Goal: Task Accomplishment & Management: Complete application form

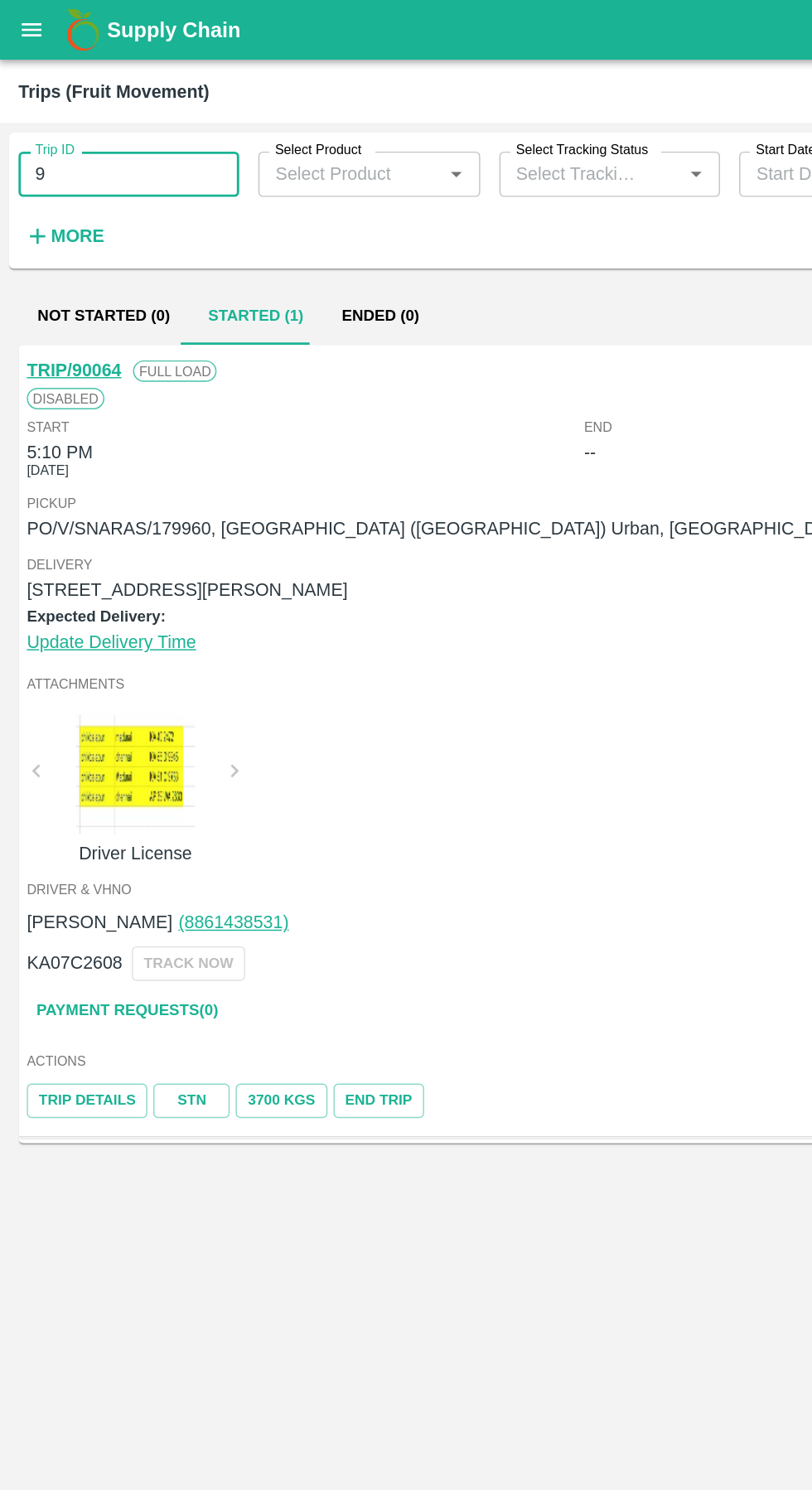
type input "9"
click at [83, 117] on input "89" at bounding box center [90, 120] width 153 height 31
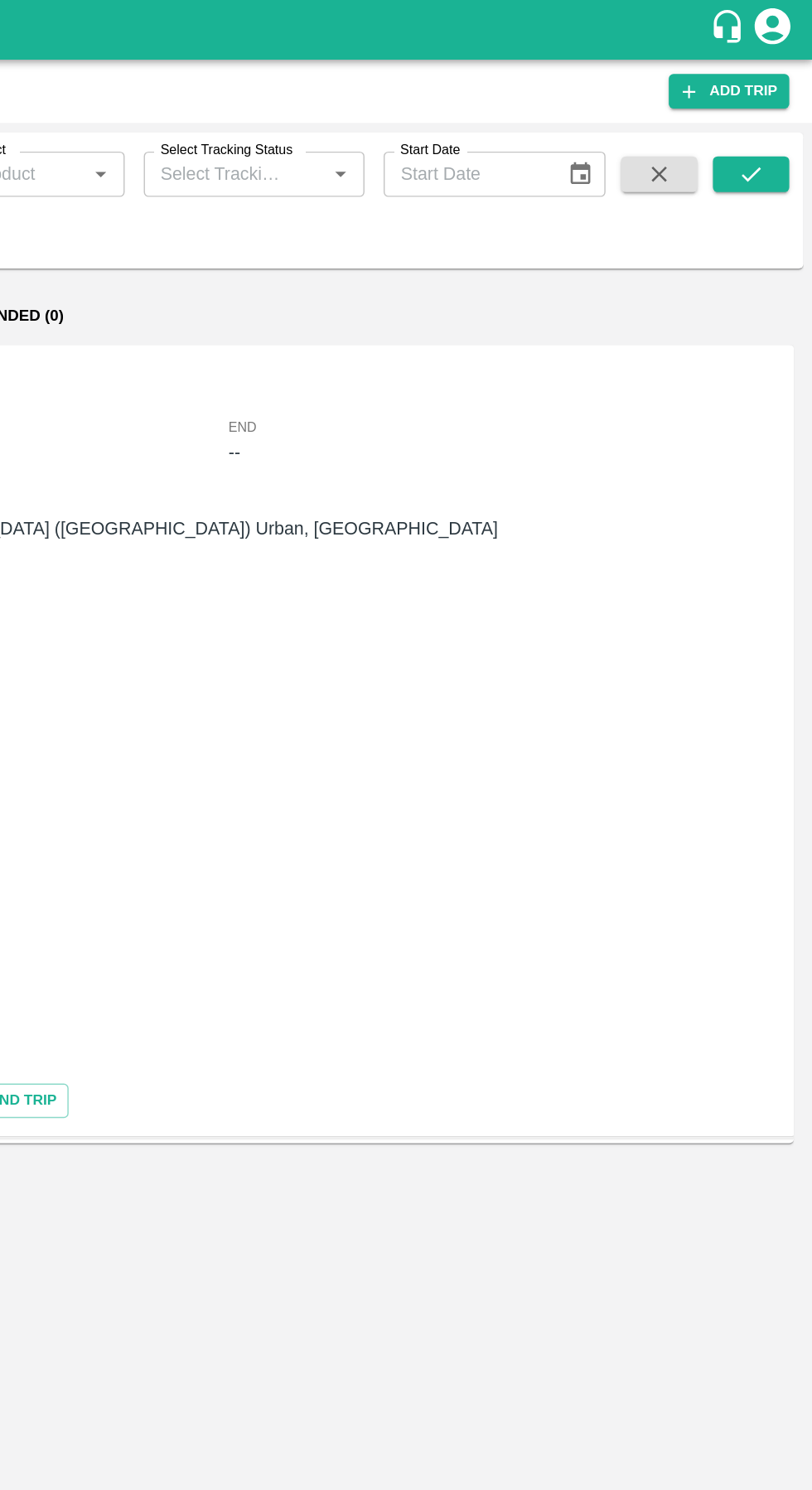
type input "89785"
click at [771, 115] on icon "submit" at bounding box center [769, 121] width 19 height 19
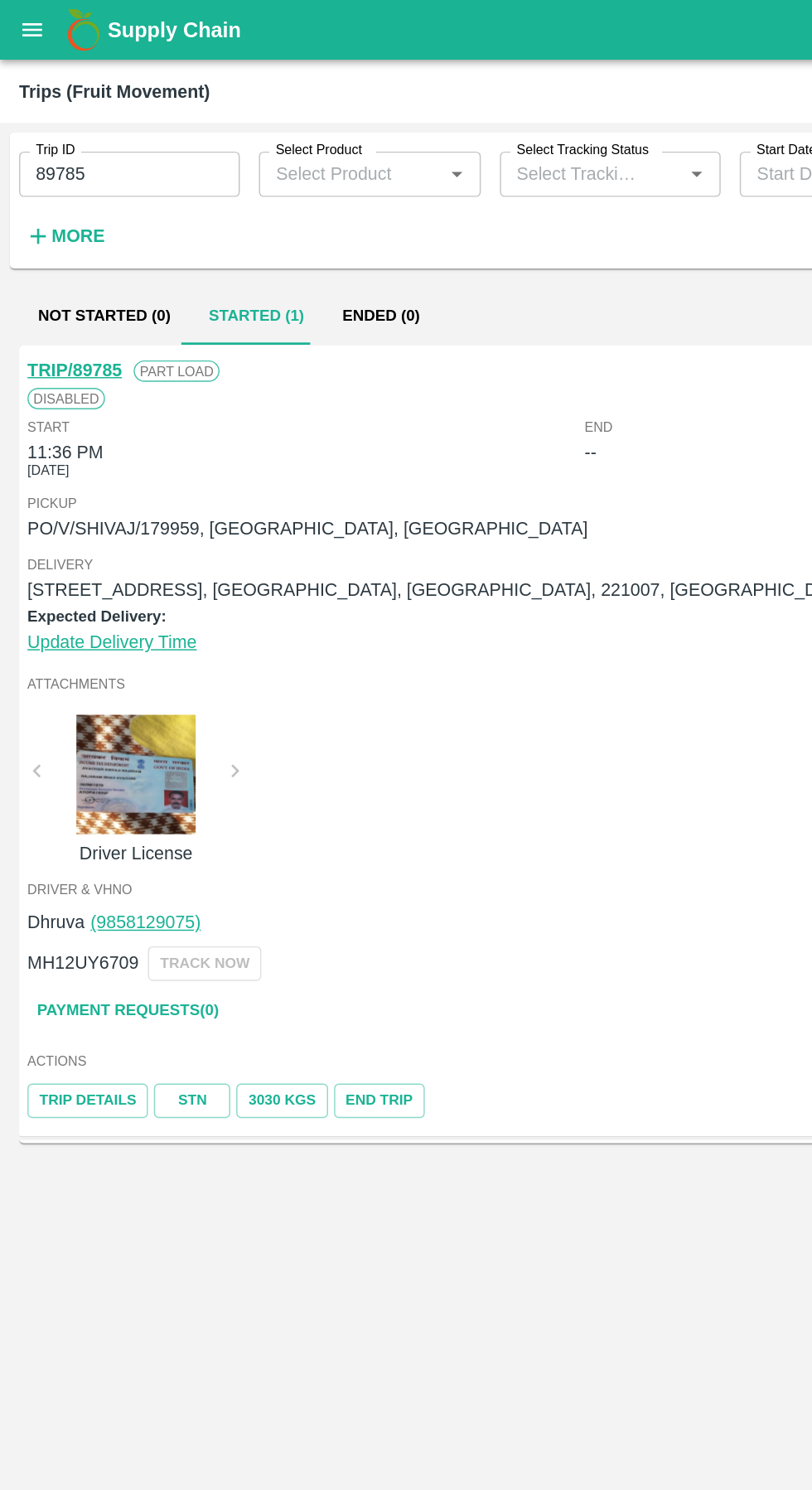
click at [40, 256] on link "TRIP/89785" at bounding box center [52, 257] width 65 height 14
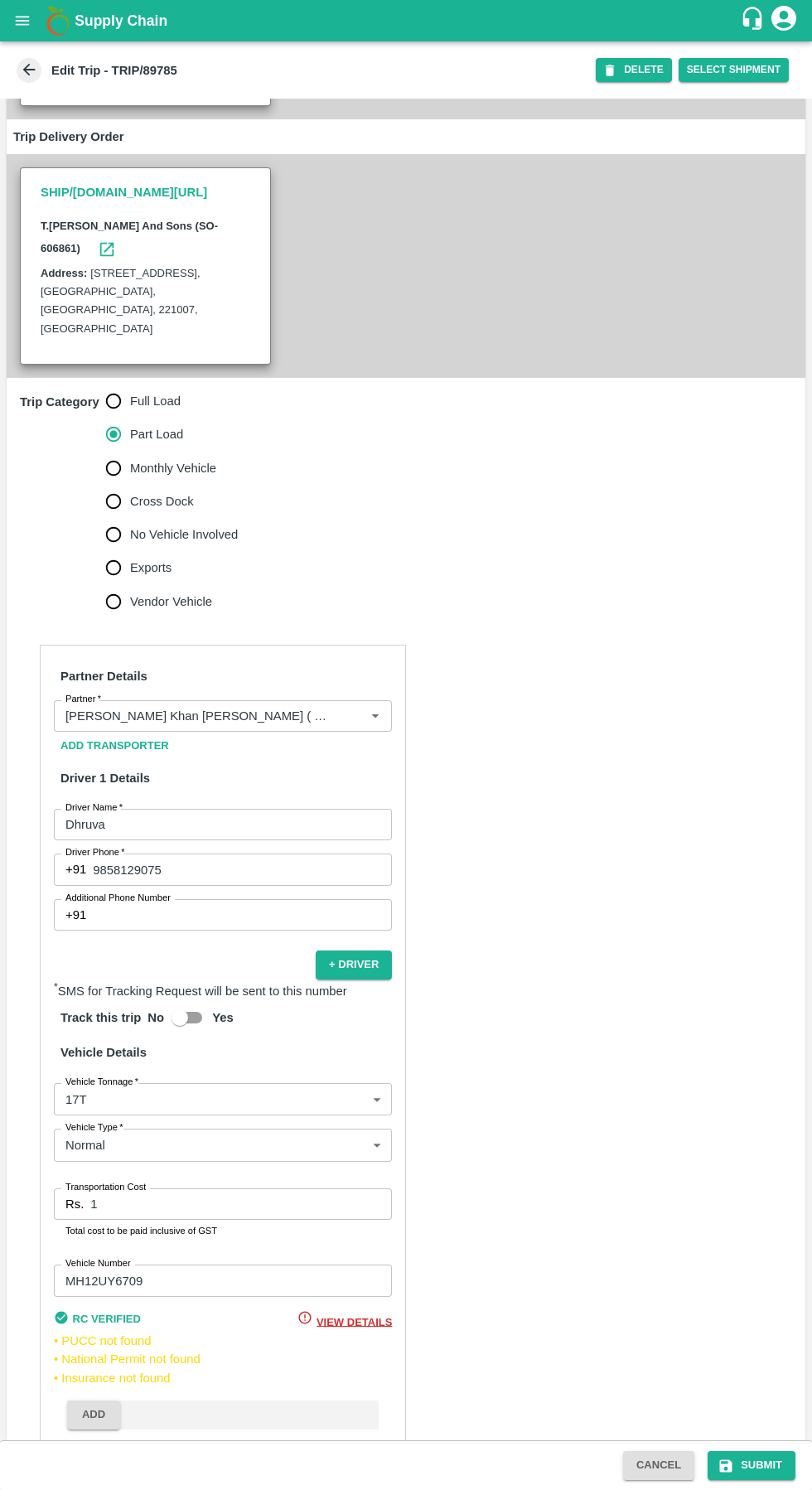
scroll to position [310, 0]
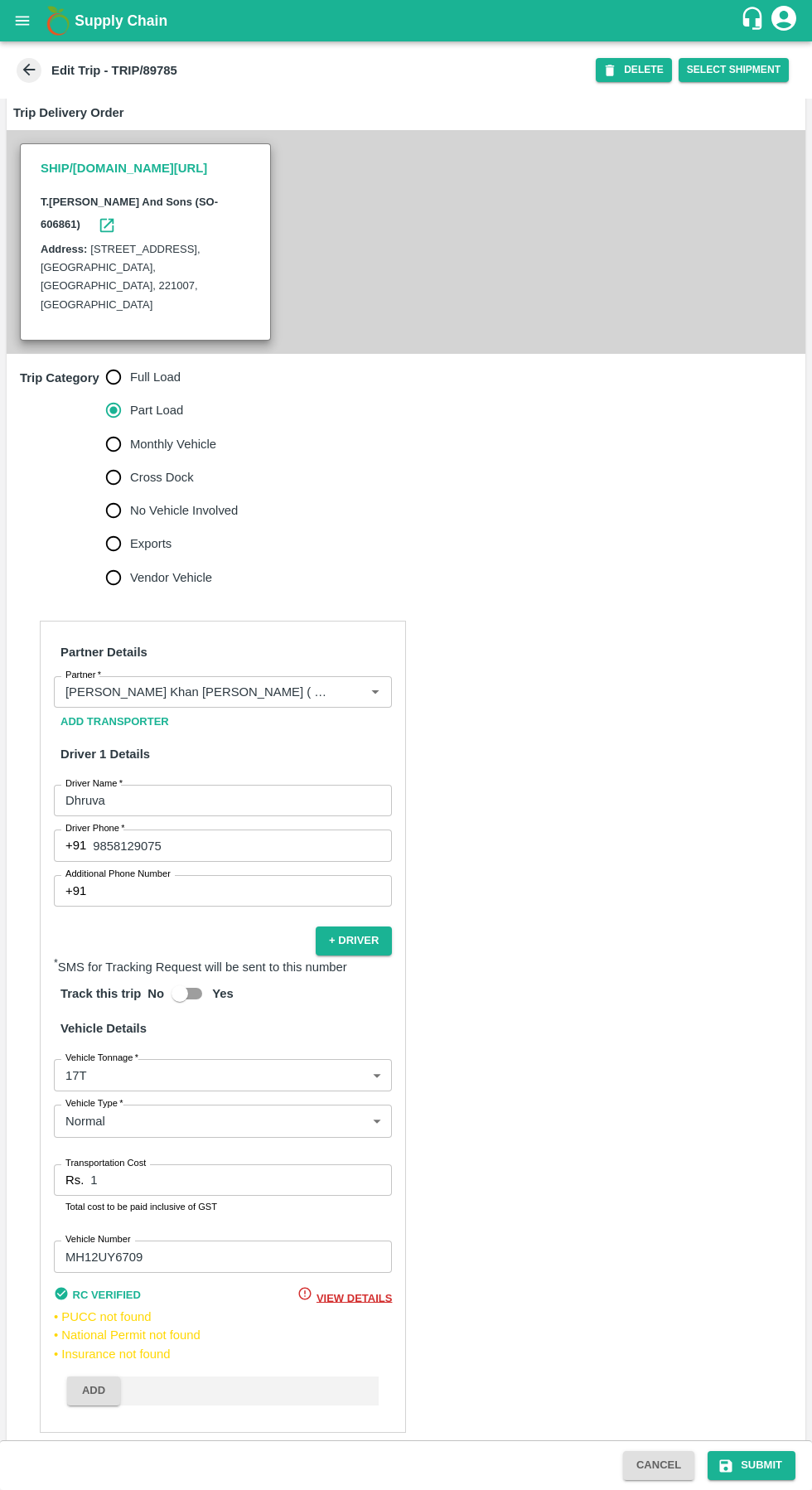
click at [235, 1241] on input "MH12UY6709" at bounding box center [223, 1256] width 338 height 31
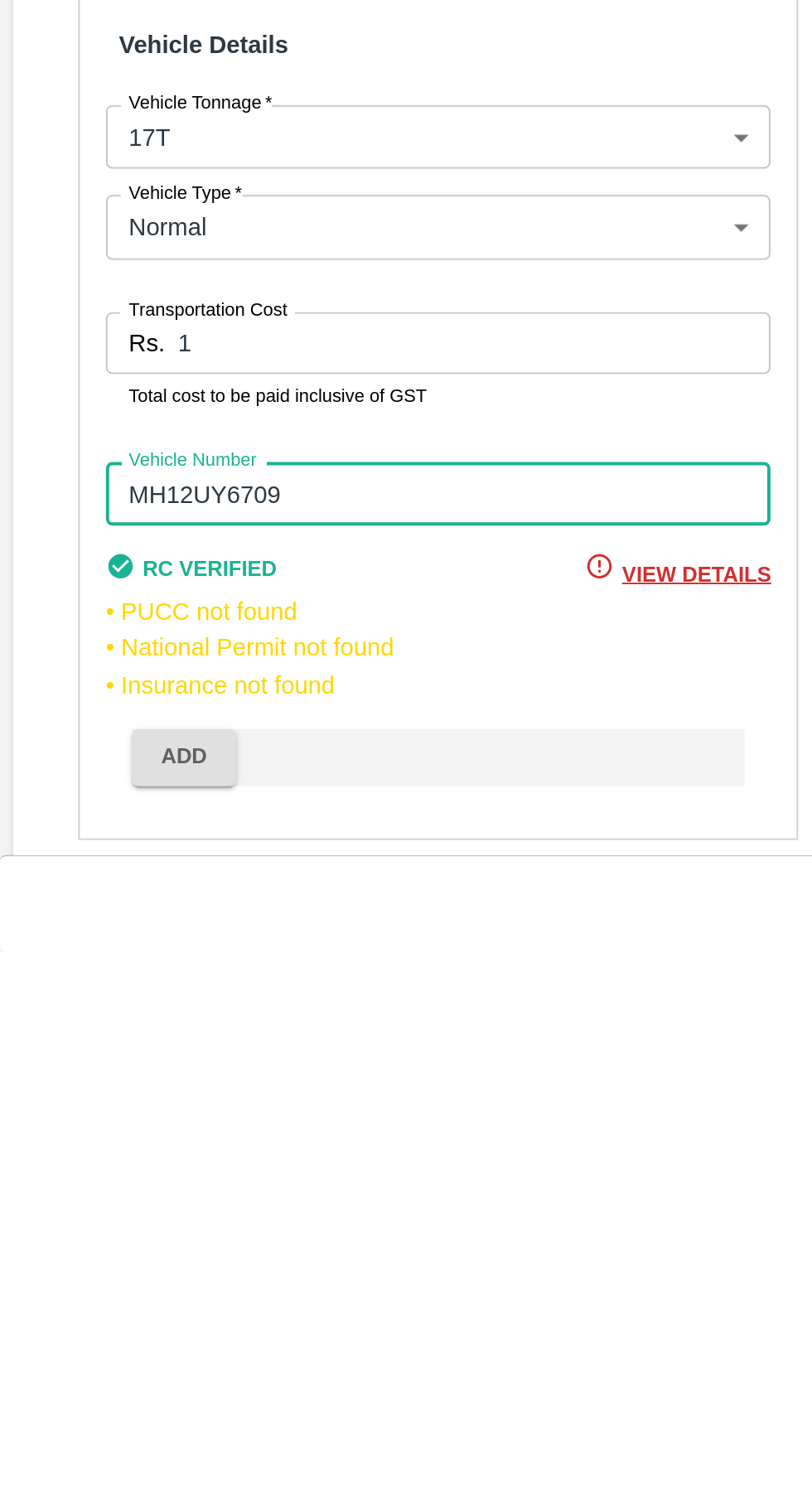
click at [135, 1166] on input "1" at bounding box center [241, 1179] width 302 height 31
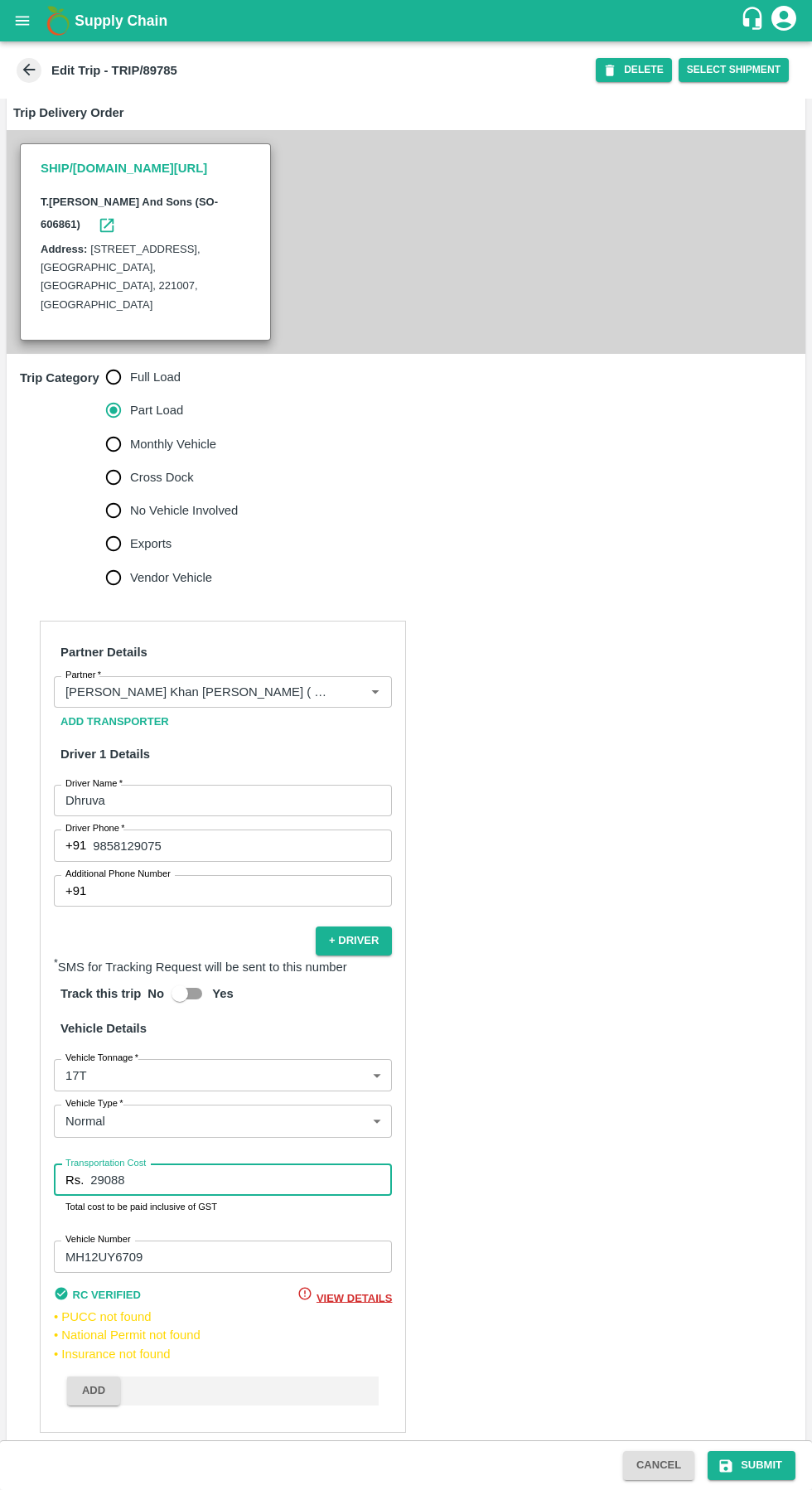
type input "29088"
click at [751, 1471] on button "Submit" at bounding box center [751, 1465] width 88 height 29
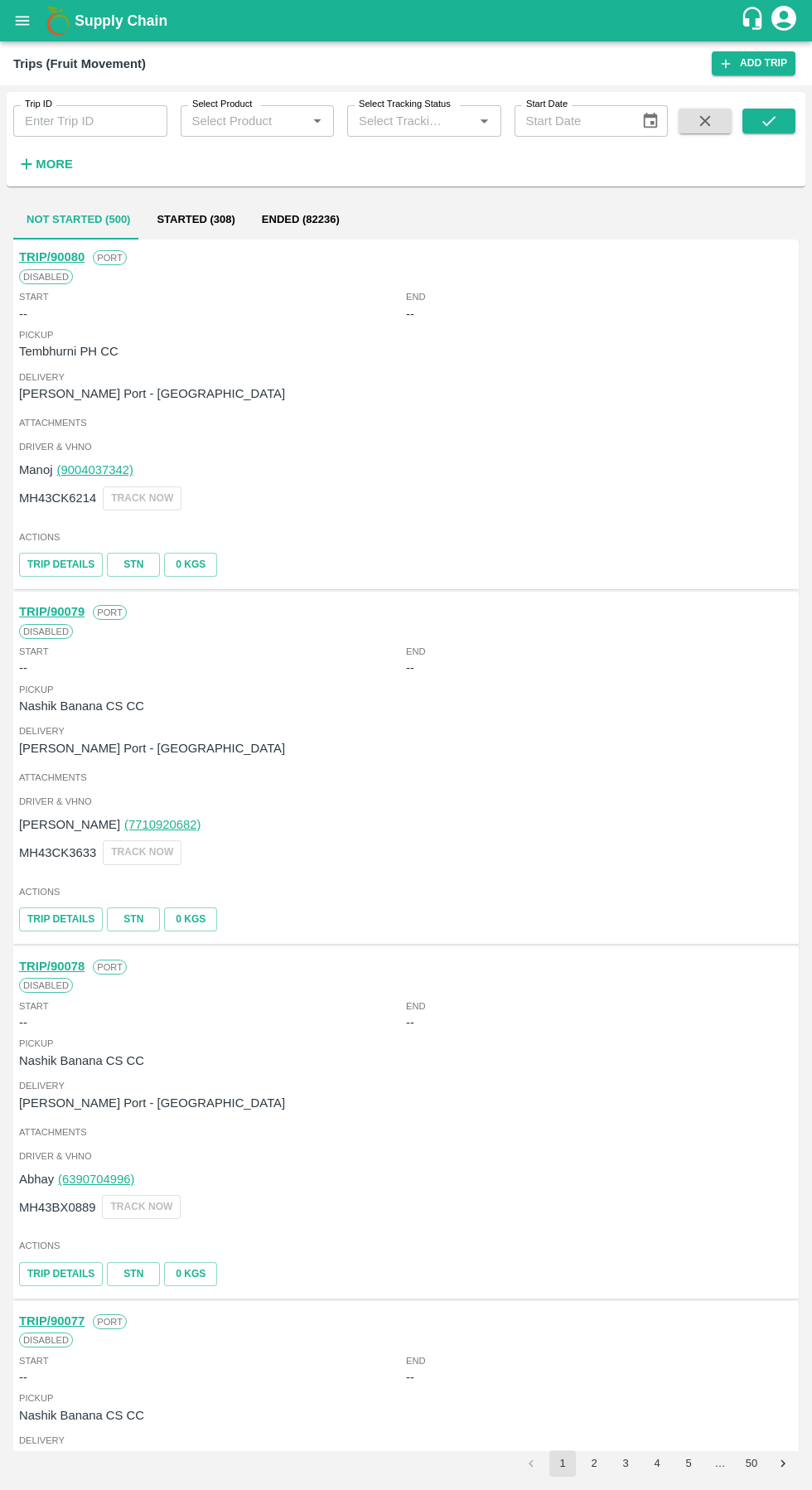
click at [29, 21] on icon "open drawer" at bounding box center [23, 20] width 14 height 9
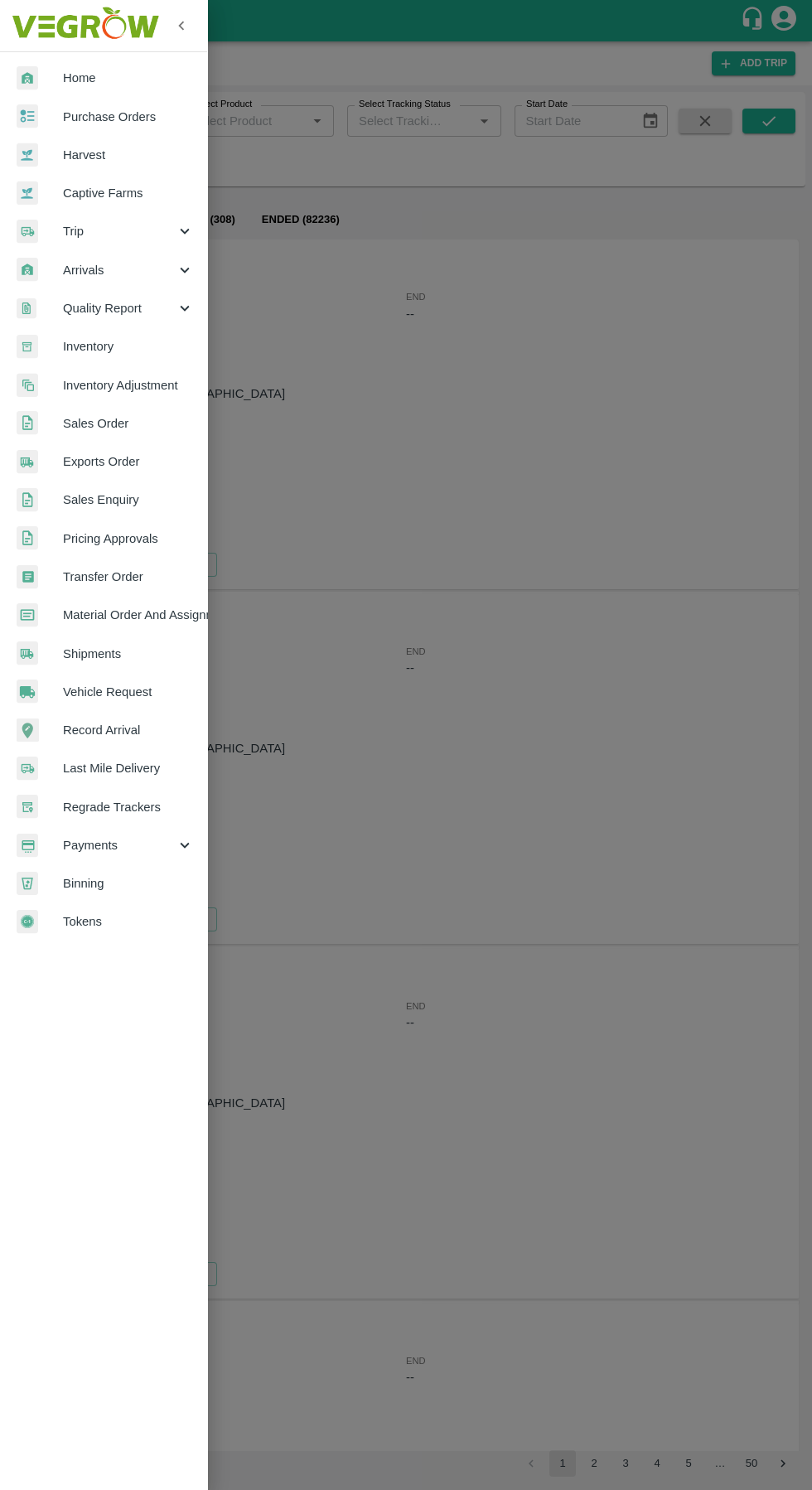
click at [144, 115] on span "Purchase Orders" at bounding box center [128, 117] width 131 height 19
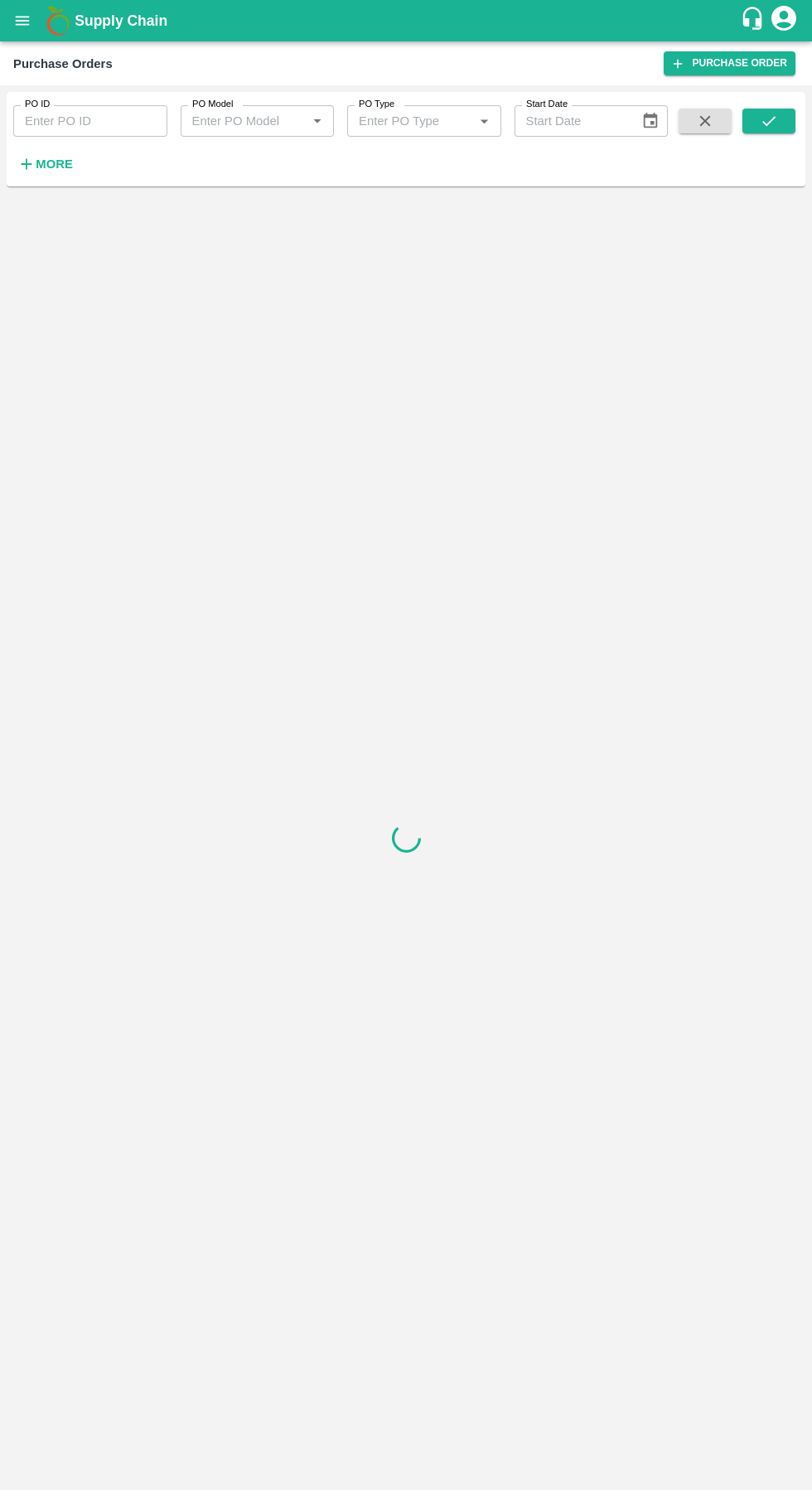
click at [117, 120] on input "PO ID" at bounding box center [90, 120] width 154 height 31
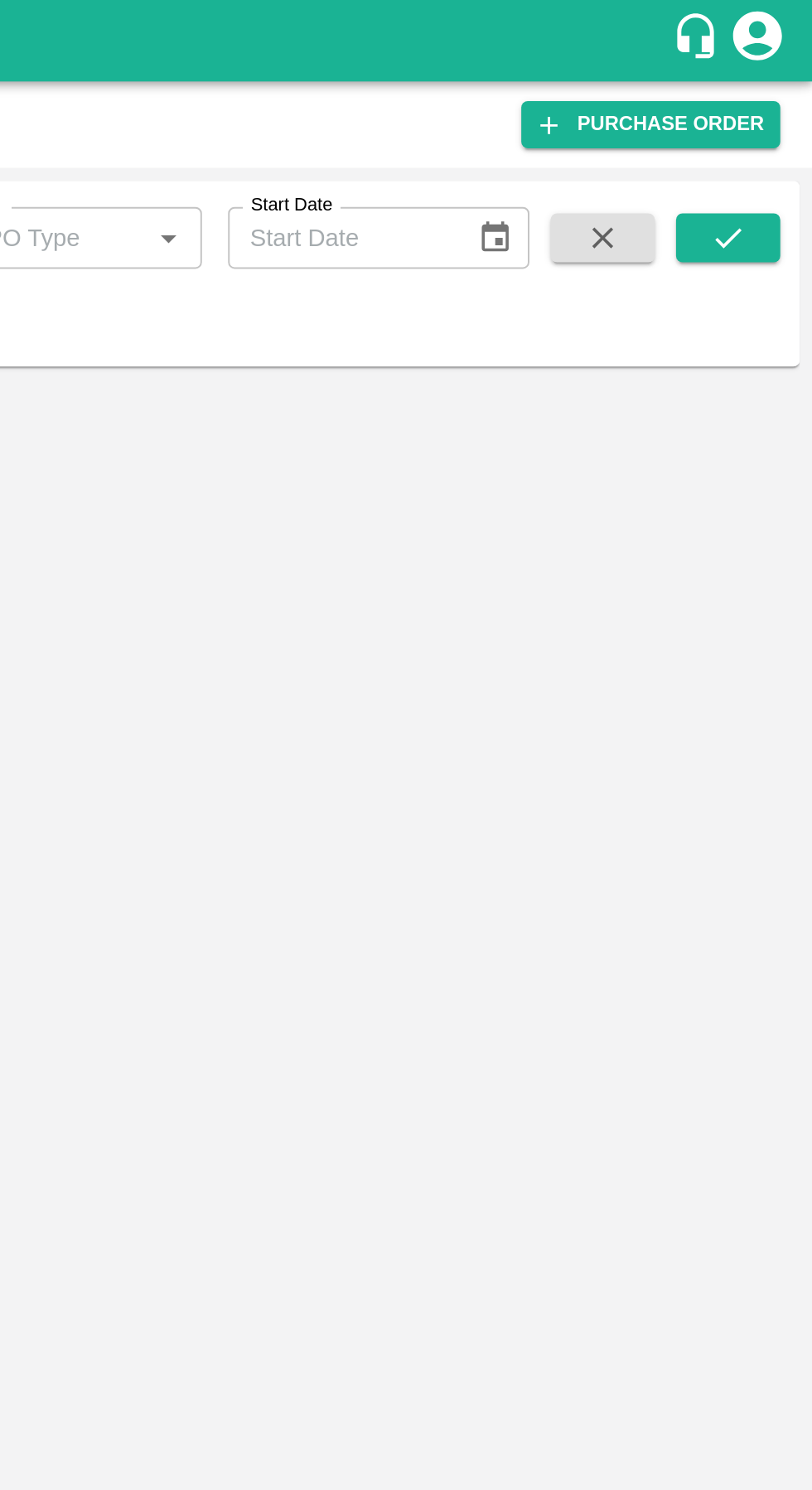
type input "179959"
click at [779, 113] on button "submit" at bounding box center [768, 120] width 53 height 25
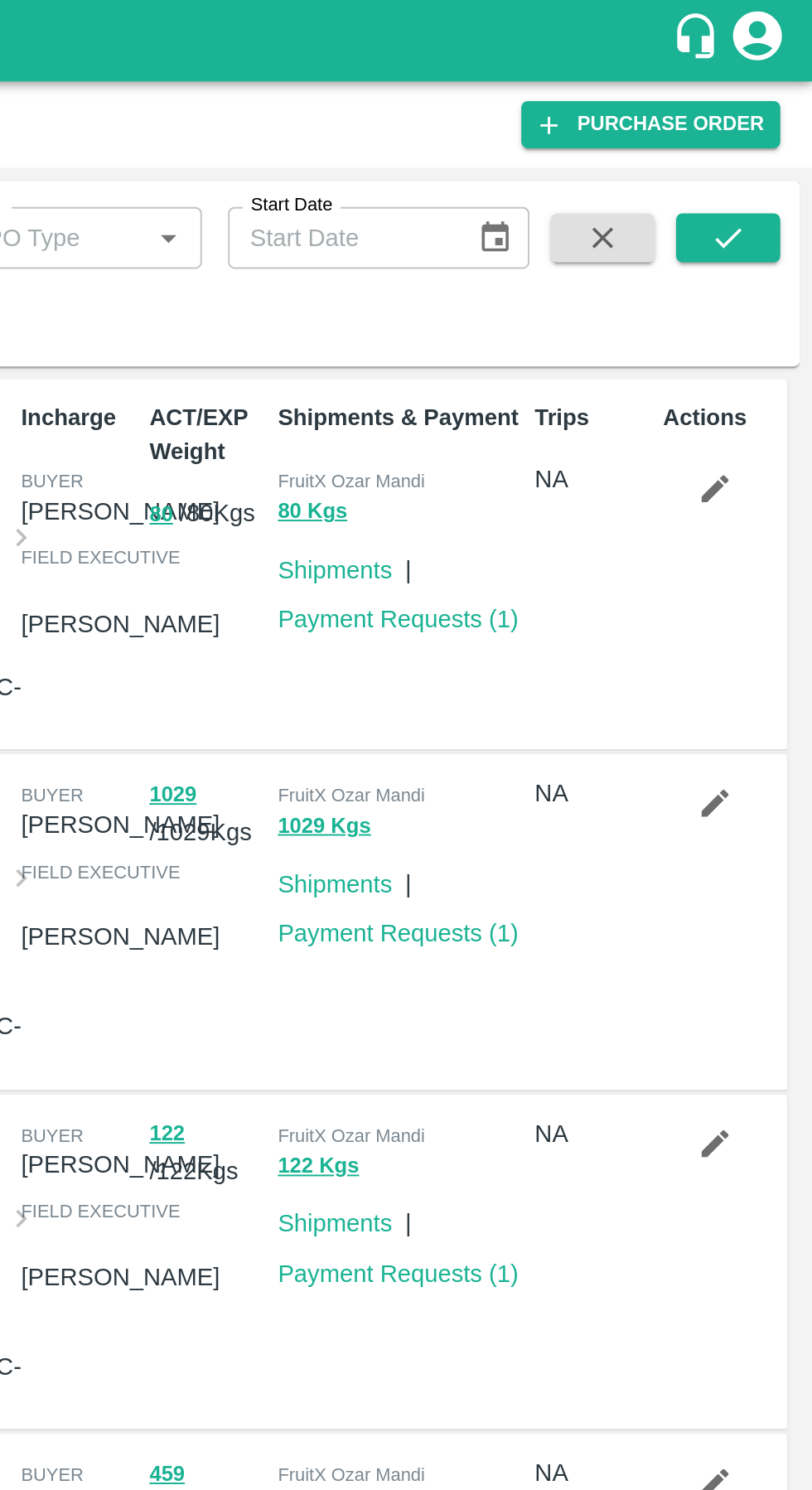
click at [769, 121] on icon "submit" at bounding box center [769, 121] width 19 height 19
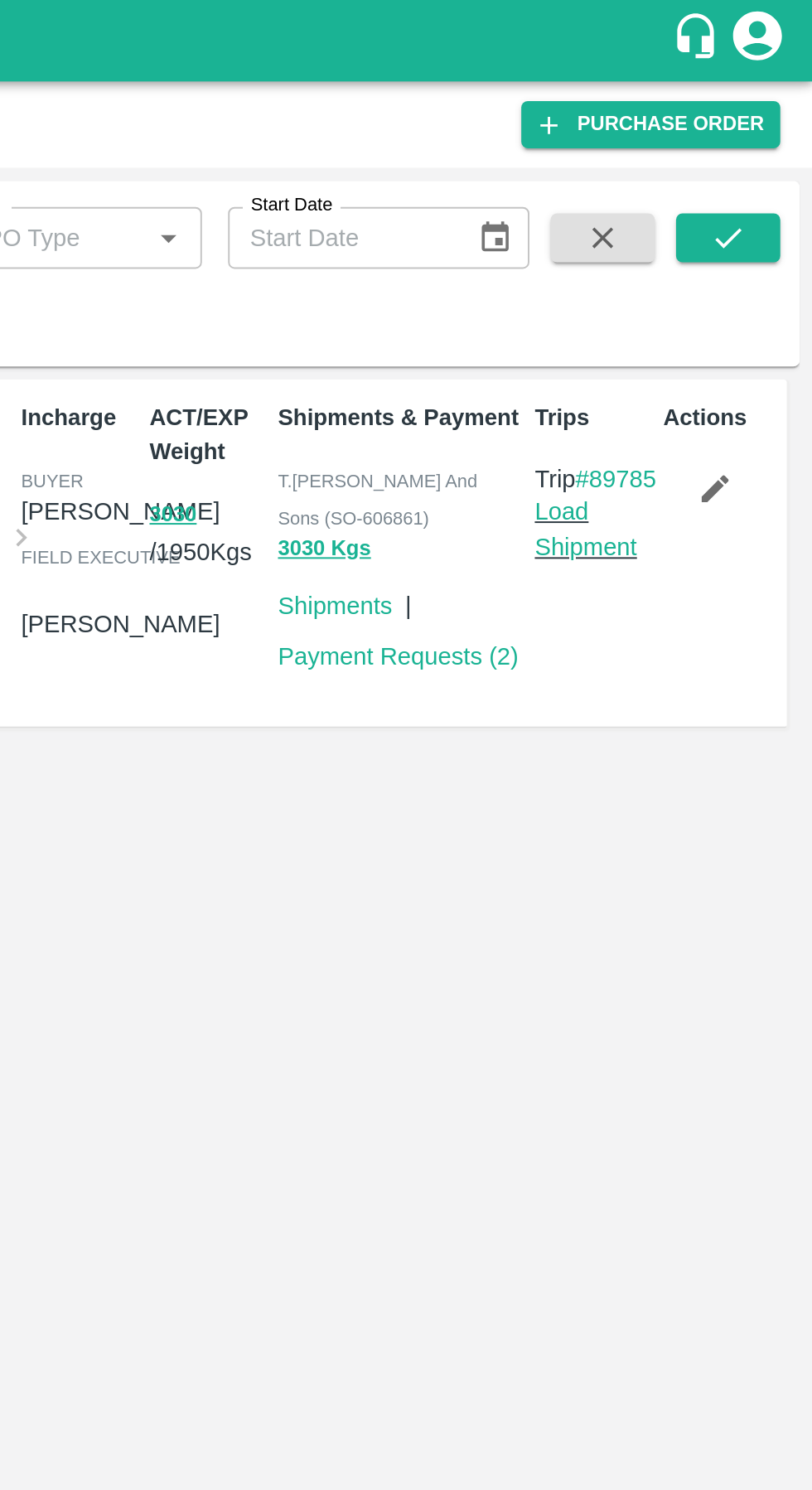
click at [695, 285] on link "Load Shipment" at bounding box center [696, 269] width 52 height 31
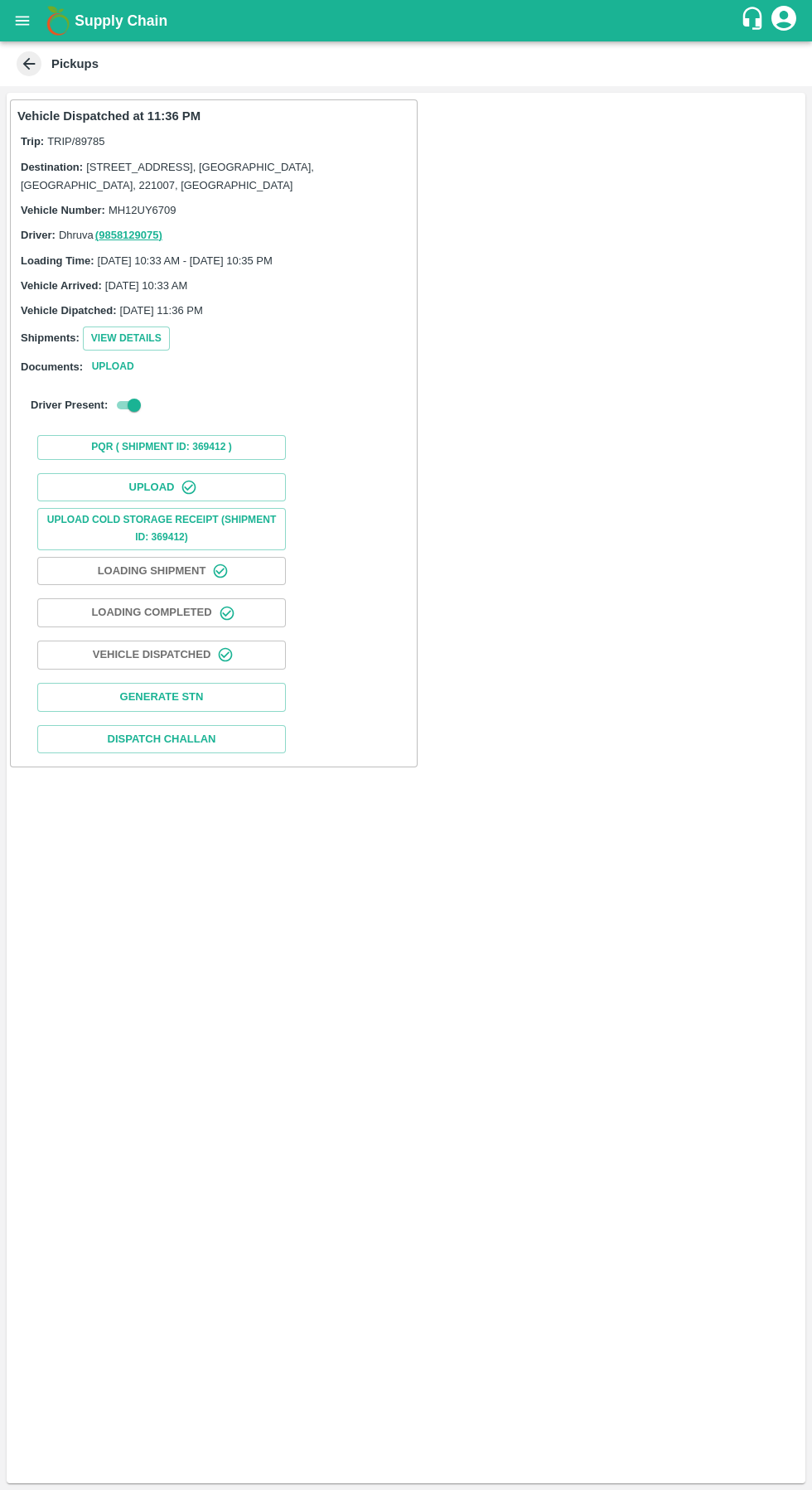
click at [110, 489] on button "Upload" at bounding box center [161, 488] width 248 height 29
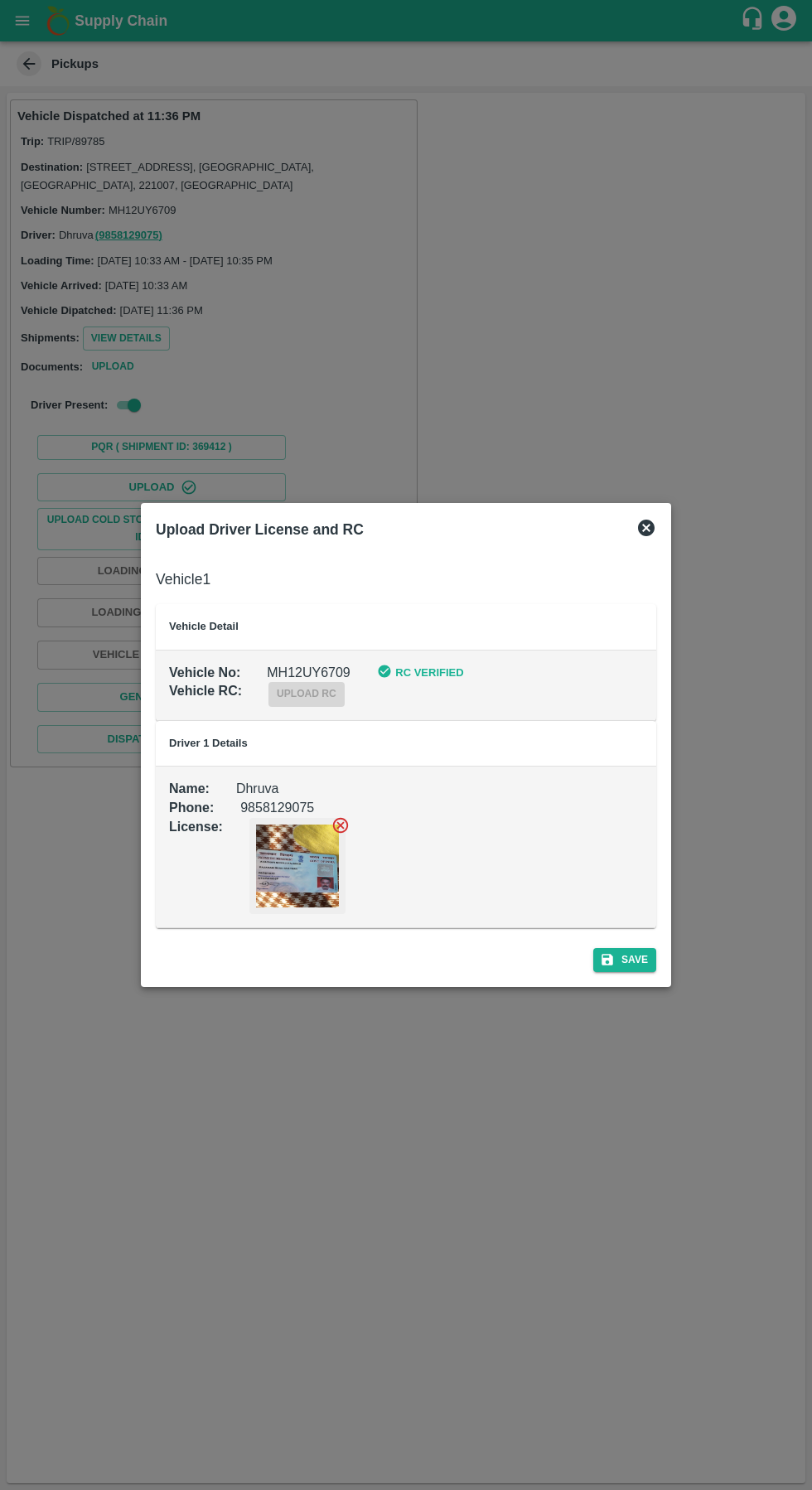
click at [646, 963] on button "Save" at bounding box center [624, 959] width 63 height 24
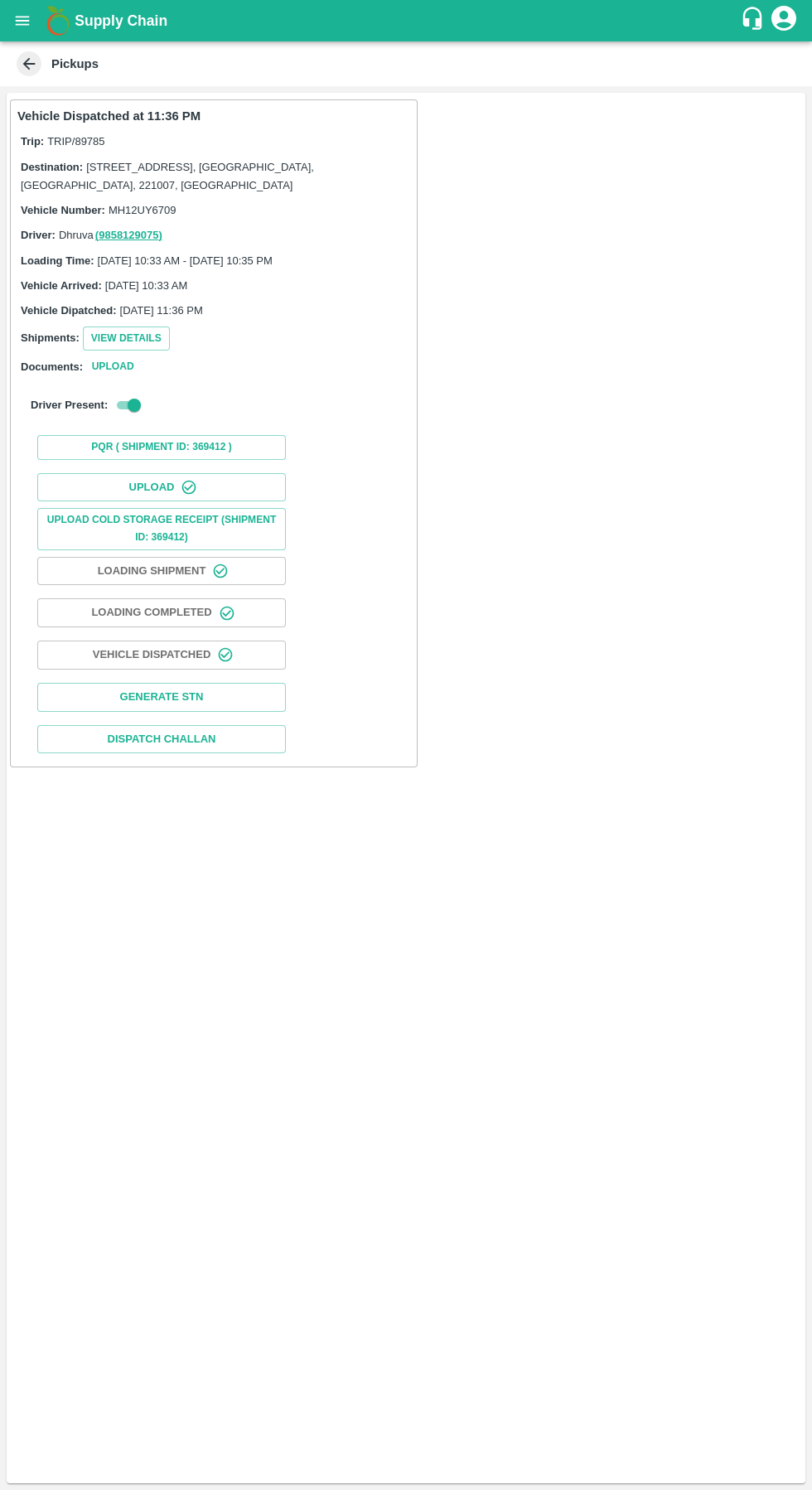
click at [110, 500] on button "Upload" at bounding box center [161, 488] width 248 height 29
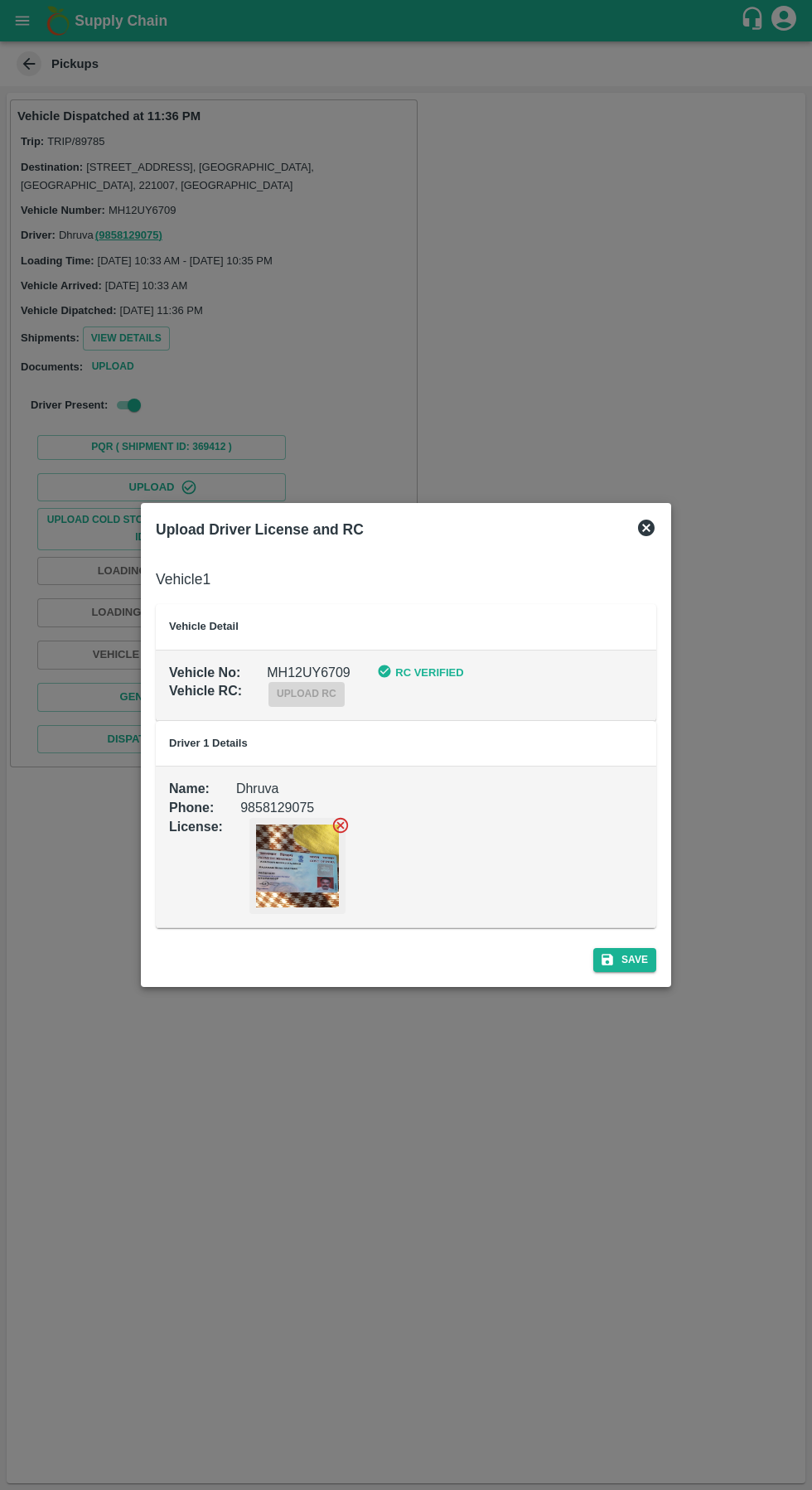
click at [654, 528] on icon at bounding box center [646, 528] width 20 height 20
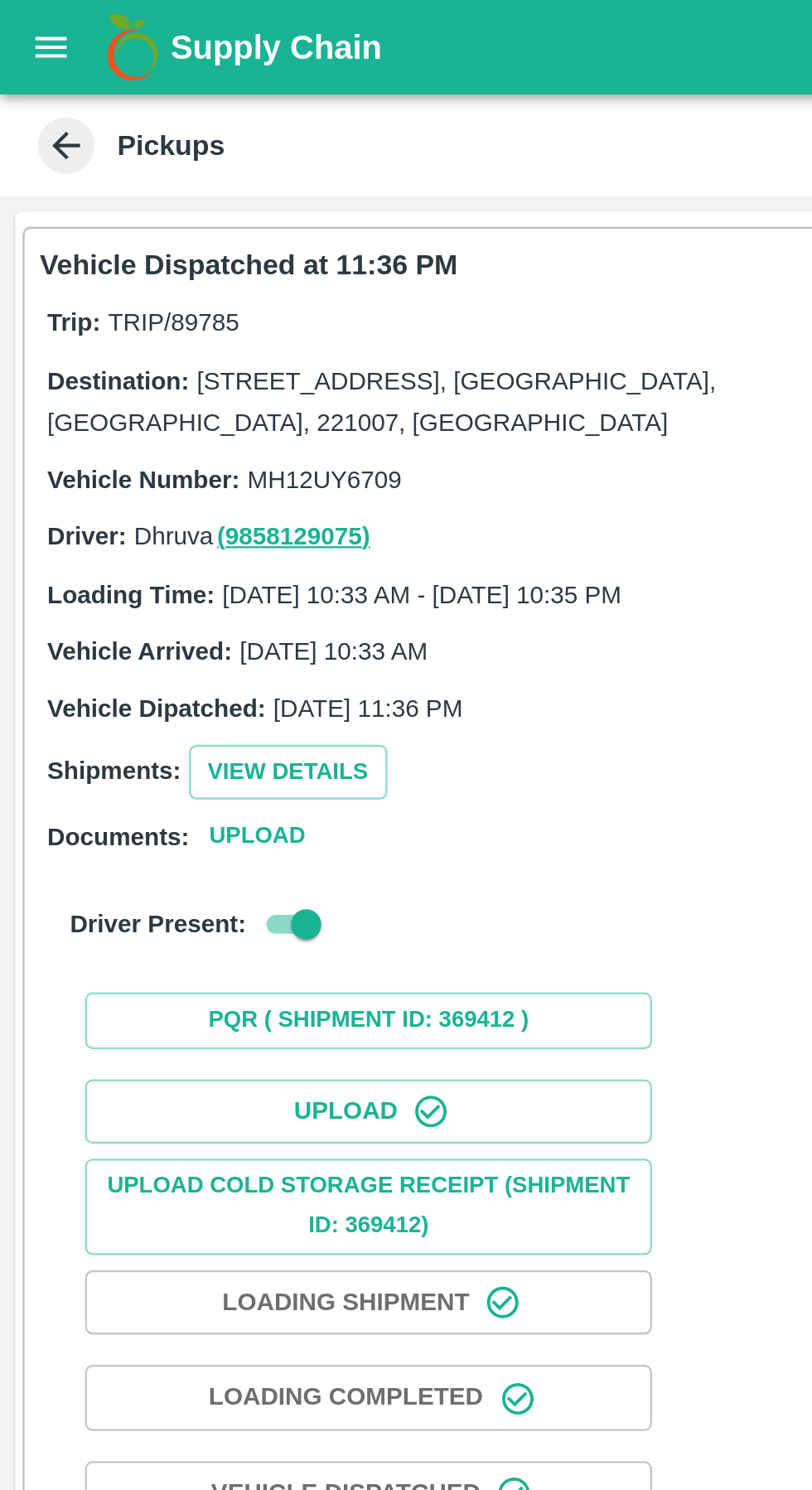
click at [26, 12] on icon "open drawer" at bounding box center [23, 21] width 19 height 19
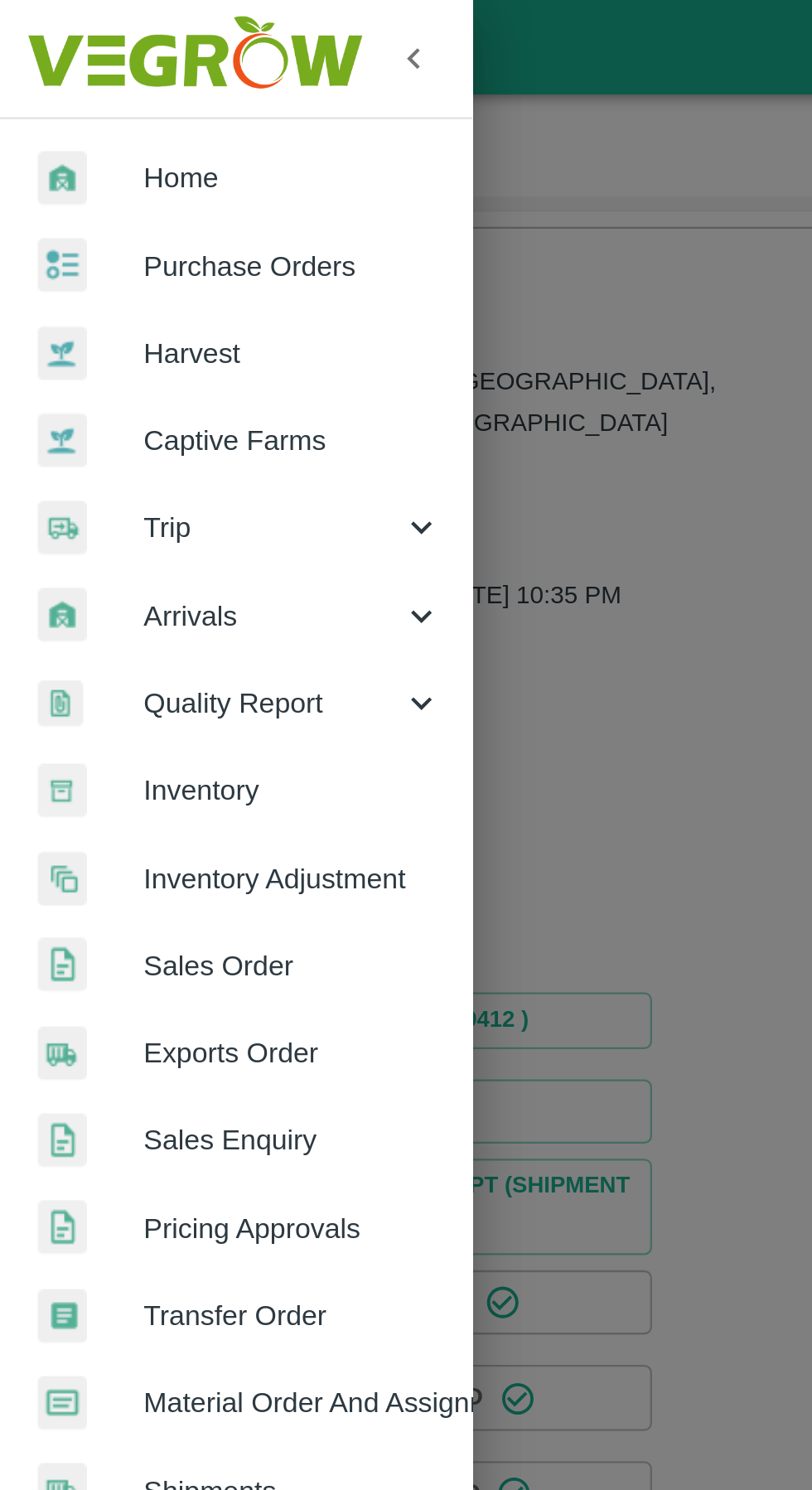
click at [70, 219] on div "Trip" at bounding box center [103, 231] width 207 height 38
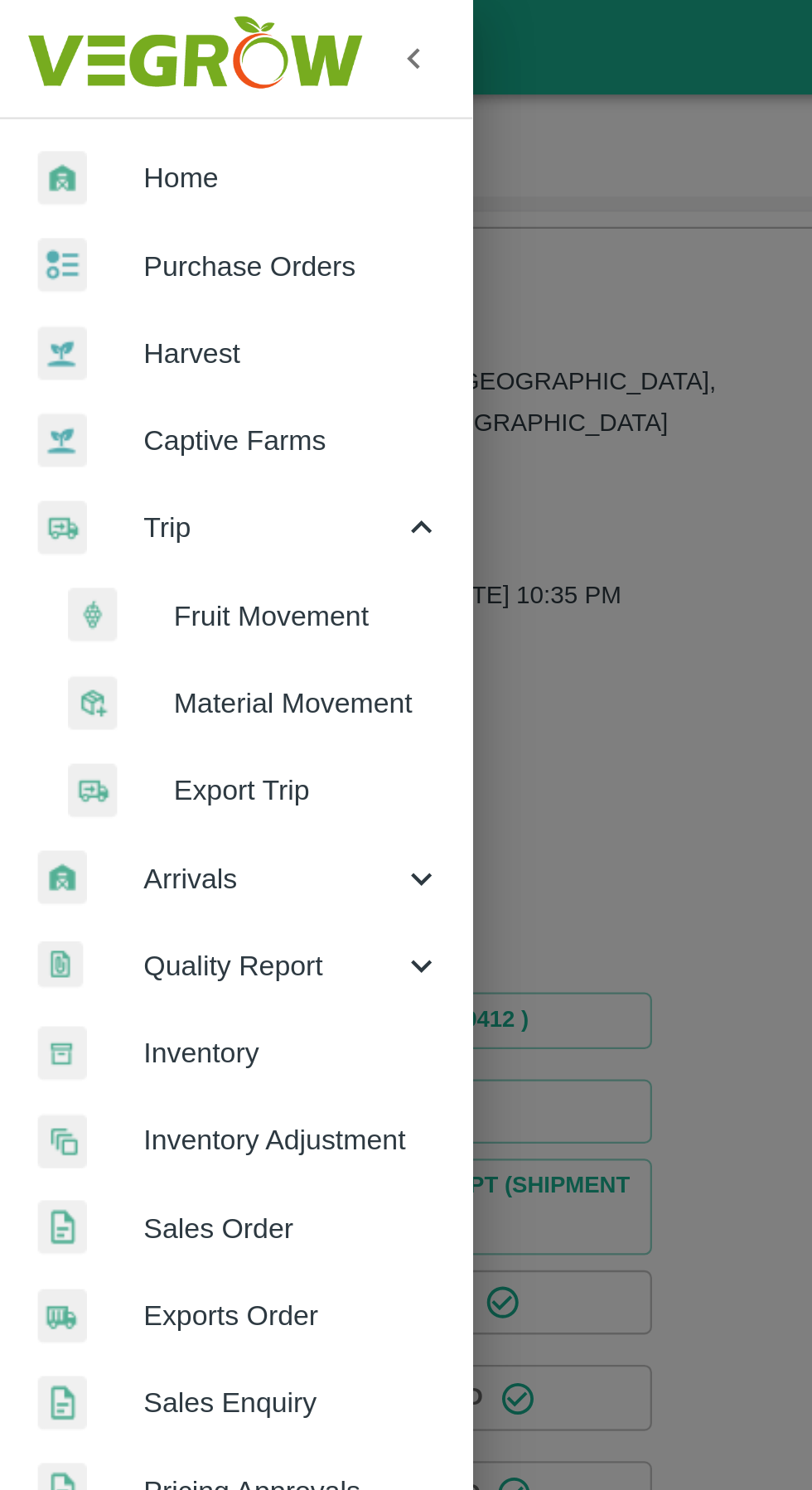
click at [97, 261] on span "Fruit Movement" at bounding box center [134, 270] width 117 height 19
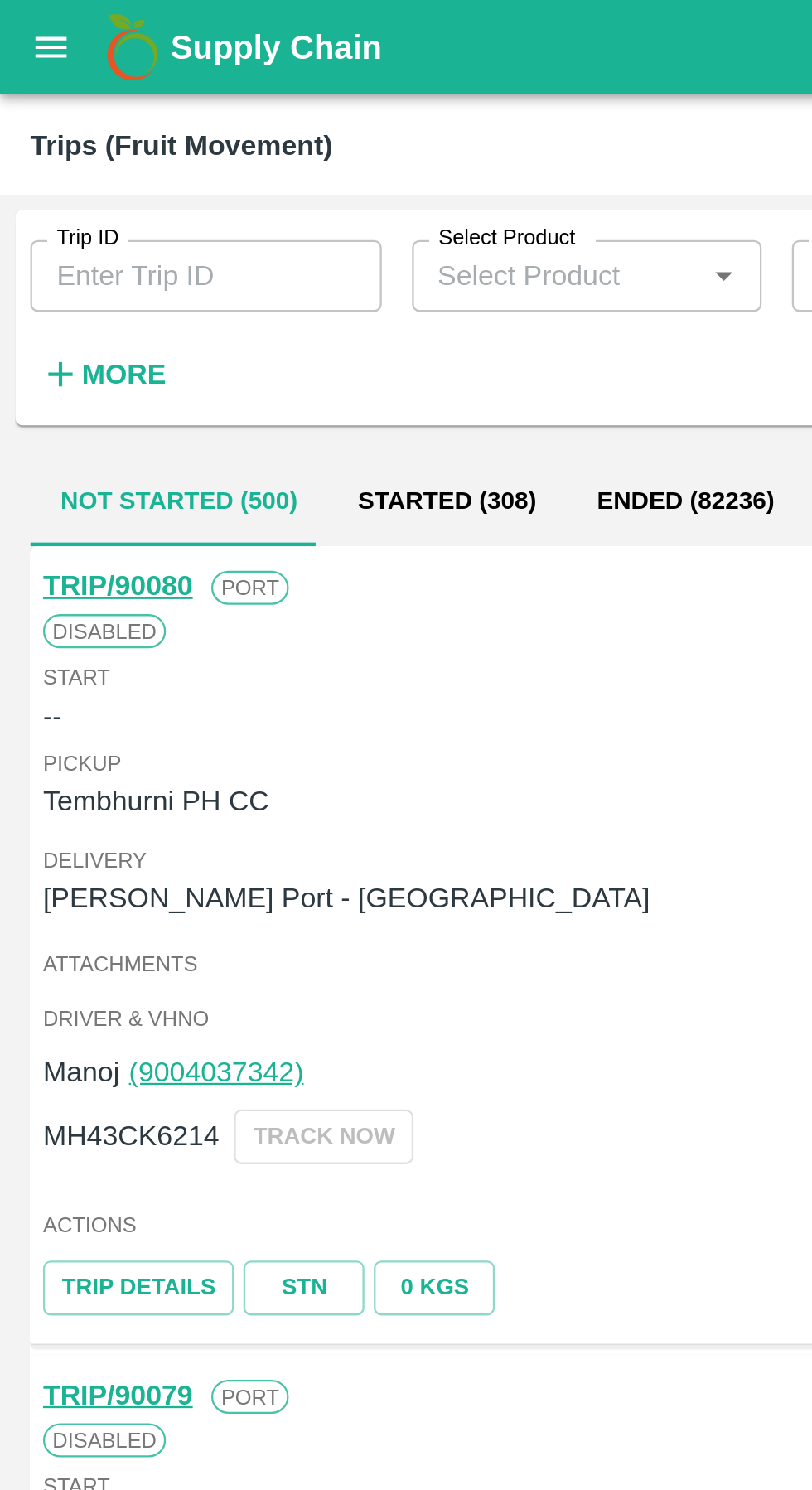
click at [61, 128] on input "Trip ID" at bounding box center [90, 120] width 154 height 31
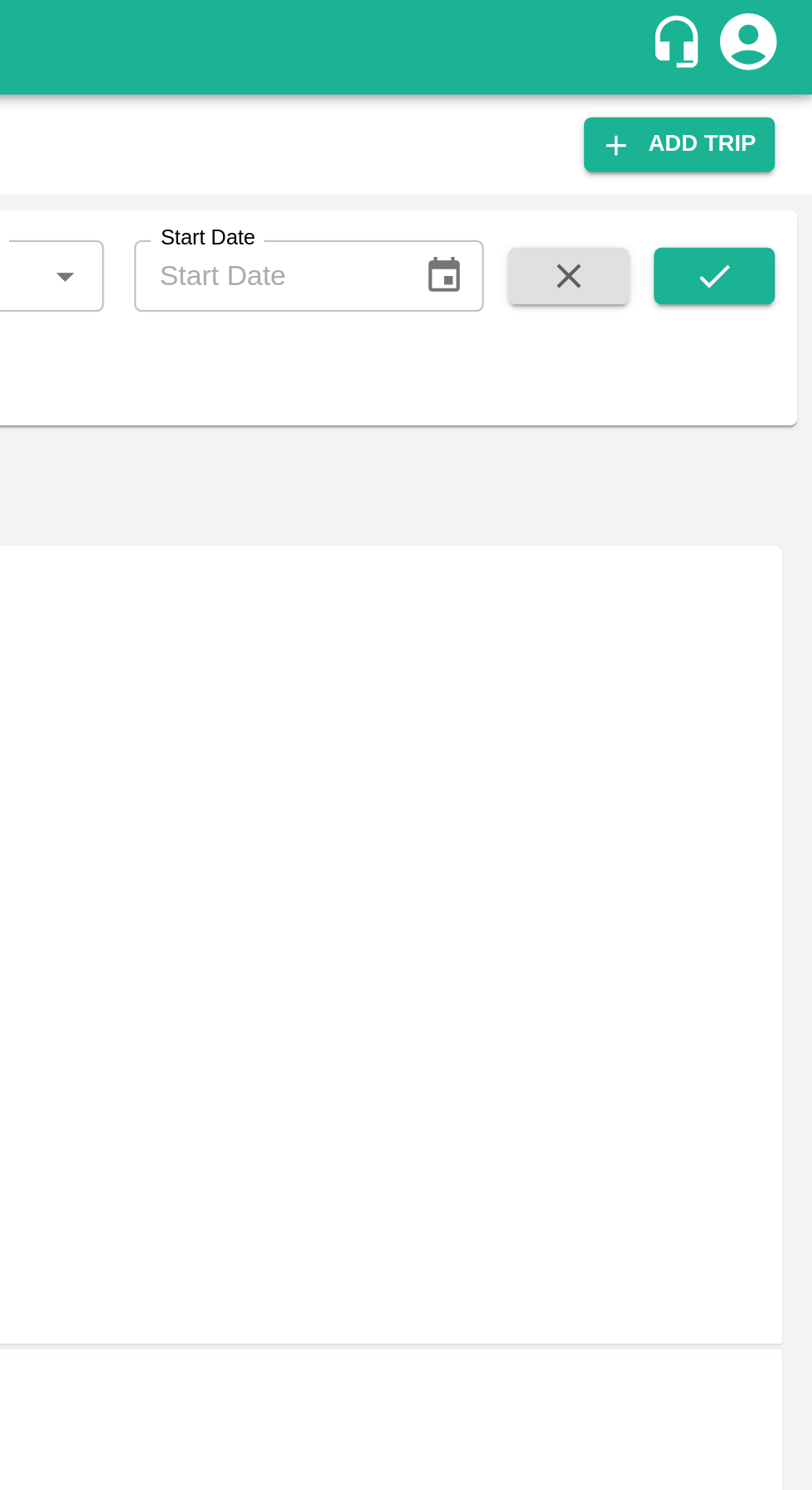
type input "89800"
click at [769, 120] on icon "submit" at bounding box center [769, 121] width 19 height 19
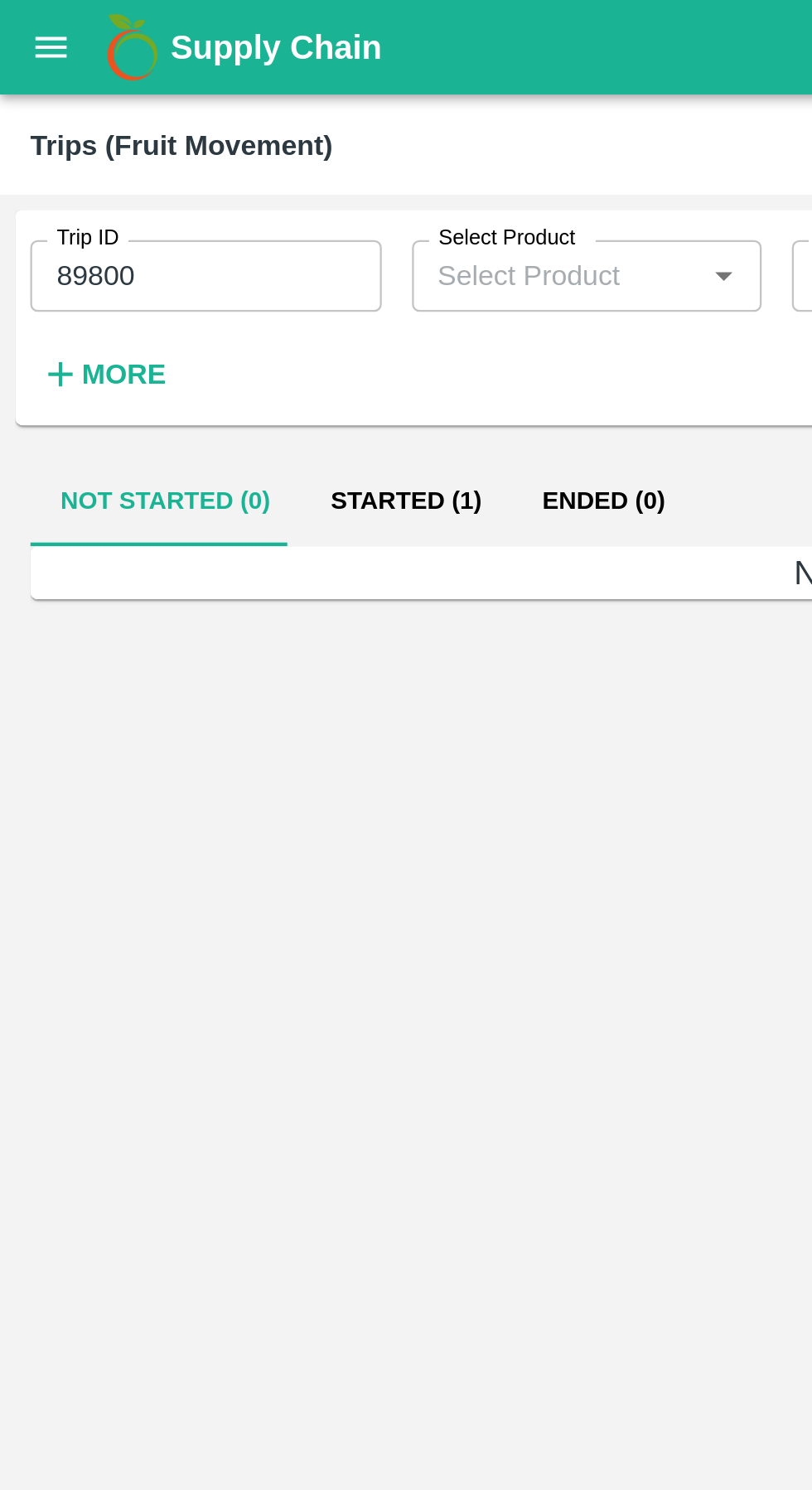
click at [158, 211] on button "Started (1)" at bounding box center [178, 219] width 93 height 40
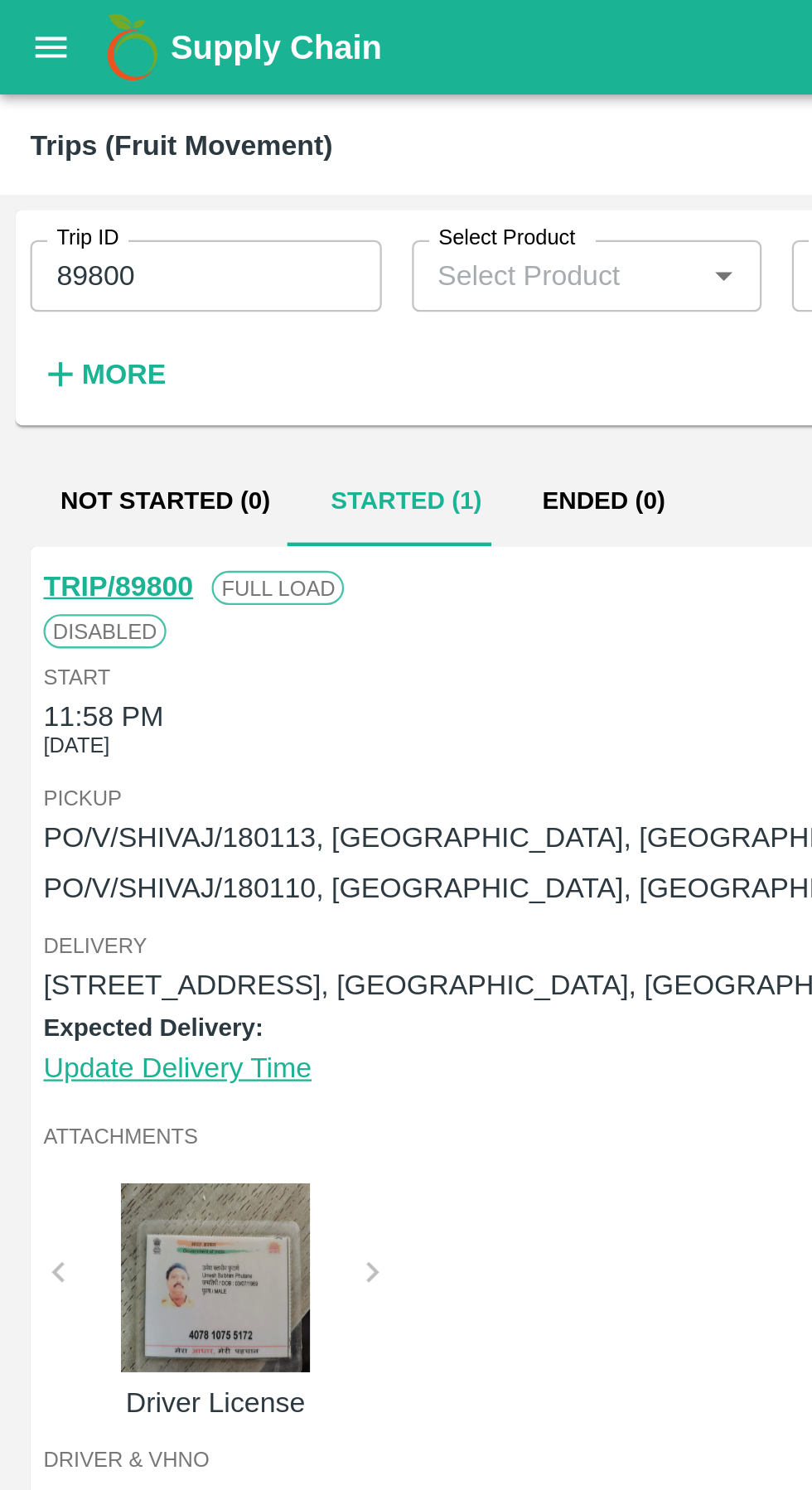
click at [35, 254] on link "TRIP/89800" at bounding box center [52, 257] width 65 height 14
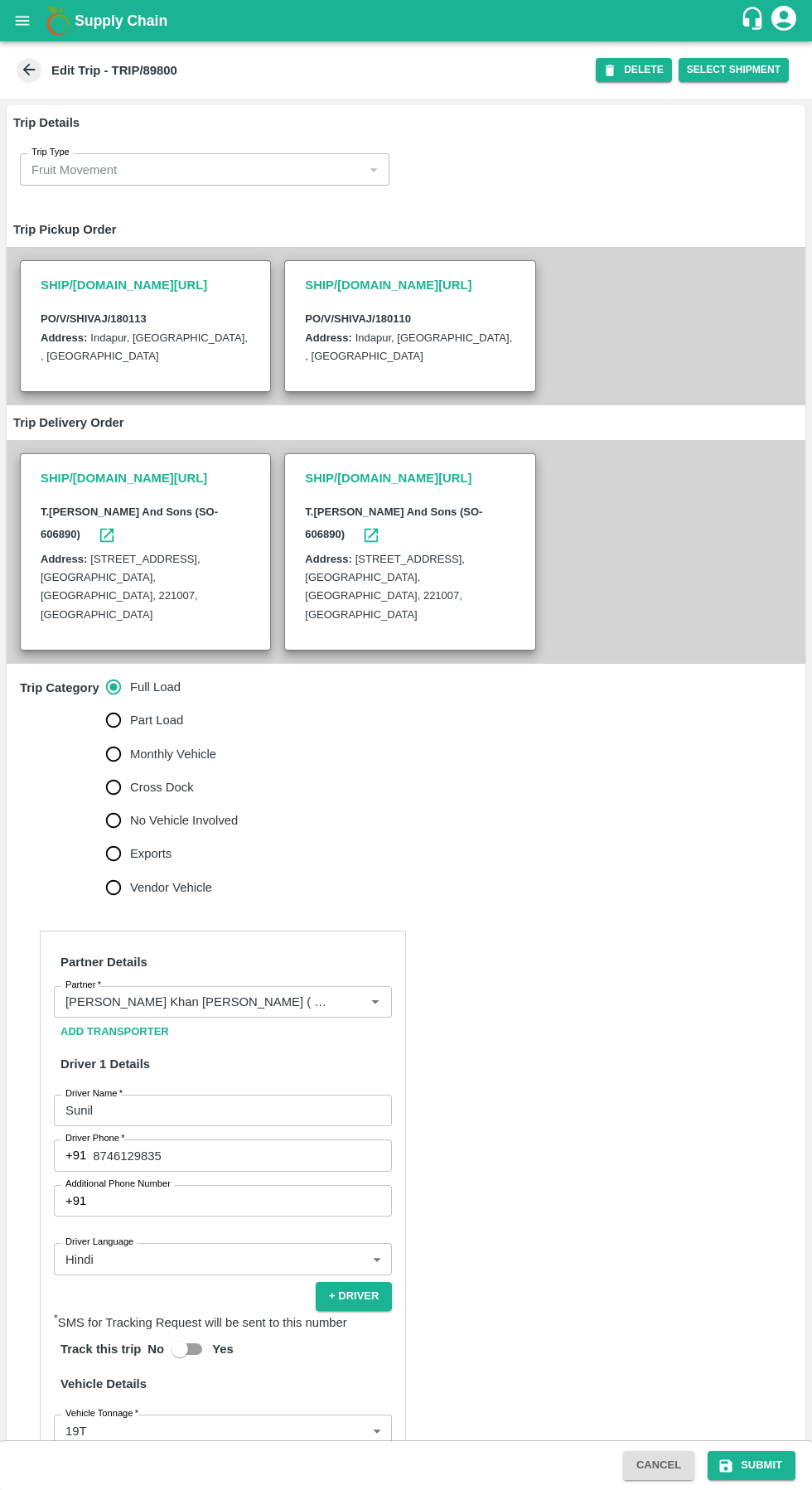
scroll to position [274, 0]
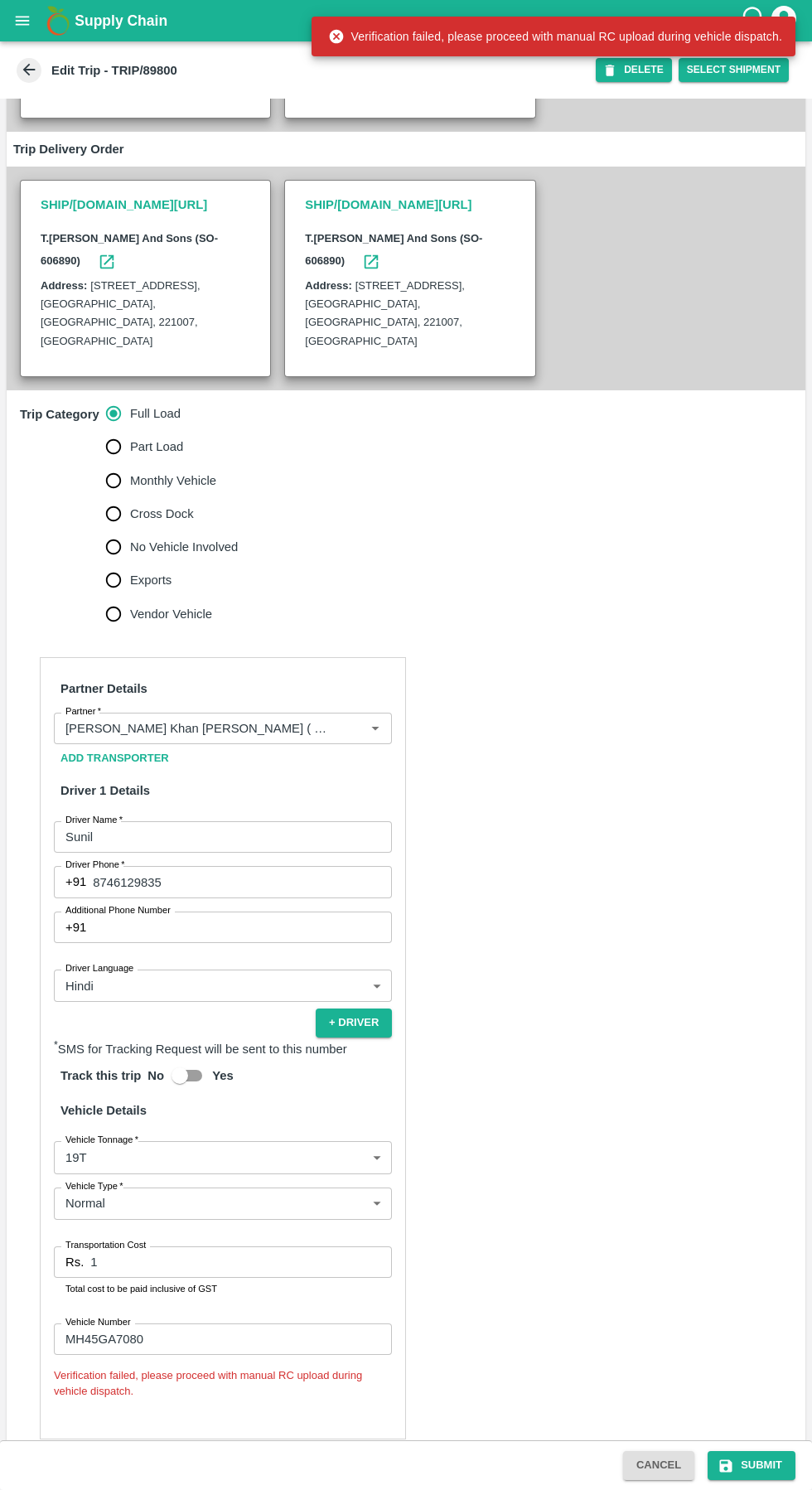
click at [166, 1485] on div "Cancel Submit" at bounding box center [406, 1465] width 812 height 50
click at [180, 1246] on input "1" at bounding box center [241, 1261] width 302 height 31
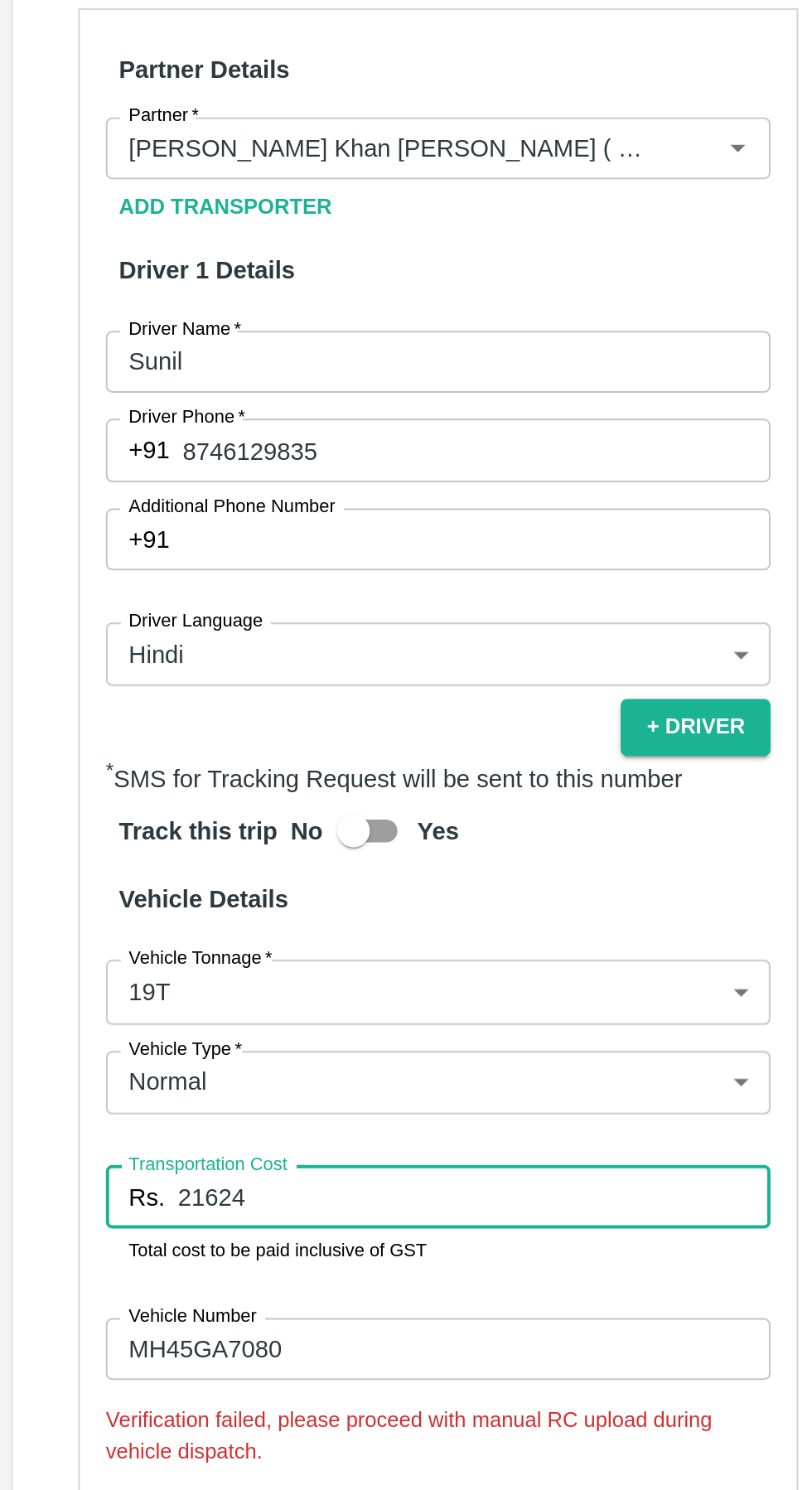
scroll to position [0, 0]
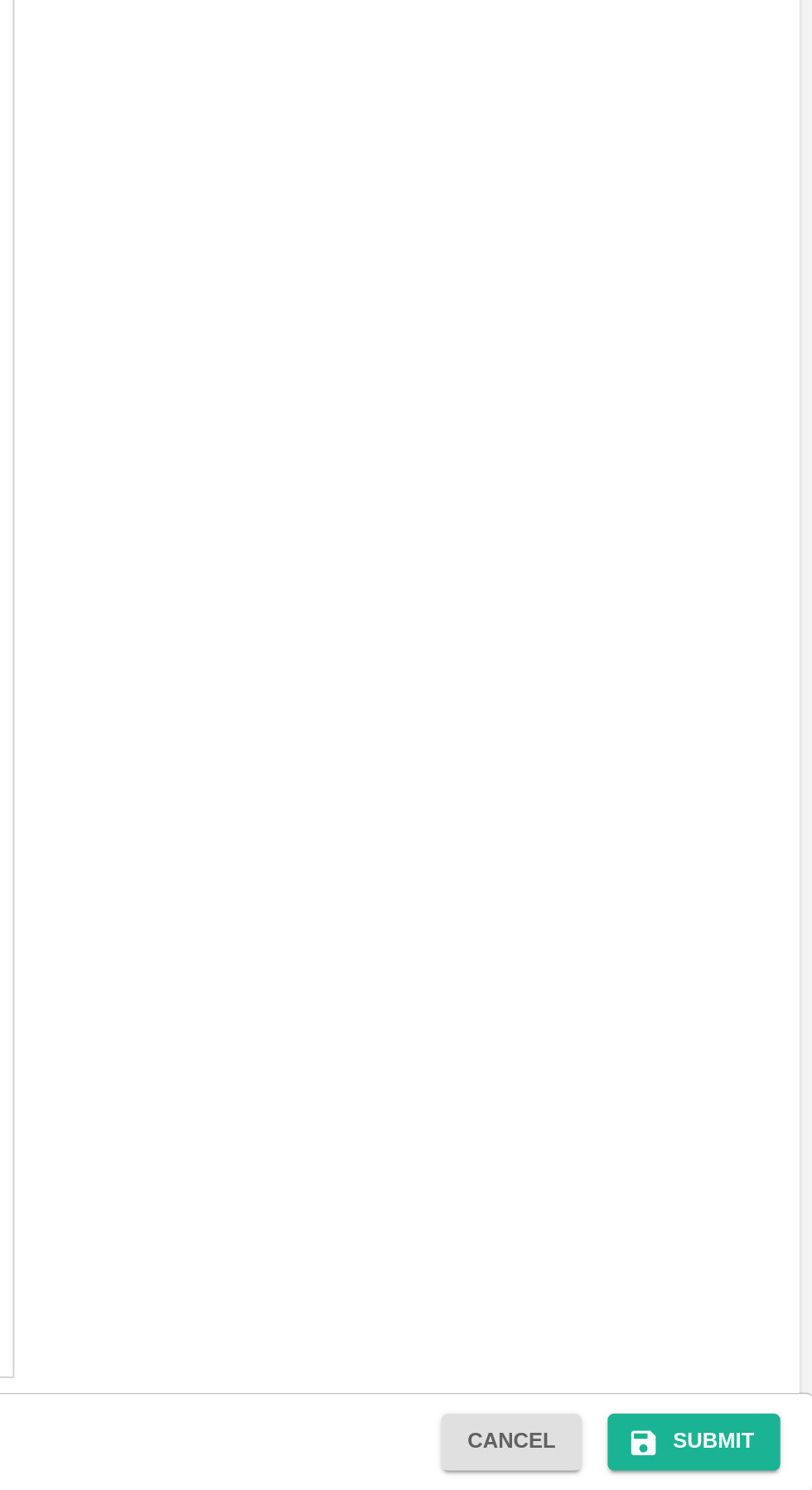
type input "21624"
click at [745, 1473] on button "Submit" at bounding box center [751, 1465] width 88 height 29
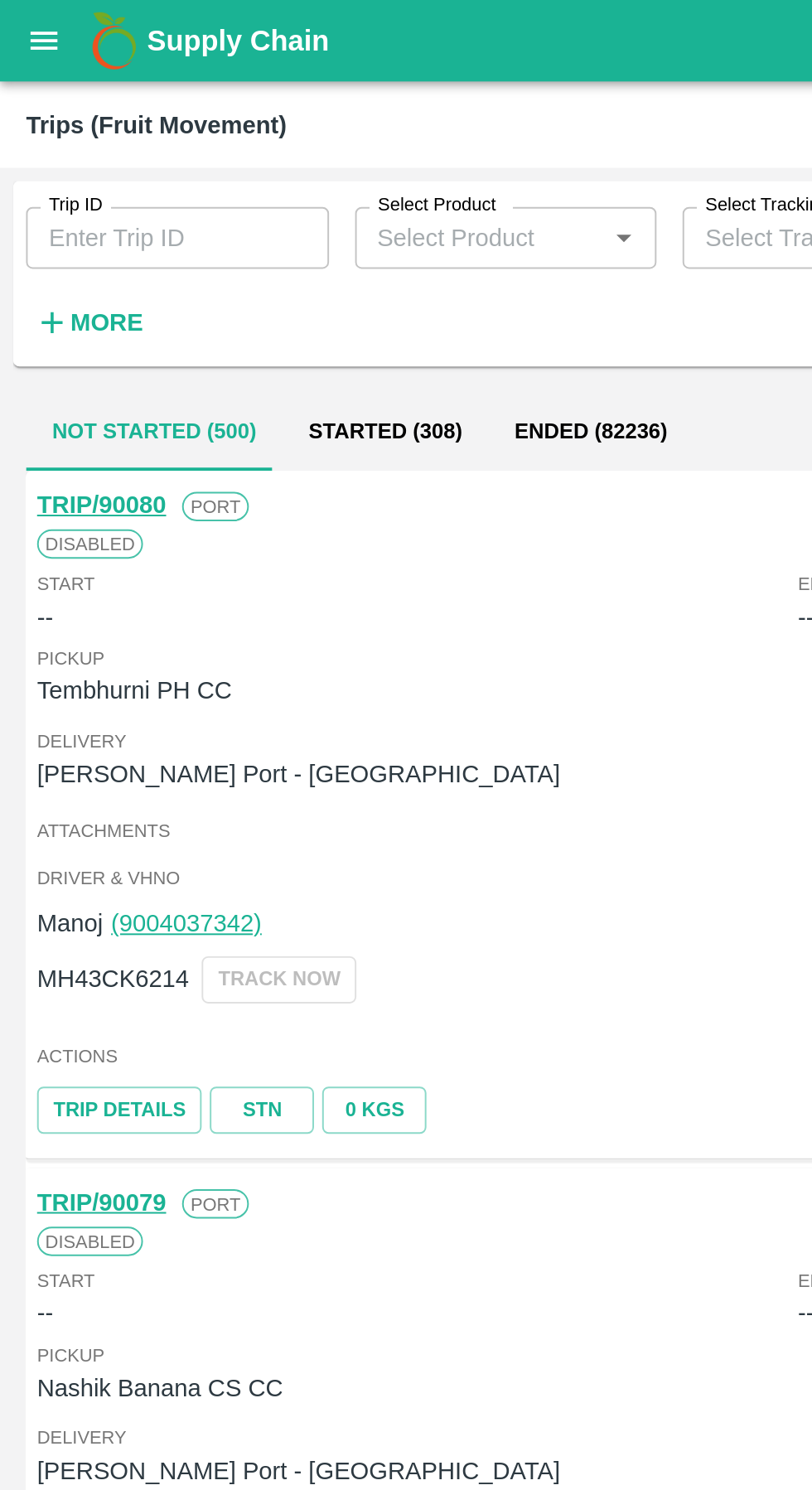
click at [85, 122] on input "Trip ID" at bounding box center [90, 120] width 154 height 31
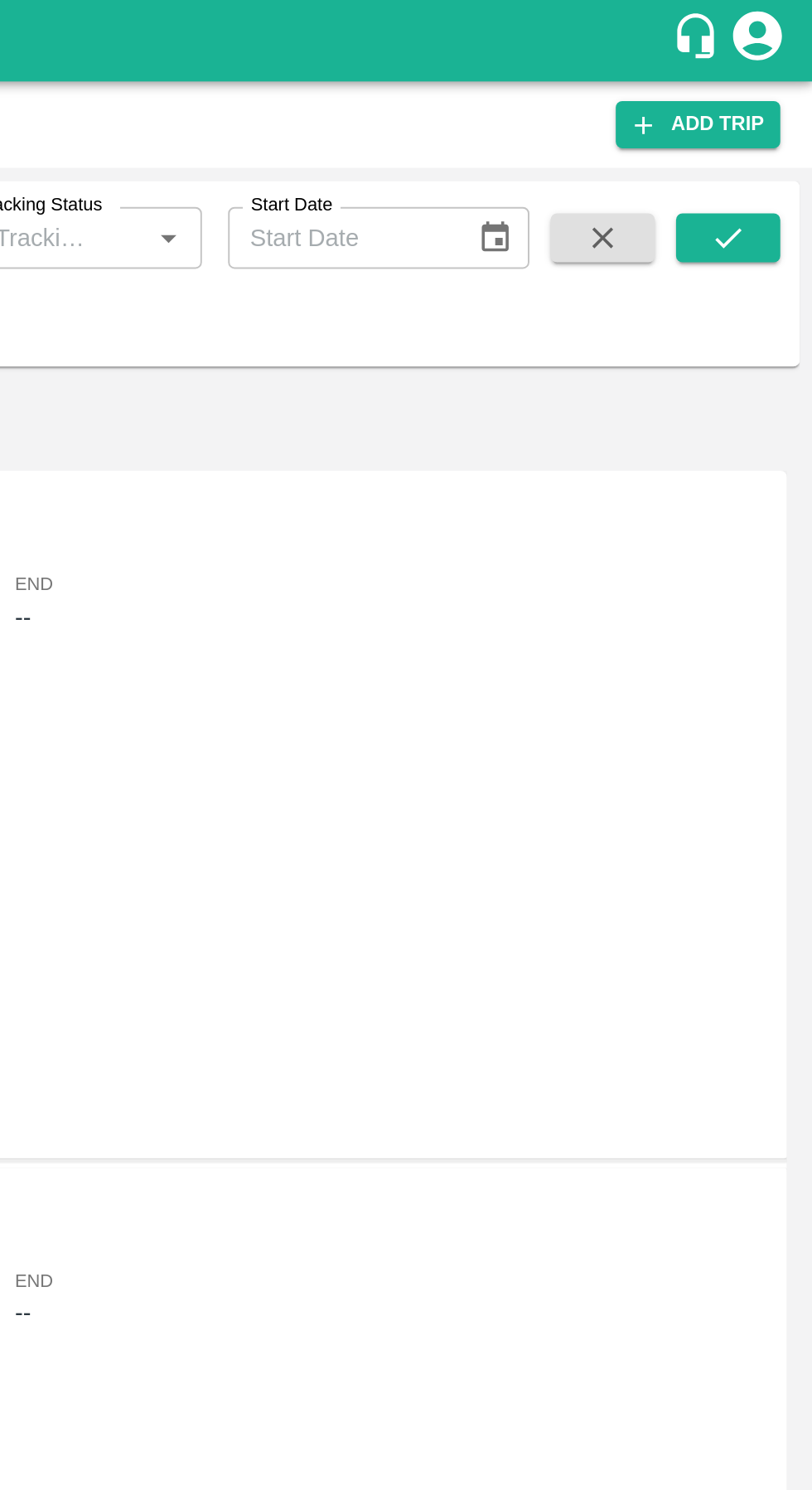
type input "89800"
click at [771, 126] on icon "submit" at bounding box center [769, 121] width 19 height 19
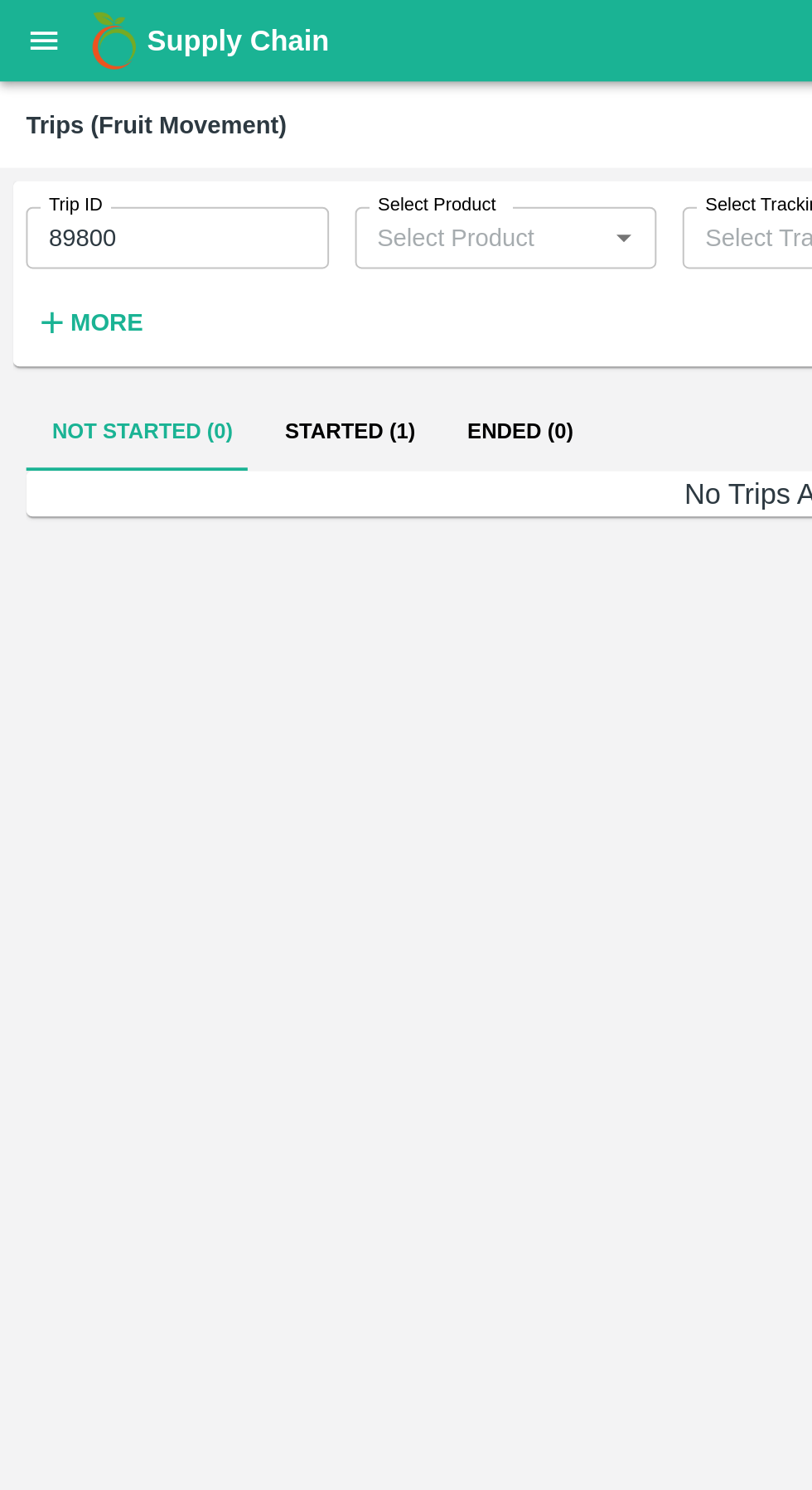
click at [165, 221] on button "Started (1)" at bounding box center [178, 219] width 93 height 40
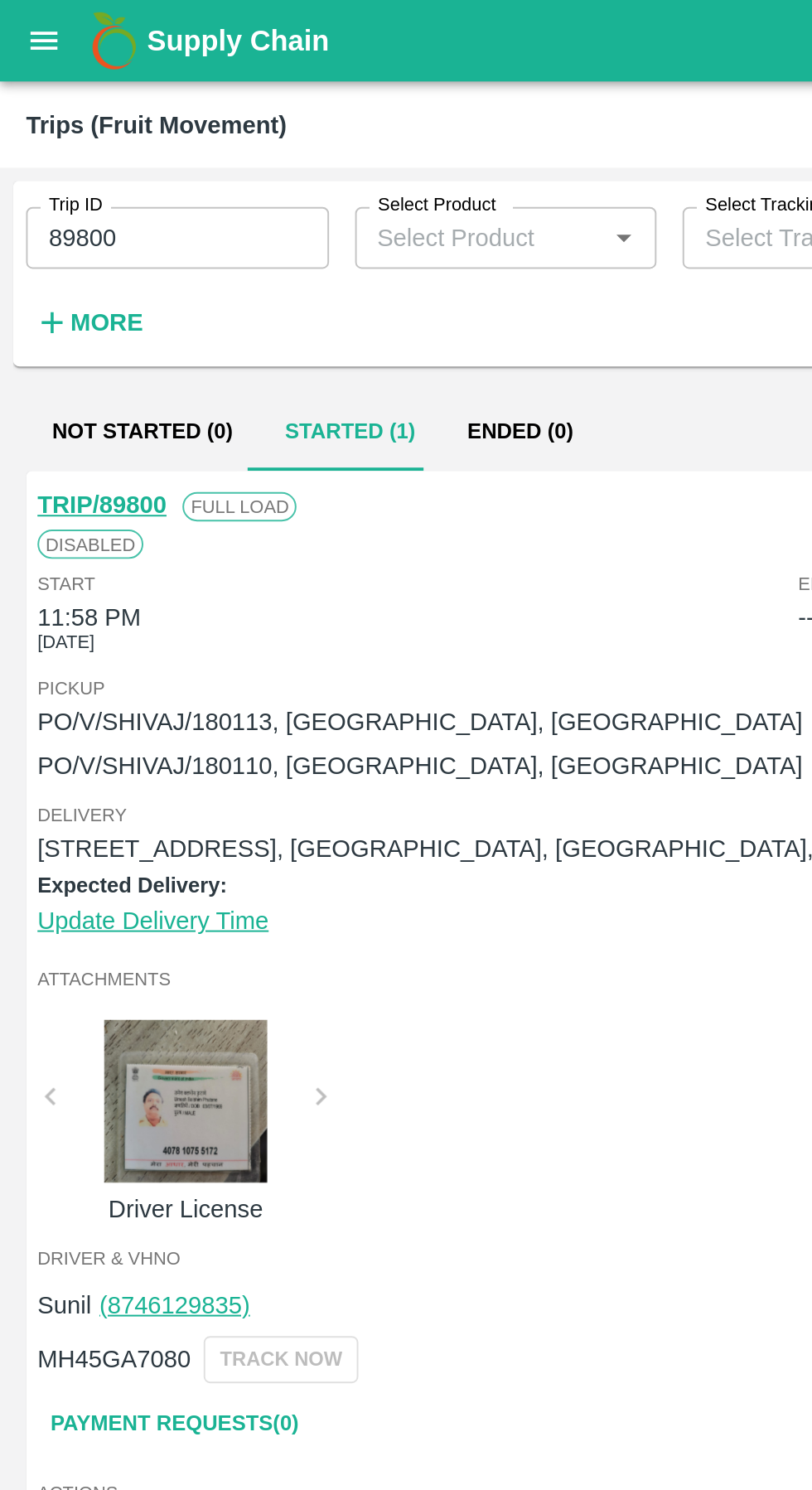
click at [14, 19] on icon "open drawer" at bounding box center [23, 21] width 19 height 19
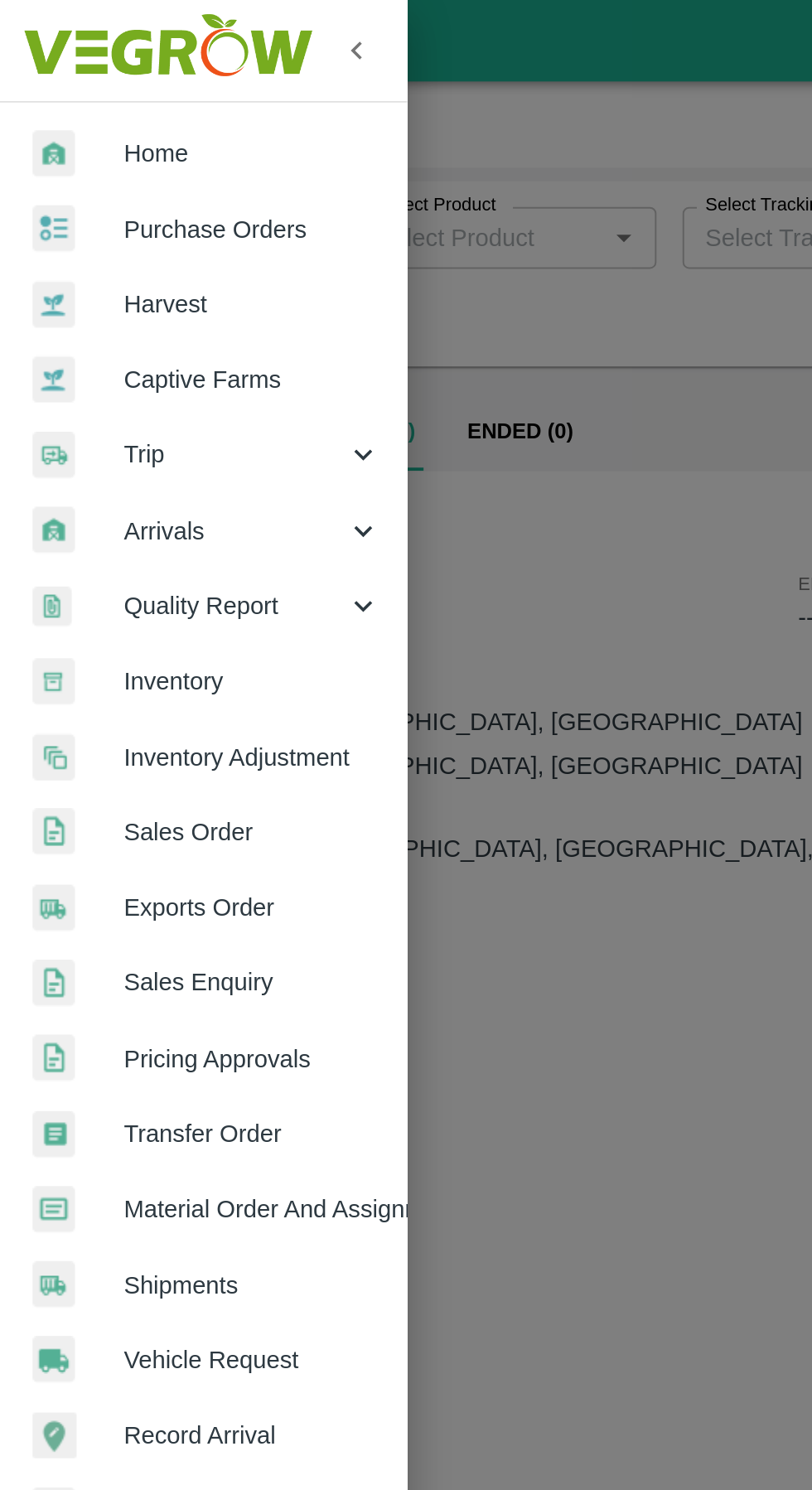
click at [93, 116] on span "Purchase Orders" at bounding box center [128, 117] width 131 height 19
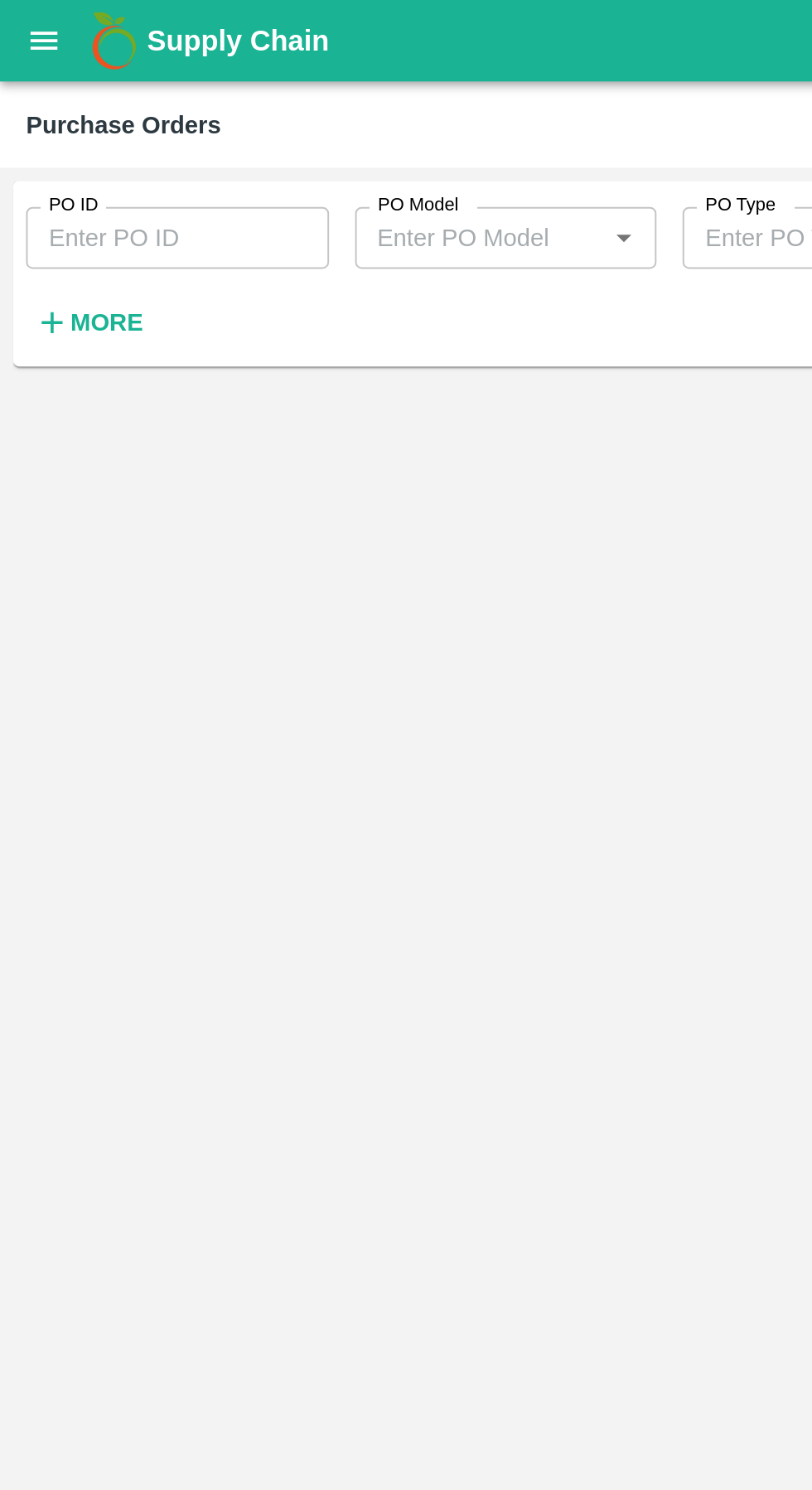
click at [58, 134] on input "PO ID" at bounding box center [90, 120] width 154 height 31
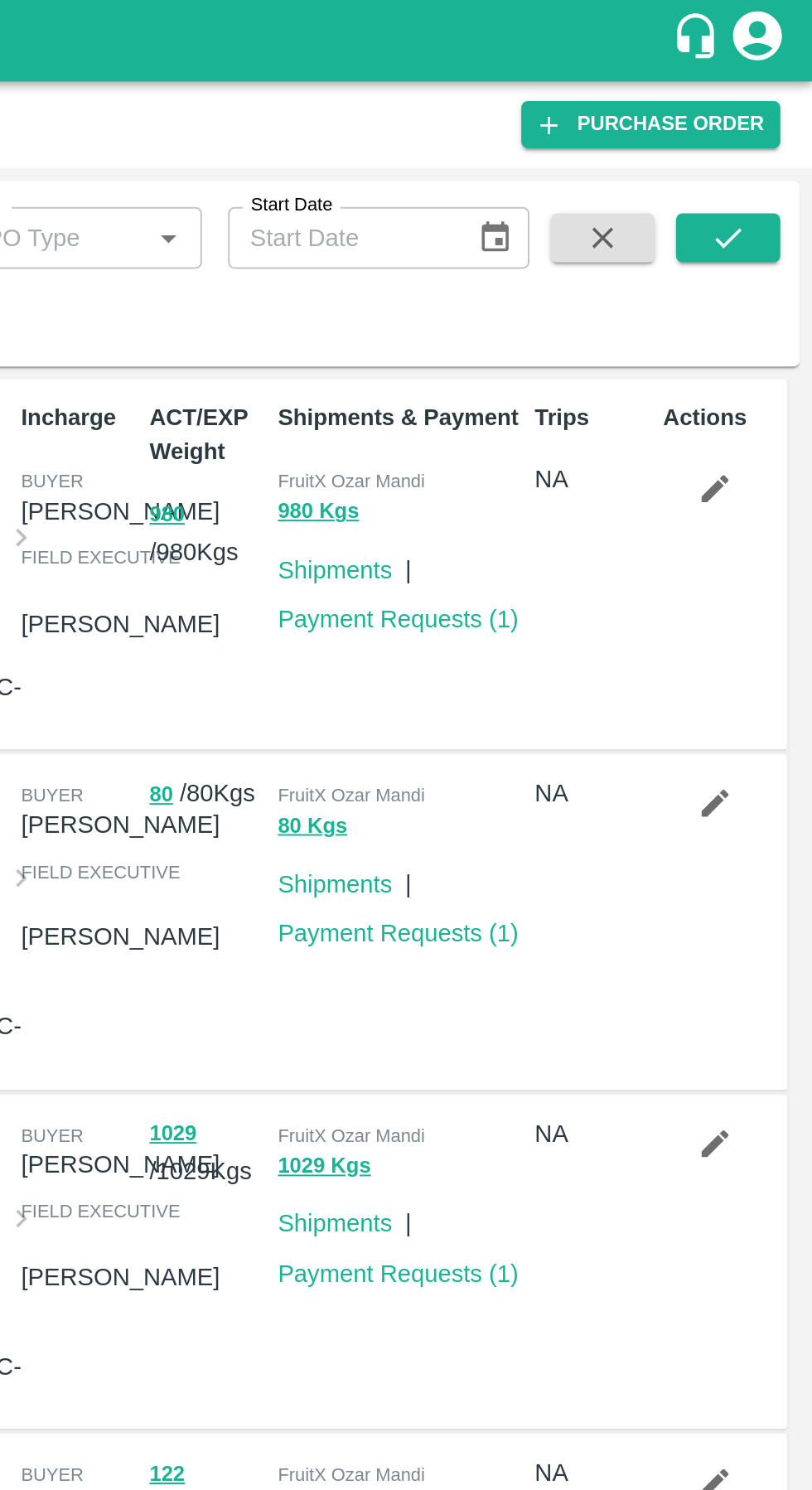
type input "180113"
click at [771, 124] on icon "submit" at bounding box center [769, 121] width 19 height 19
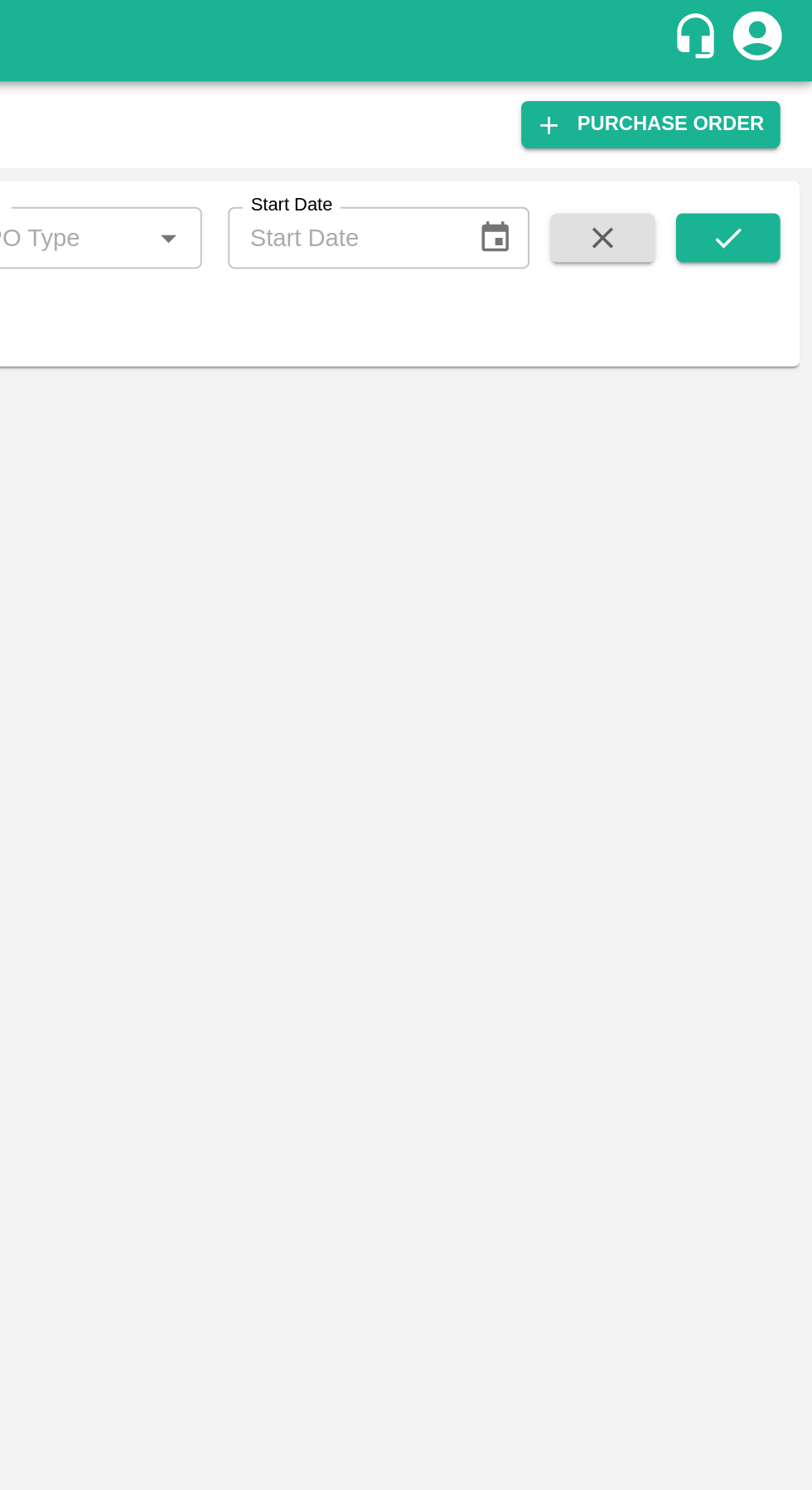
click at [769, 128] on icon "submit" at bounding box center [769, 121] width 19 height 19
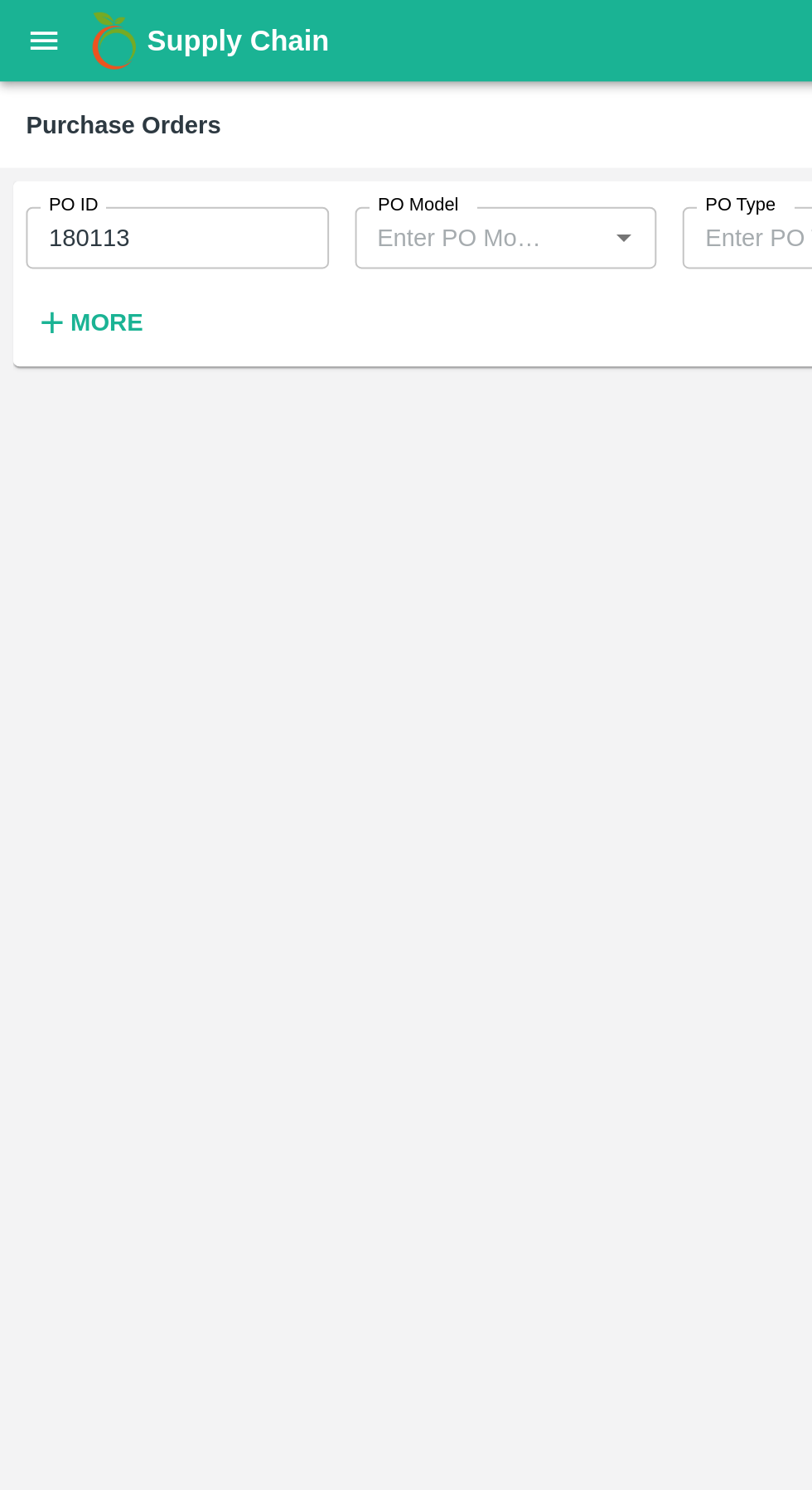
click at [31, 25] on button "open drawer" at bounding box center [22, 20] width 38 height 38
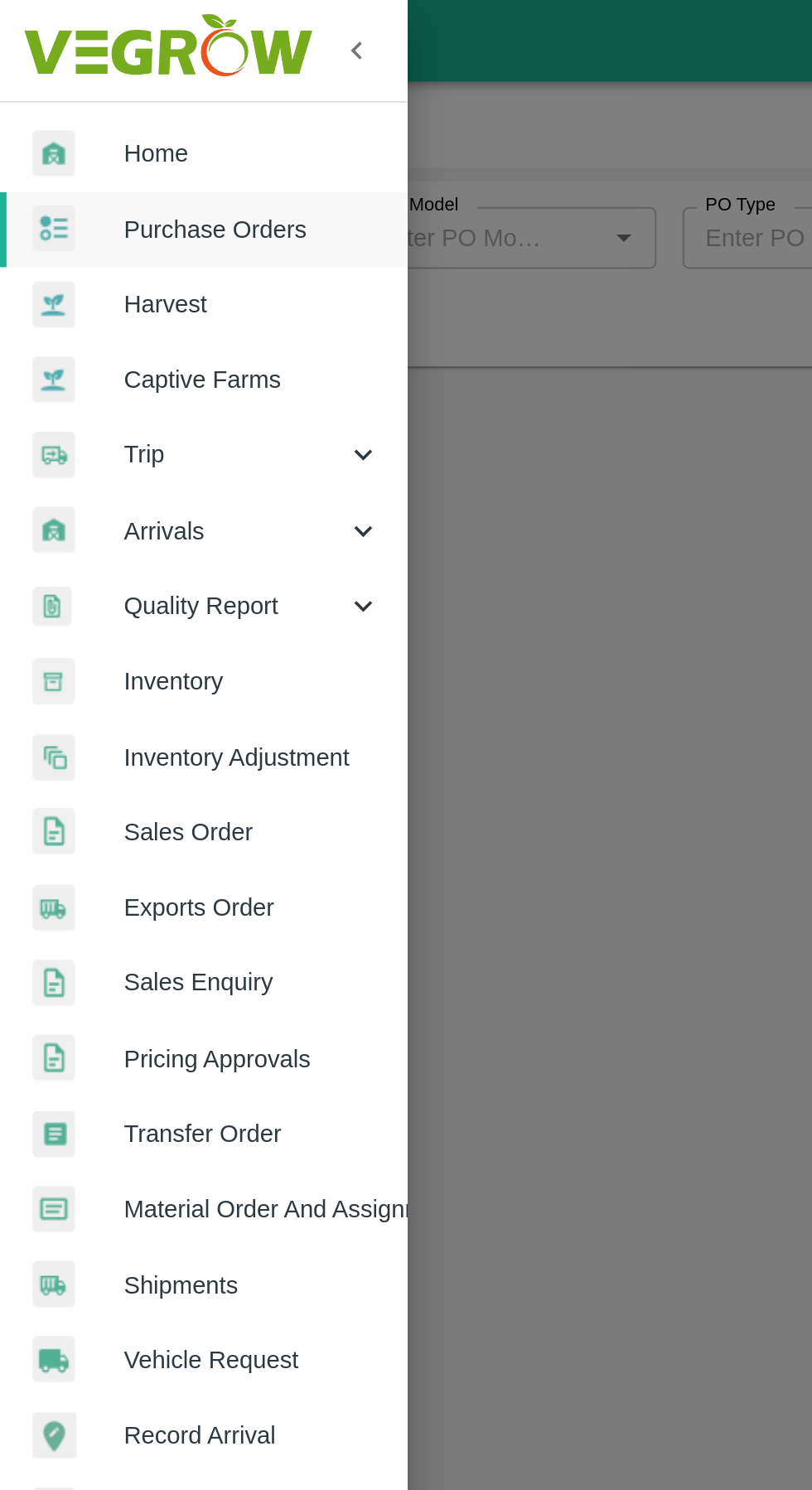
click at [312, 325] on div at bounding box center [406, 745] width 812 height 1490
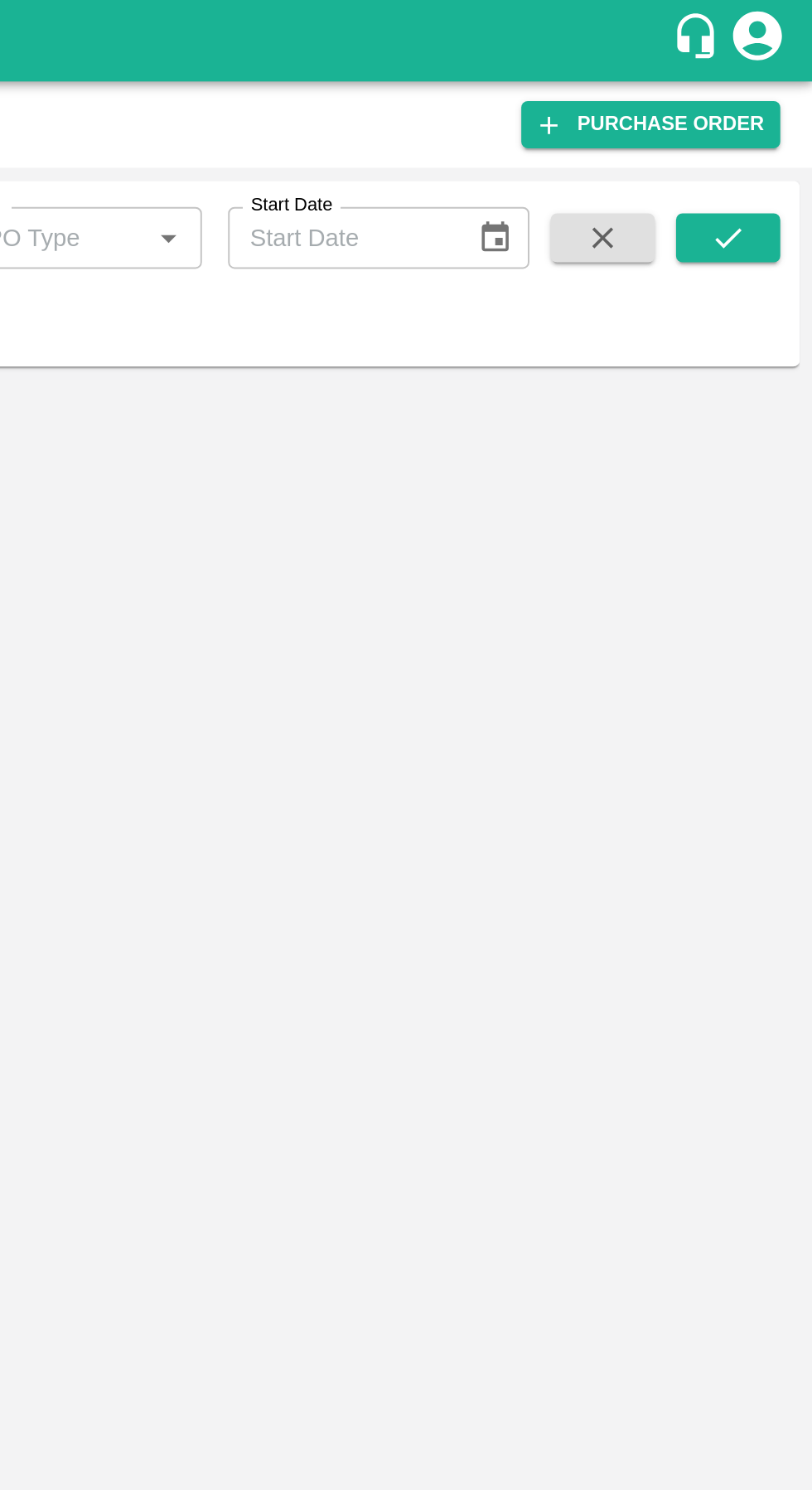
click at [771, 125] on icon "submit" at bounding box center [769, 121] width 19 height 19
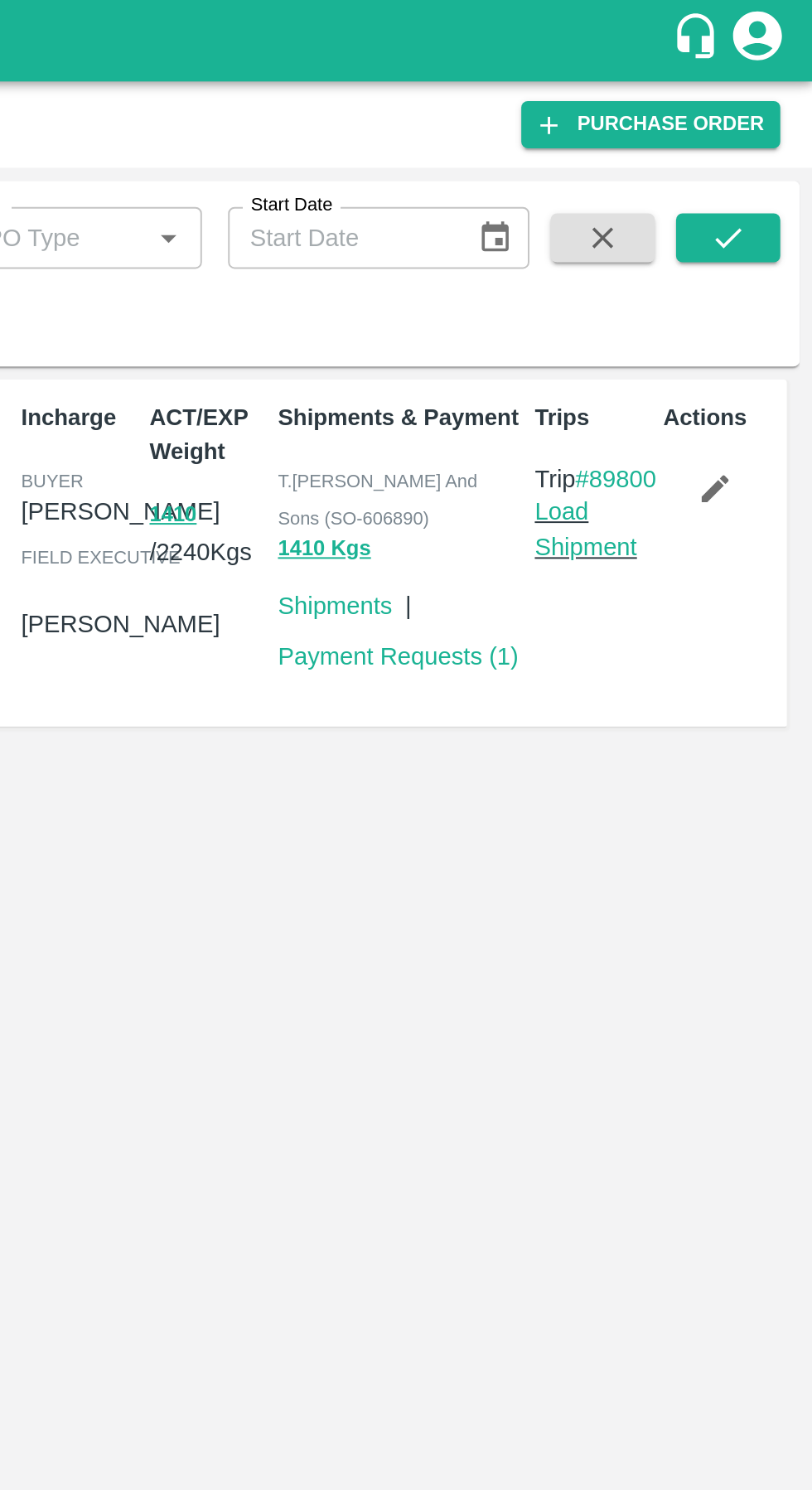
click at [696, 285] on link "Load Shipment" at bounding box center [696, 269] width 52 height 31
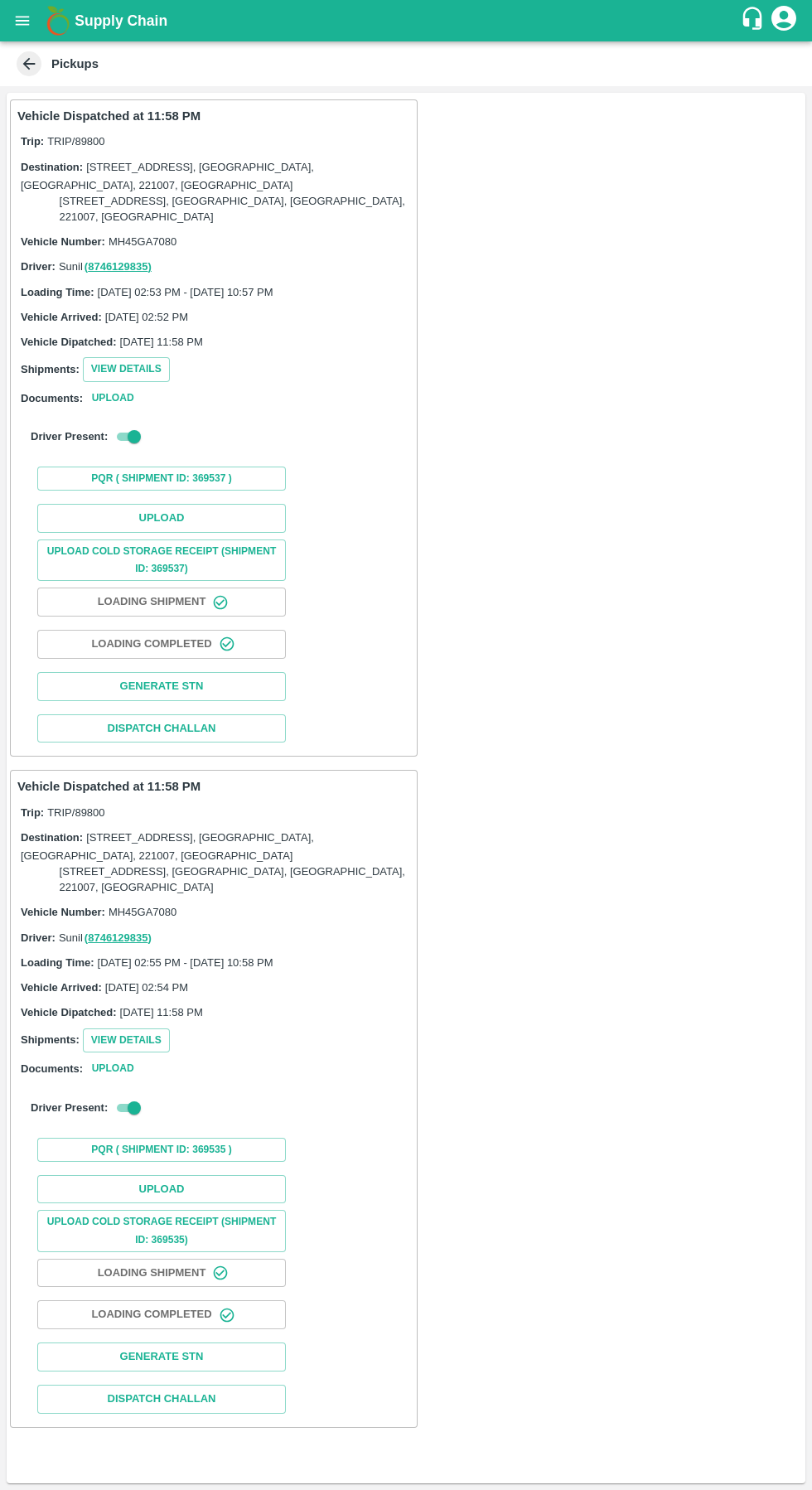
click at [153, 520] on button "Upload" at bounding box center [161, 518] width 248 height 29
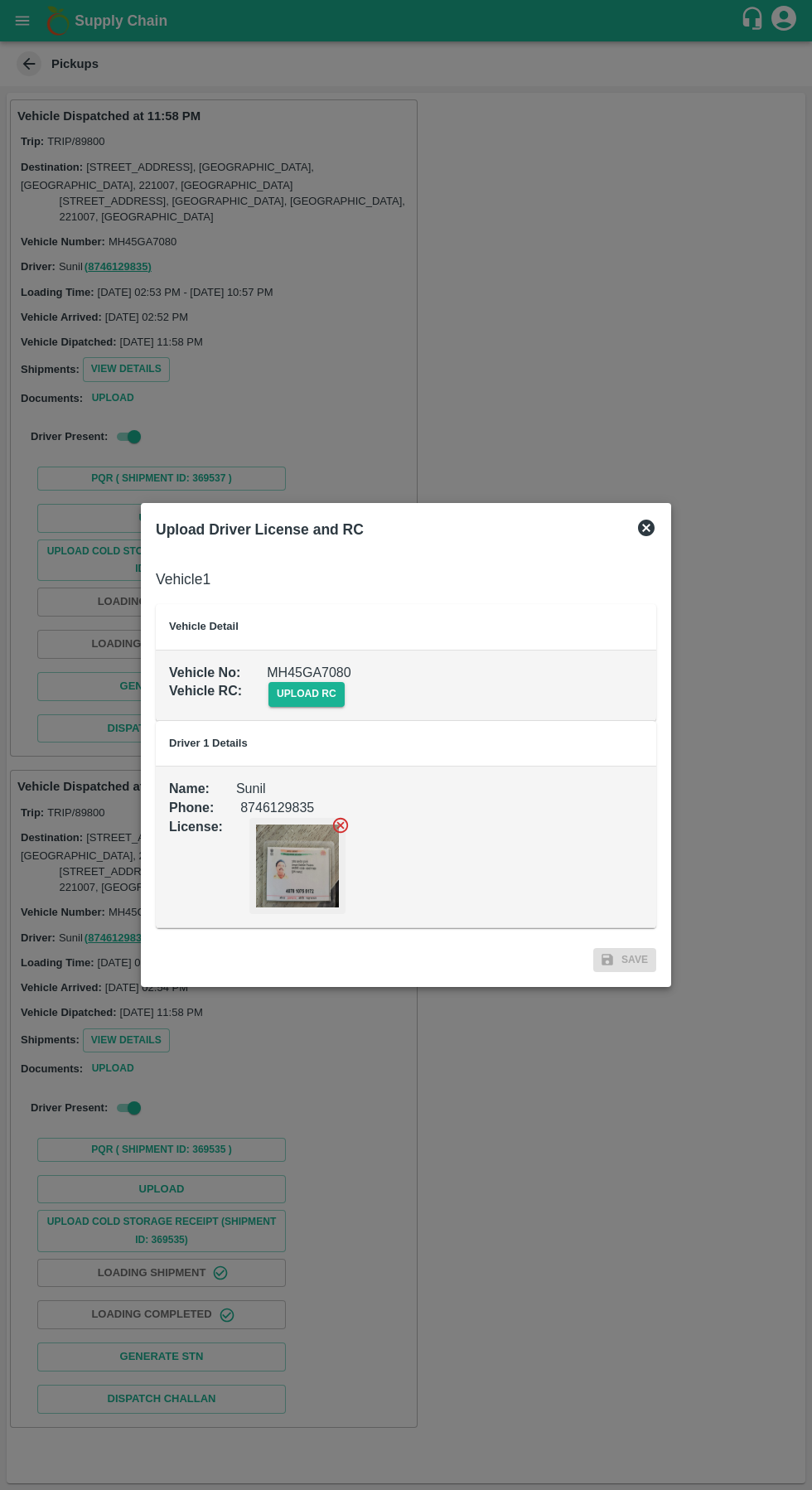
click at [283, 696] on span "upload rc" at bounding box center [307, 694] width 76 height 24
click at [0, 0] on input "upload rc" at bounding box center [0, 0] width 0 height 0
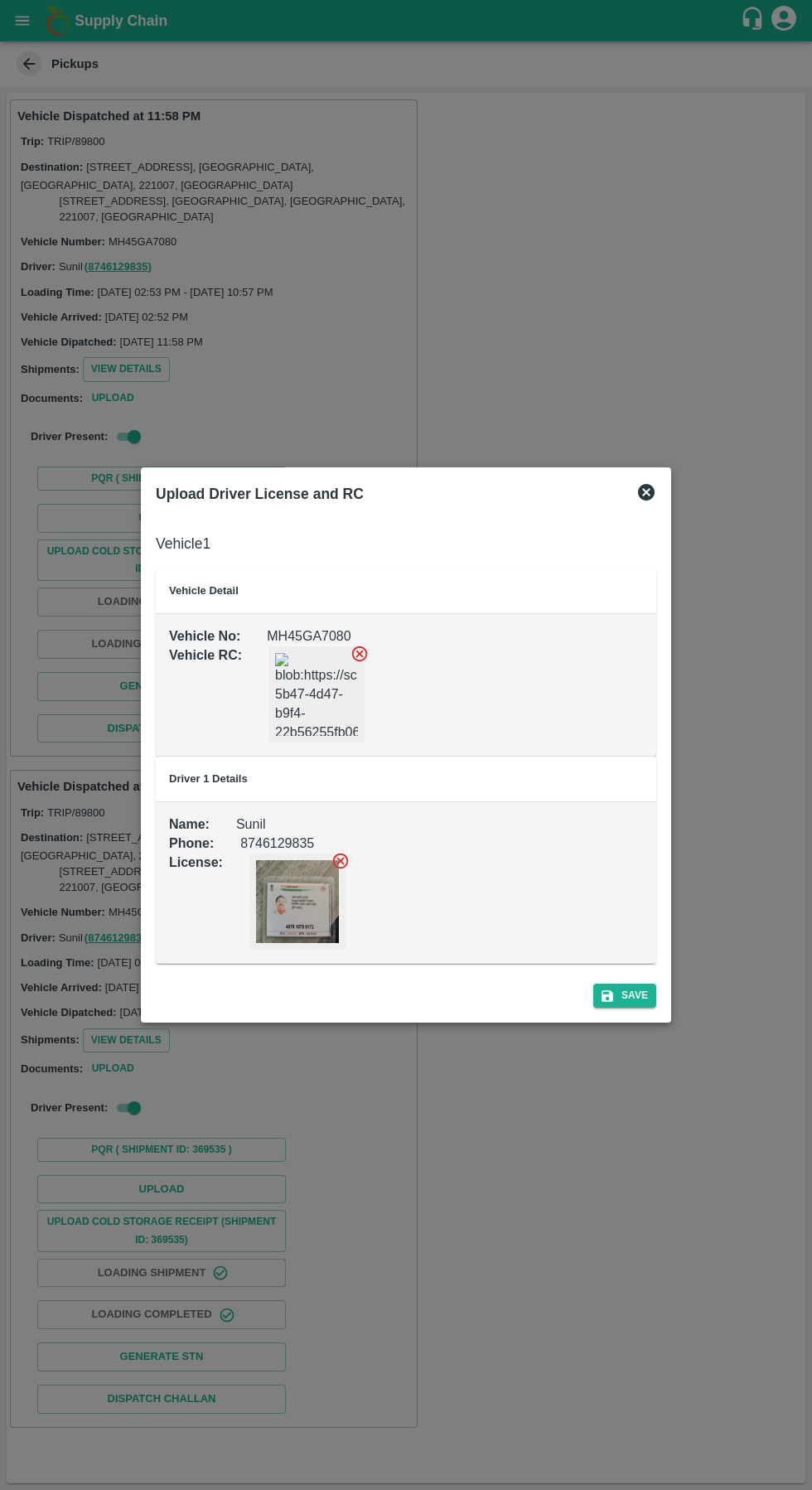
click at [608, 1012] on div "Save" at bounding box center [406, 992] width 514 height 44
click at [632, 1024] on div at bounding box center [406, 745] width 812 height 1490
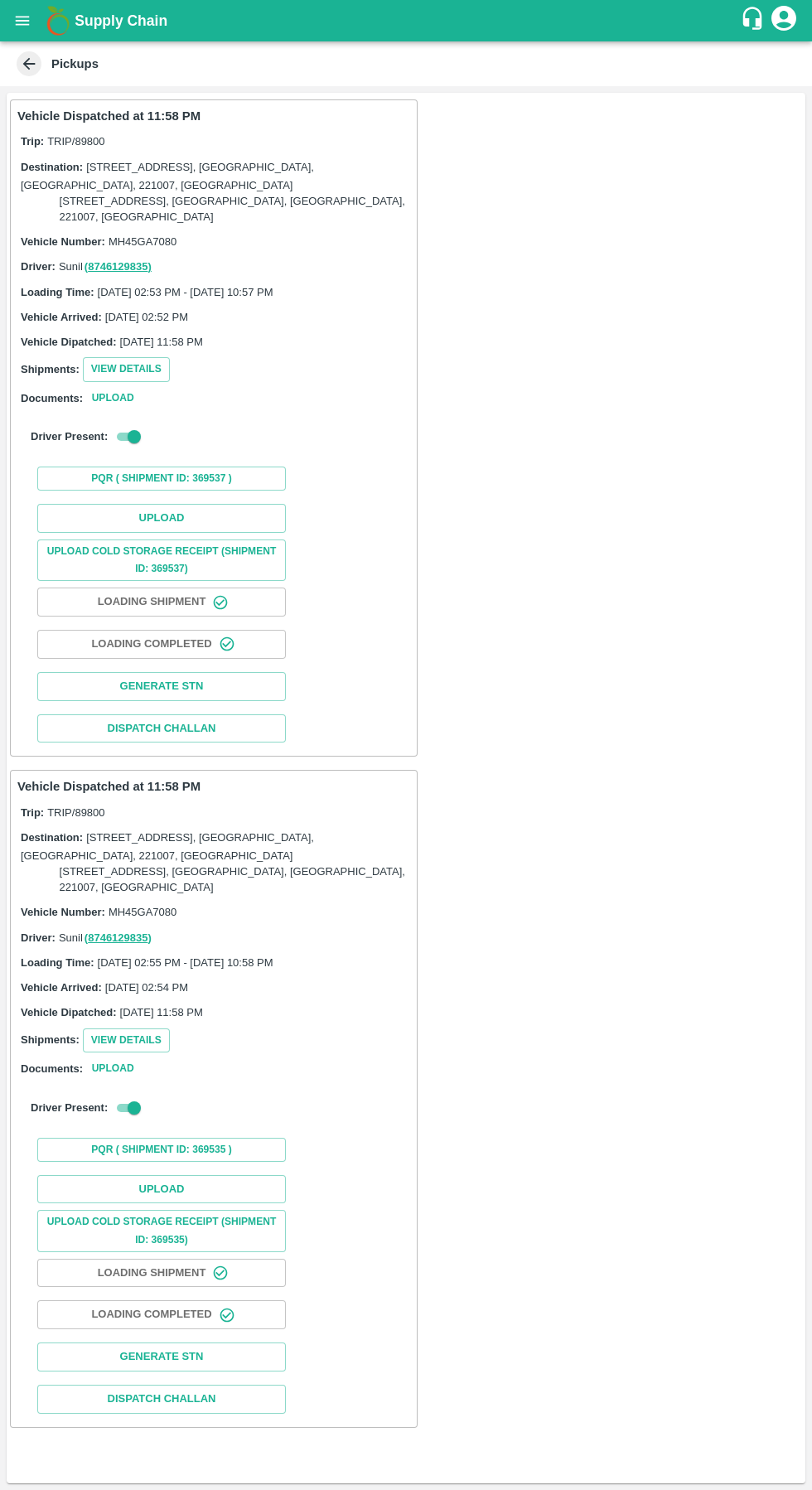
click at [135, 1222] on button "Upload Cold Storage Receipt (SHIPMENT ID: 369535)" at bounding box center [161, 1230] width 248 height 41
click at [414, 993] on div "Vehicle Dispatched at 11:58 PM Trip: TRIP/89800 Destination: [STREET_ADDRESS] 2…" at bounding box center [214, 1098] width 407 height 657
click at [118, 1222] on button "Upload Cold Storage Receipt (SHIPMENT ID: 369535)" at bounding box center [161, 1230] width 248 height 41
click at [505, 947] on div "Vehicle Dispatched at 11:58 PM Trip: TRIP/89800 Destination: [STREET_ADDRESS] 2…" at bounding box center [406, 788] width 798 height 1390
click at [149, 1180] on button "Upload" at bounding box center [161, 1189] width 248 height 29
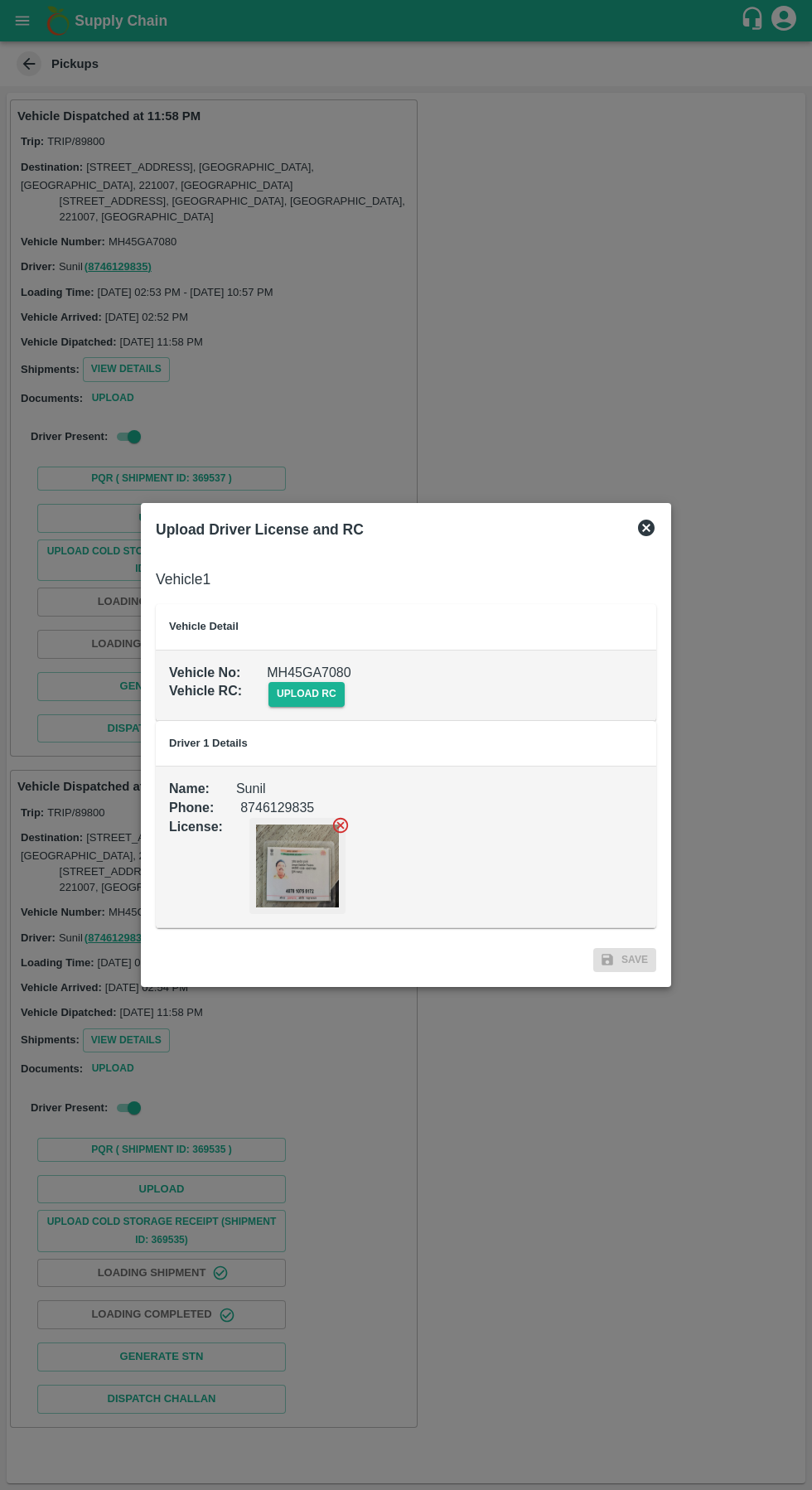
click at [280, 694] on span "upload rc" at bounding box center [307, 694] width 76 height 24
click at [0, 0] on input "upload rc" at bounding box center [0, 0] width 0 height 0
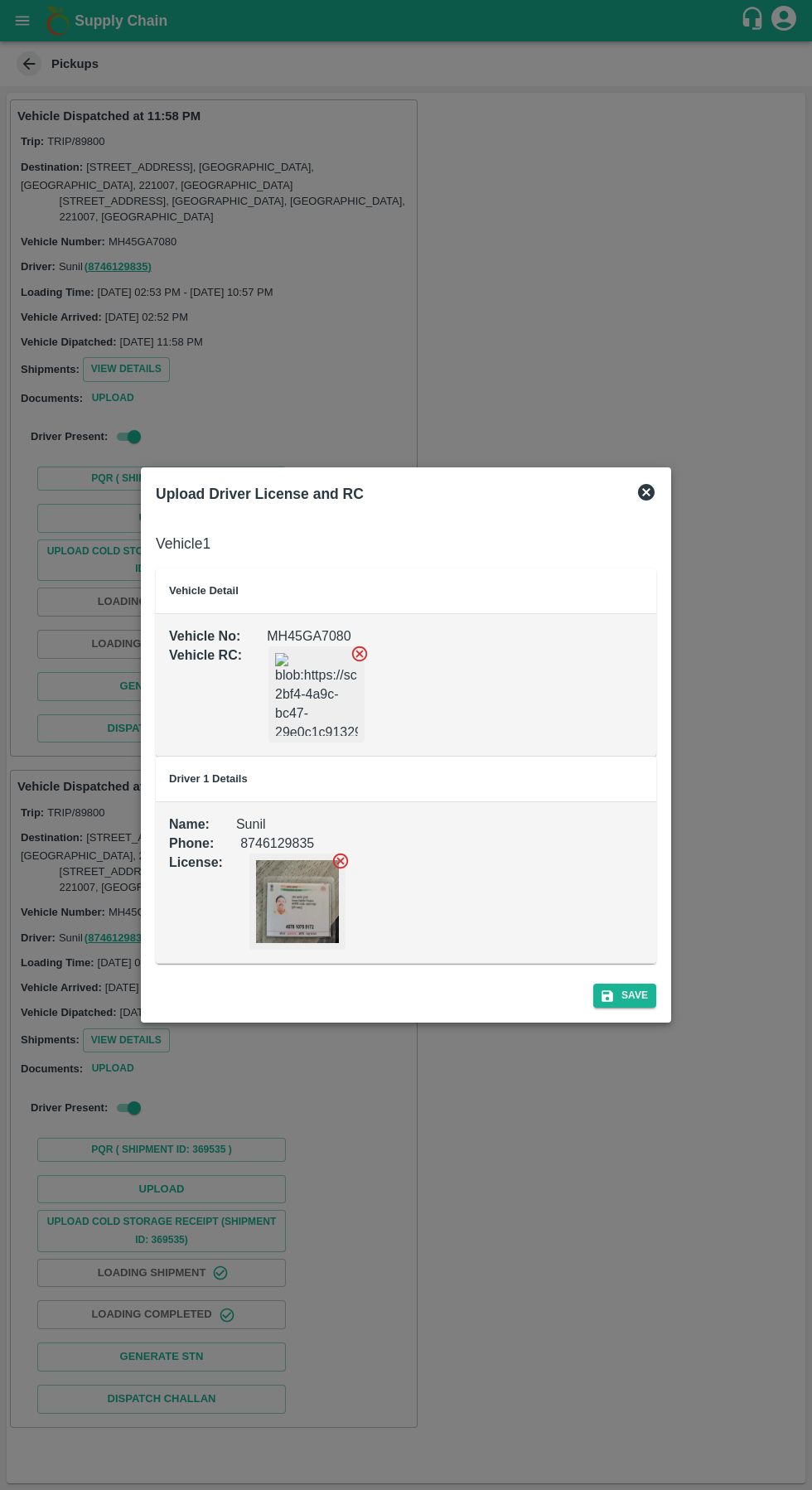
click at [630, 1006] on button "Save" at bounding box center [624, 996] width 63 height 24
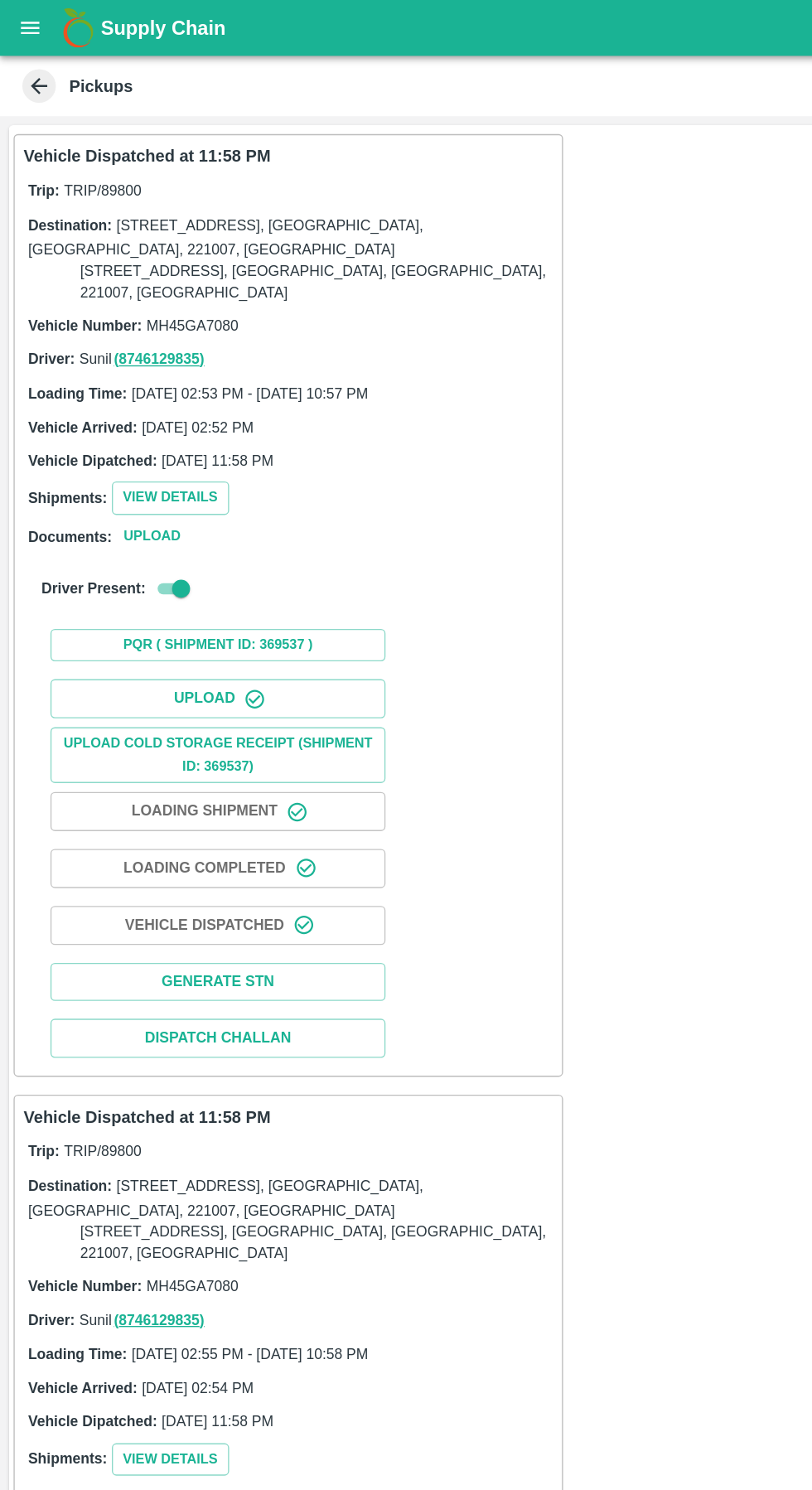
click at [14, 35] on button "open drawer" at bounding box center [22, 20] width 38 height 38
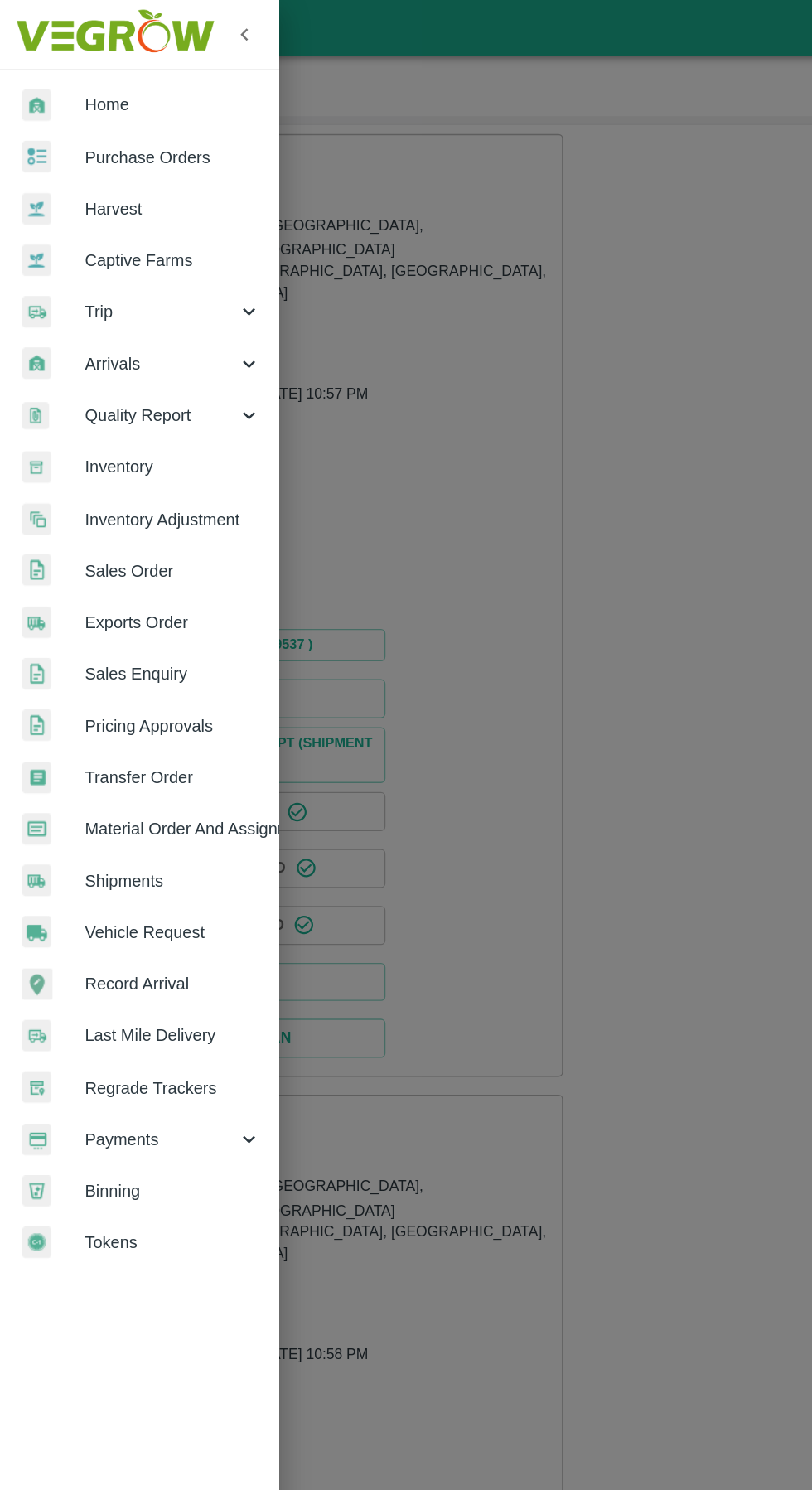
click at [70, 228] on span "Trip" at bounding box center [119, 232] width 112 height 19
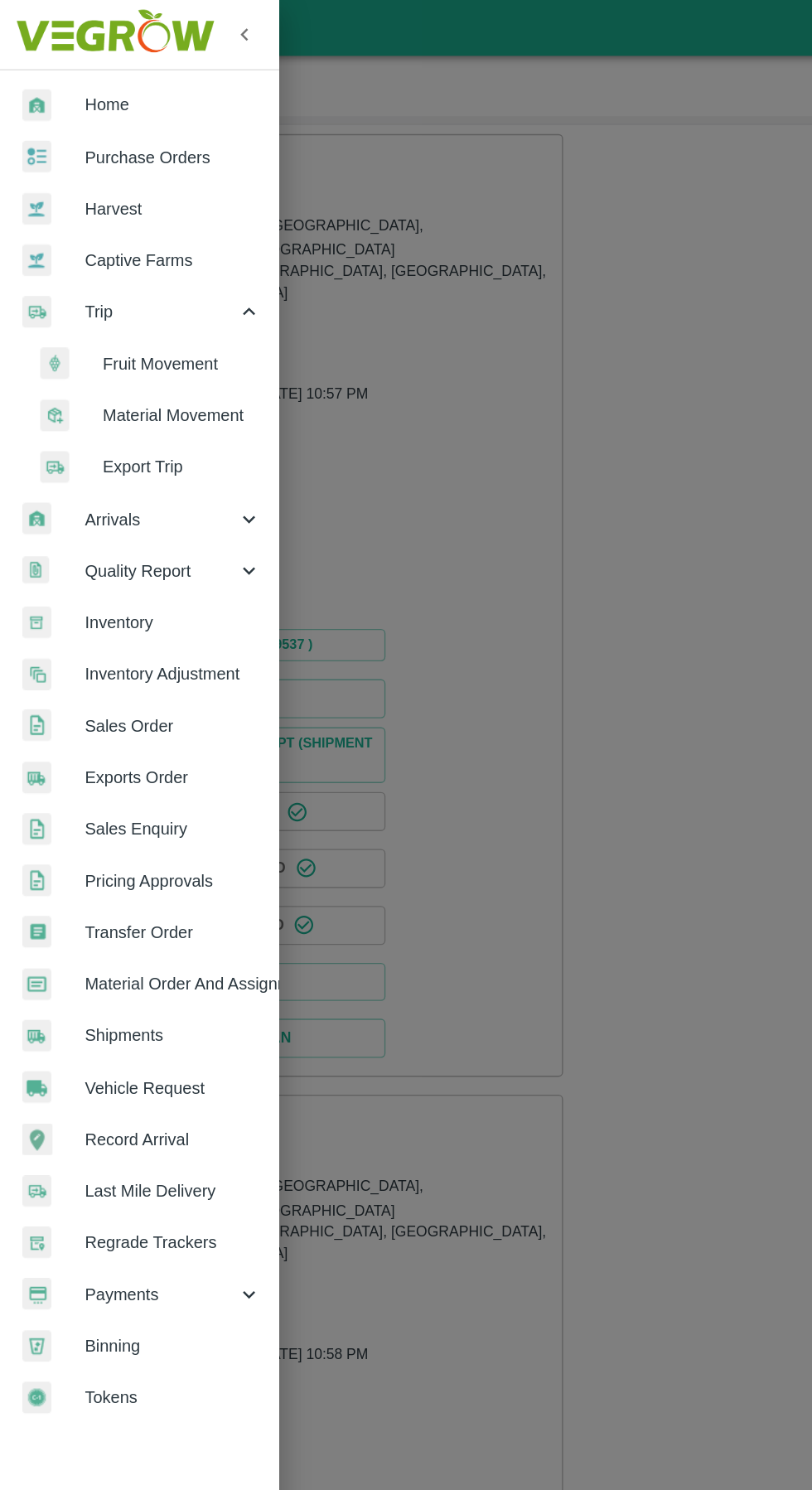
click at [146, 803] on span "Vehicle Request" at bounding box center [128, 807] width 131 height 19
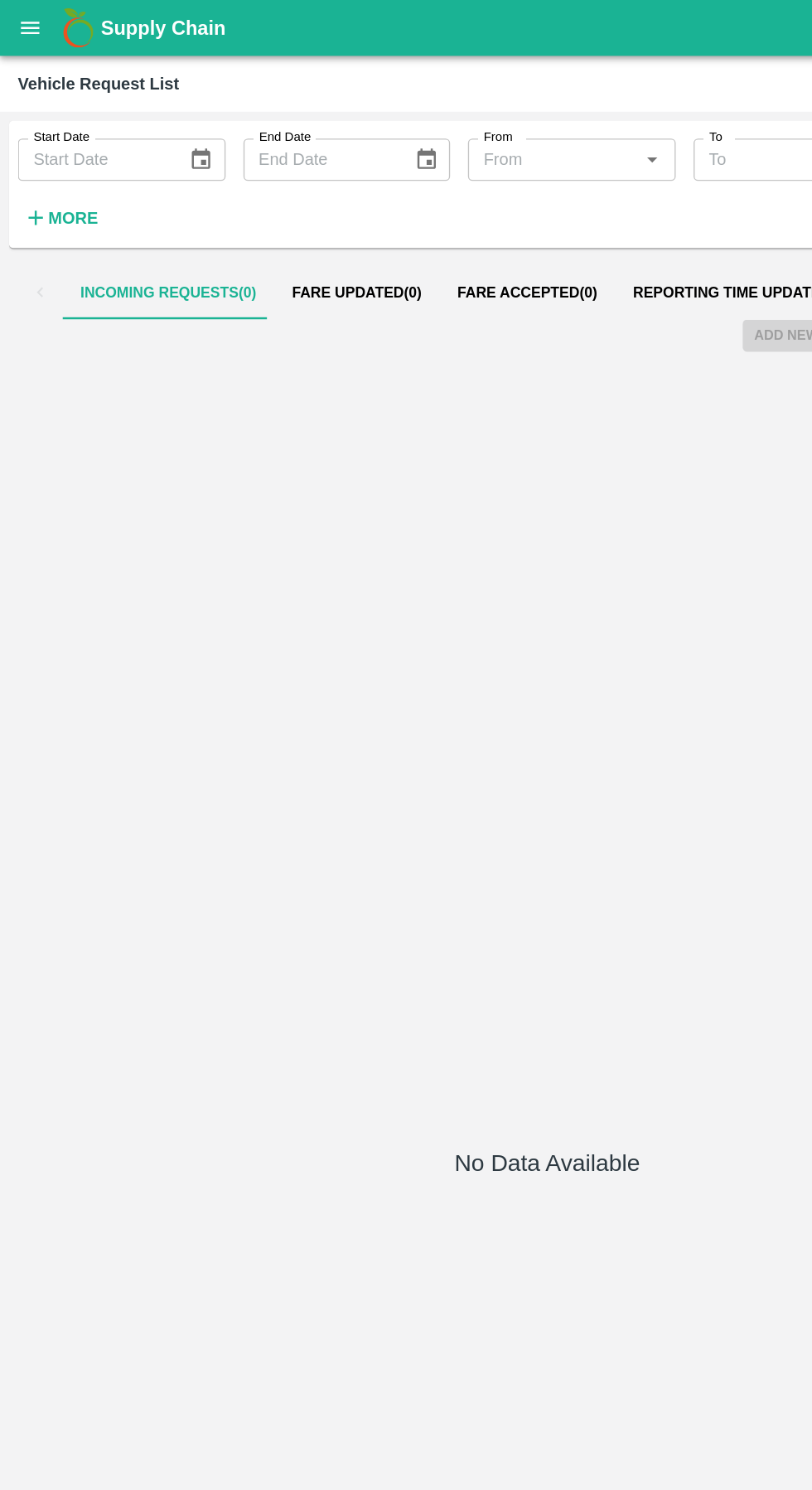
click at [378, 202] on button "Fare Accepted ( 0 )" at bounding box center [391, 216] width 130 height 40
click at [525, 222] on span "Reporting Time Updated ( 37 )" at bounding box center [553, 217] width 166 height 14
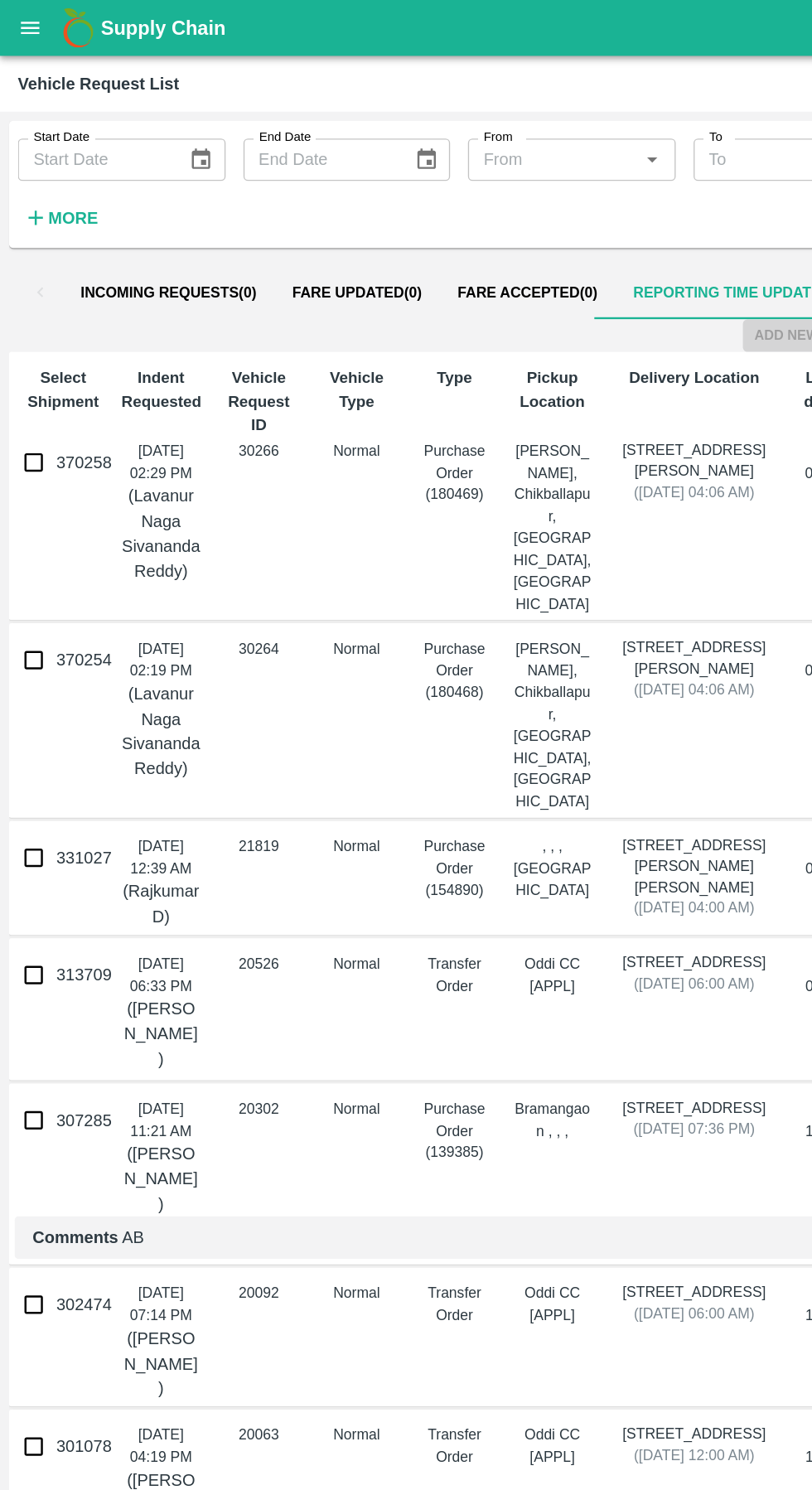
click at [39, 473] on input "370254" at bounding box center [25, 489] width 33 height 33
checkbox input "true"
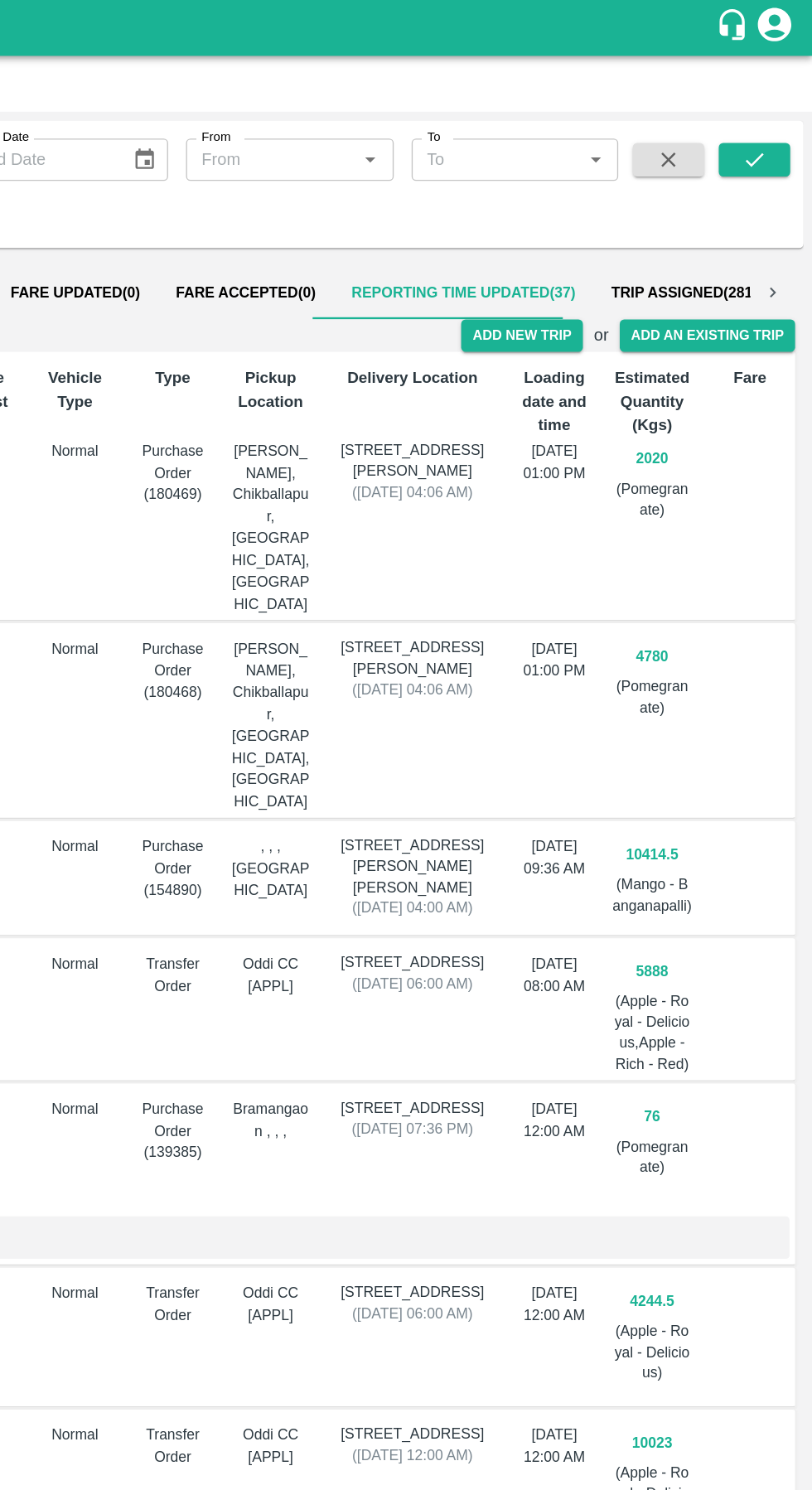
click at [610, 249] on button "Add New Trip" at bounding box center [596, 248] width 90 height 24
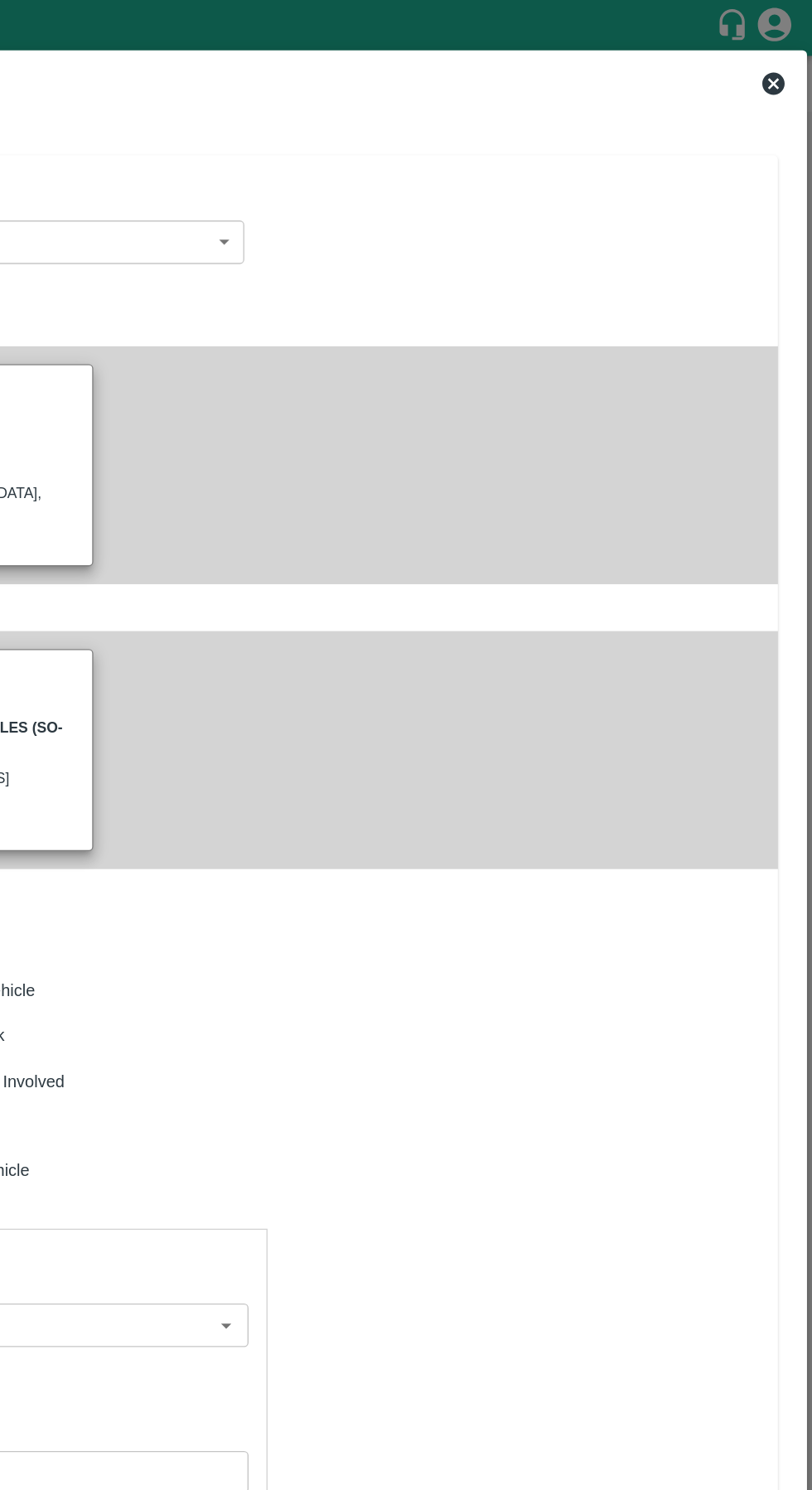
type input "4780"
type input "Normal"
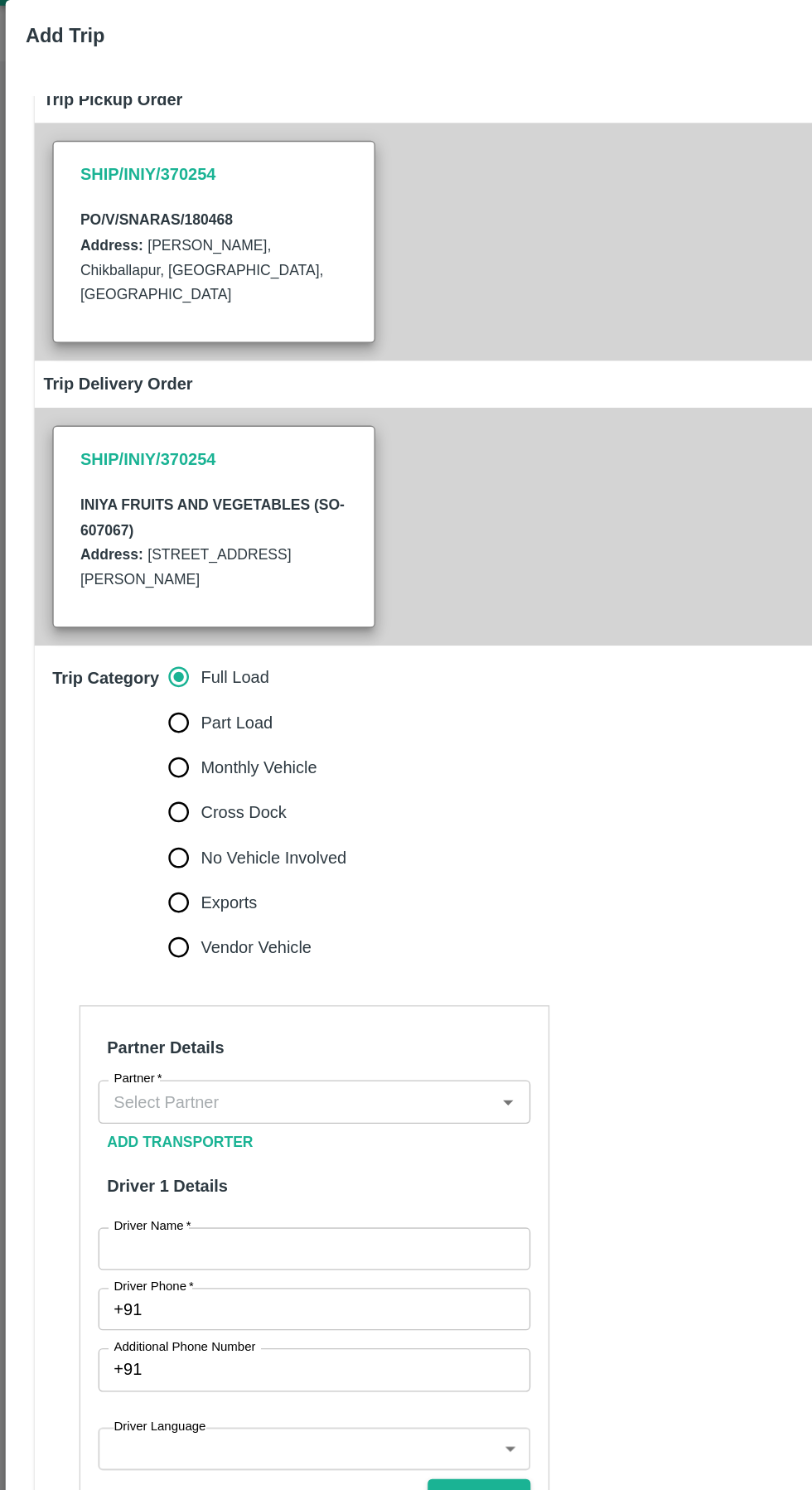
scroll to position [145, 0]
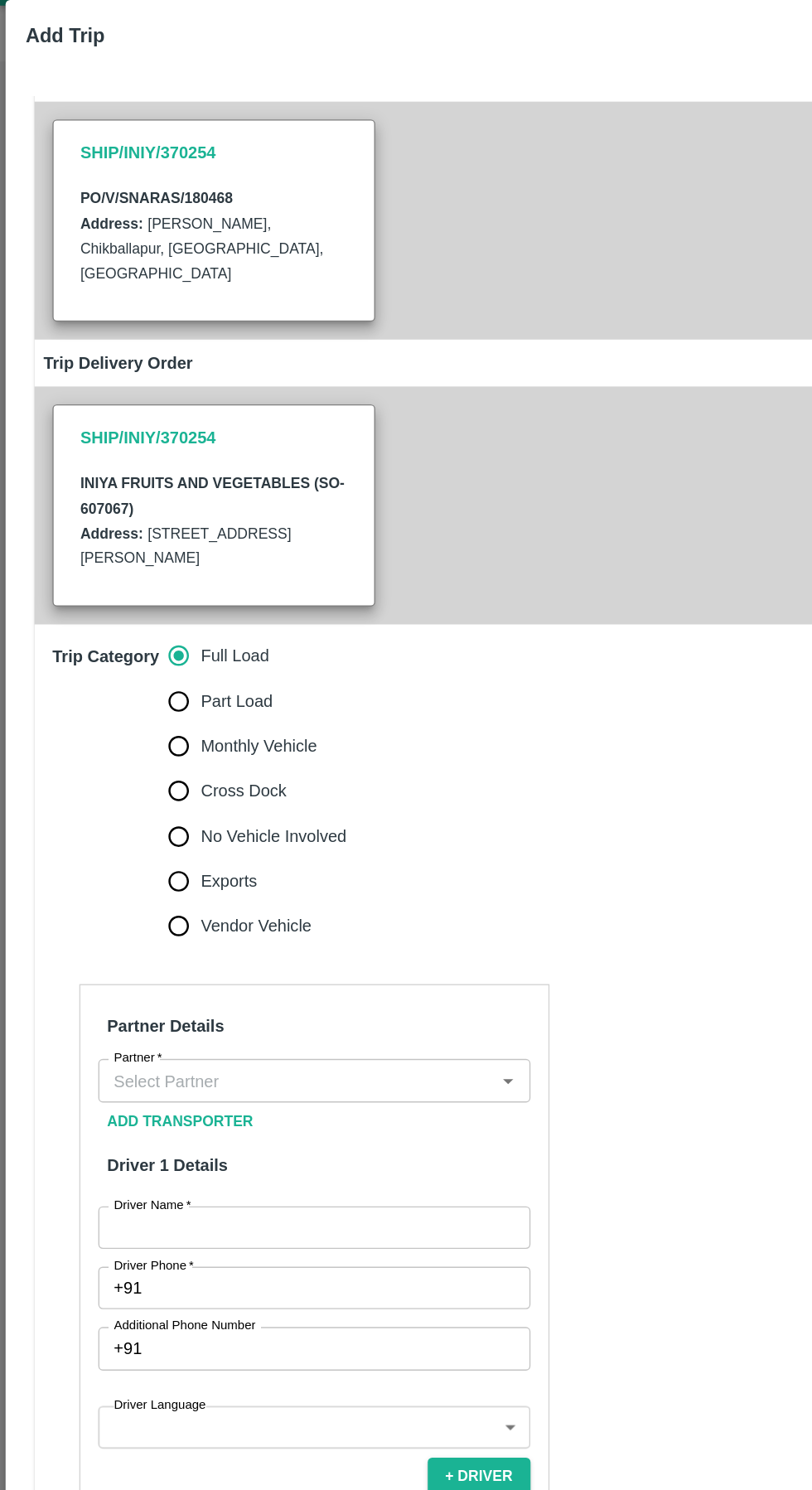
click at [265, 843] on input "Partner   *" at bounding box center [219, 838] width 283 height 21
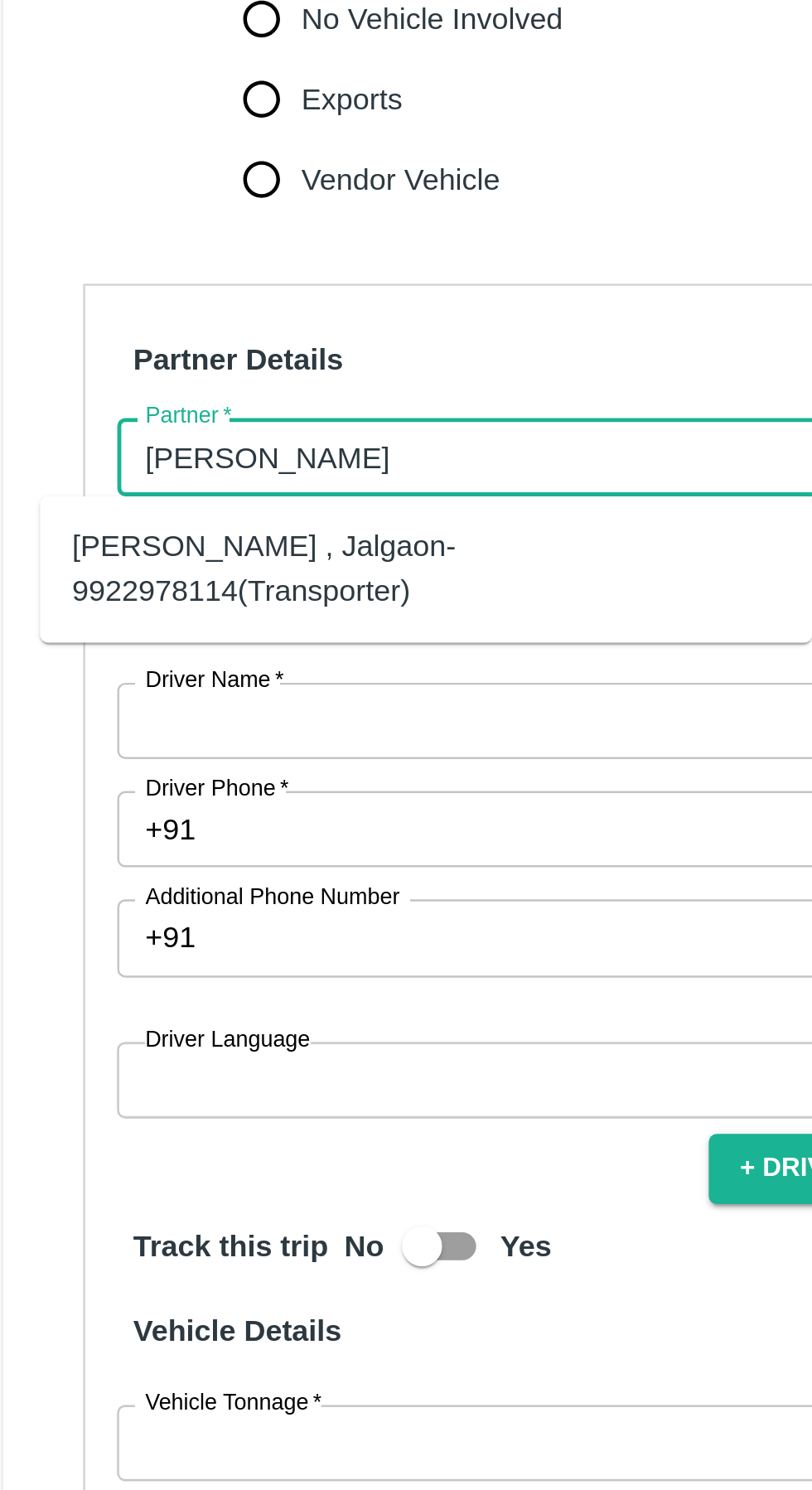
click at [94, 895] on div "Ganesh Mohan Marathe -Sillod , Jalgaon-9922978114(Transporter)" at bounding box center [201, 885] width 292 height 37
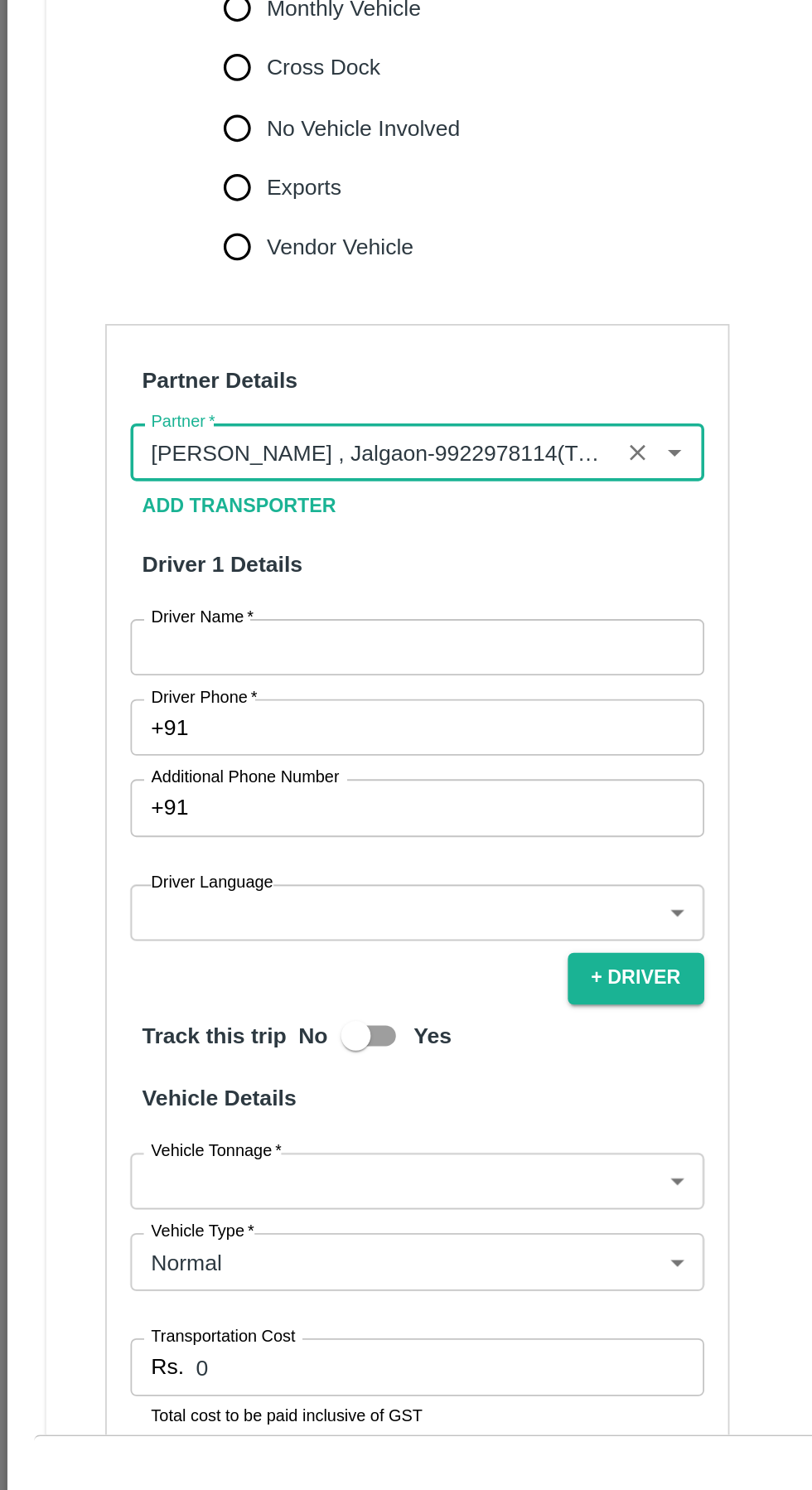
type input "Ganesh Mohan Marathe -Sillod , Jalgaon-9922978114(Transporter)"
click at [253, 947] on input "Driver Name   *" at bounding box center [232, 947] width 320 height 31
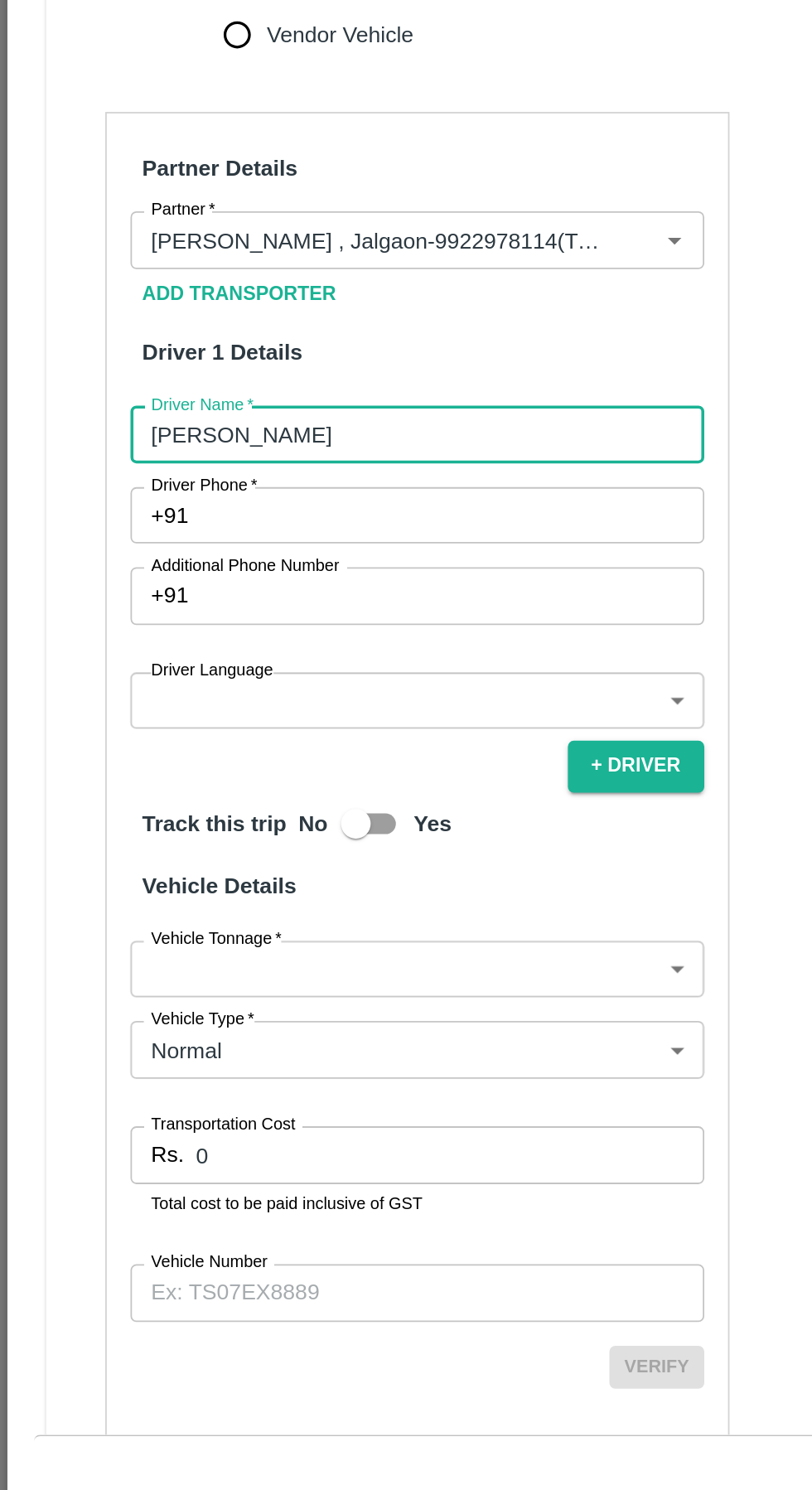
scroll to position [260, 0]
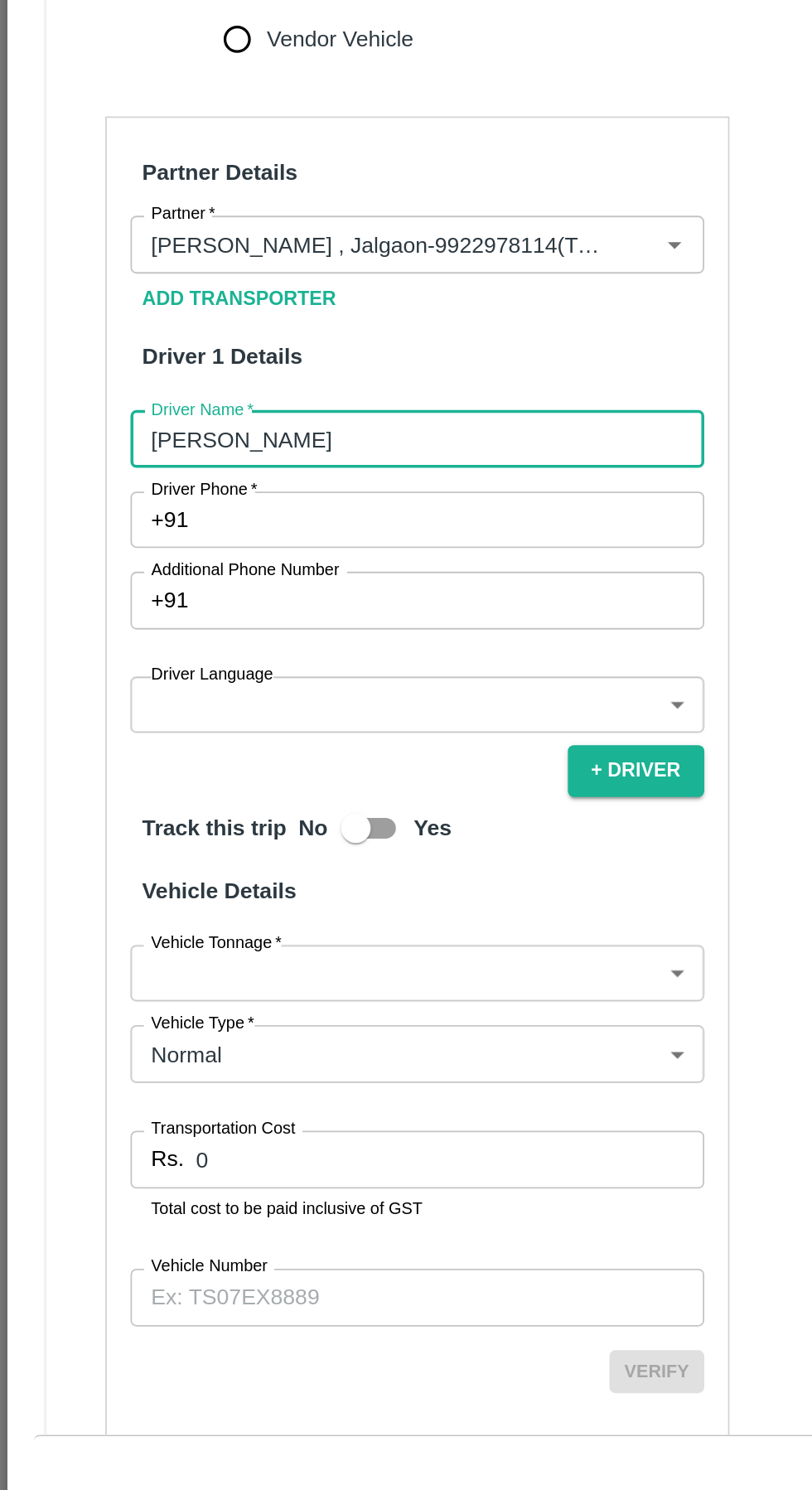
type input "[PERSON_NAME]"
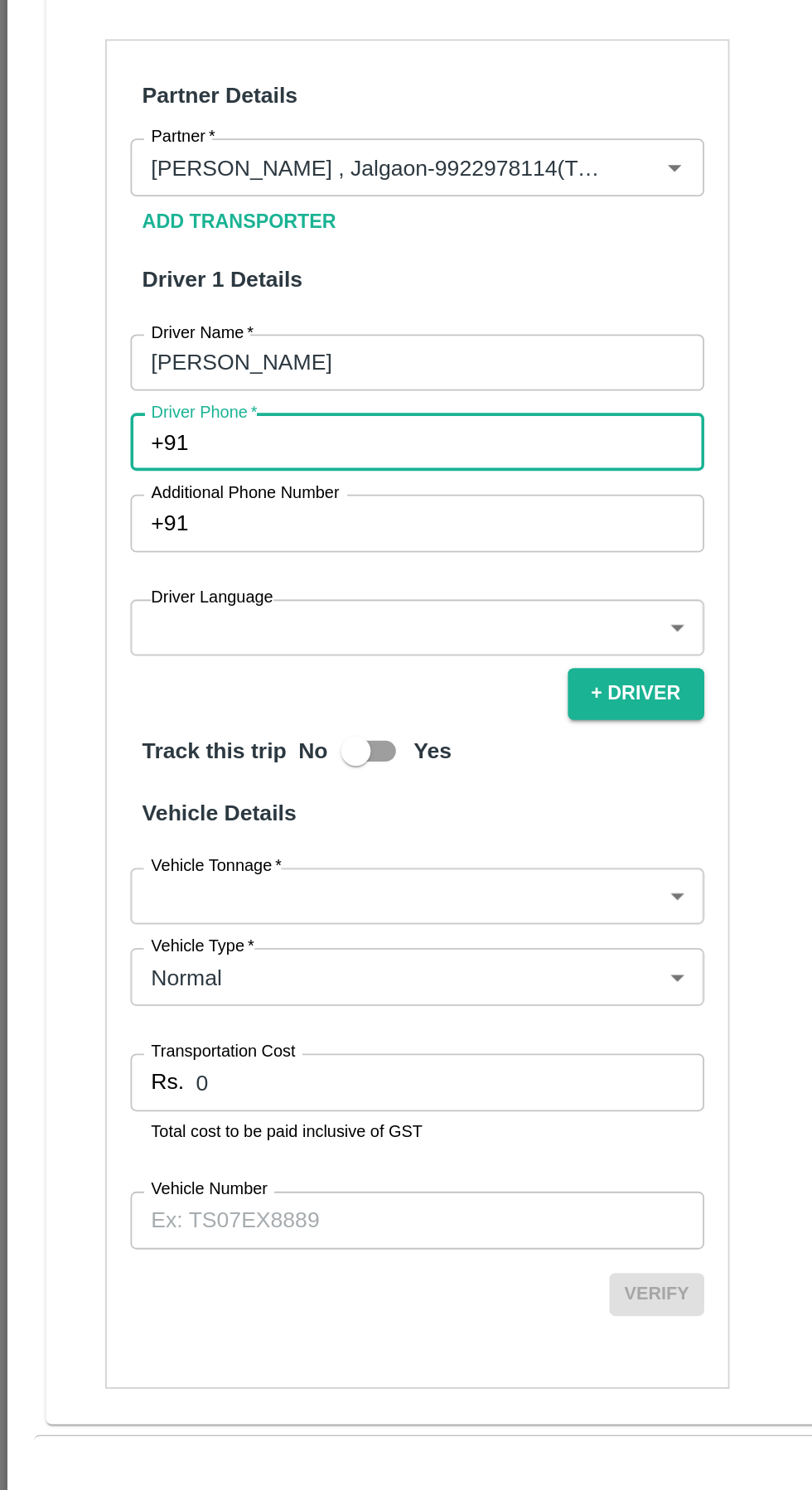
paste input "+919620586355"
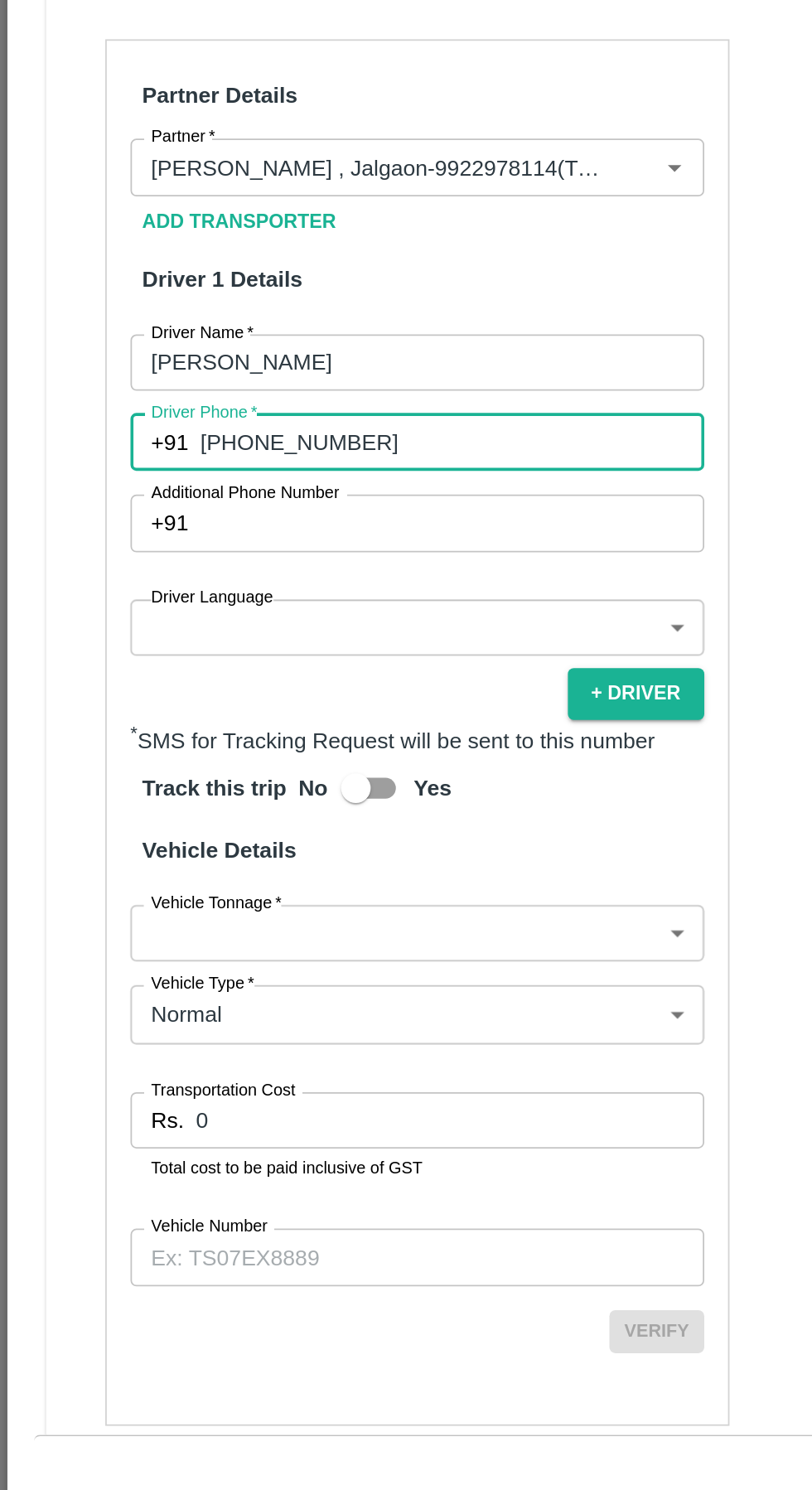
click at [141, 835] on input "+919620586355" at bounding box center [252, 833] width 281 height 31
type input "9620586355"
click at [147, 941] on body "Supply Chain Vehicle Request List Start Date Start Date End Date End Date From …" at bounding box center [406, 745] width 812 height 1490
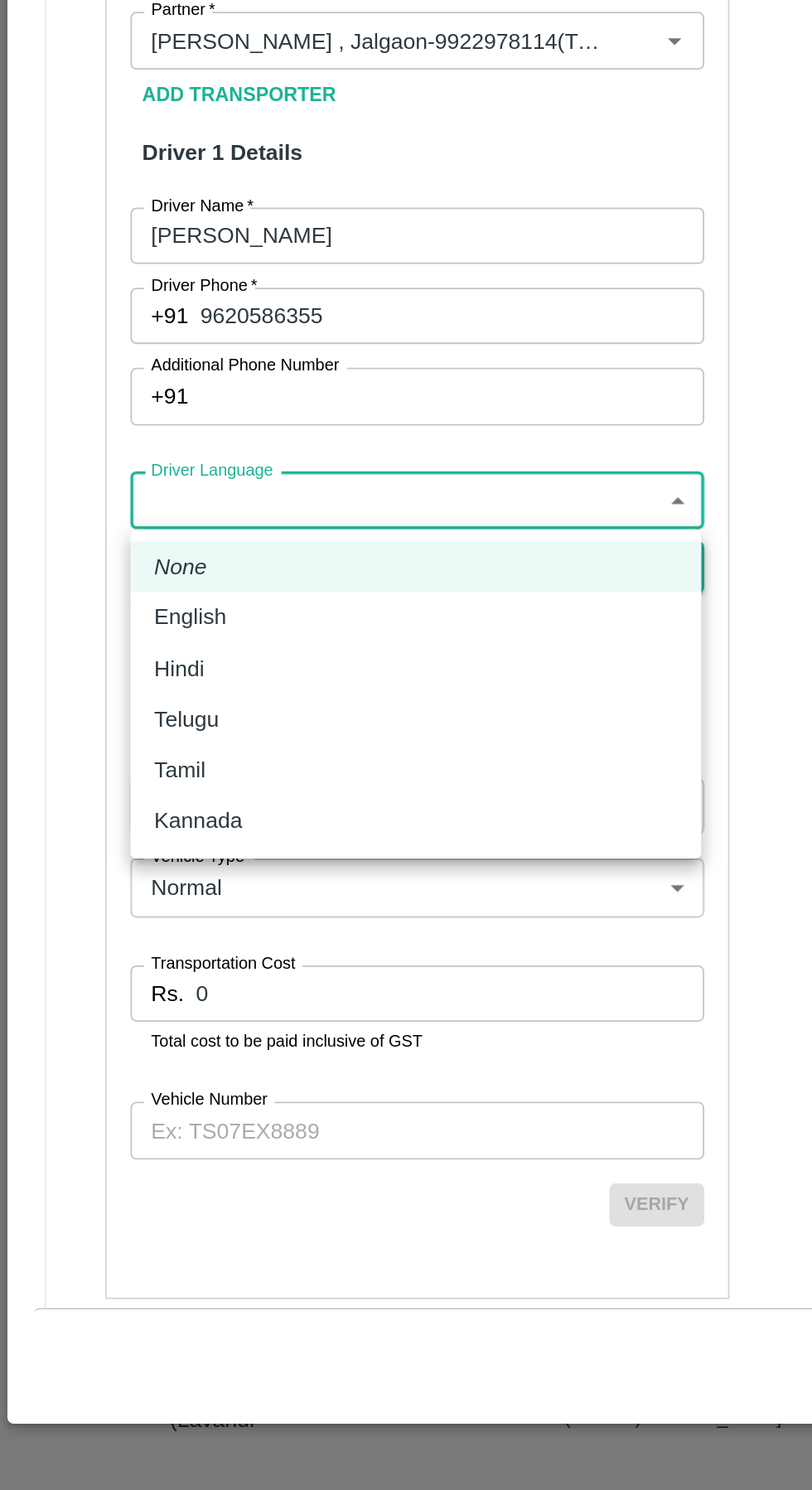
click at [110, 1018] on li "Hindi" at bounding box center [232, 1030] width 319 height 28
type input "hi"
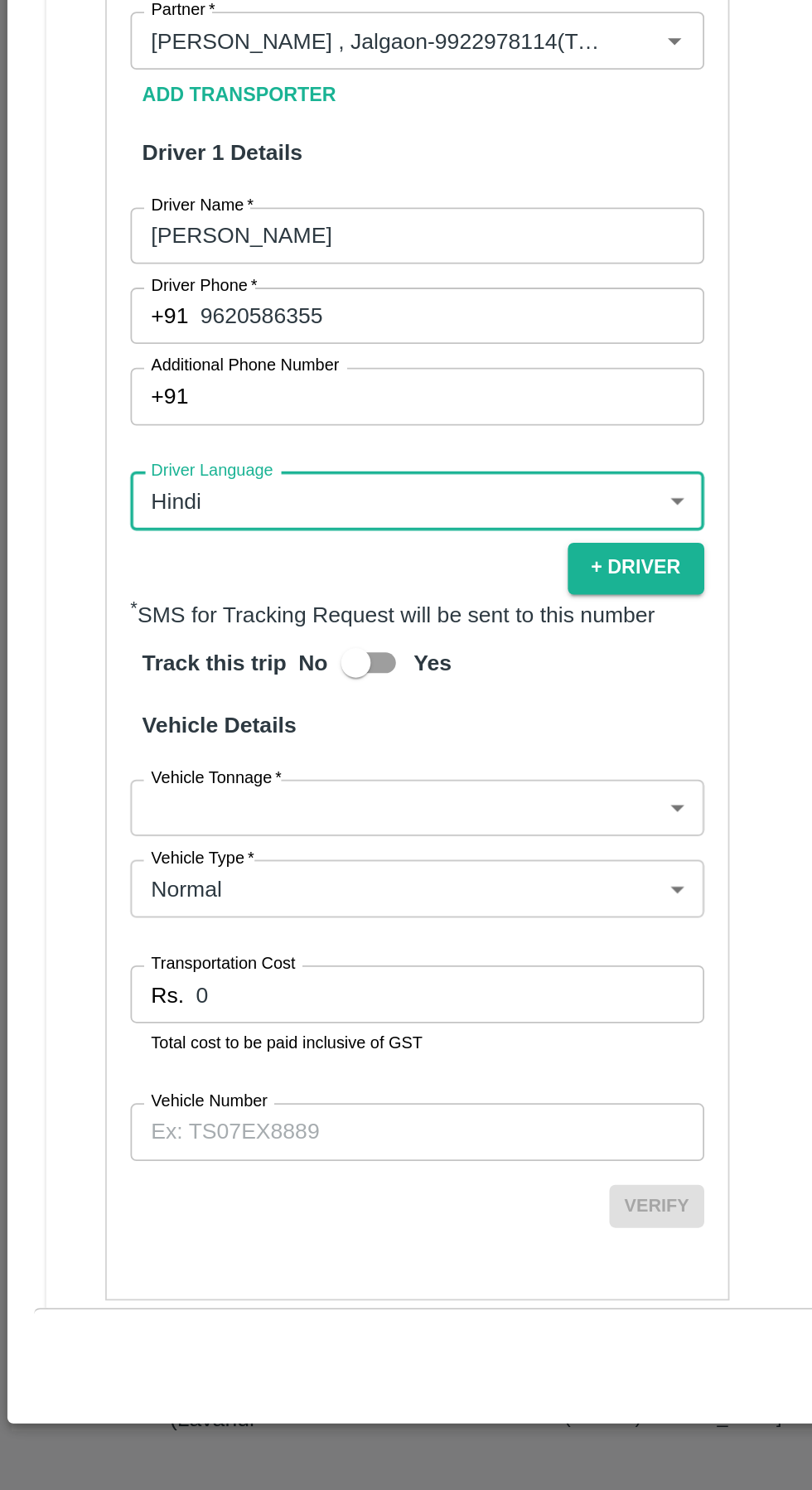
click at [128, 1100] on body "Supply Chain Vehicle Request List Start Date Start Date End Date End Date From …" at bounding box center [406, 745] width 812 height 1490
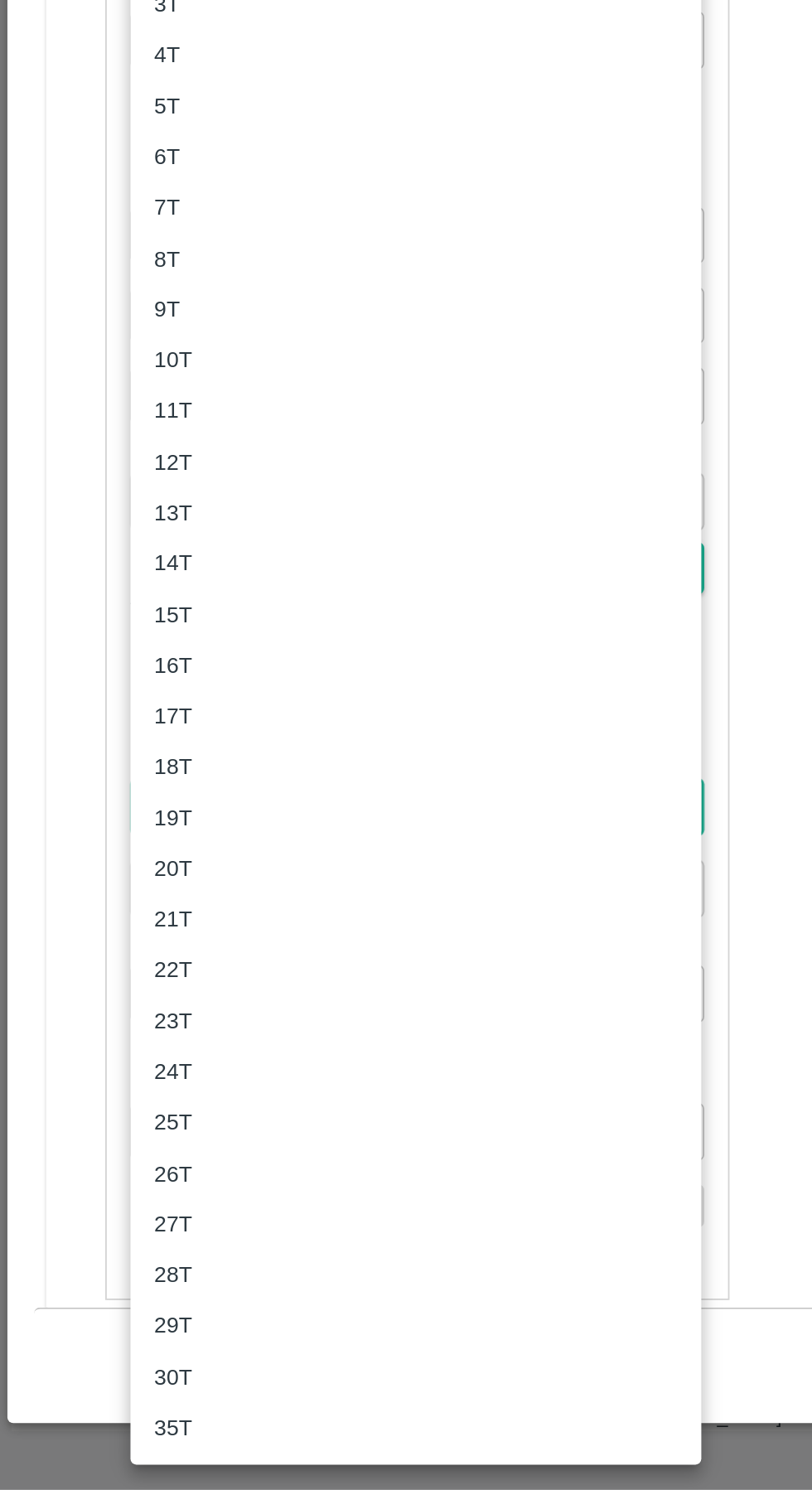
scroll to position [0, 0]
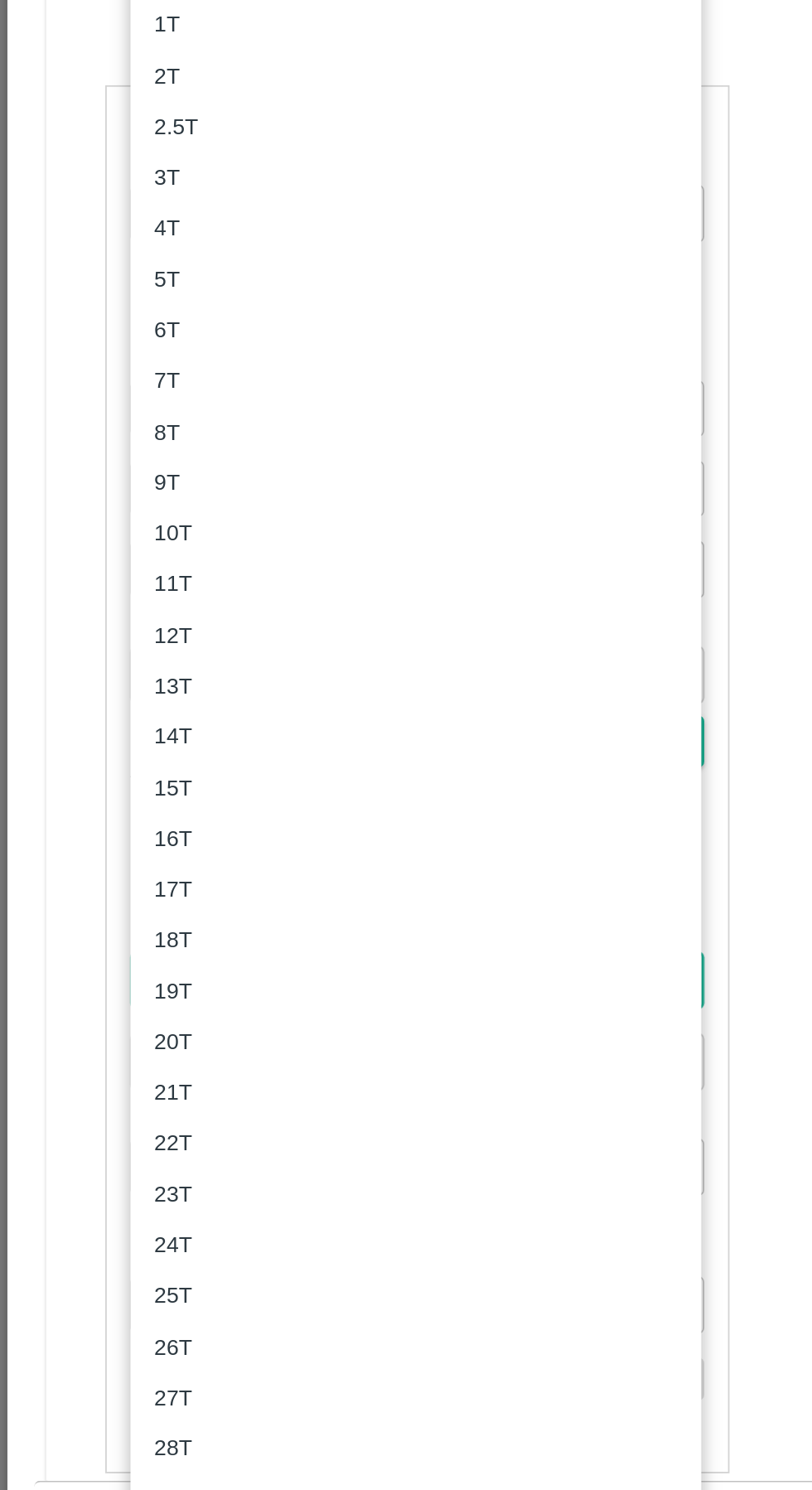
click at [85, 767] on li "7T" at bounding box center [232, 772] width 319 height 28
type input "7000"
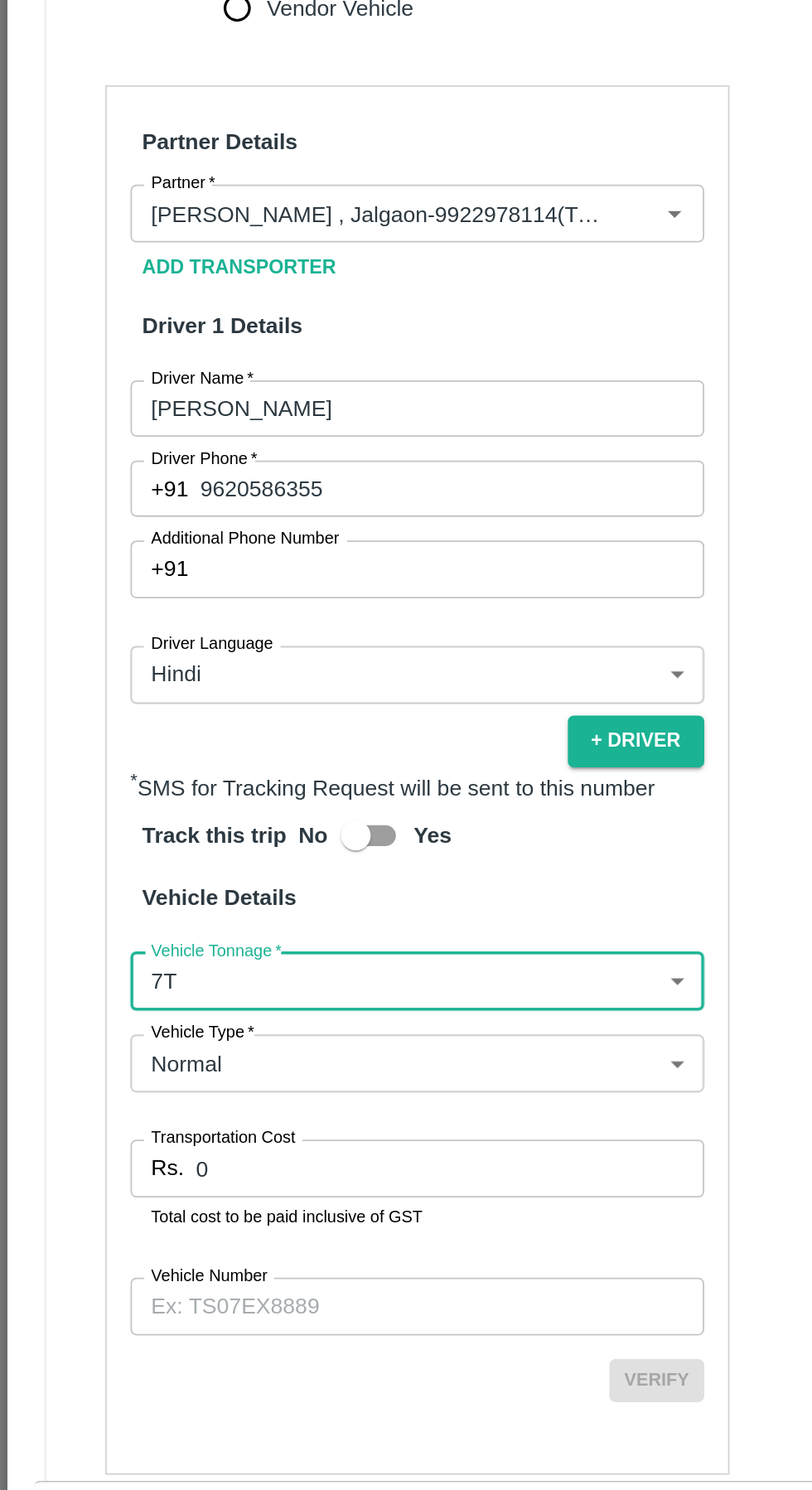
click at [169, 1209] on input "0" at bounding box center [251, 1213] width 284 height 31
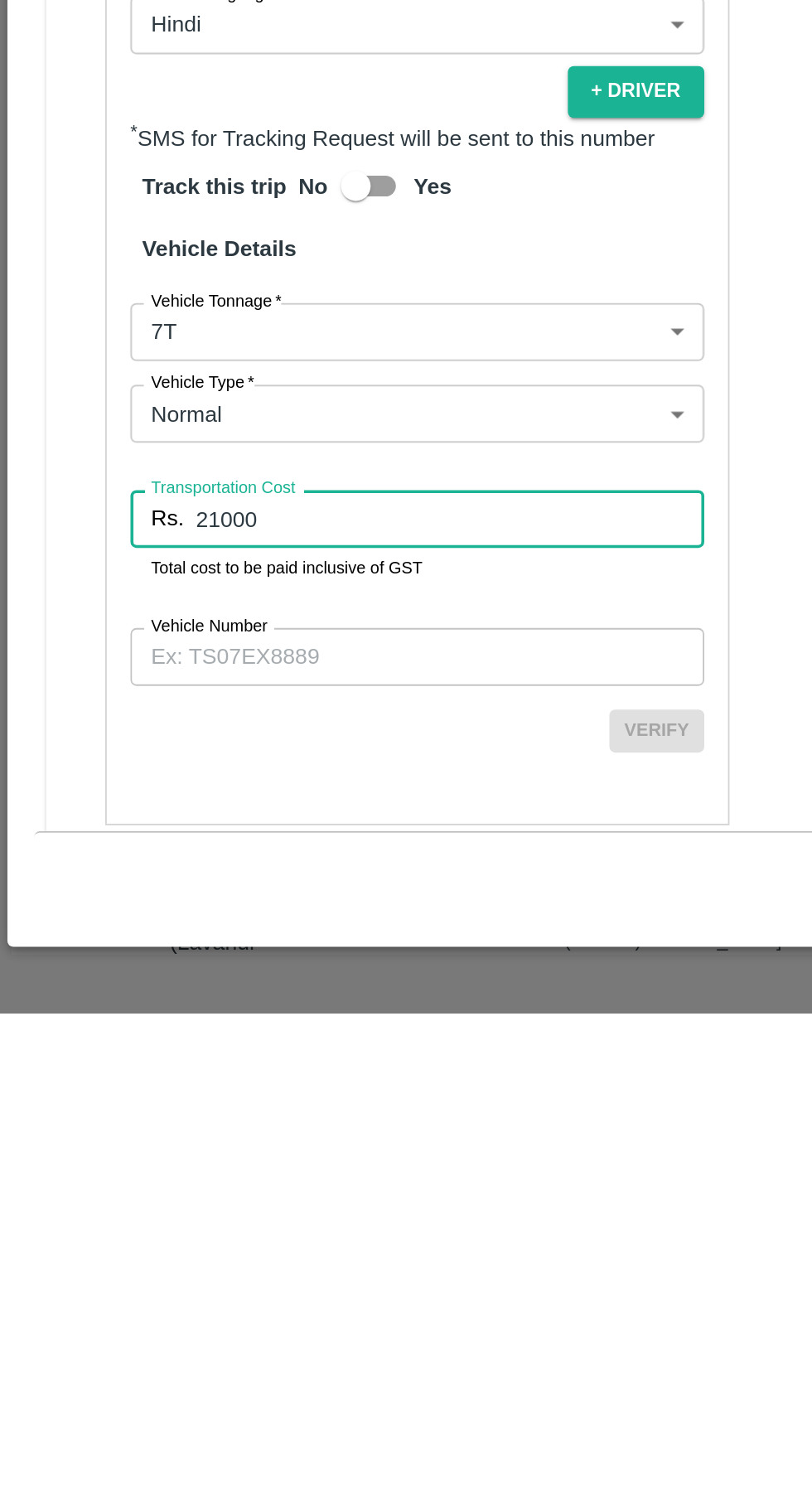
type input "21000"
click at [147, 1287] on input "Vehicle Number" at bounding box center [232, 1290] width 320 height 31
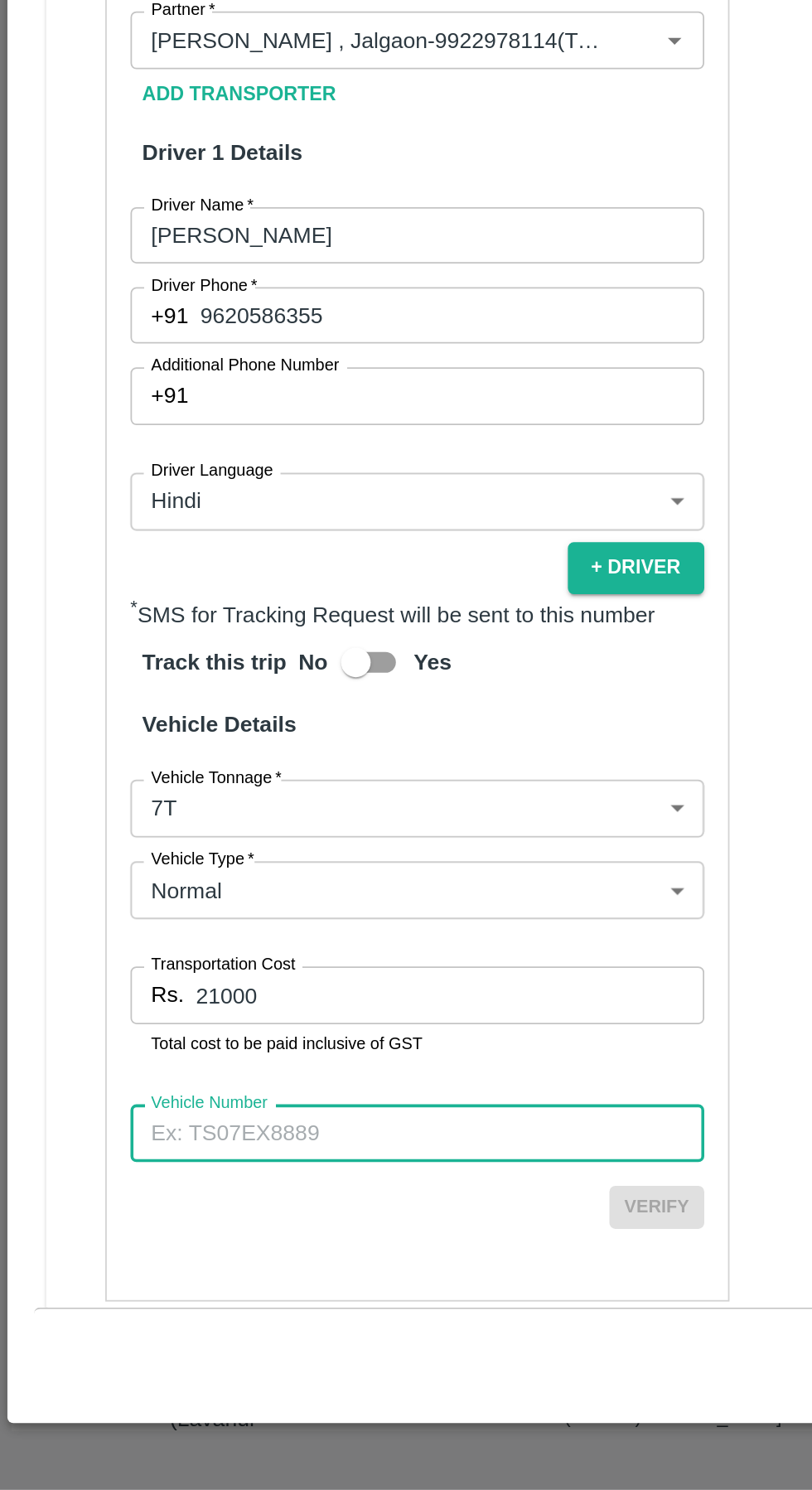
click at [160, 1023] on h6 "Track this trip" at bounding box center [119, 1027] width 94 height 35
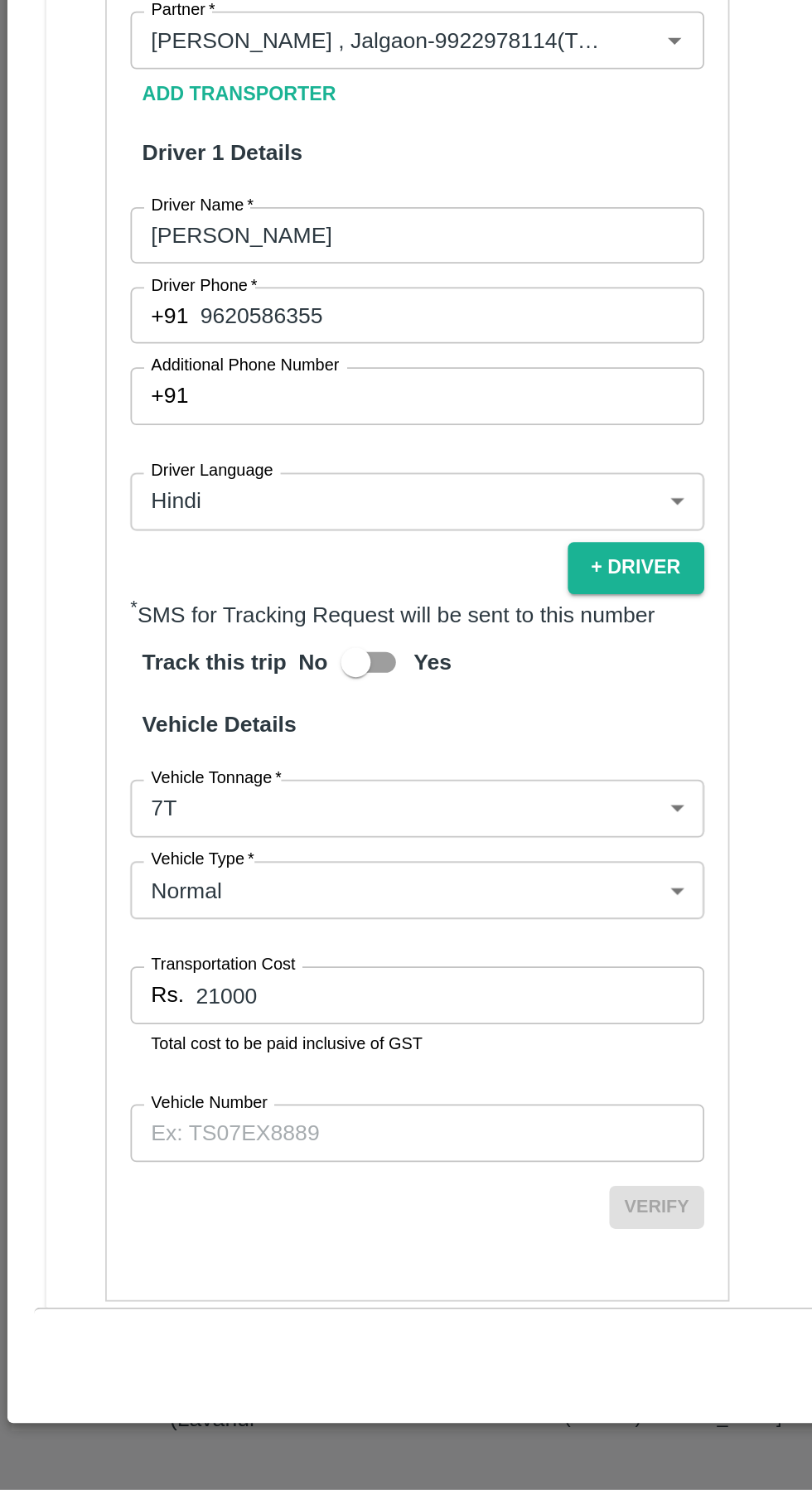
click at [126, 1290] on input "Vehicle Number" at bounding box center [232, 1290] width 320 height 31
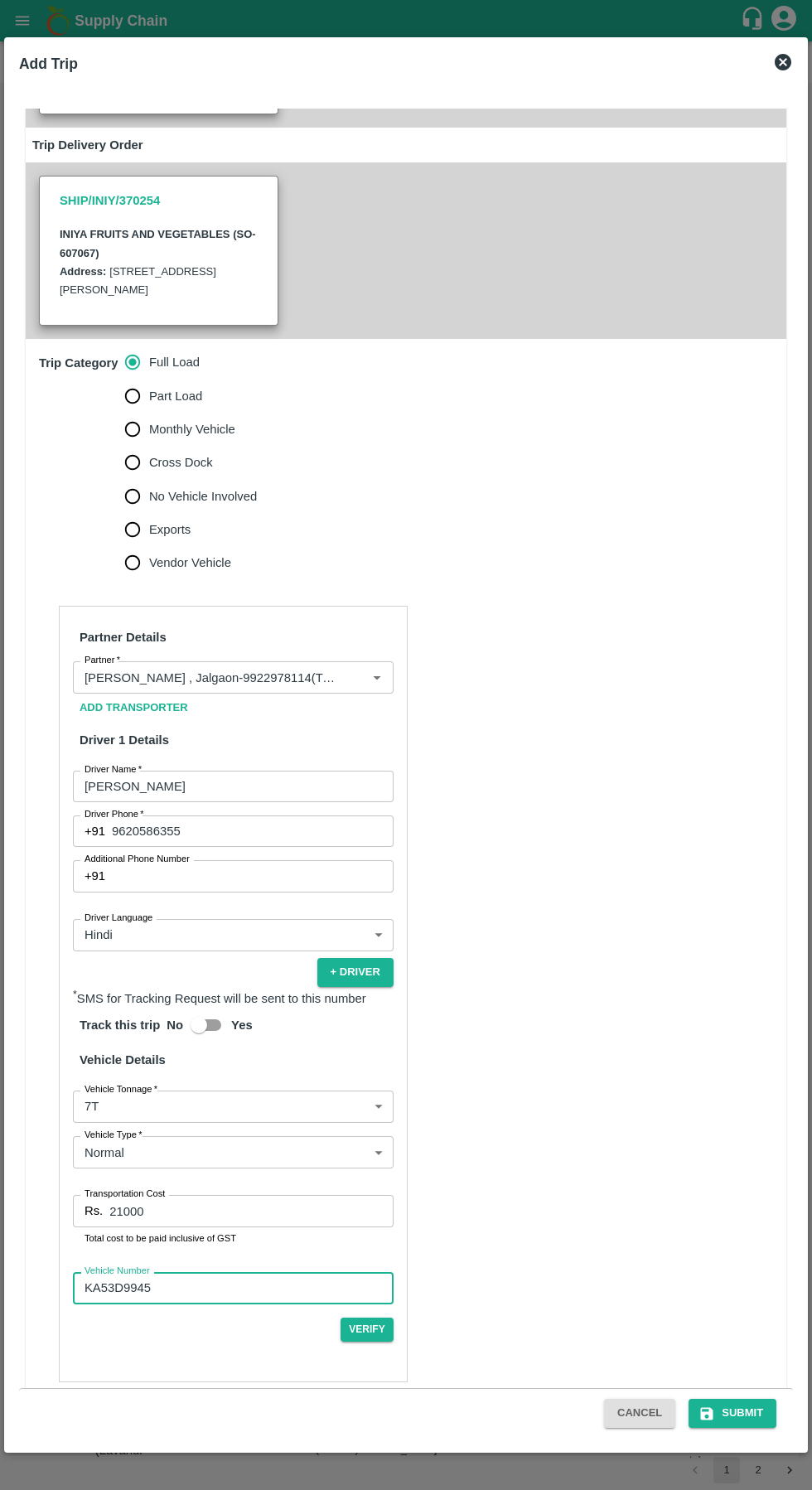
type input "KA53D9945"
click at [742, 1434] on div "Cancel Submit" at bounding box center [406, 1412] width 774 height 50
click at [743, 1412] on button "Submit" at bounding box center [733, 1413] width 88 height 29
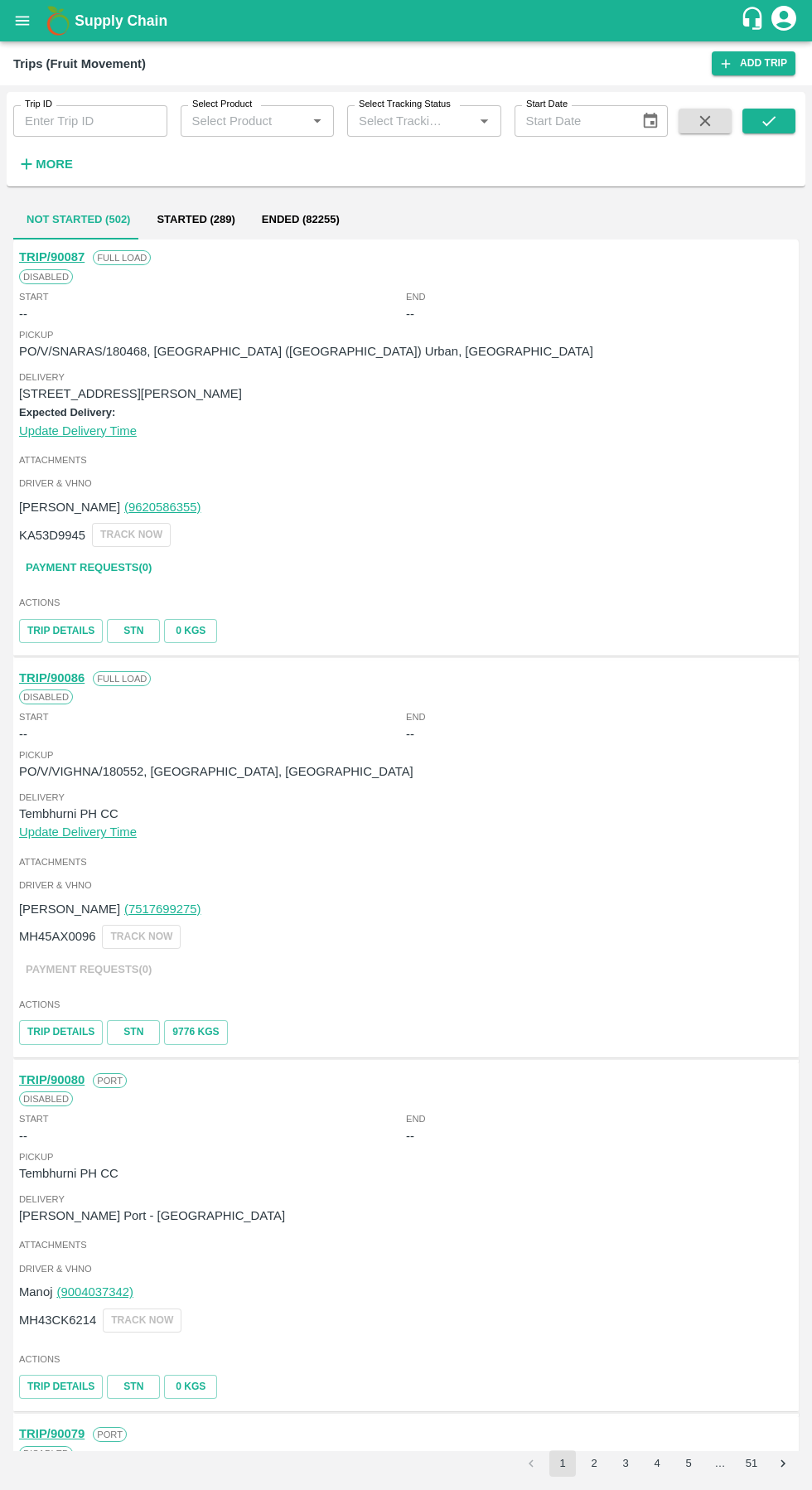
click at [36, 21] on button "open drawer" at bounding box center [22, 20] width 38 height 38
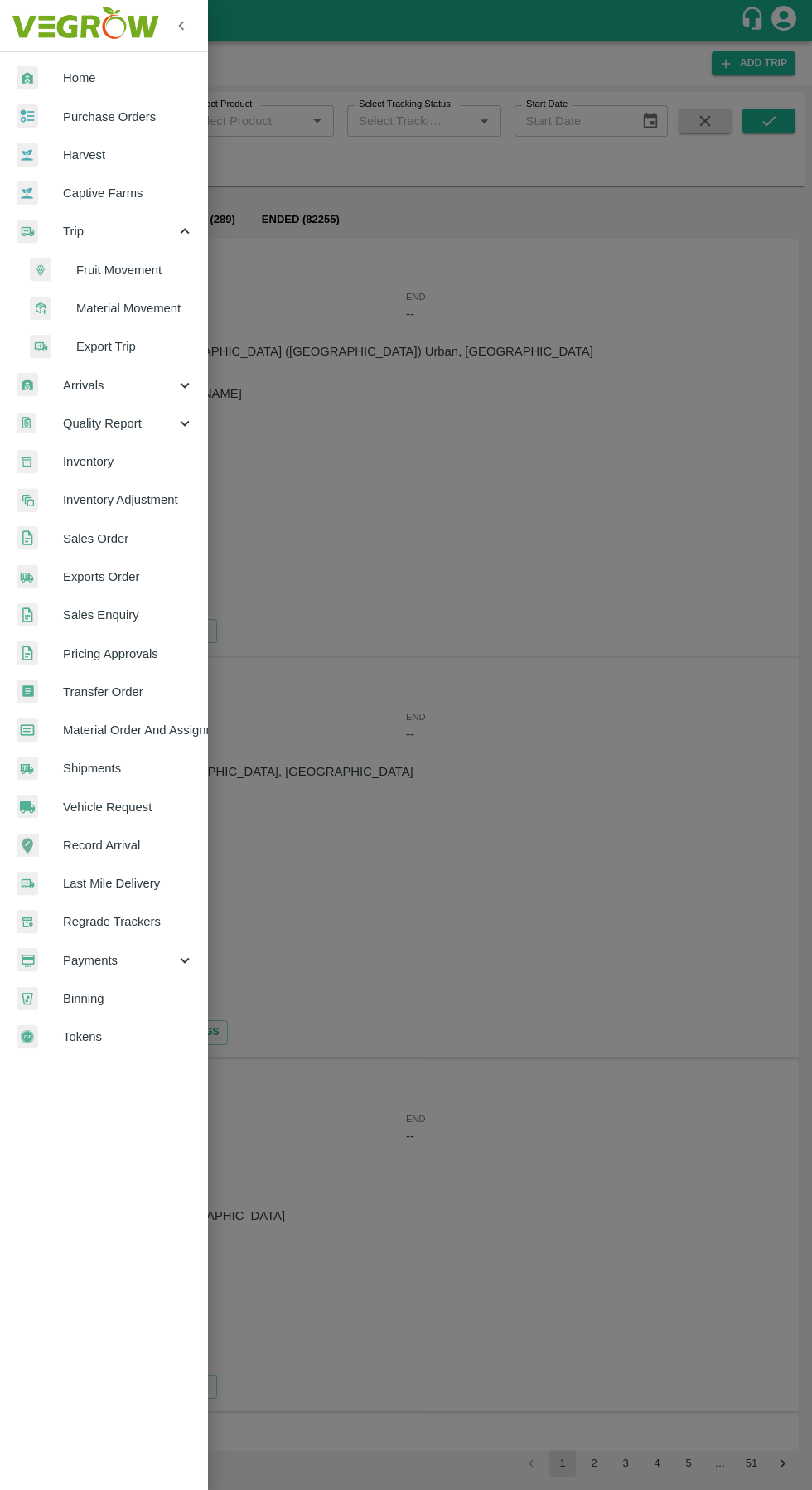
click at [87, 959] on span "Payments" at bounding box center [119, 960] width 112 height 19
click at [83, 807] on span "Vehicle Request" at bounding box center [128, 807] width 131 height 19
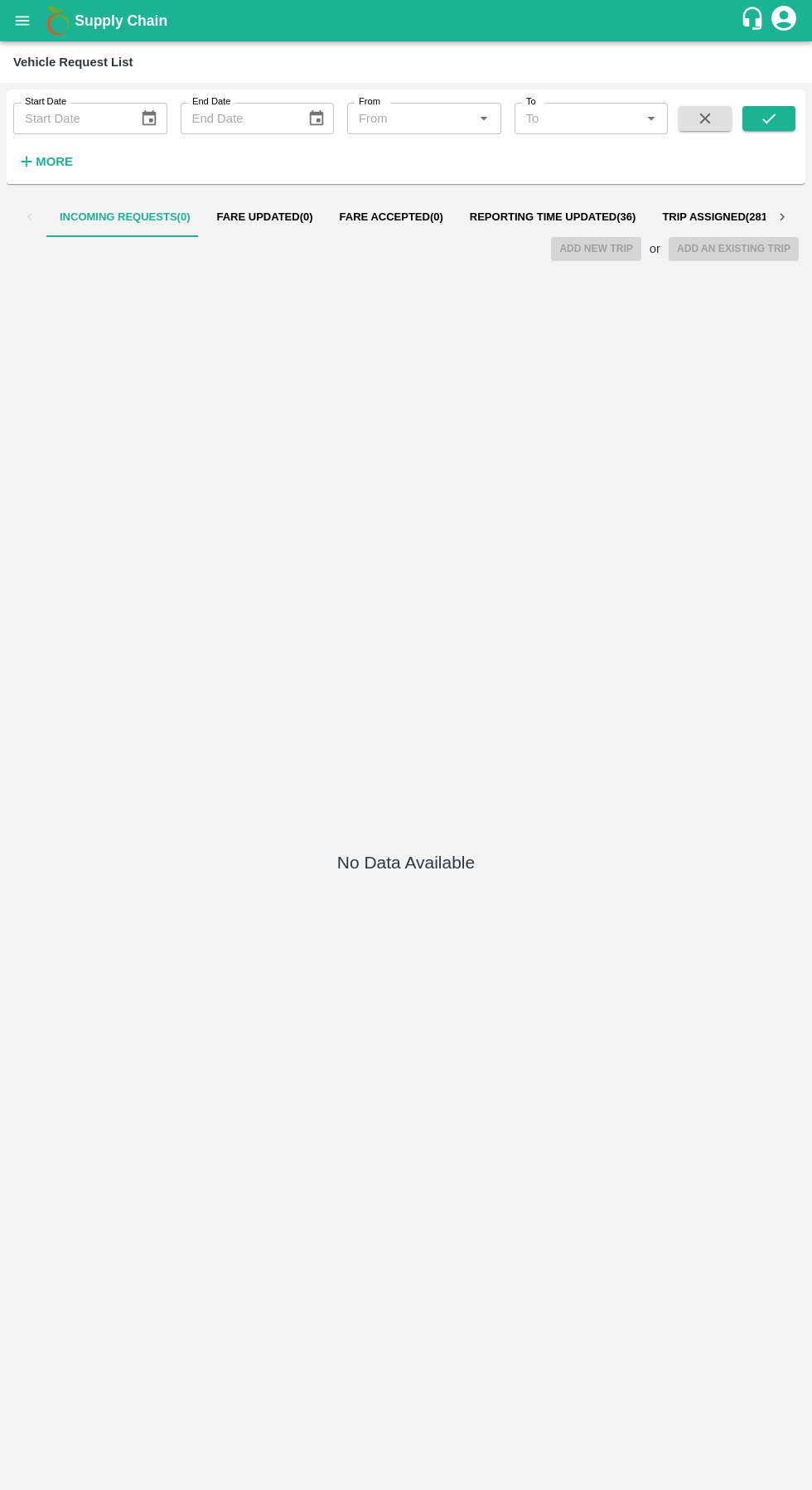
click at [542, 232] on button "Reporting Time Updated ( 36 )" at bounding box center [553, 216] width 193 height 40
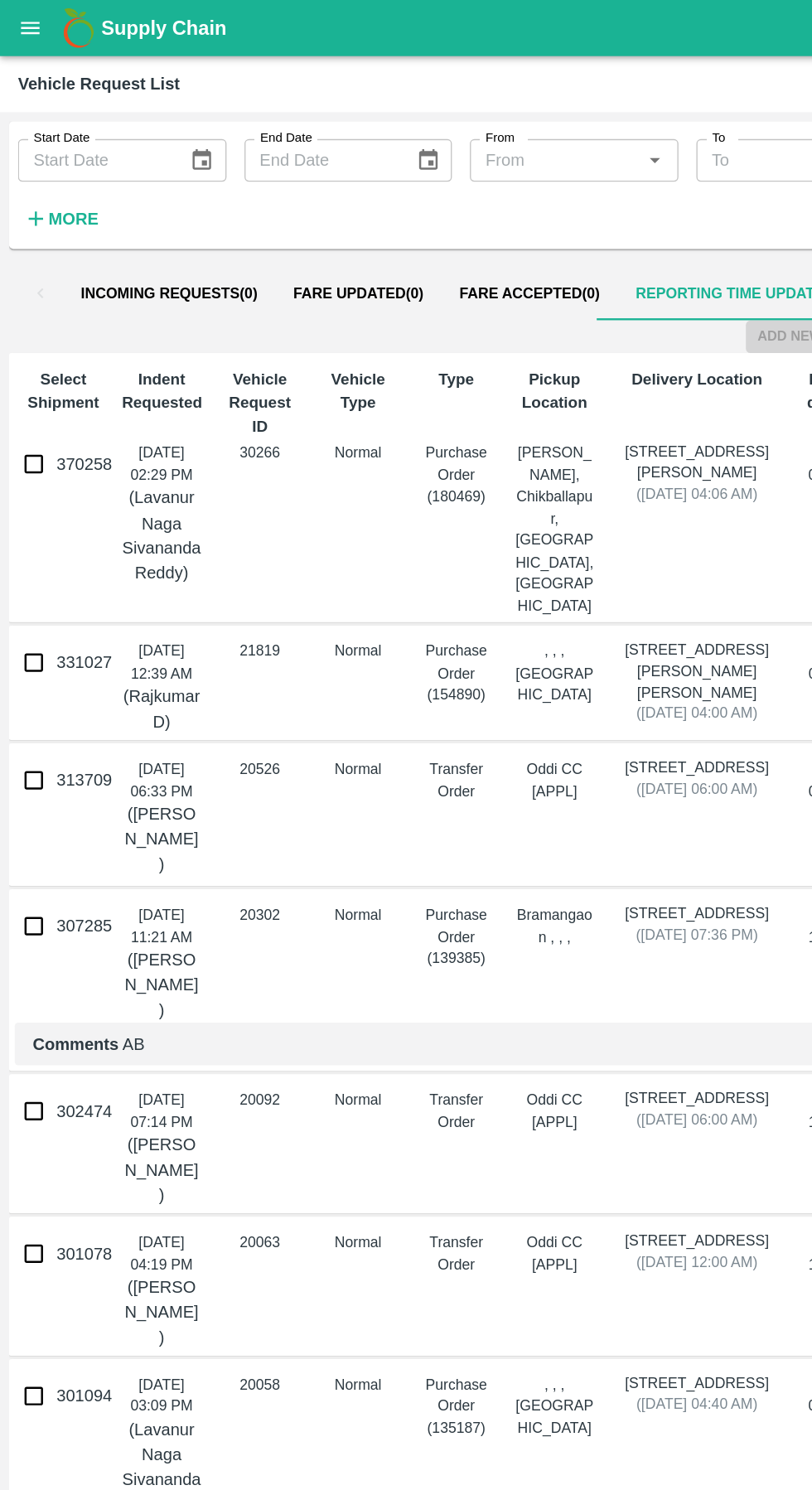
click at [35, 338] on input "370258" at bounding box center [25, 342] width 33 height 33
checkbox input "true"
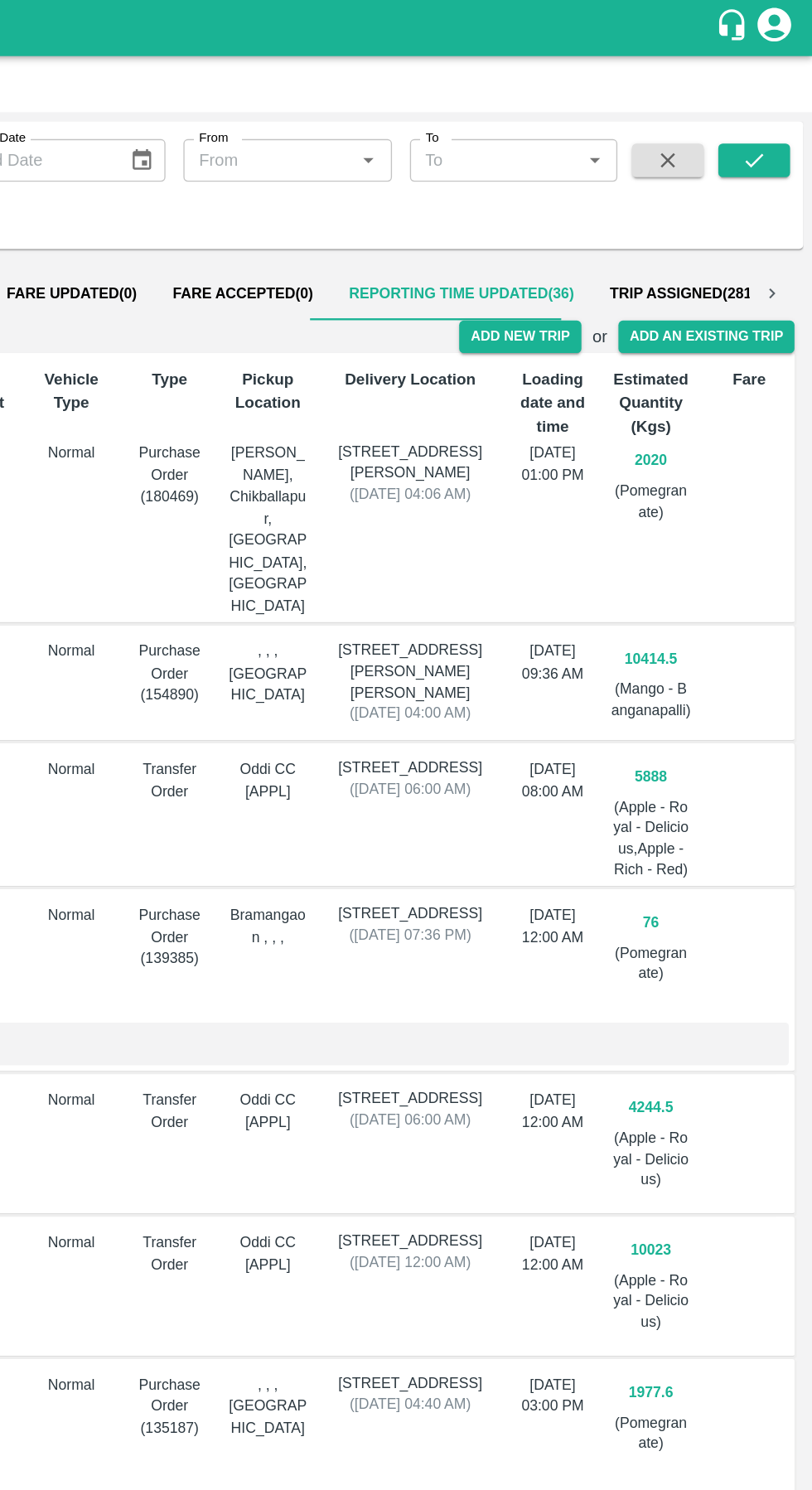
click at [596, 248] on button "Add New Trip" at bounding box center [596, 248] width 90 height 24
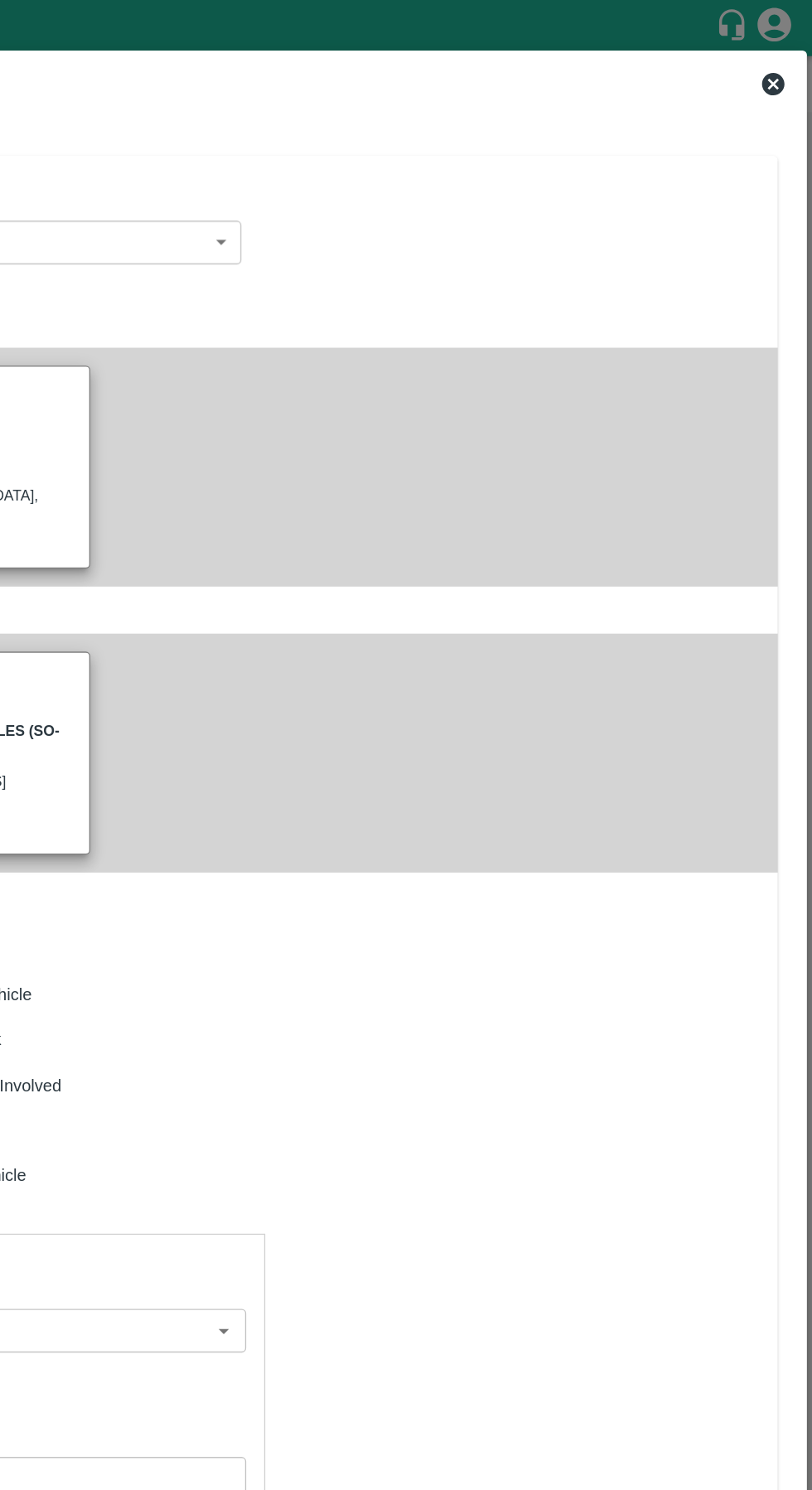
type input "2020"
type input "Normal"
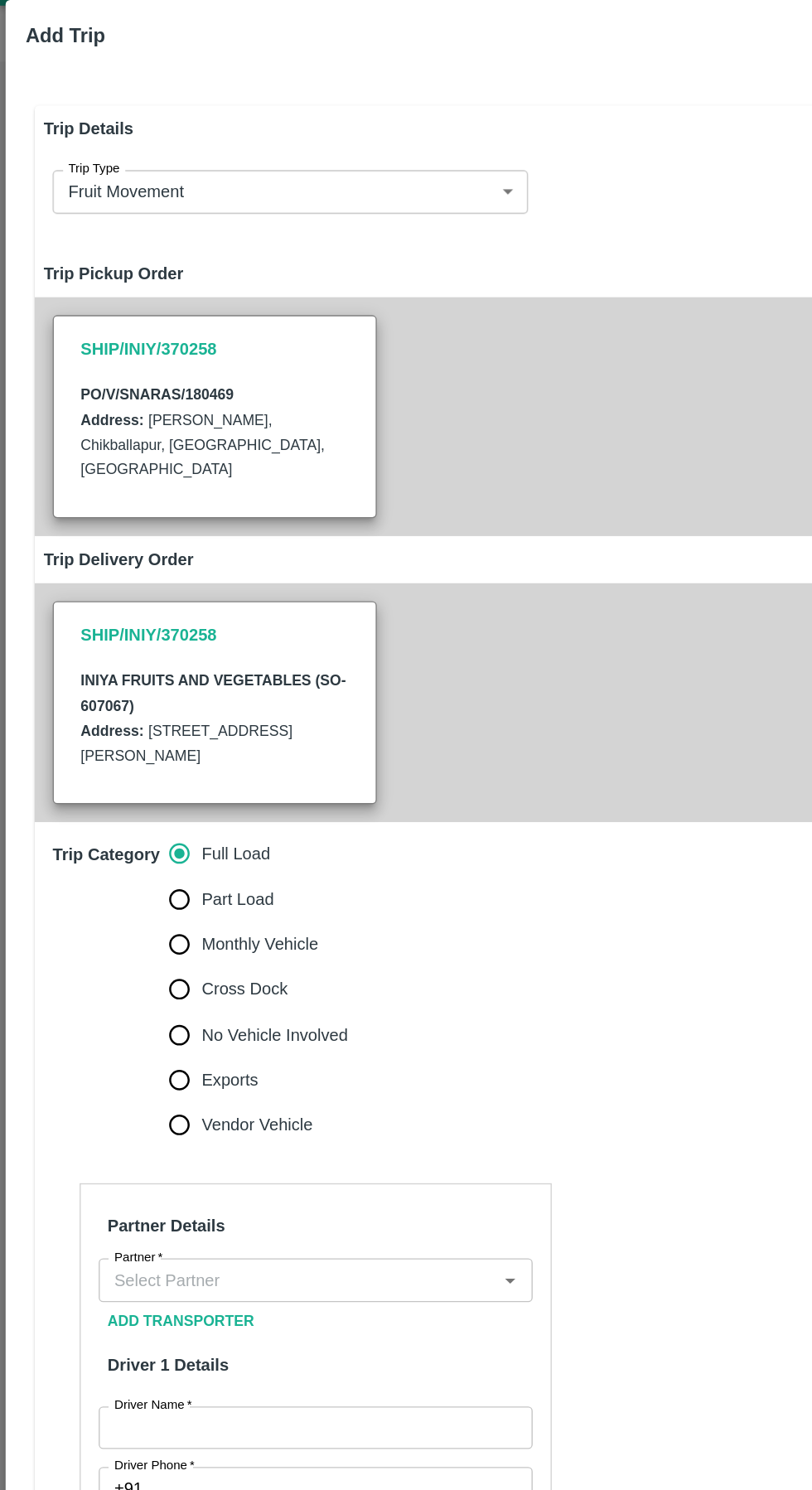
click at [253, 983] on input "Partner   *" at bounding box center [219, 982] width 283 height 21
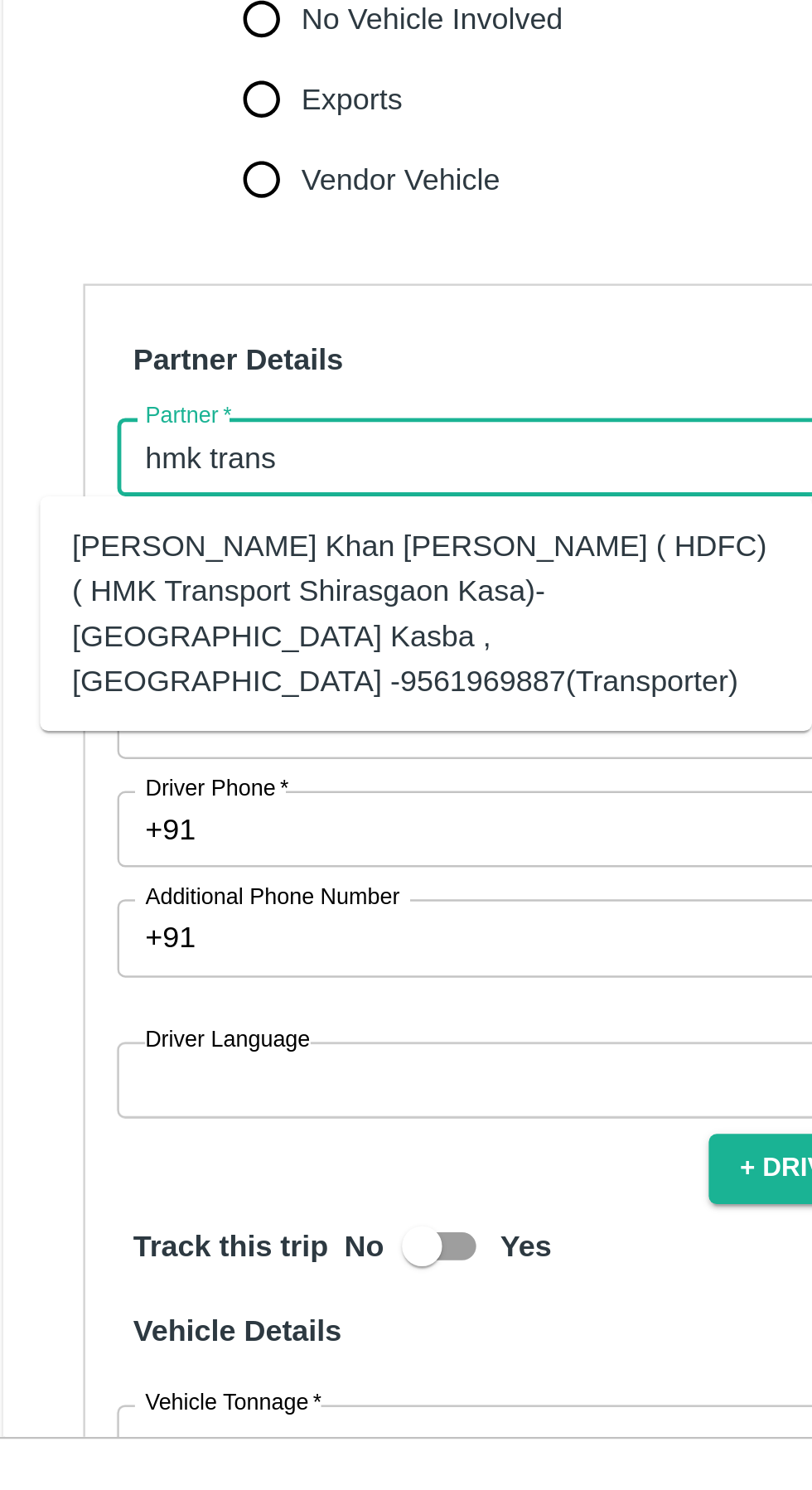
click at [106, 1038] on div "Azhar Ahmad Khan Aziz Ahmad ( HDFC) ( HMK Transport Shirasgaon Kasa)-Shirasgaon…" at bounding box center [201, 1047] width 292 height 74
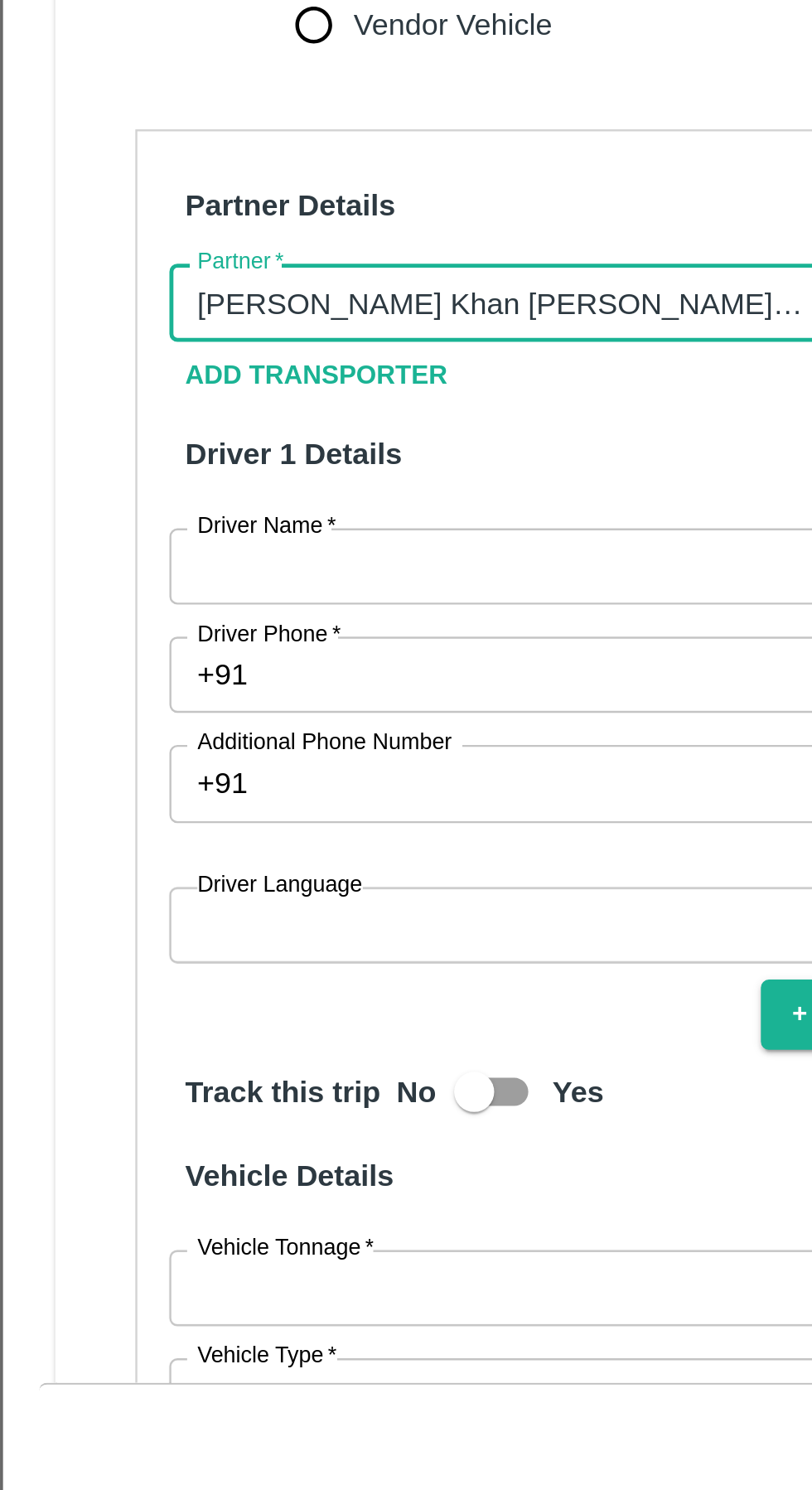
scroll to position [41, 0]
type input "Azhar Ahmad Khan Aziz Ahmad ( HDFC) ( HMK Transport Shirasgaon Kasa)-Shirasgaon…"
click at [141, 1038] on span "*" at bounding box center [139, 1034] width 6 height 10
click at [141, 1038] on input "Driver Name   *" at bounding box center [232, 1050] width 320 height 31
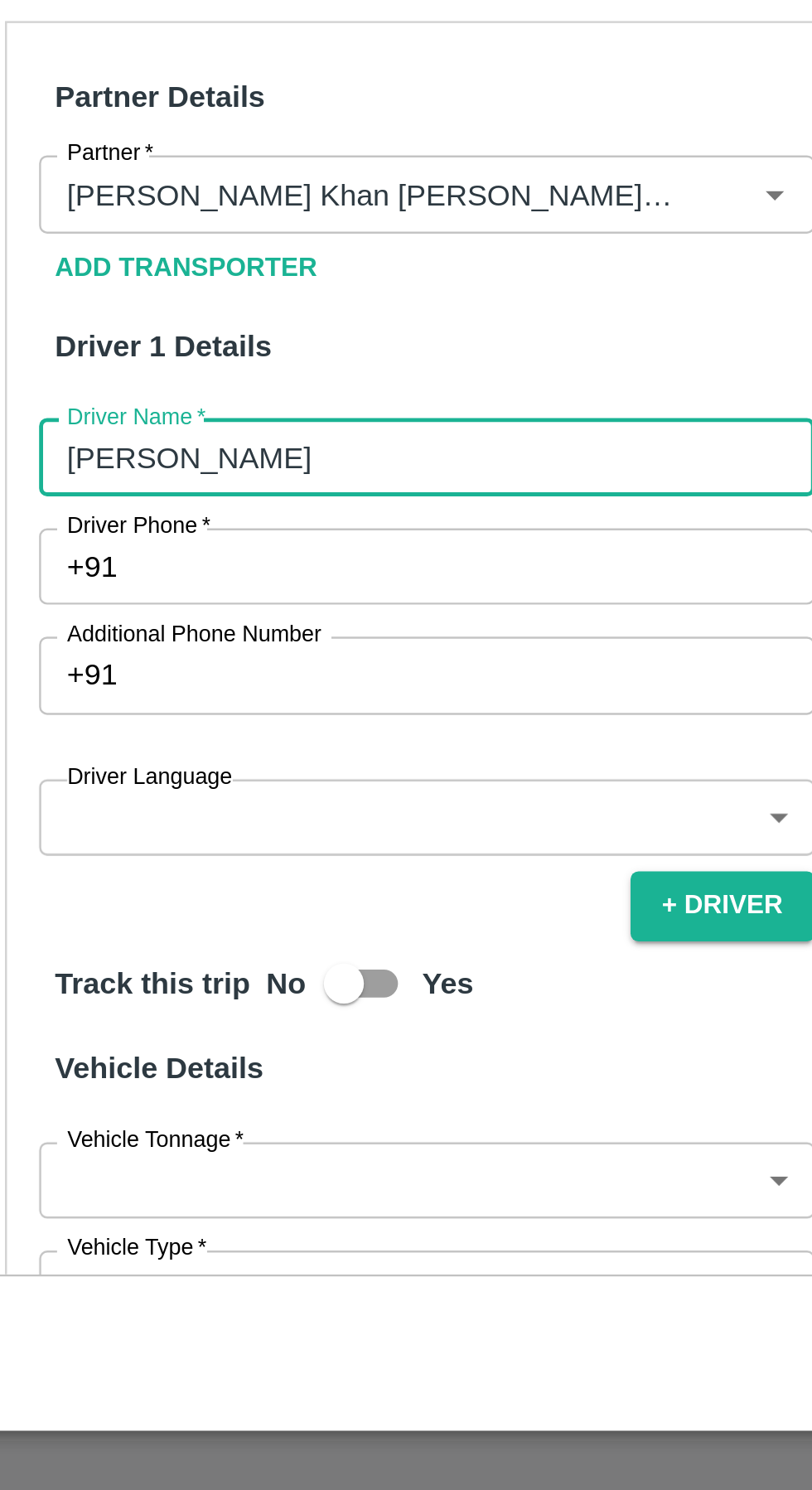
type input "[PERSON_NAME]"
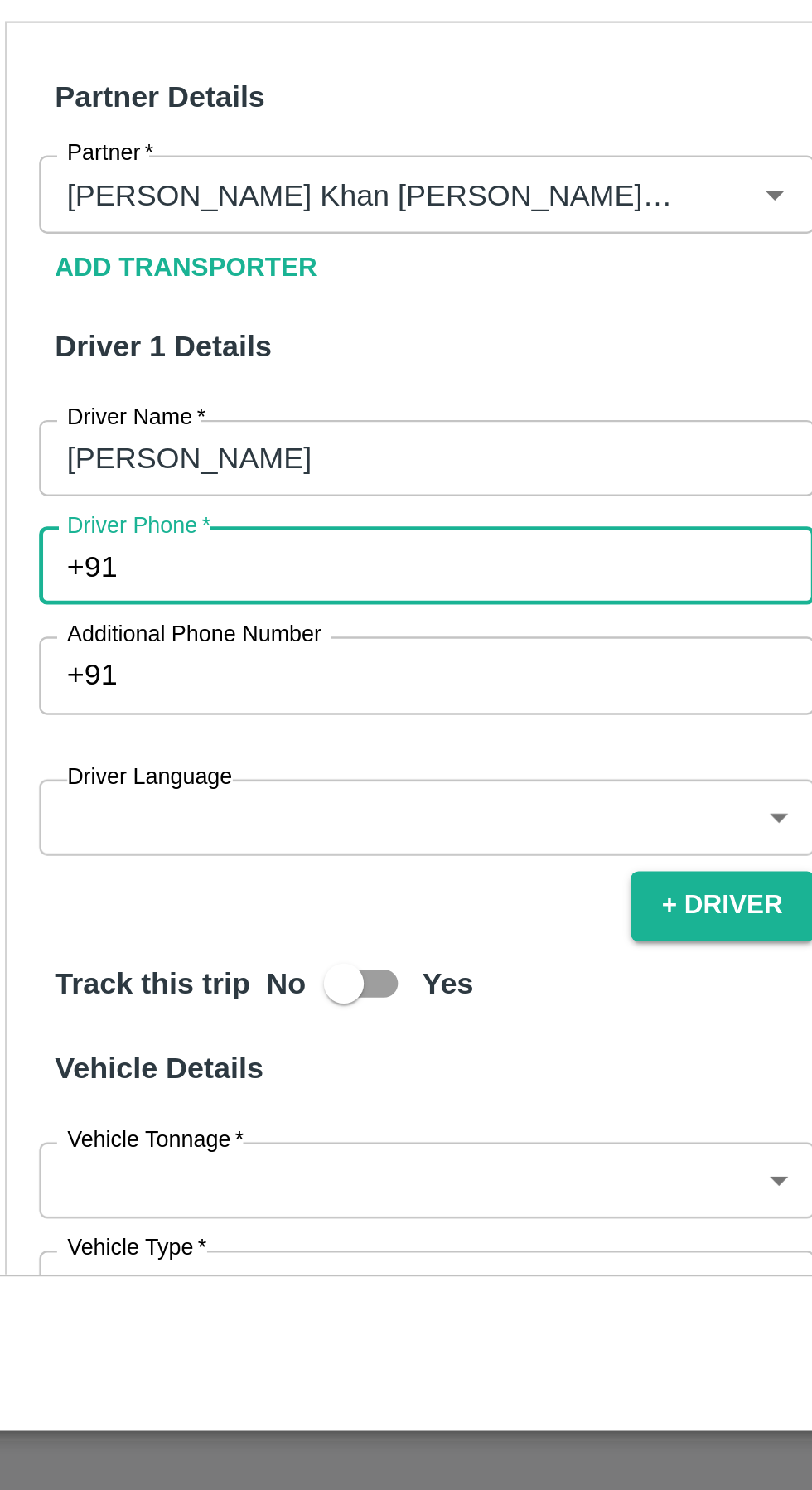
paste input "+918019696147"
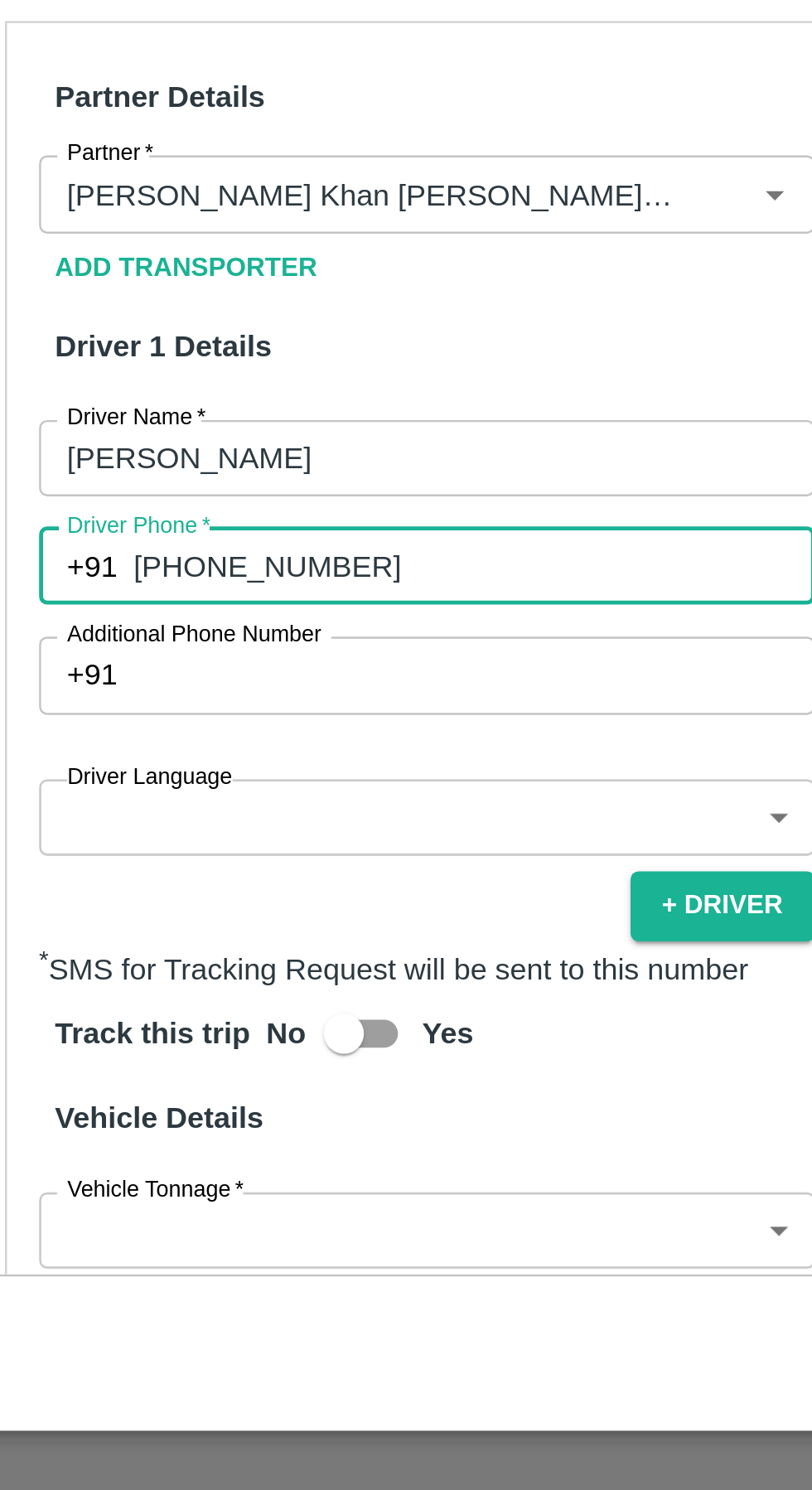
click at [133, 1102] on input "+918019696147" at bounding box center [252, 1094] width 281 height 31
type input "8019696147"
click at [323, 945] on input "Partner   *" at bounding box center [209, 941] width 262 height 21
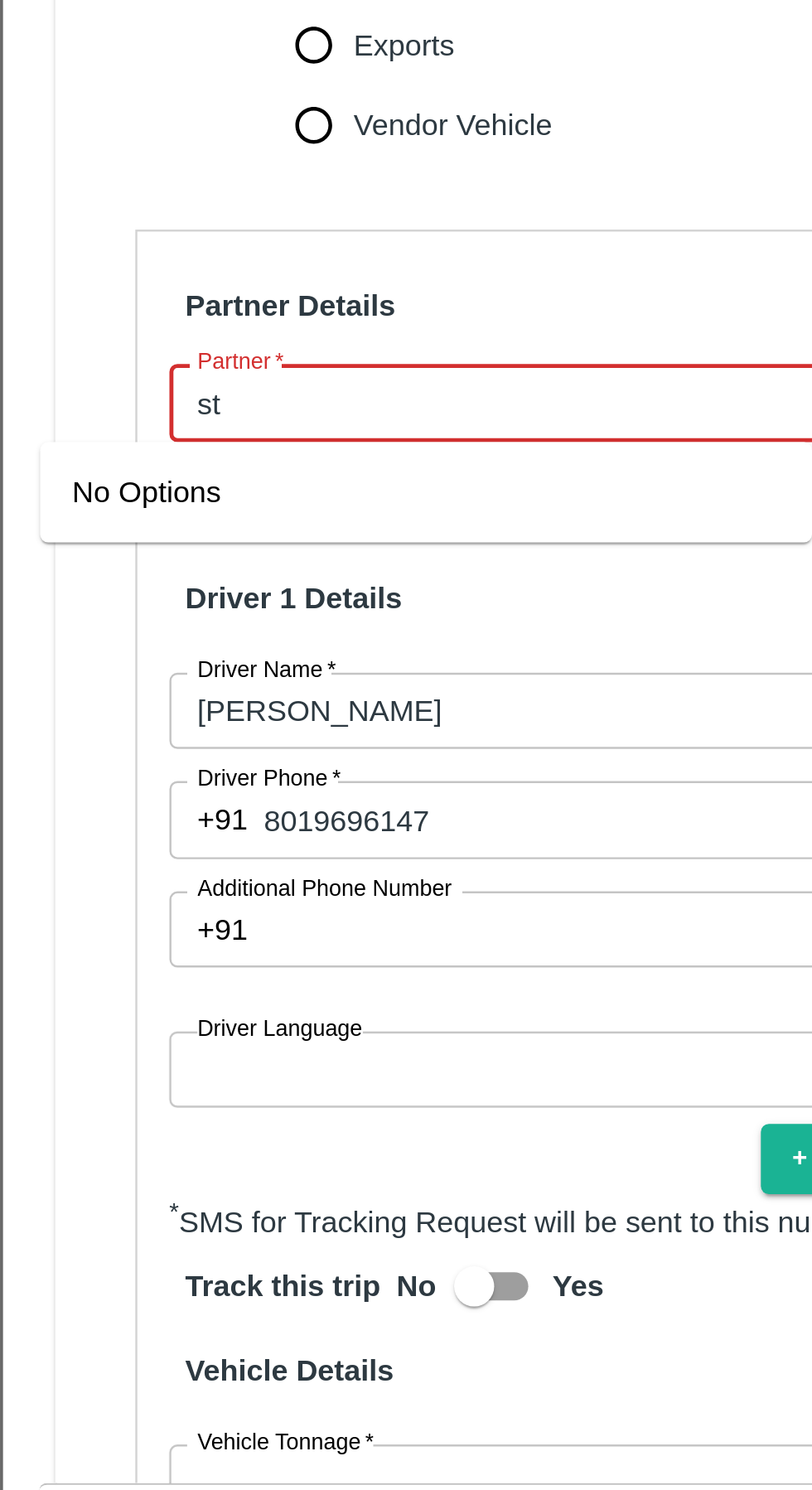
type input "s"
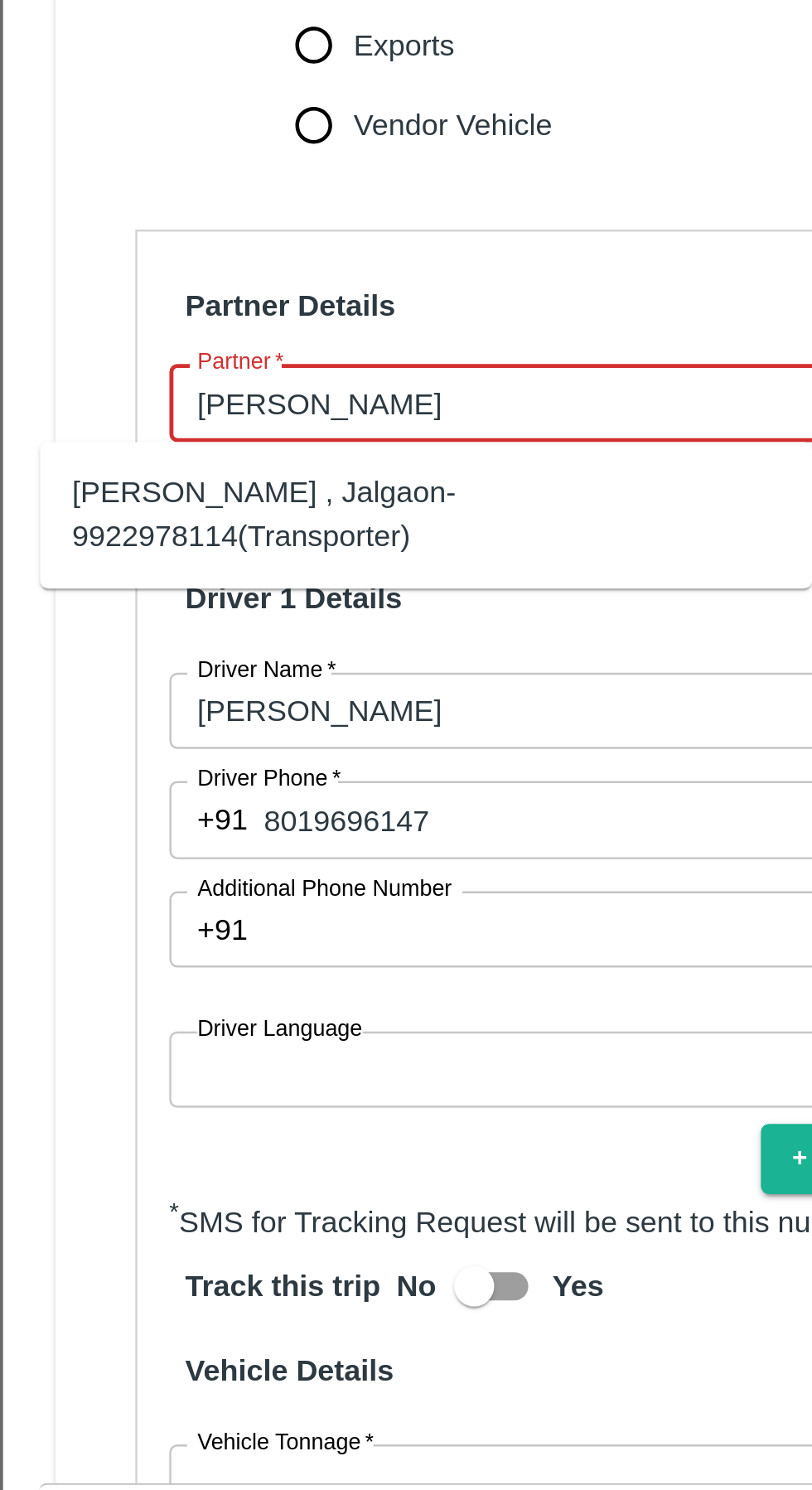
click at [210, 992] on div "Ganesh Mohan Marathe -Sillod , Jalgaon-9922978114(Transporter)" at bounding box center [179, 988] width 292 height 37
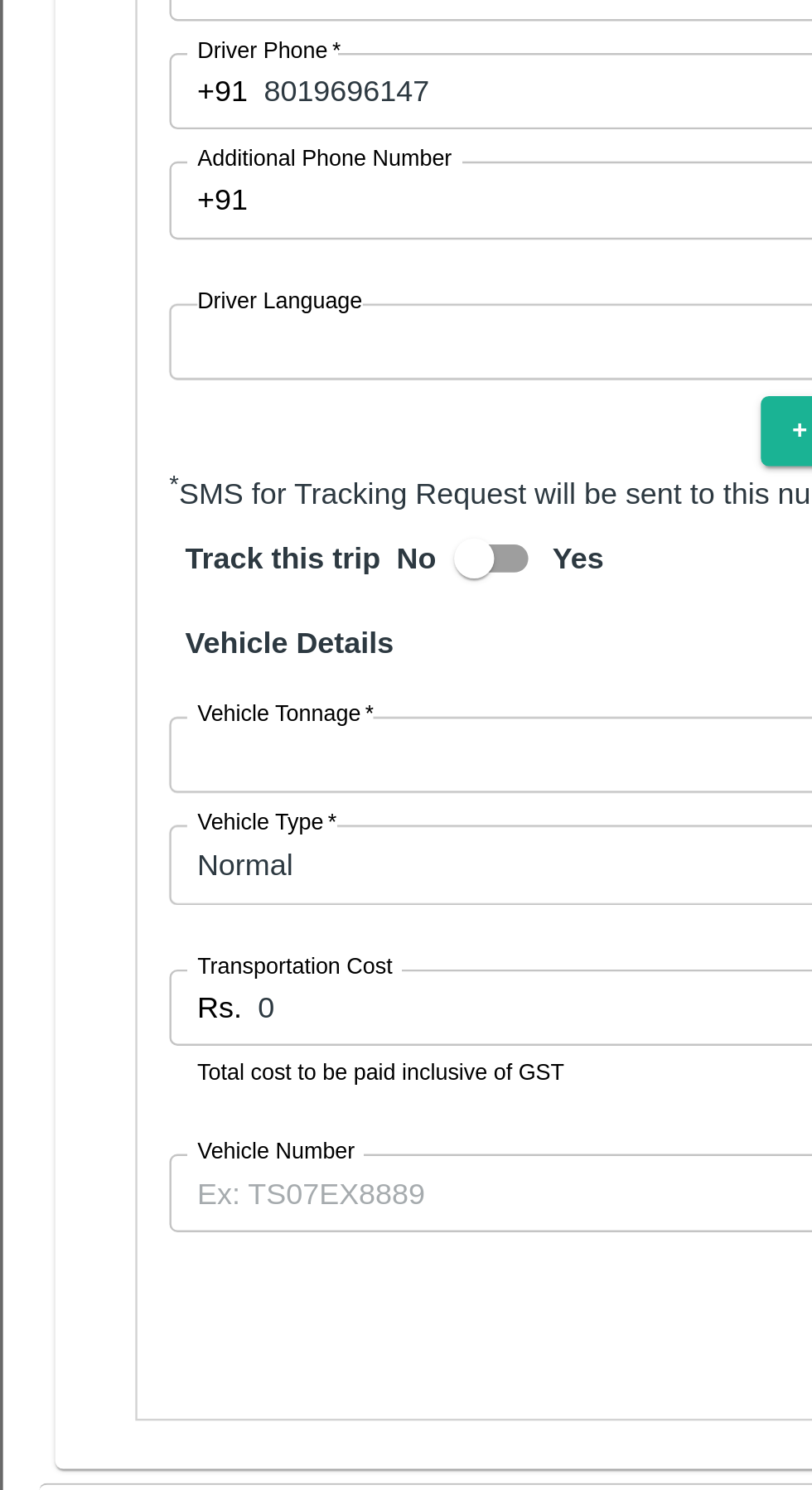
scroll to position [320, 0]
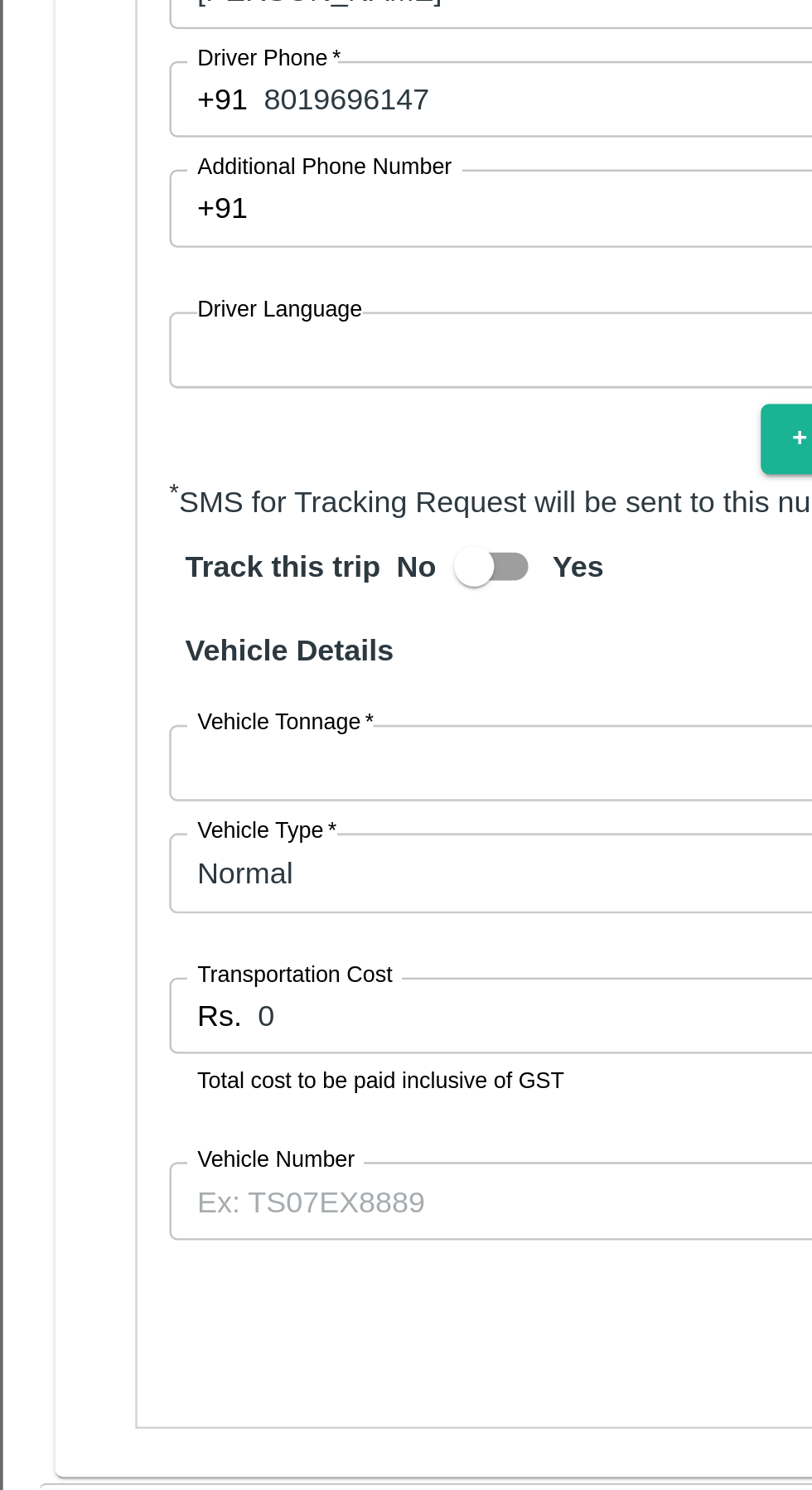
type input "Ganesh Mohan Marathe -Sillod , Jalgaon-9922978114(Transporter)"
click at [197, 1086] on body "Supply Chain Vehicle Request List Start Date Start Date End Date End Date From …" at bounding box center [406, 745] width 812 height 1490
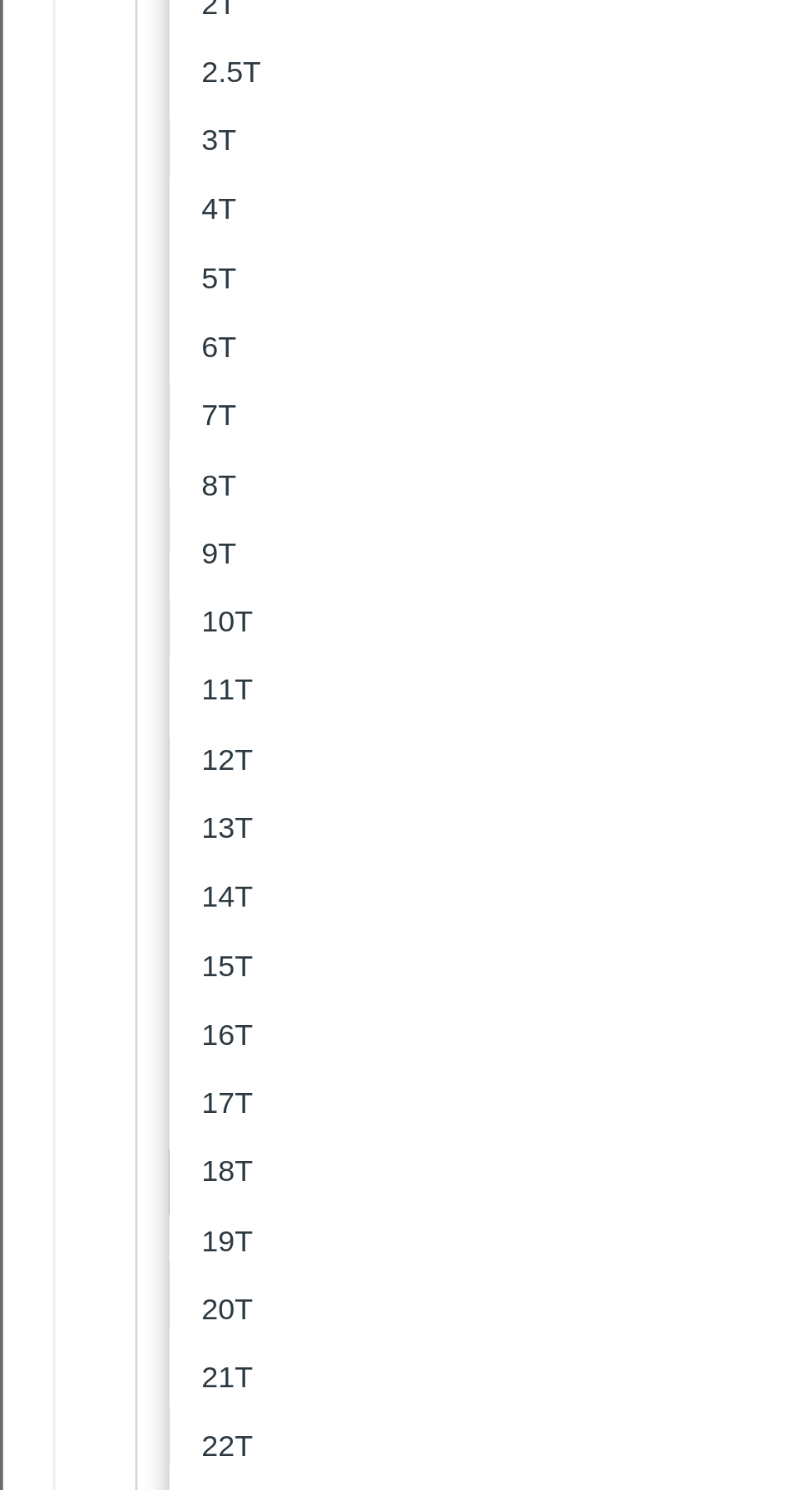
click at [109, 652] on div "3T" at bounding box center [232, 660] width 292 height 19
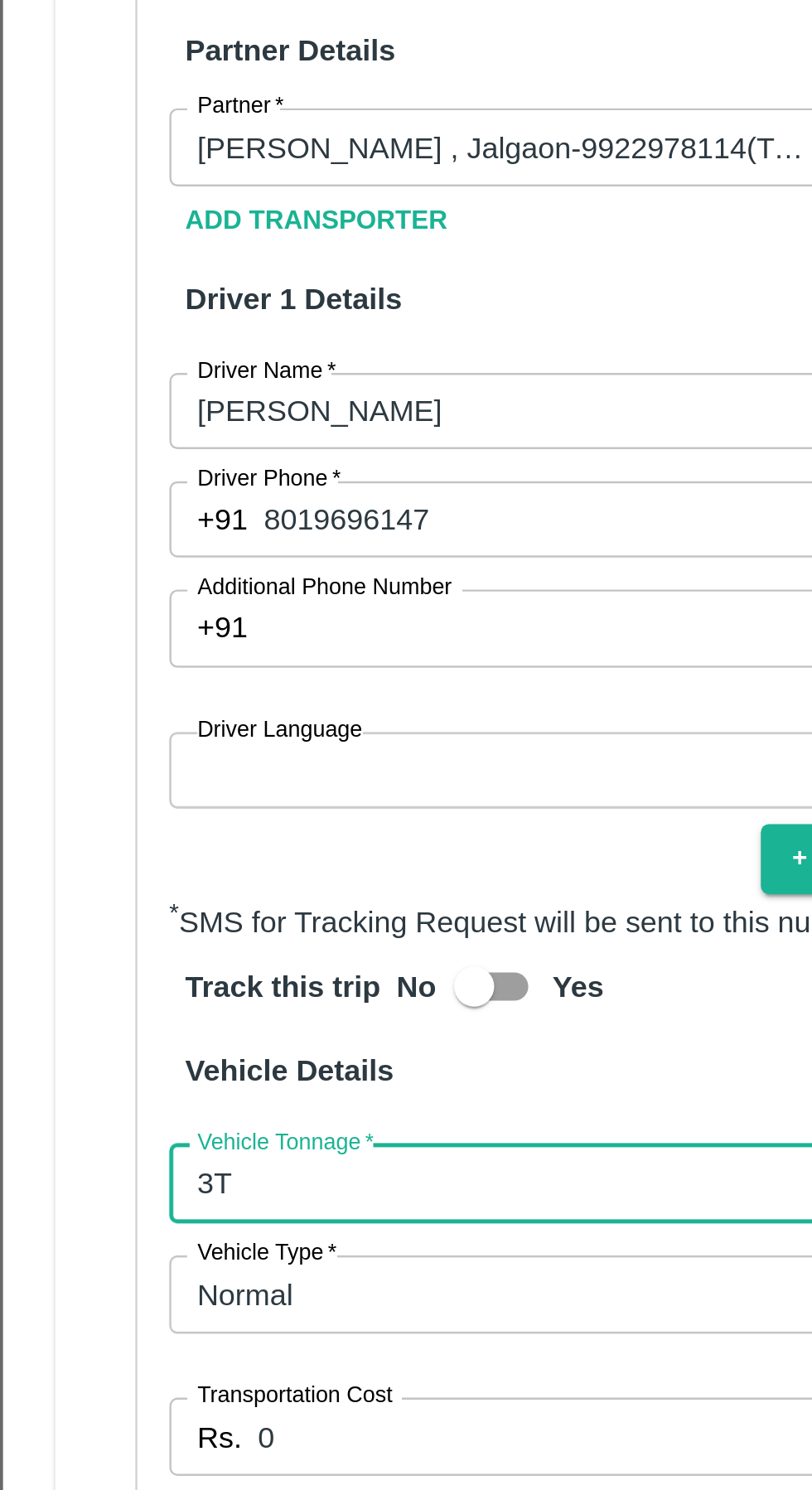
click at [178, 1092] on body "Supply Chain Vehicle Request List Start Date Start Date End Date End Date From …" at bounding box center [406, 745] width 812 height 1490
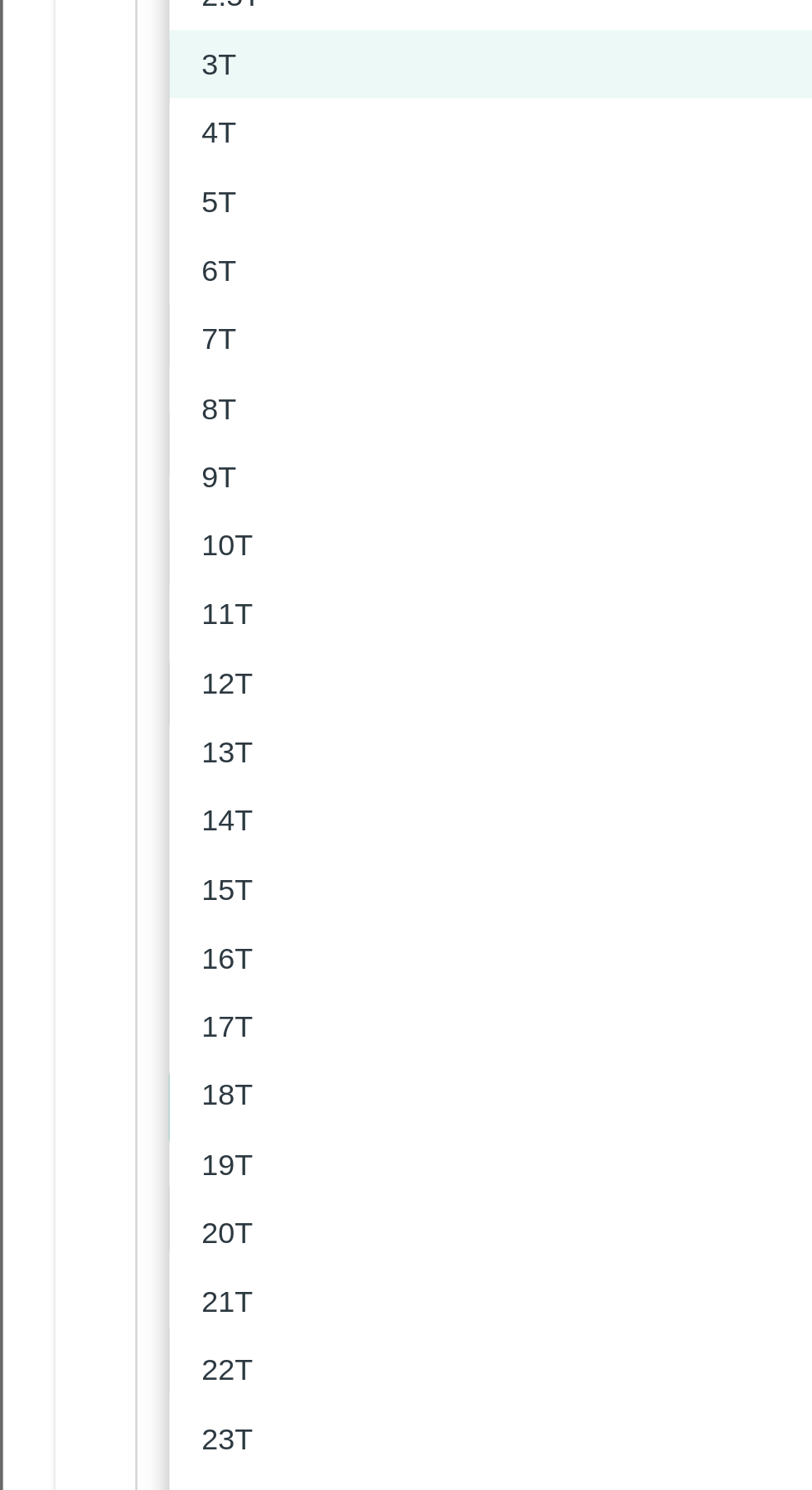
click at [114, 690] on div "4T" at bounding box center [232, 688] width 292 height 19
type input "4000"
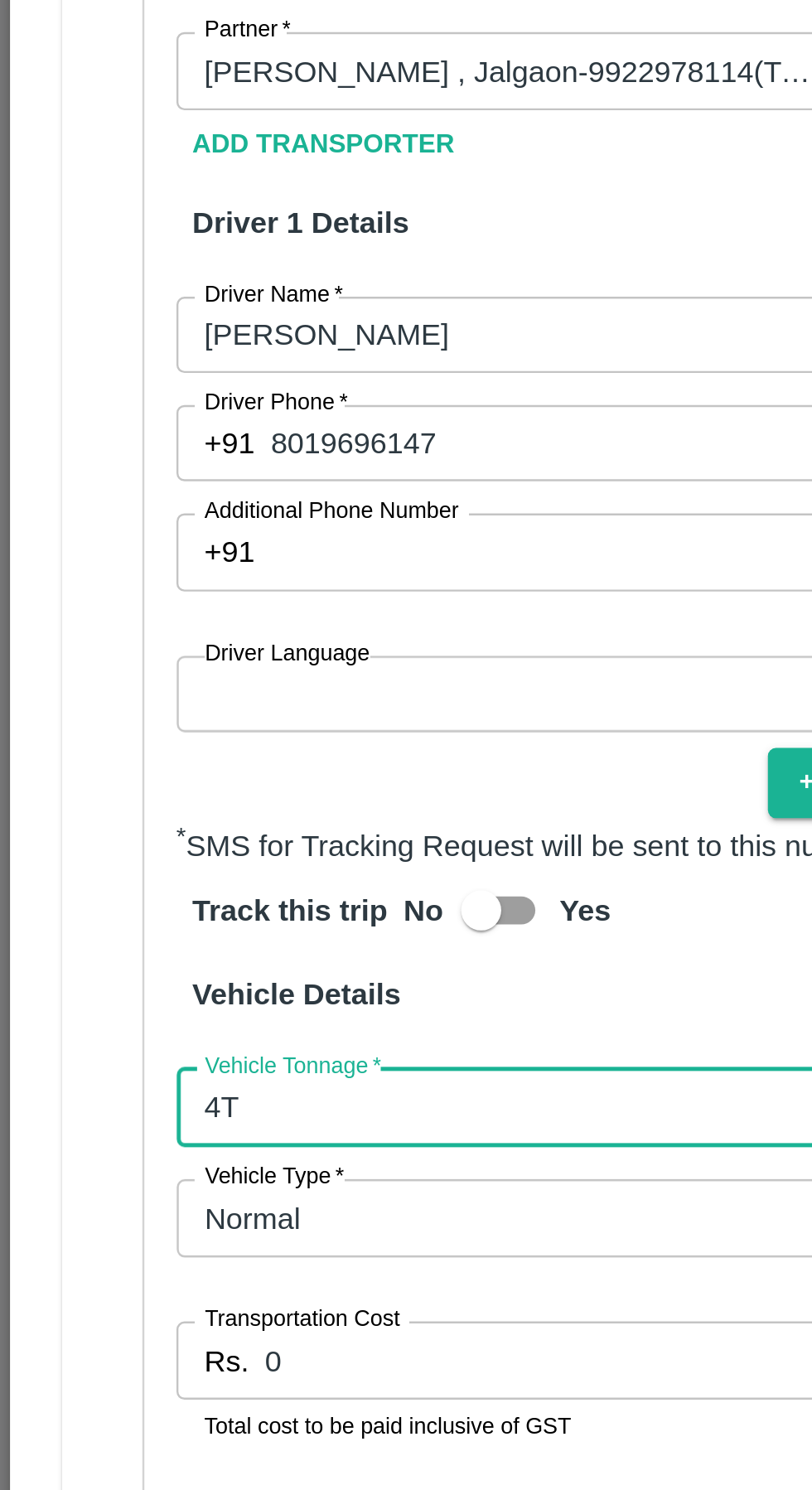
scroll to position [325, 0]
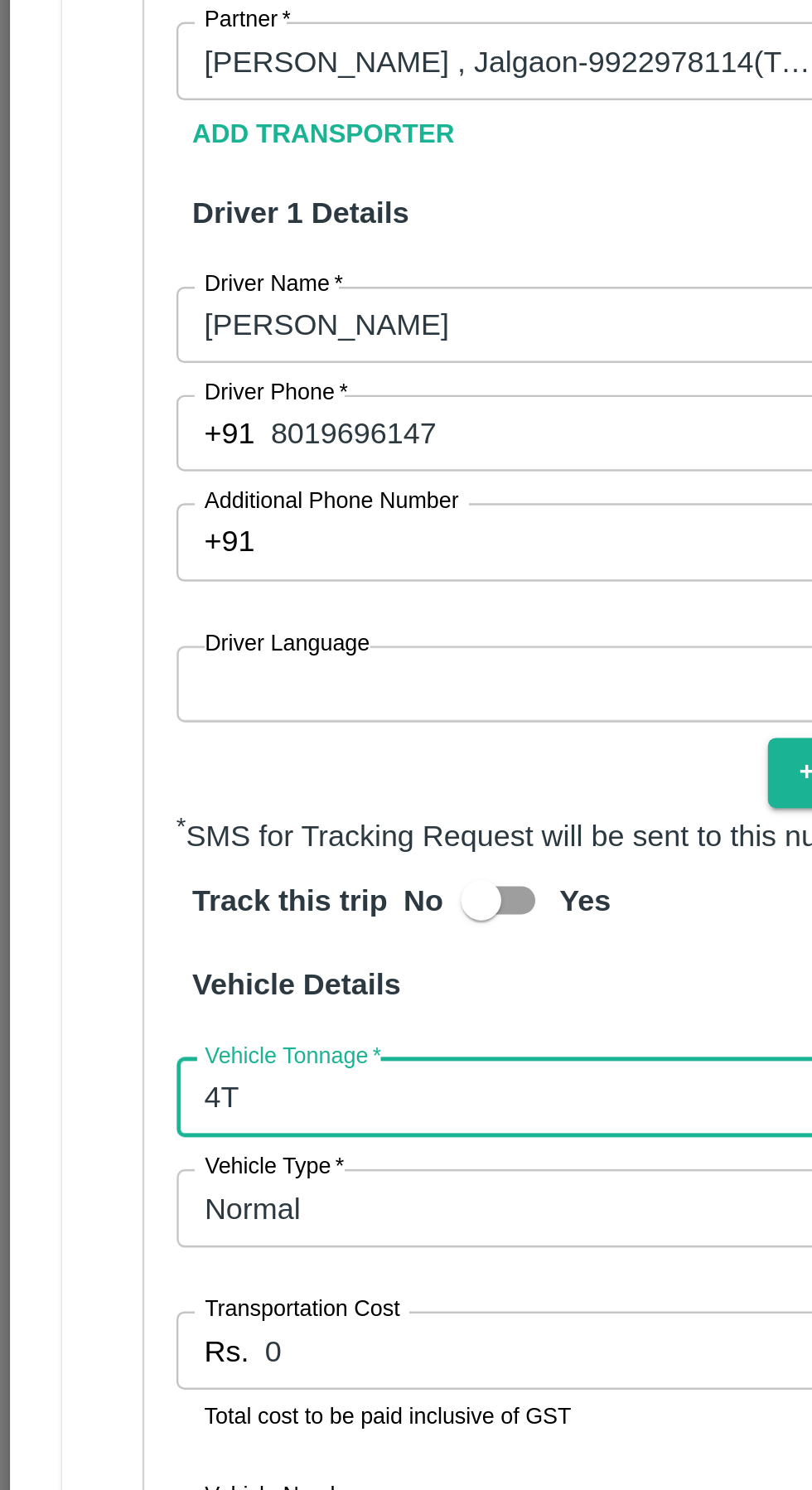
click at [180, 1190] on input "0" at bounding box center [251, 1190] width 284 height 31
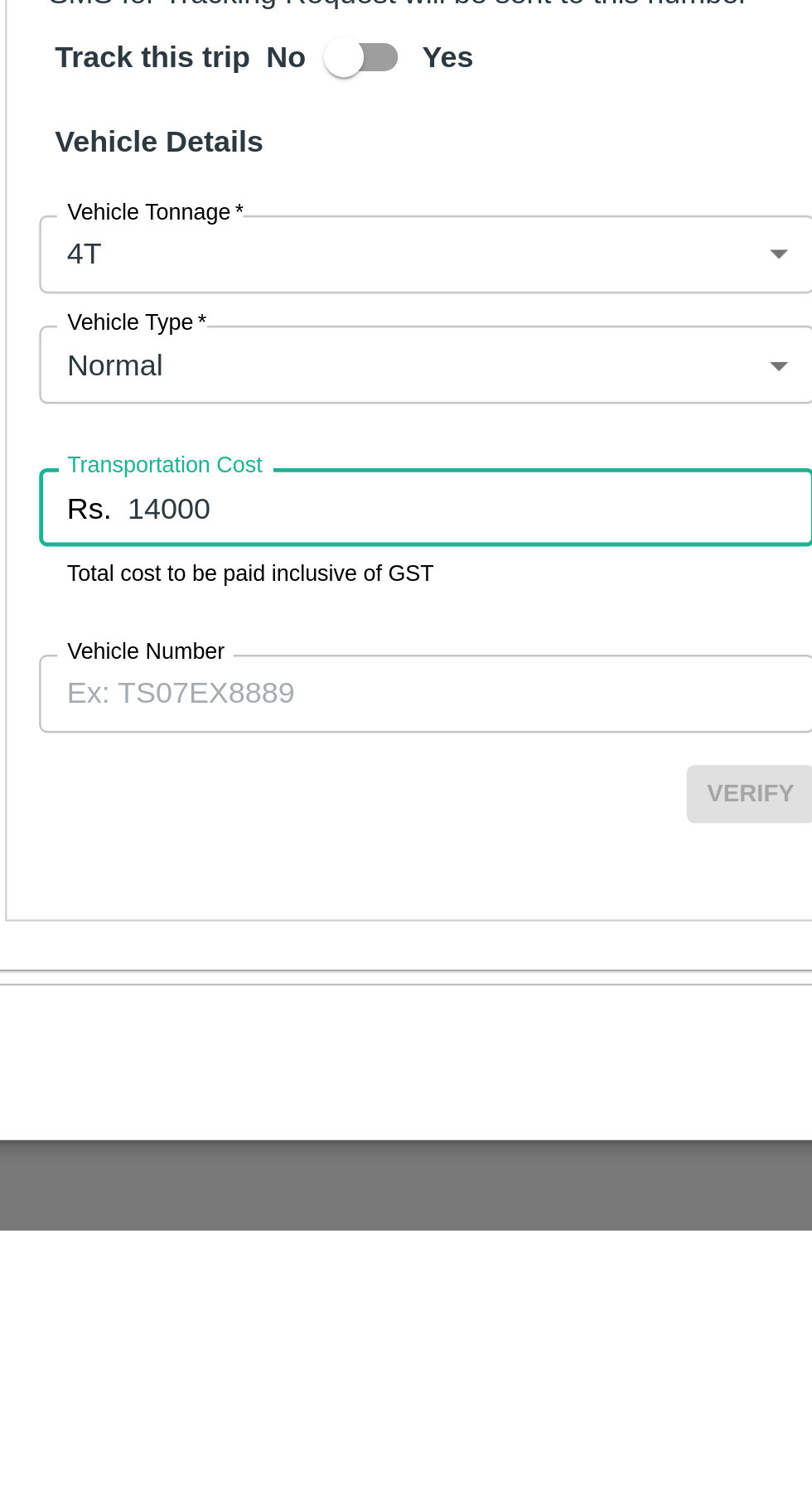
type input "14000"
click at [117, 1263] on input "Vehicle Number" at bounding box center [232, 1267] width 320 height 31
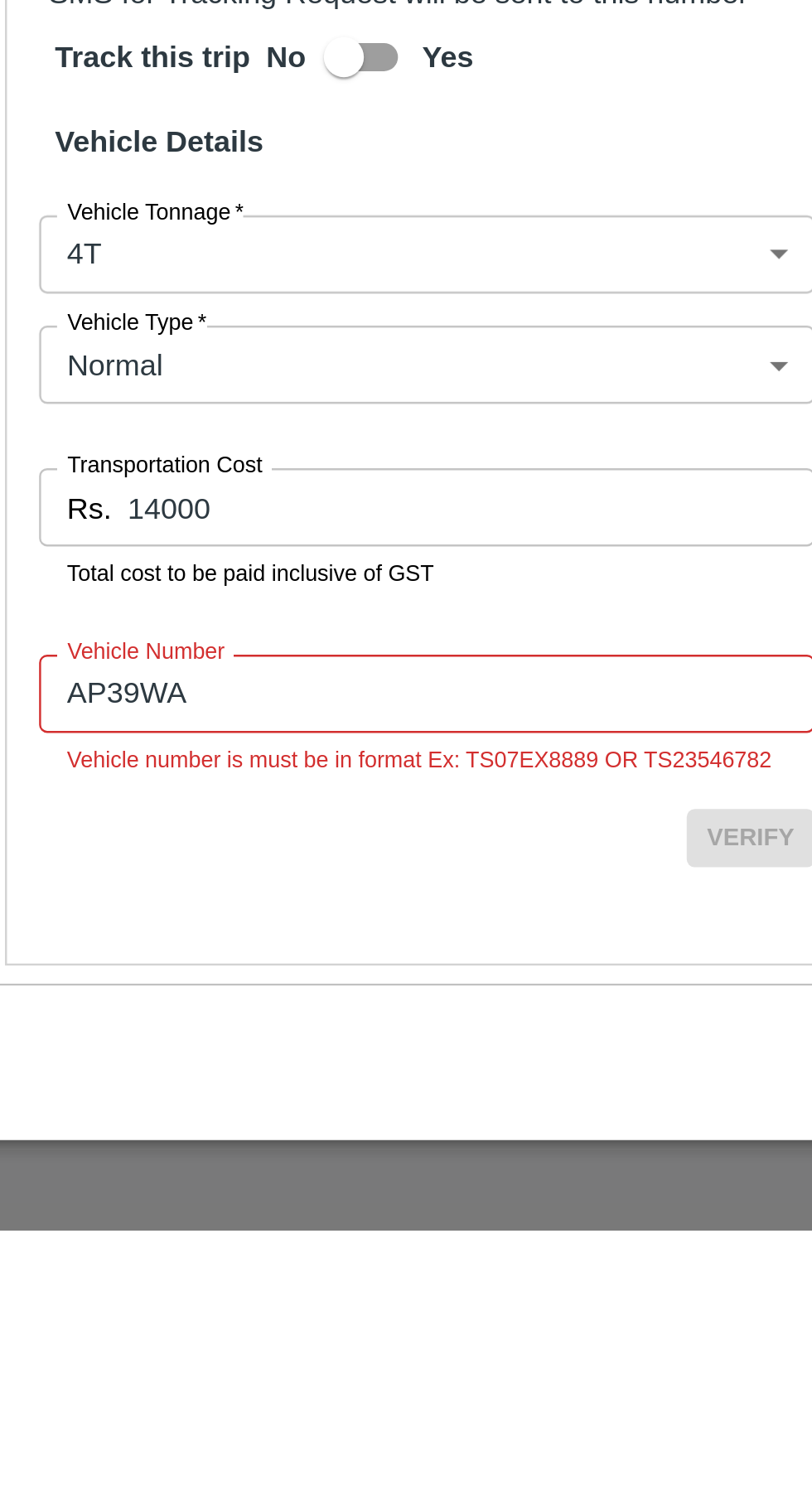
scroll to position [0, 0]
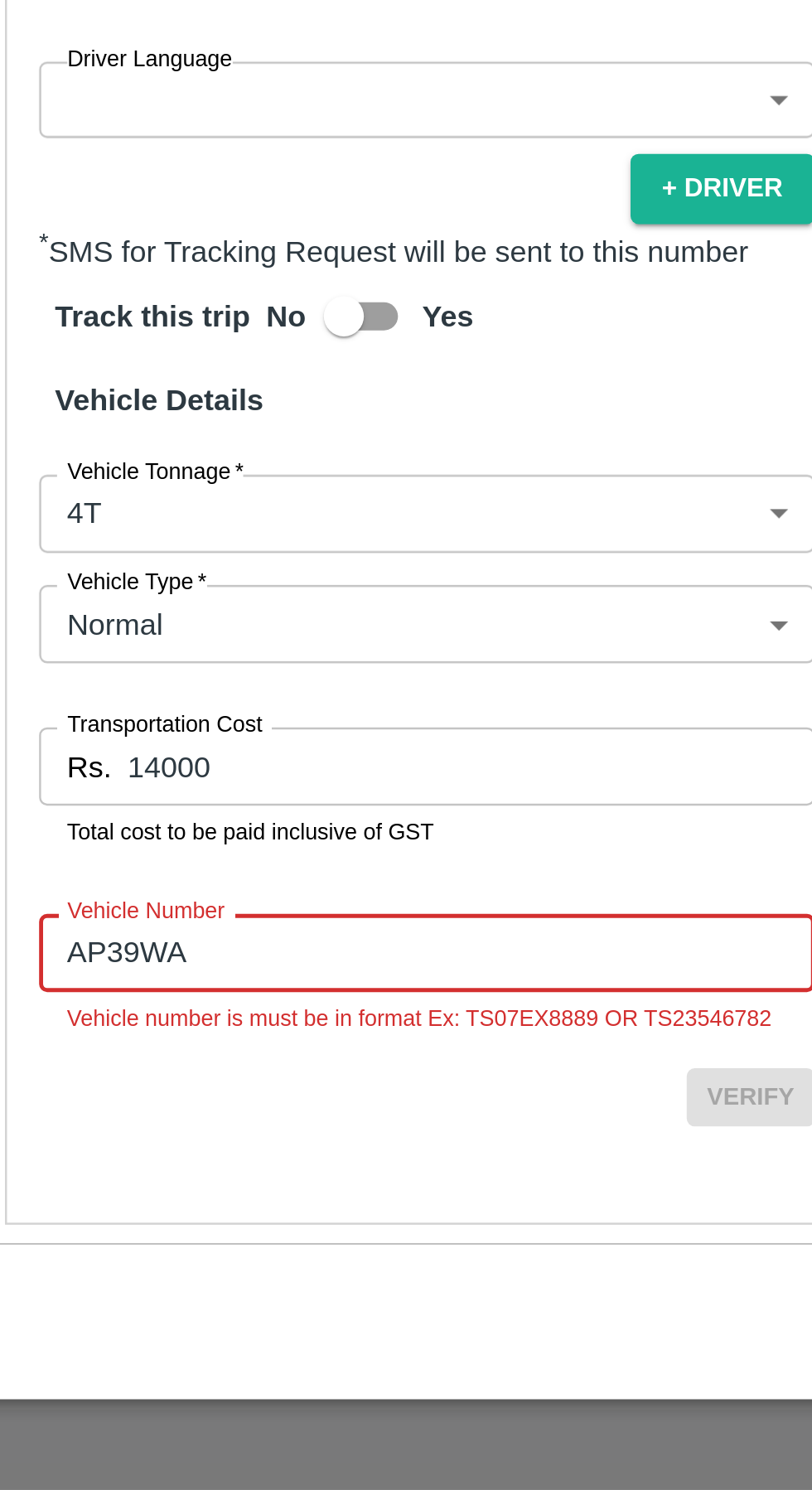
click at [193, 1158] on div "Partner Details Partner   * Partner Add Transporter Driver 1 Details Driver Nam…" at bounding box center [233, 983] width 349 height 794
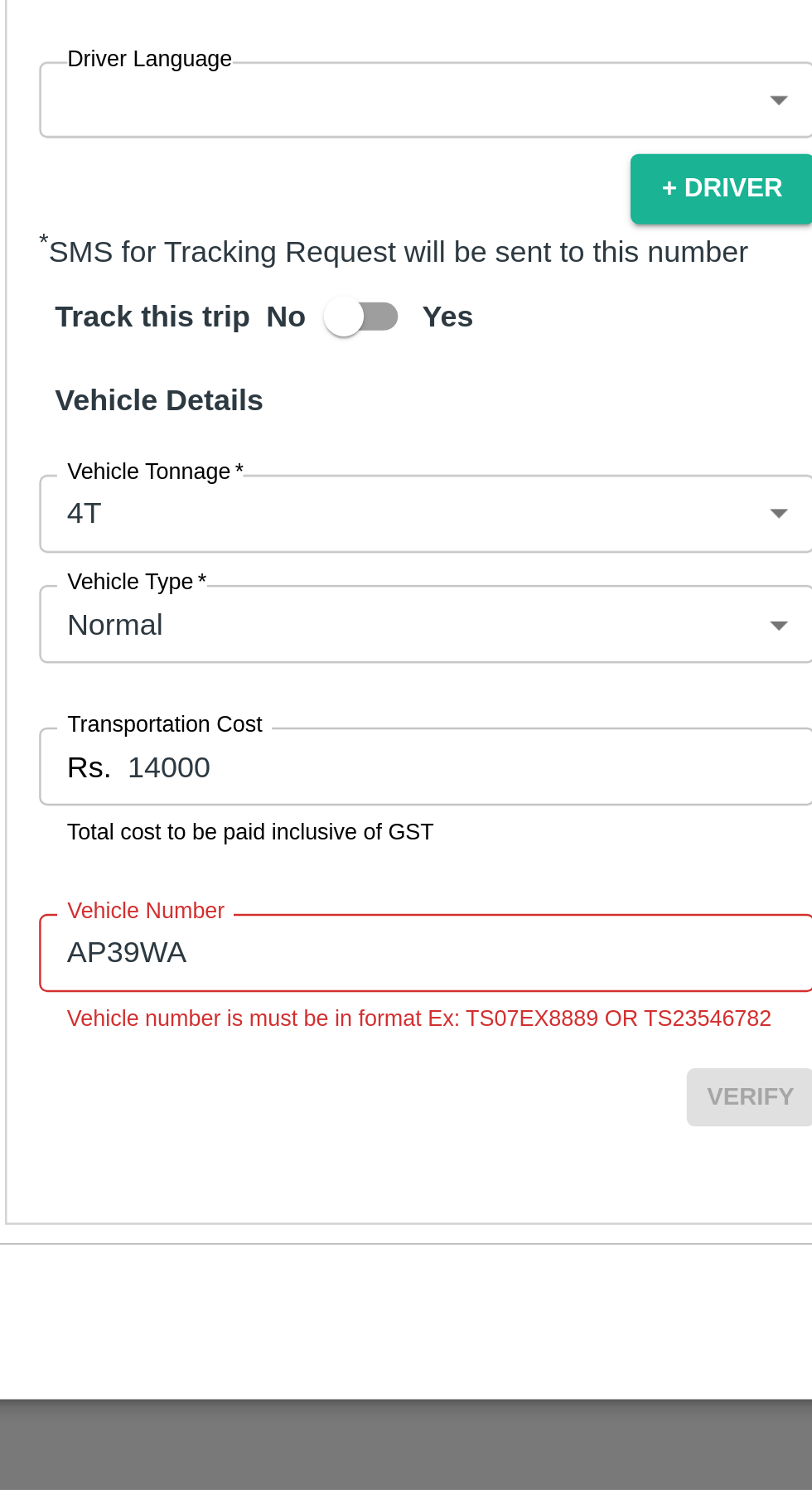
click at [158, 1271] on input "AP39WA" at bounding box center [232, 1267] width 320 height 31
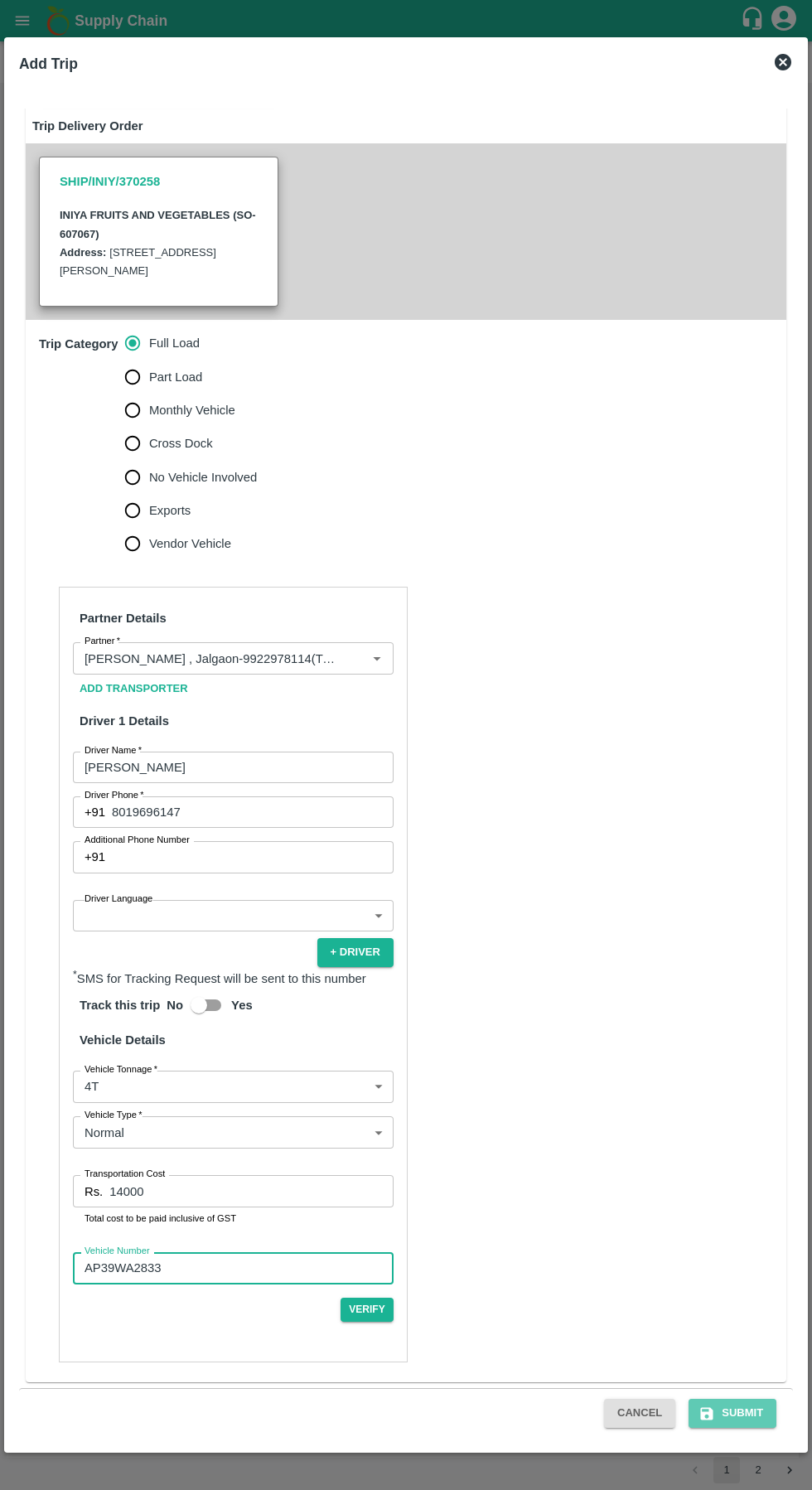
type input "AP39WA2833"
click at [743, 1412] on button "Submit" at bounding box center [733, 1413] width 88 height 29
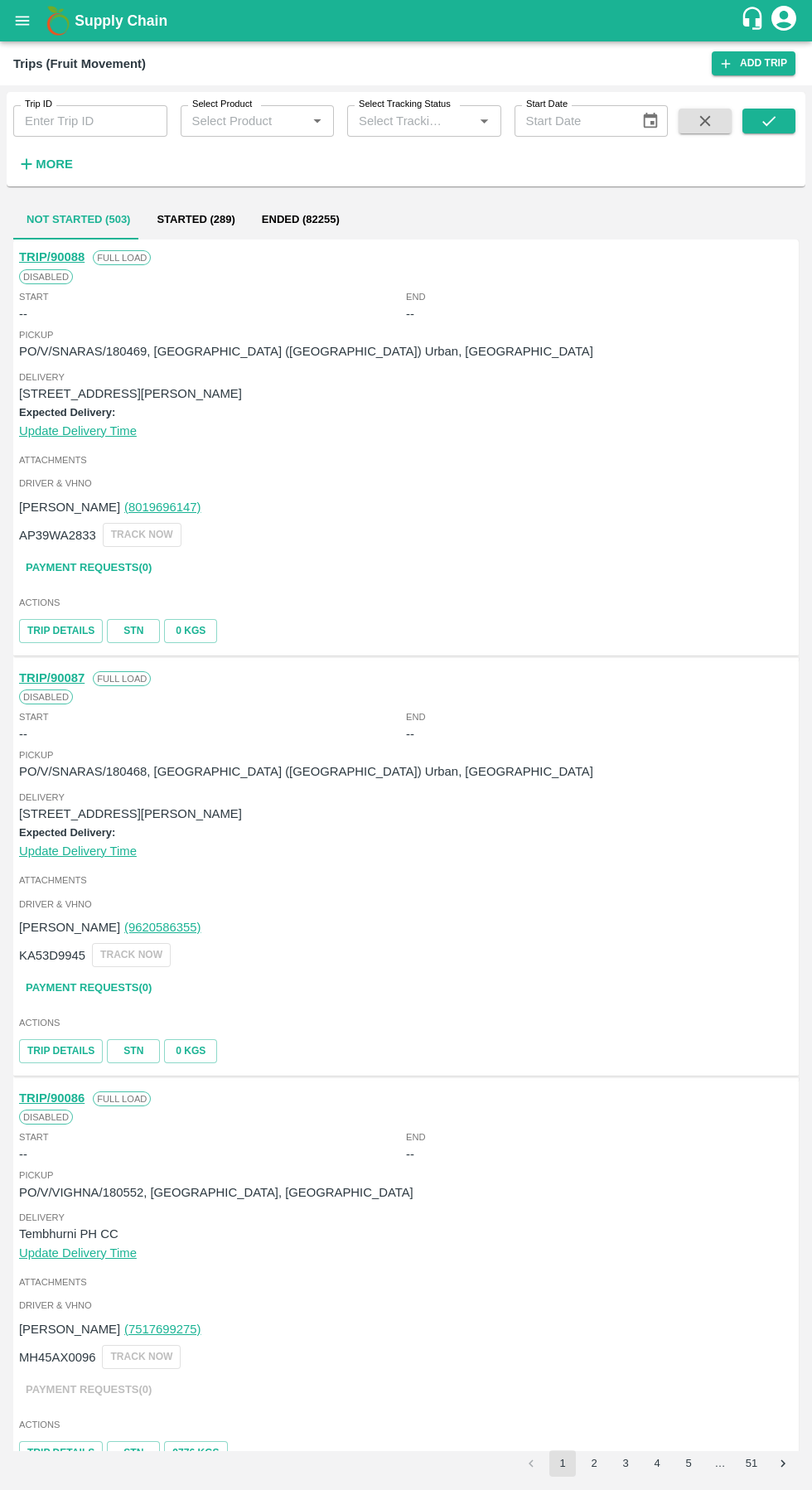
click at [79, 121] on input "Trip ID" at bounding box center [90, 120] width 154 height 31
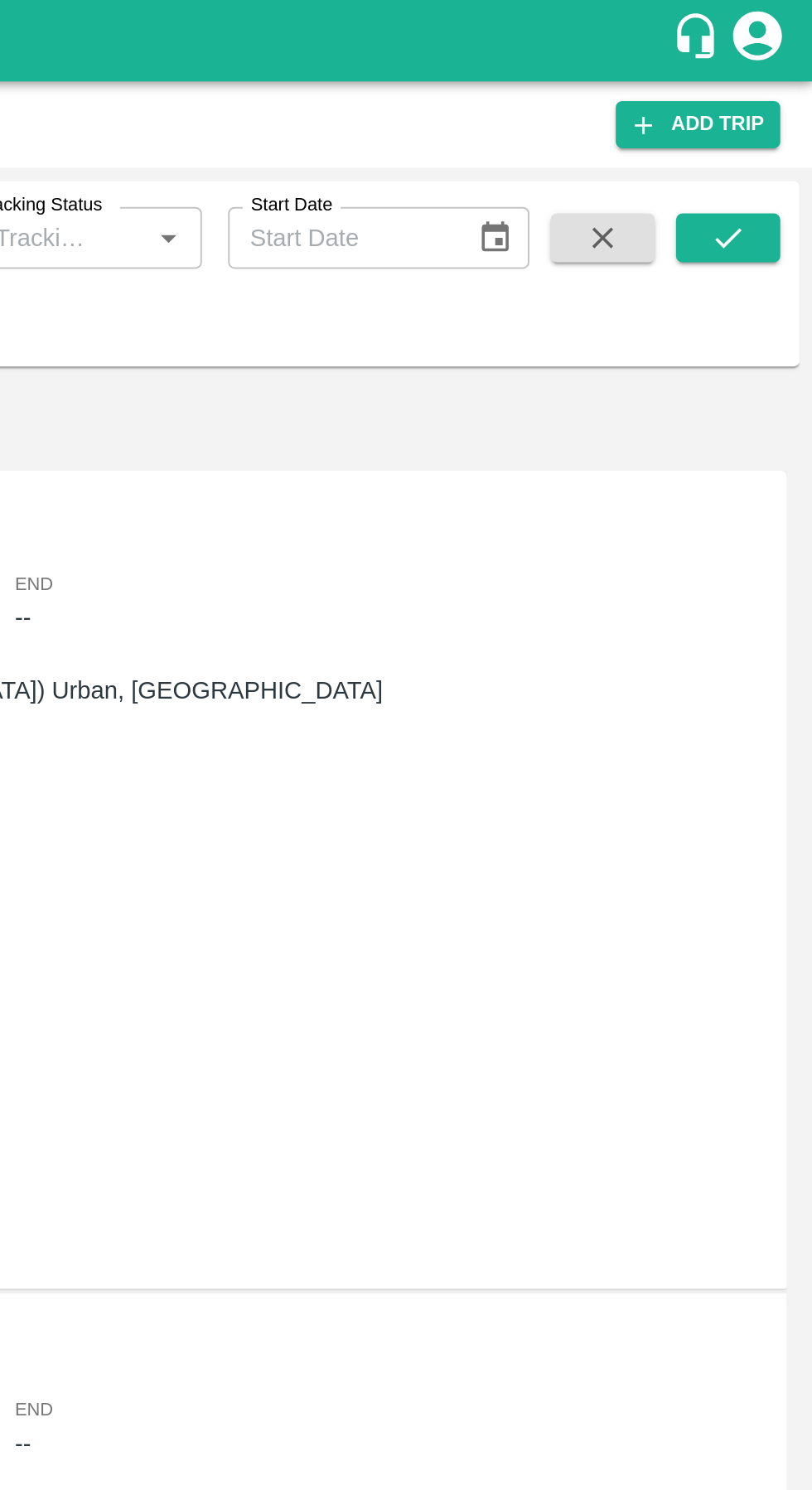
type input "90064"
click at [762, 120] on icon "submit" at bounding box center [769, 121] width 19 height 19
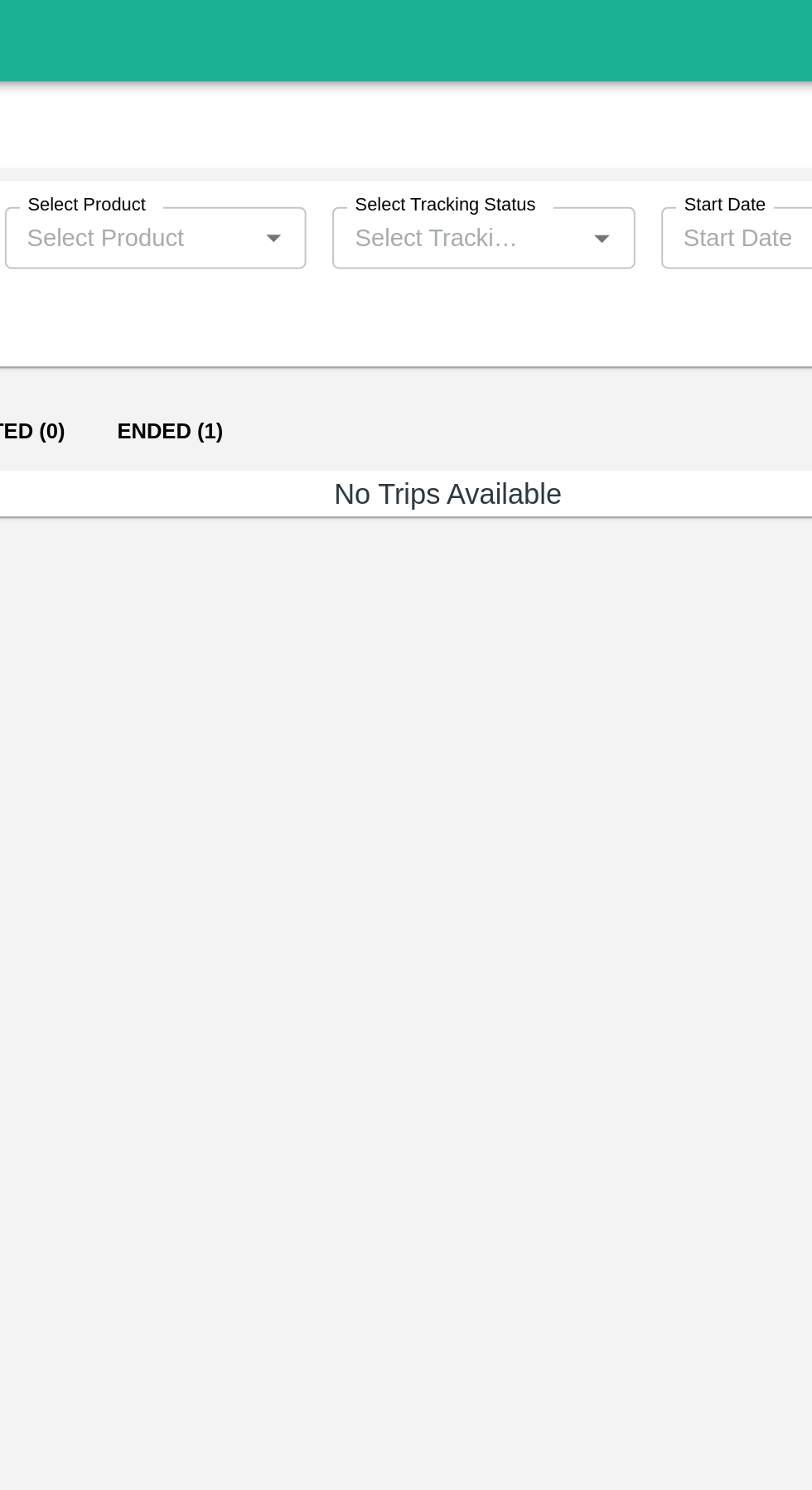
click at [264, 221] on button "Ended (1)" at bounding box center [264, 219] width 80 height 40
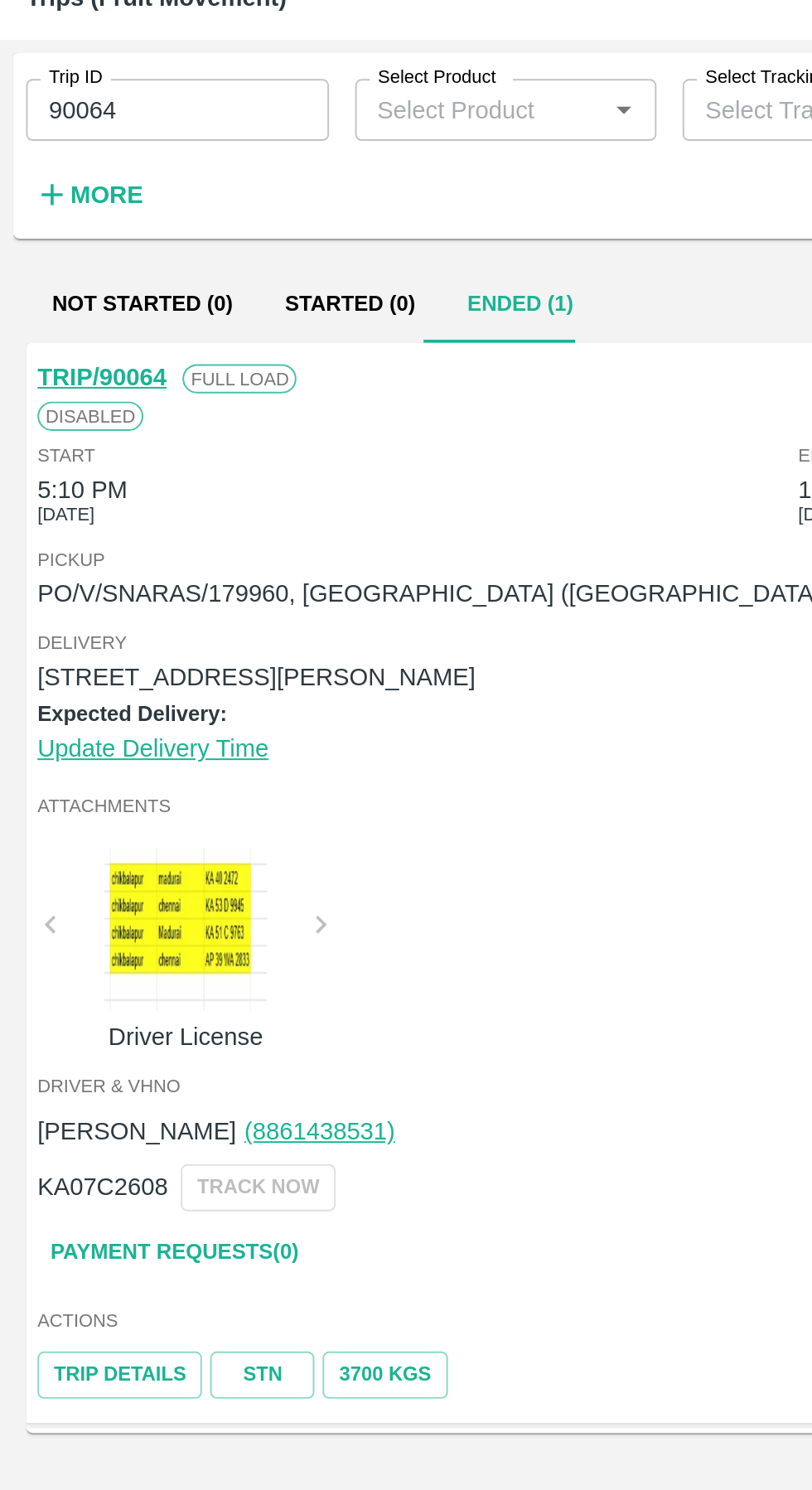
click at [108, 696] on link "Payment Requests( 0 )" at bounding box center [89, 702] width 139 height 29
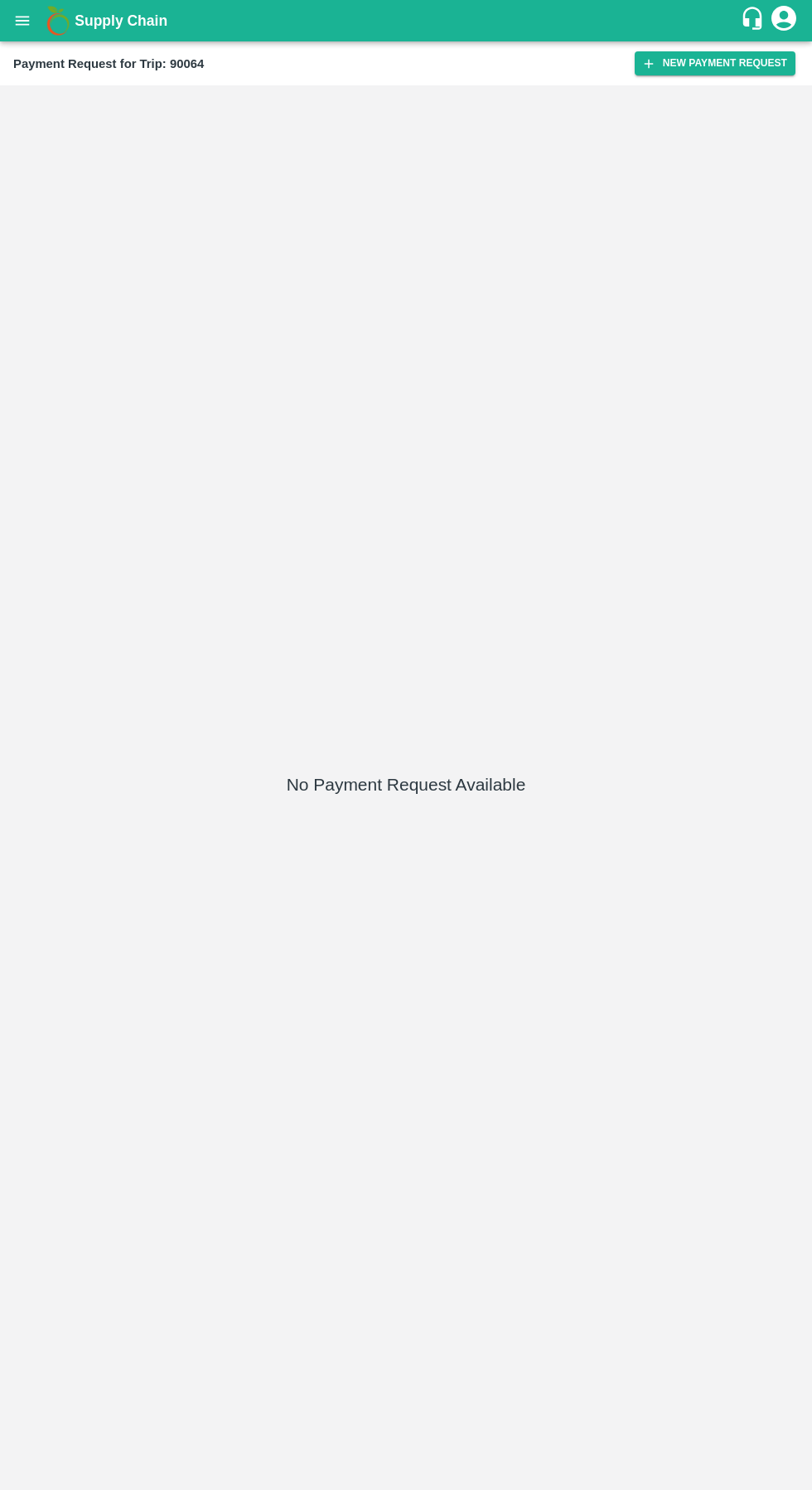
click at [744, 74] on button "New Payment Request" at bounding box center [715, 63] width 161 height 24
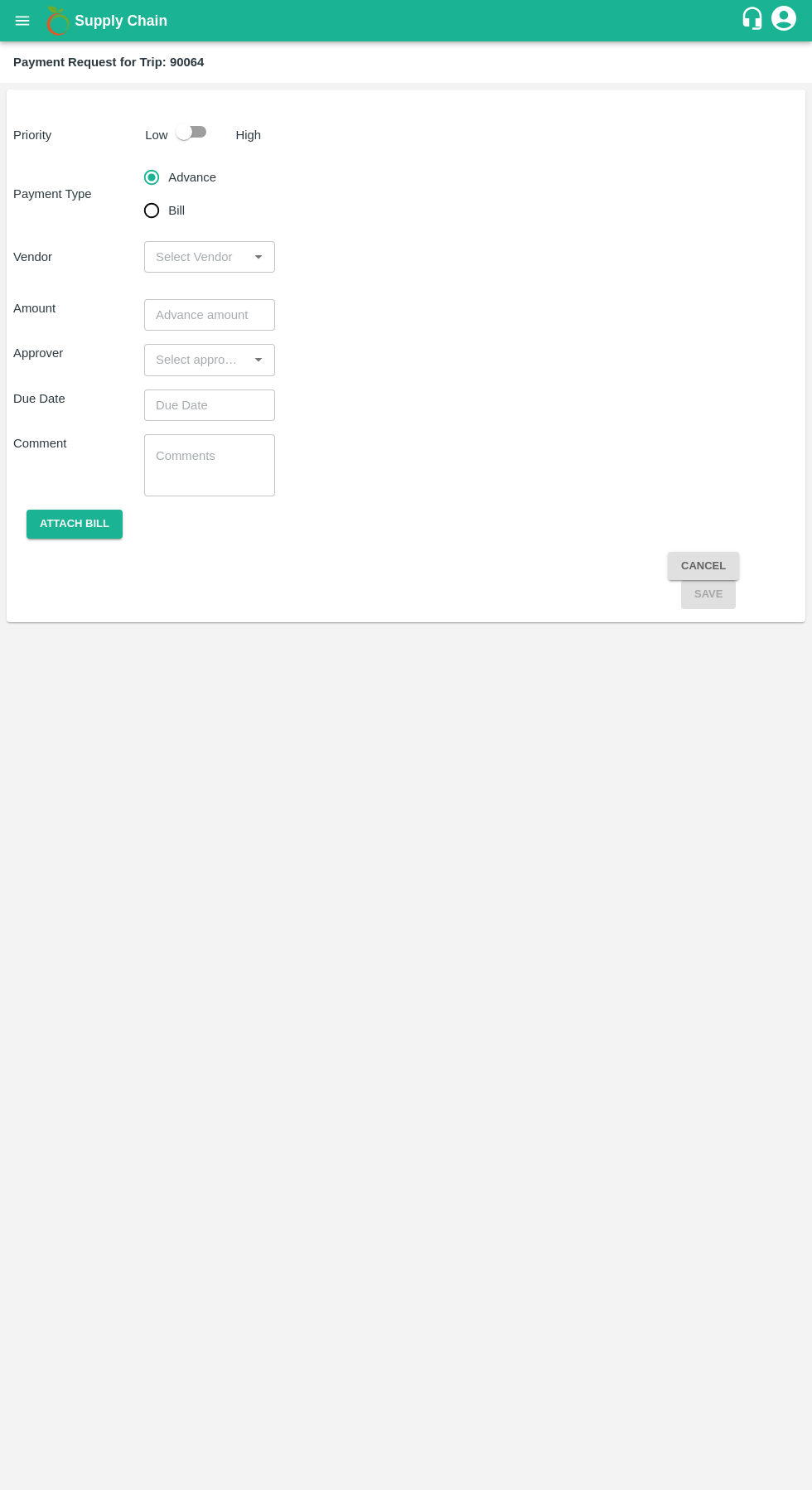
click at [163, 210] on input "Bill" at bounding box center [151, 210] width 33 height 33
radio input "true"
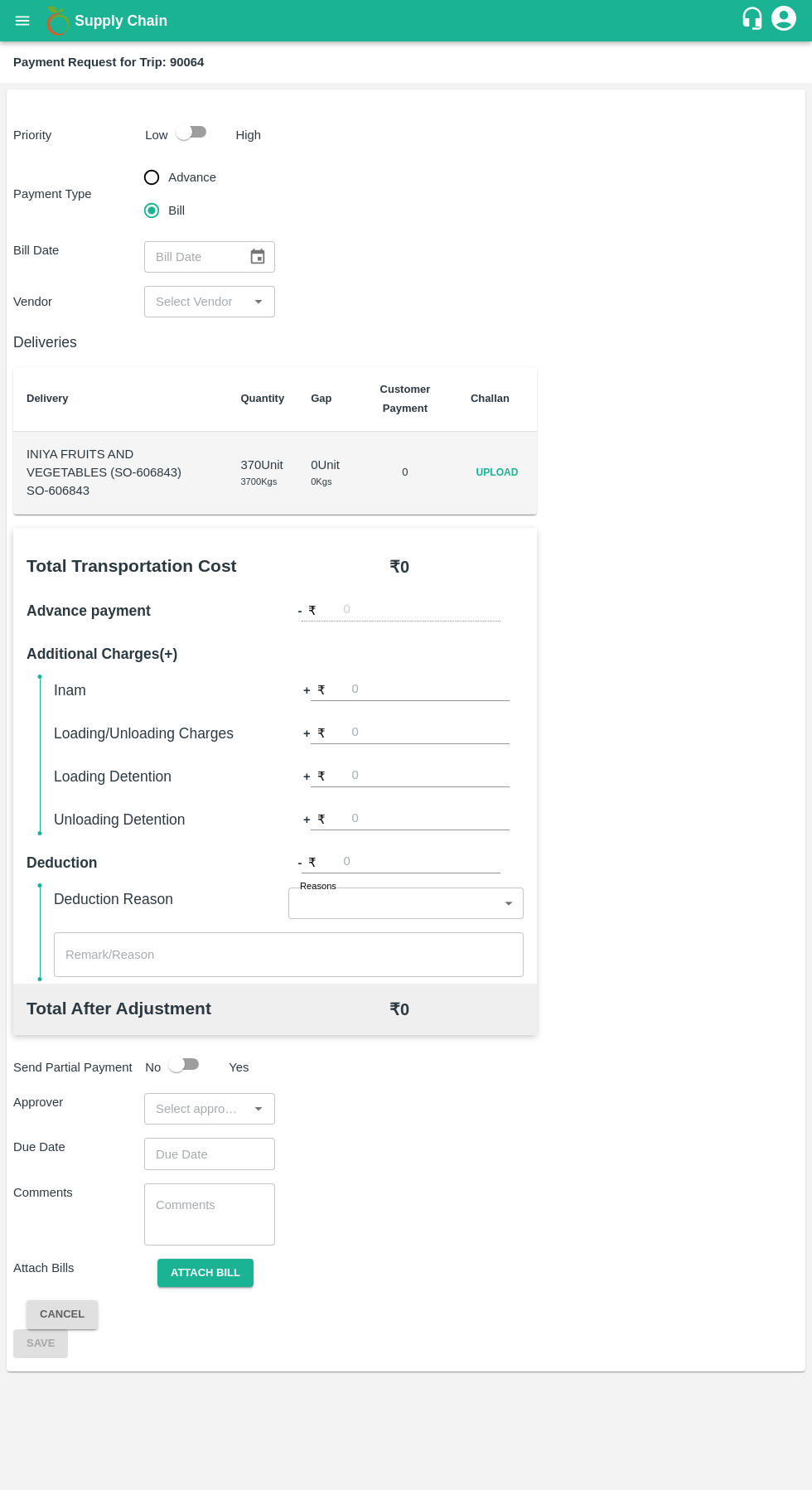
click at [193, 126] on input "checkbox" at bounding box center [184, 131] width 95 height 31
checkbox input "true"
click at [523, 471] on span "Upload" at bounding box center [497, 472] width 53 height 24
click at [0, 0] on input "Upload" at bounding box center [0, 0] width 0 height 0
click at [221, 302] on input "input" at bounding box center [195, 301] width 94 height 21
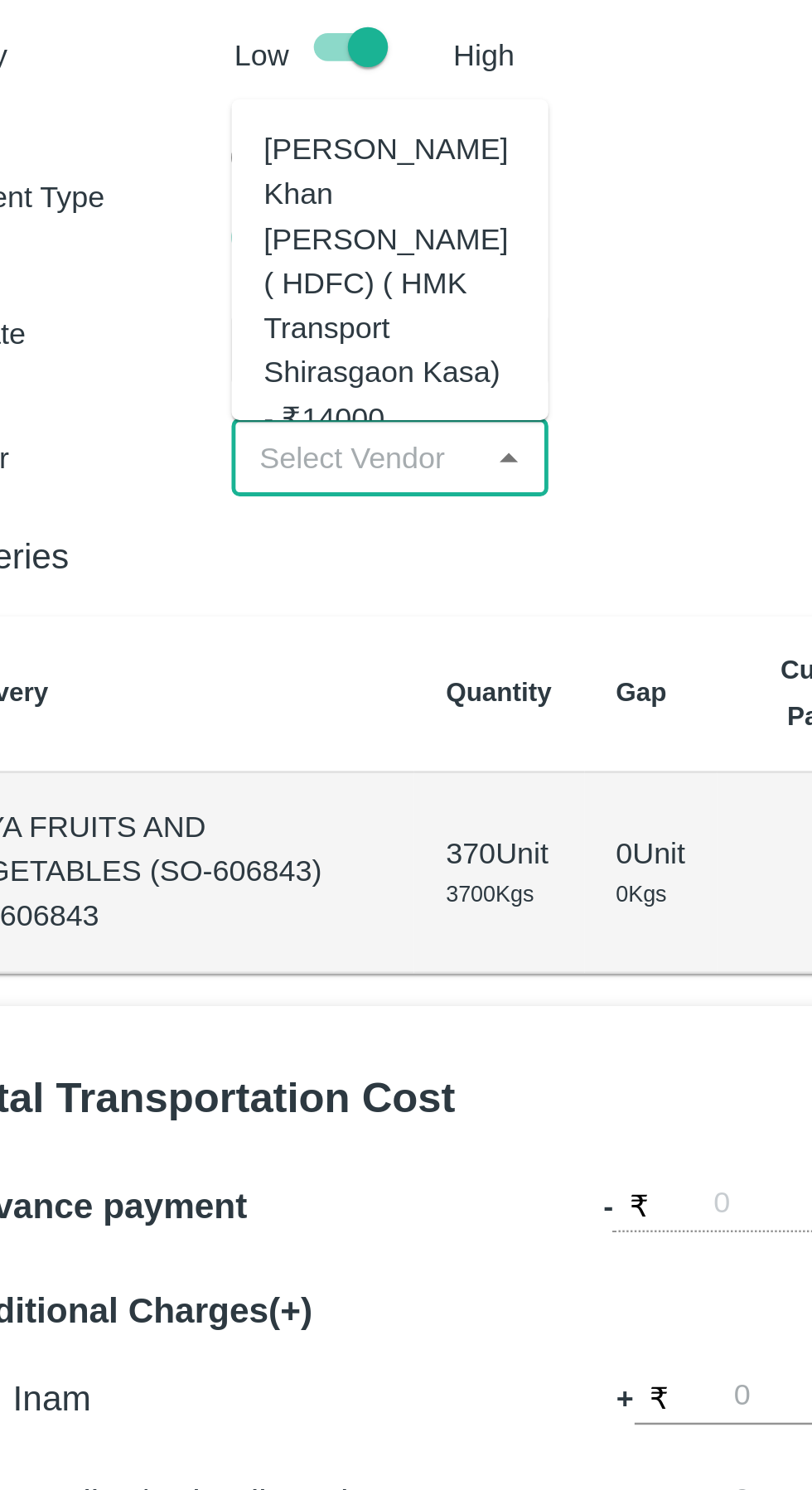
click at [203, 221] on div "[PERSON_NAME] Khan [PERSON_NAME] ( HDFC) ( HMK Transport Shirasgaon Kasa) - ₹14…" at bounding box center [210, 229] width 105 height 129
type input "[PERSON_NAME] Khan [PERSON_NAME] ( HDFC) ( HMK Transport Shirasgaon Kasa) - ₹14…"
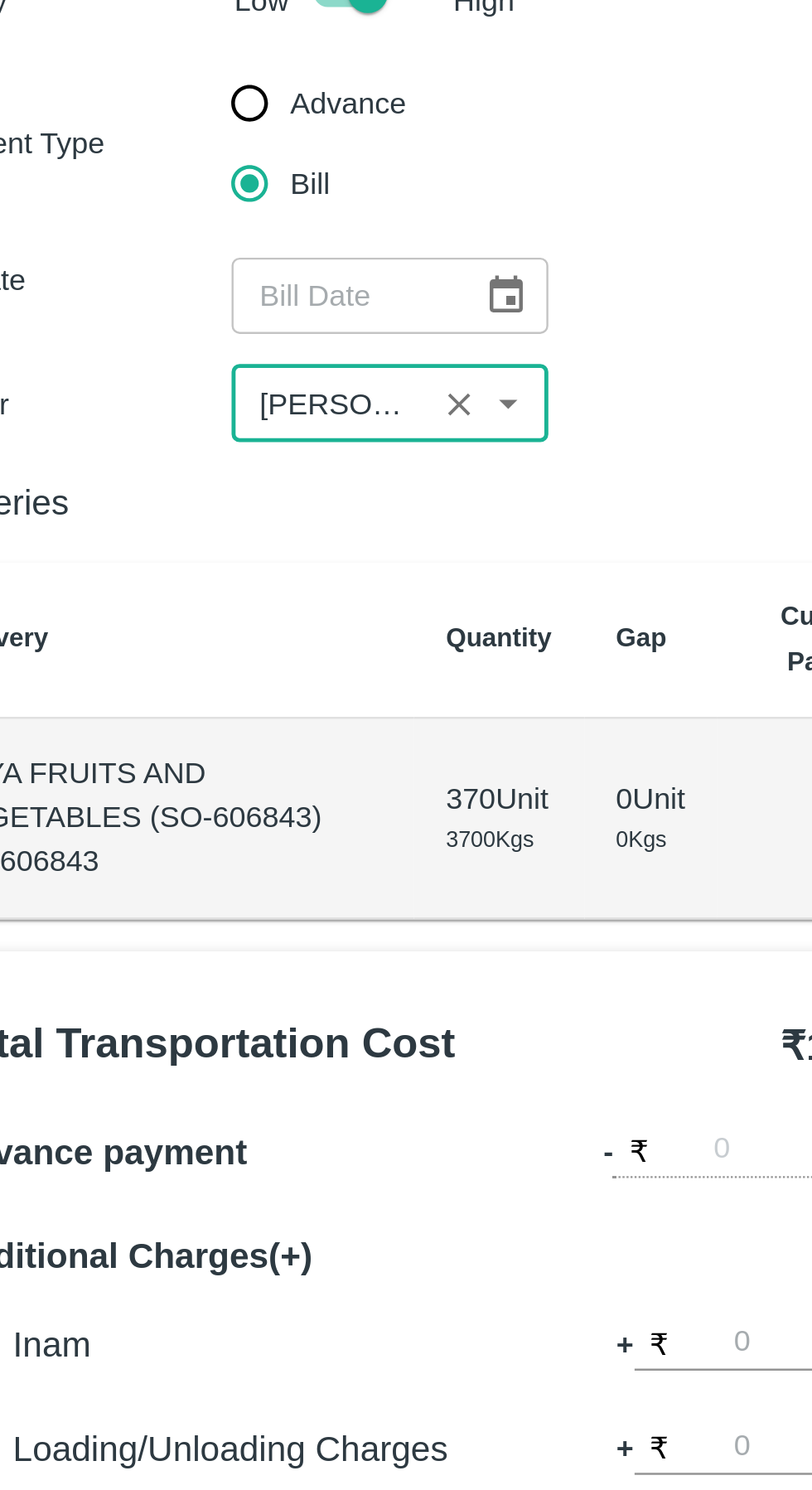
click at [267, 251] on button "Choose date" at bounding box center [257, 256] width 31 height 31
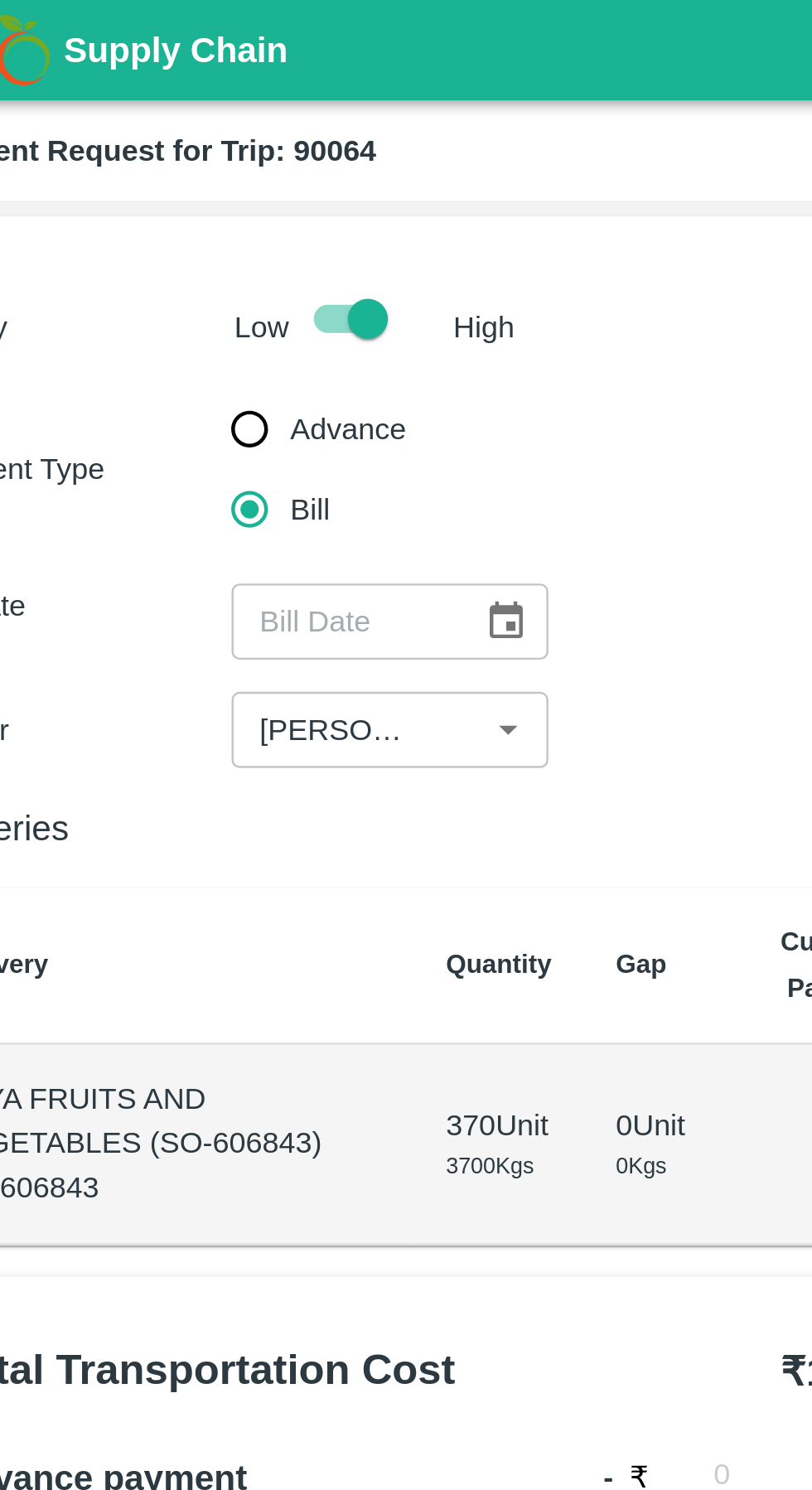
click at [263, 118] on div "Priority Low High" at bounding box center [402, 131] width 792 height 31
click at [151, 176] on input "Advance" at bounding box center [151, 177] width 33 height 33
radio input "true"
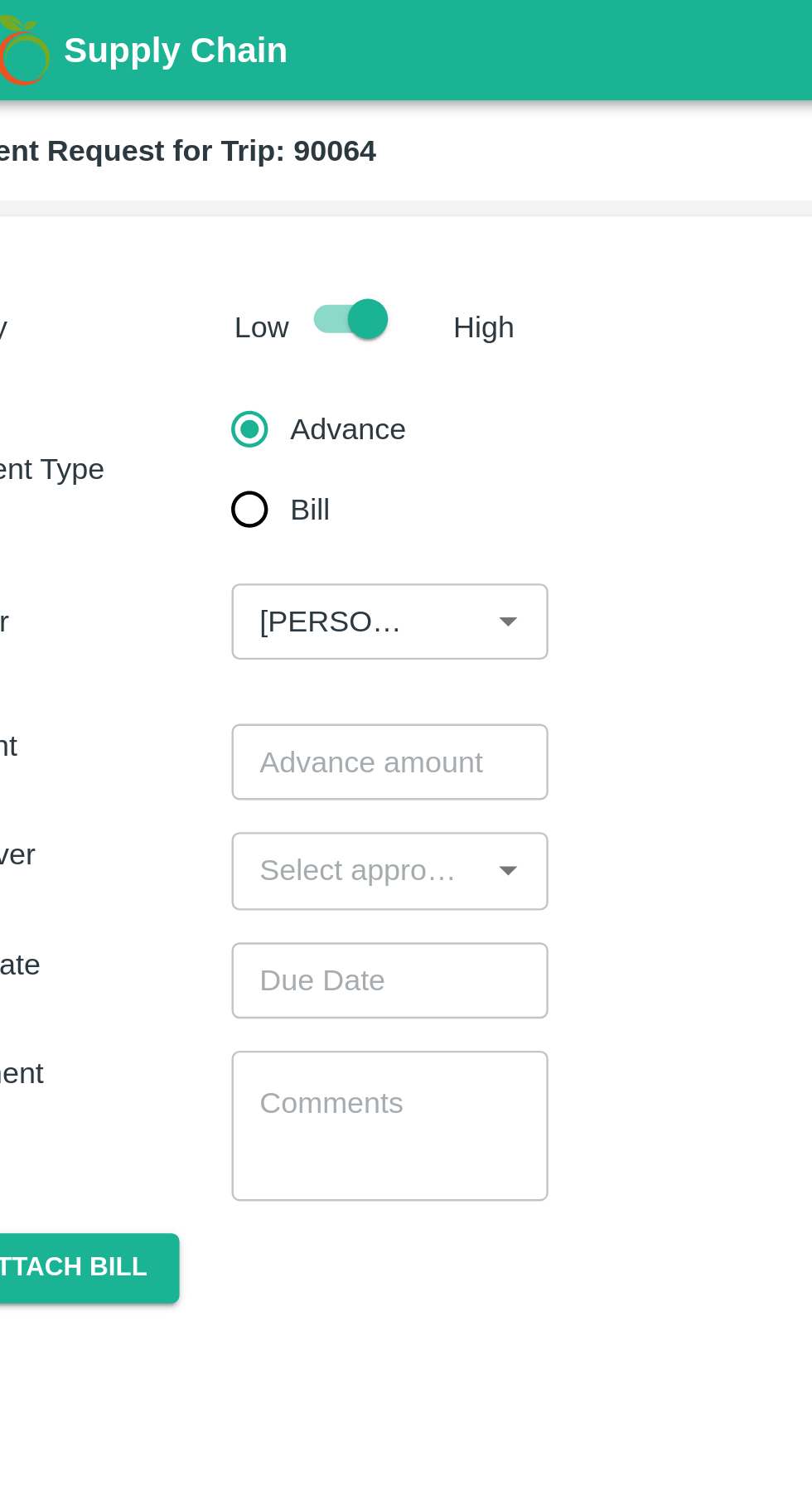
click at [162, 221] on input "Bill" at bounding box center [151, 210] width 33 height 33
radio input "true"
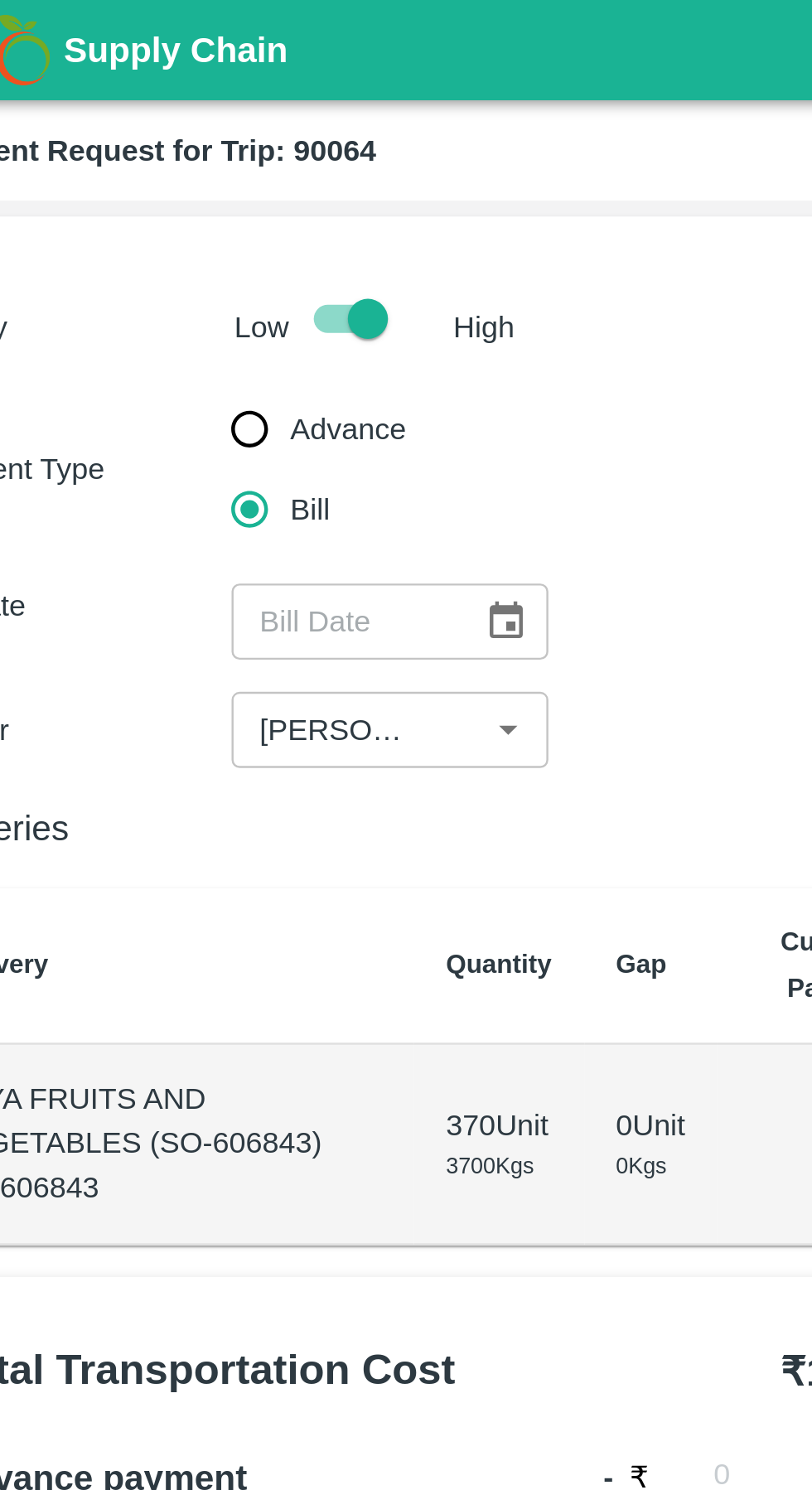
click at [268, 249] on button "Choose date" at bounding box center [257, 256] width 31 height 31
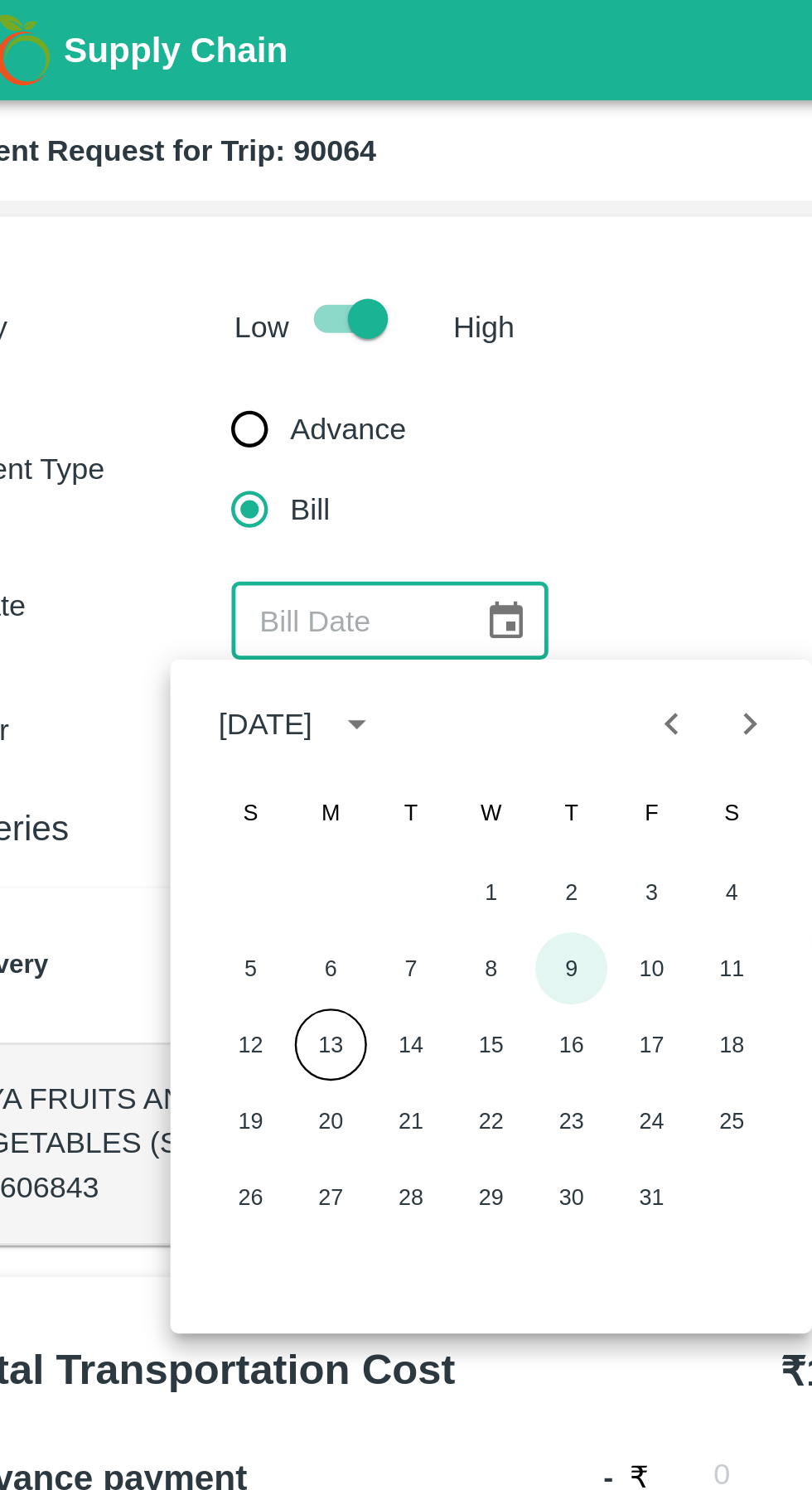
click at [294, 401] on button "9" at bounding box center [285, 400] width 30 height 30
type input "[DATE]"
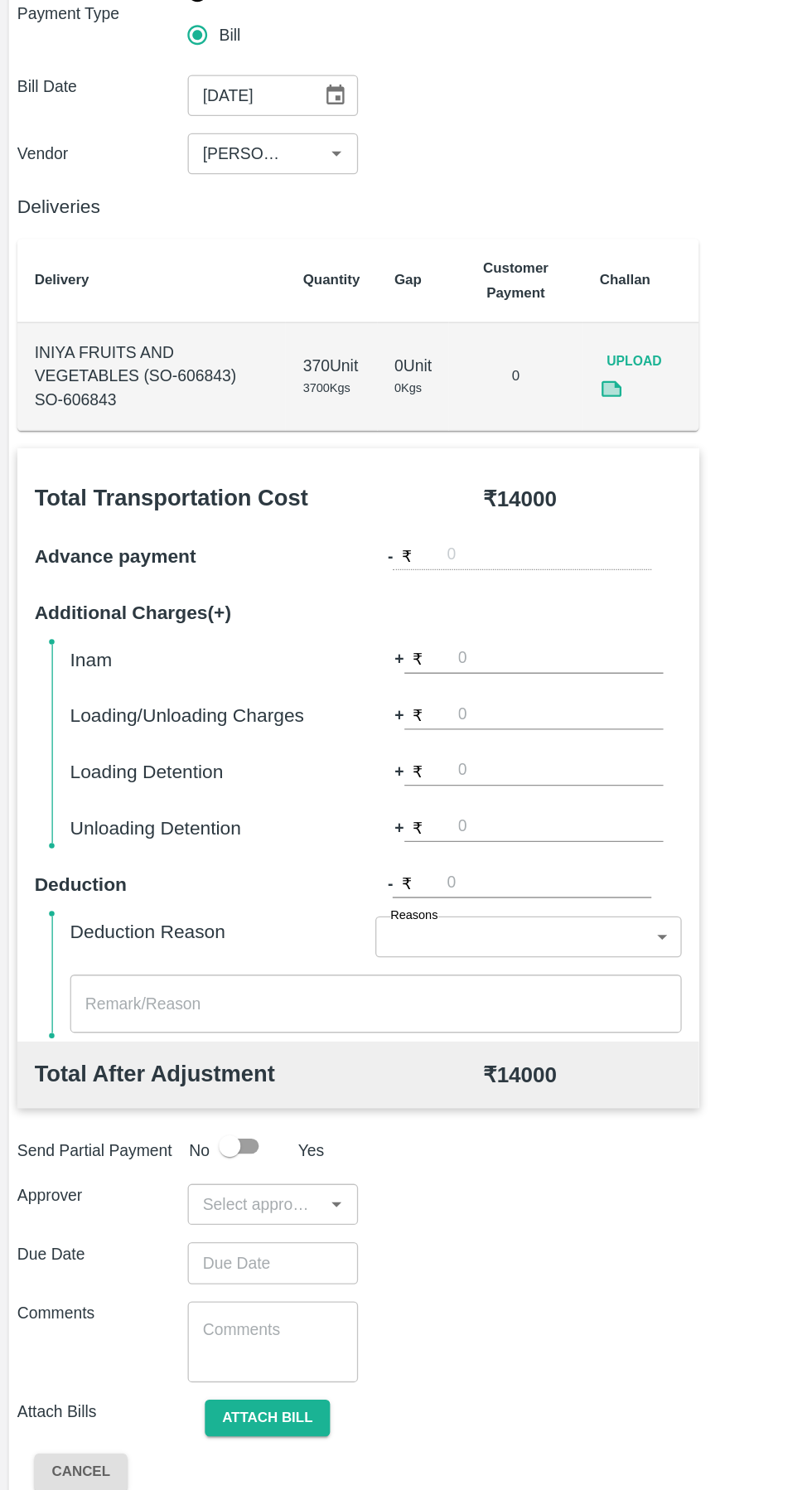
click at [204, 1115] on input "input" at bounding box center [195, 1108] width 94 height 21
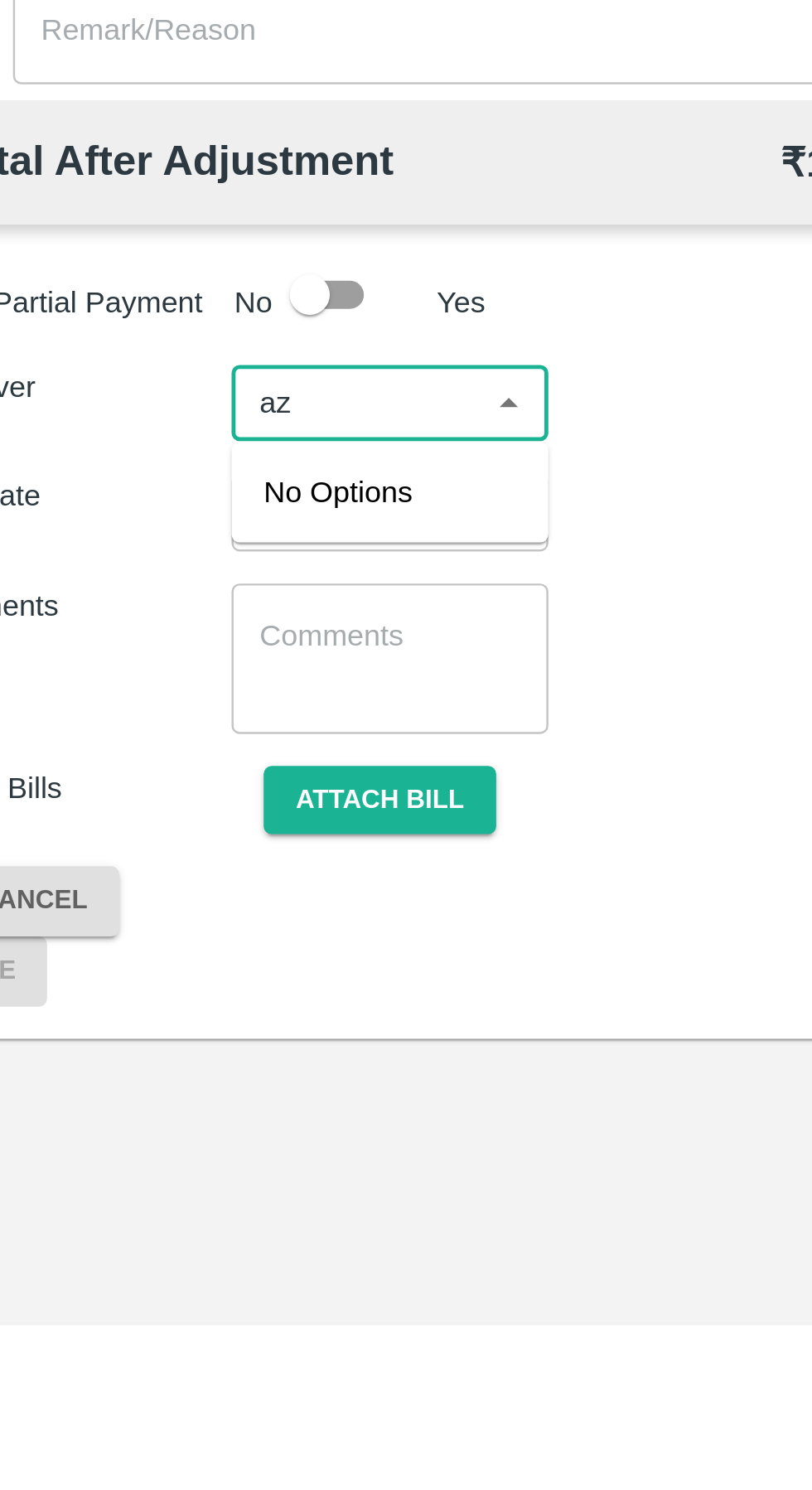
type input "a"
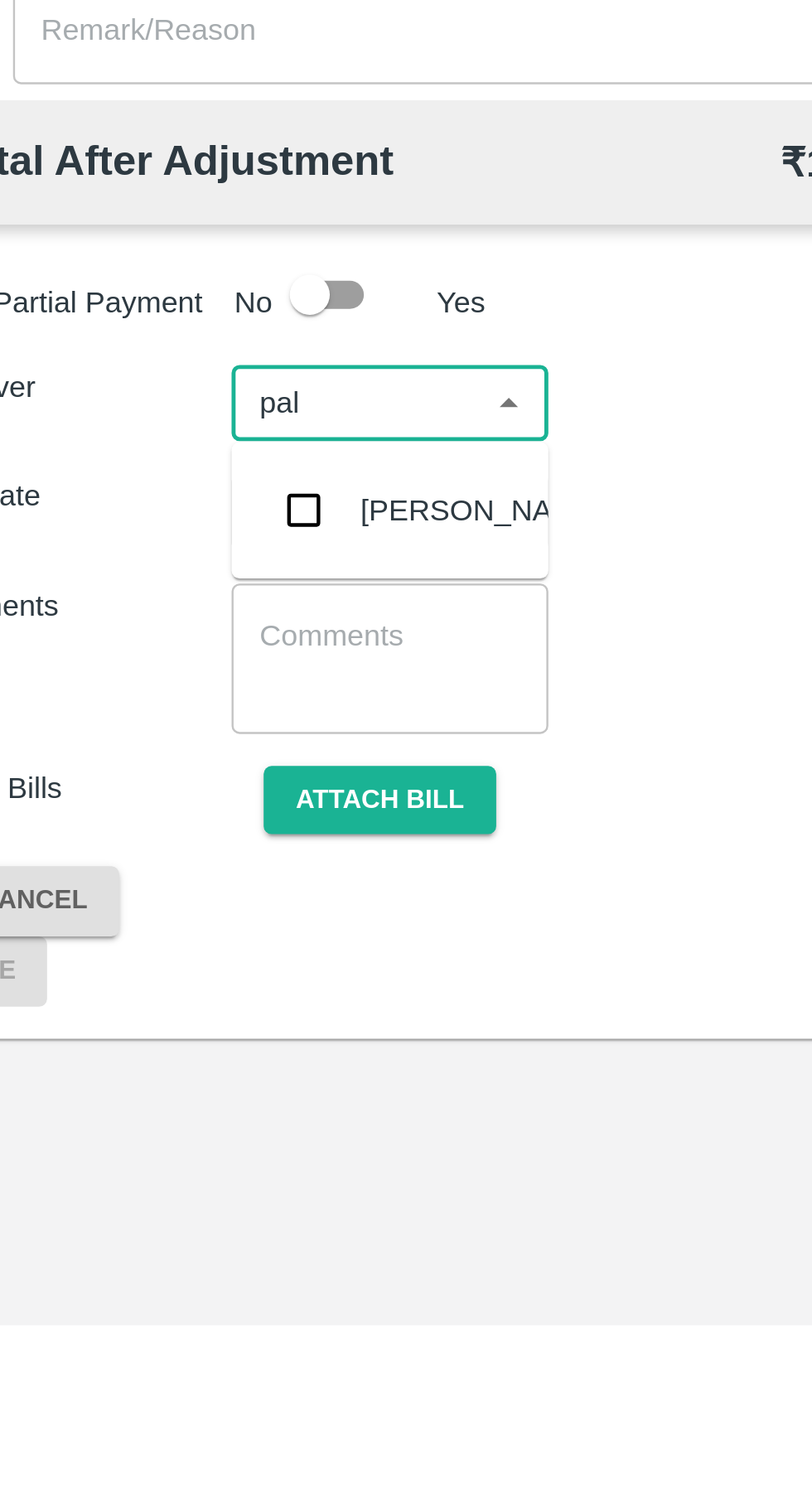
type input "palw"
click at [178, 1154] on input "checkbox" at bounding box center [173, 1153] width 33 height 33
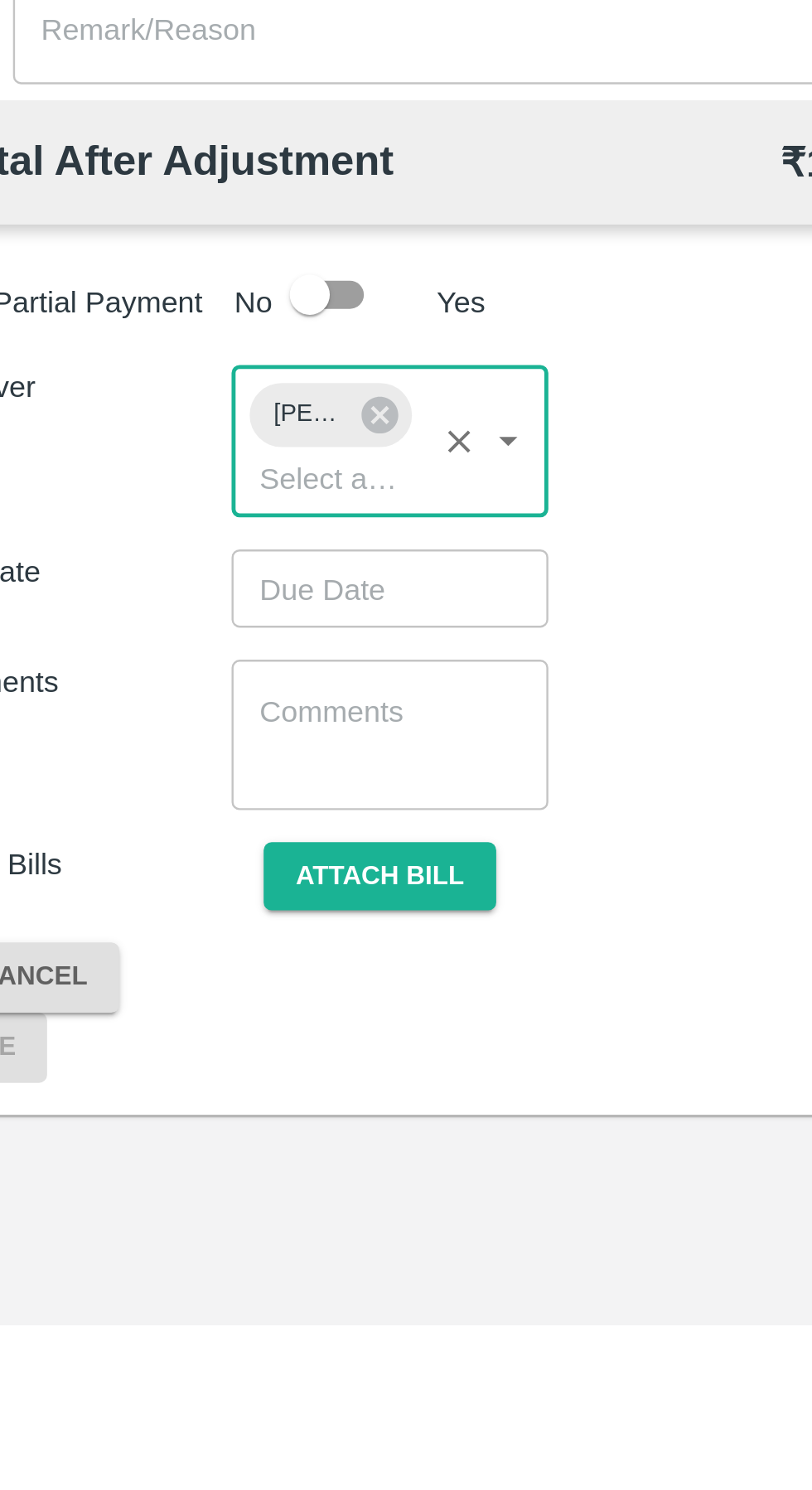
click at [214, 1181] on input "Choose date" at bounding box center [204, 1184] width 119 height 31
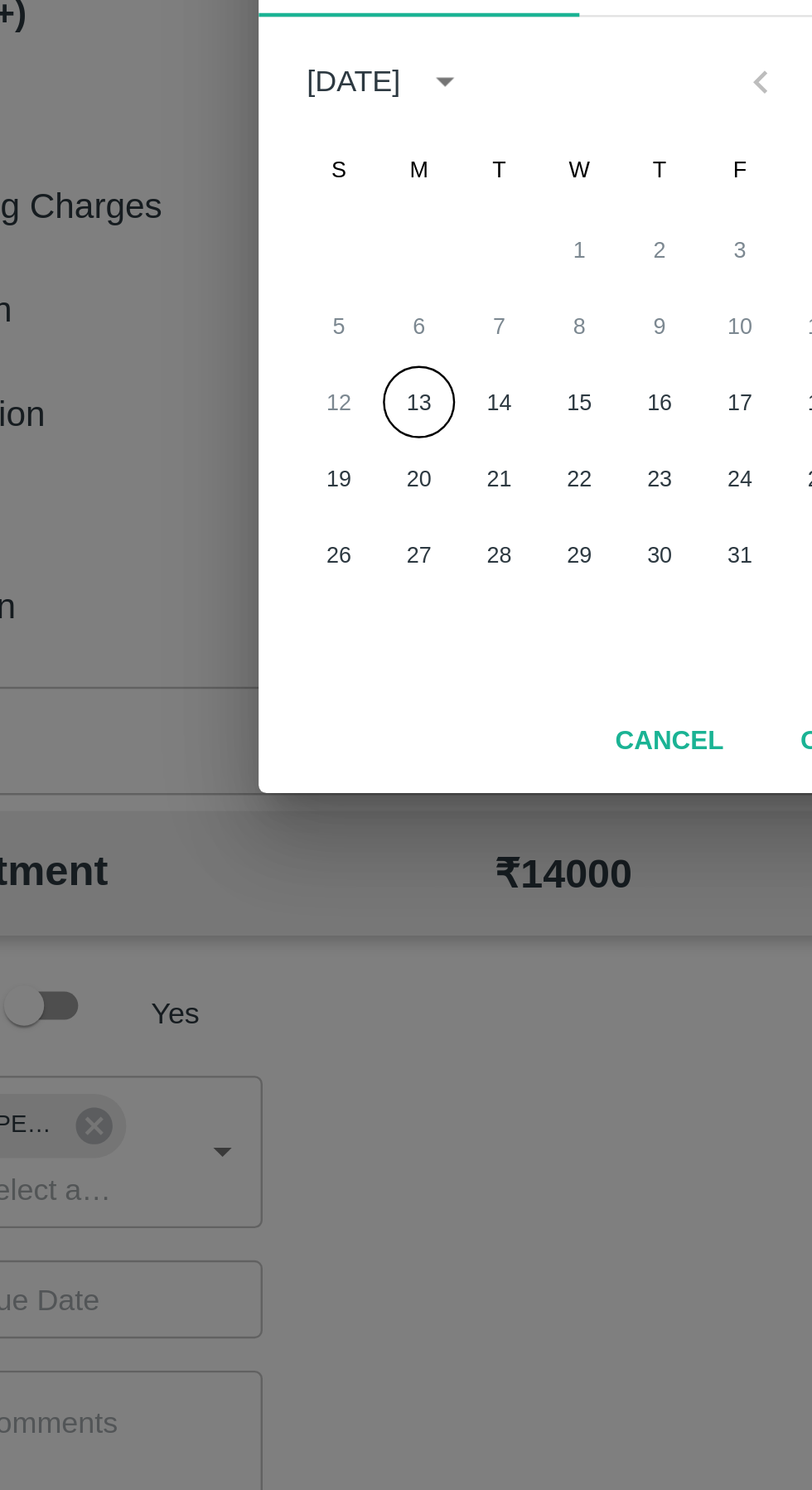
click at [337, 818] on button "13" at bounding box center [339, 814] width 30 height 30
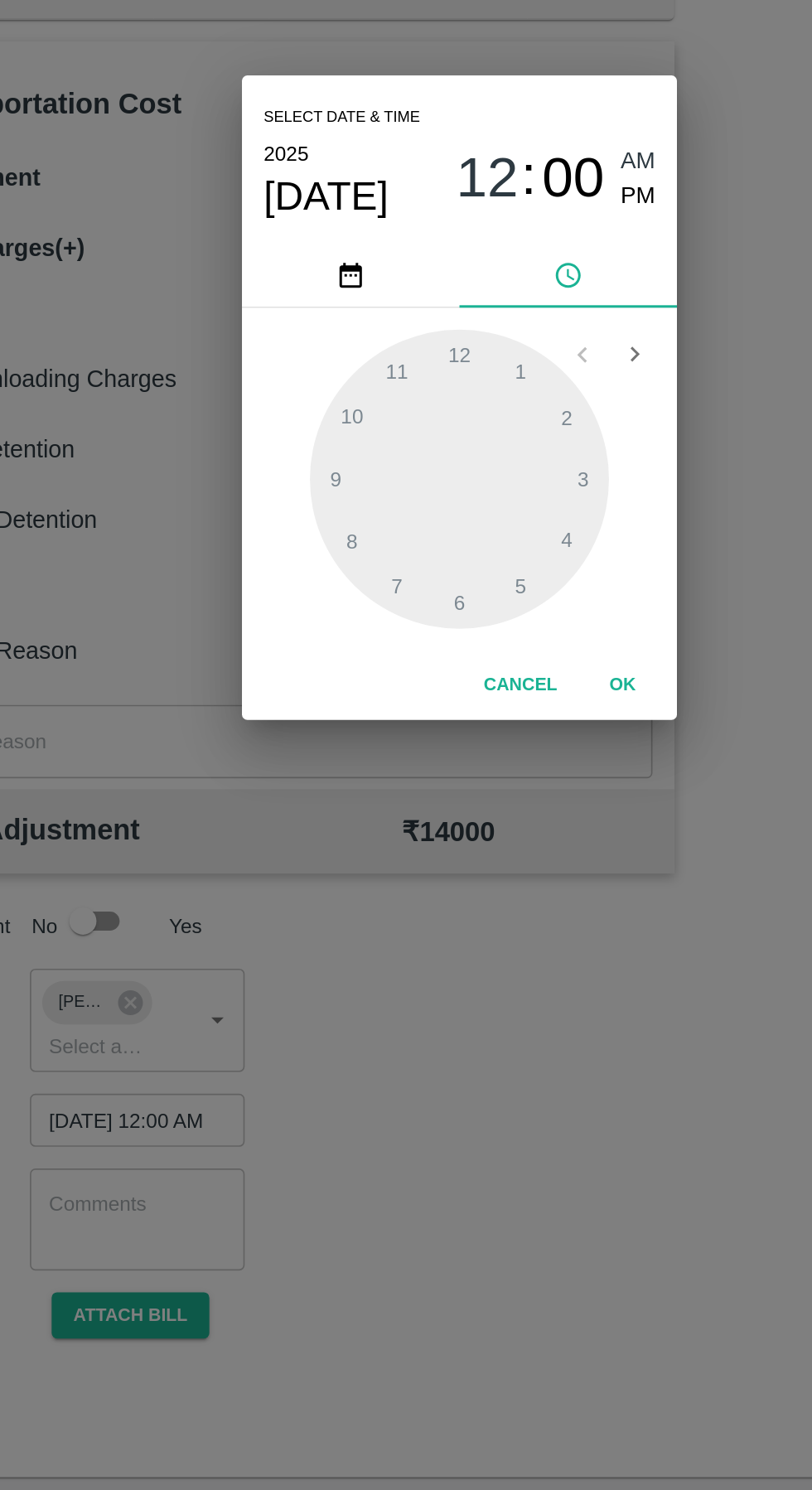
click at [426, 876] on div at bounding box center [406, 794] width 183 height 183
click at [520, 615] on span "PM" at bounding box center [515, 622] width 21 height 22
click at [439, 879] on div at bounding box center [406, 794] width 183 height 183
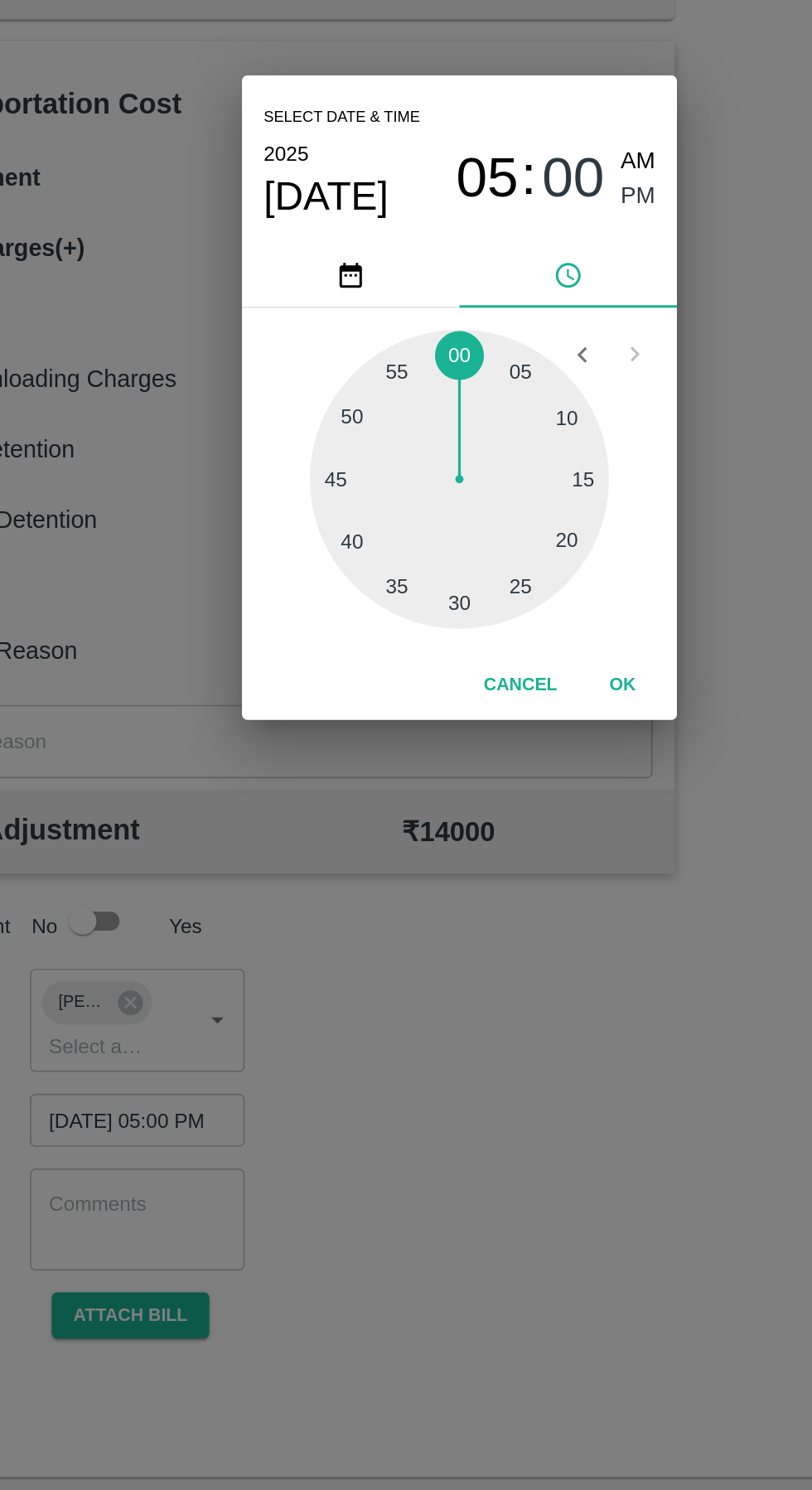
click at [429, 865] on div at bounding box center [406, 794] width 183 height 183
click at [428, 885] on div at bounding box center [406, 794] width 183 height 183
type input "13/10/2025 05:28 PM"
click at [520, 912] on button "OK" at bounding box center [505, 920] width 53 height 29
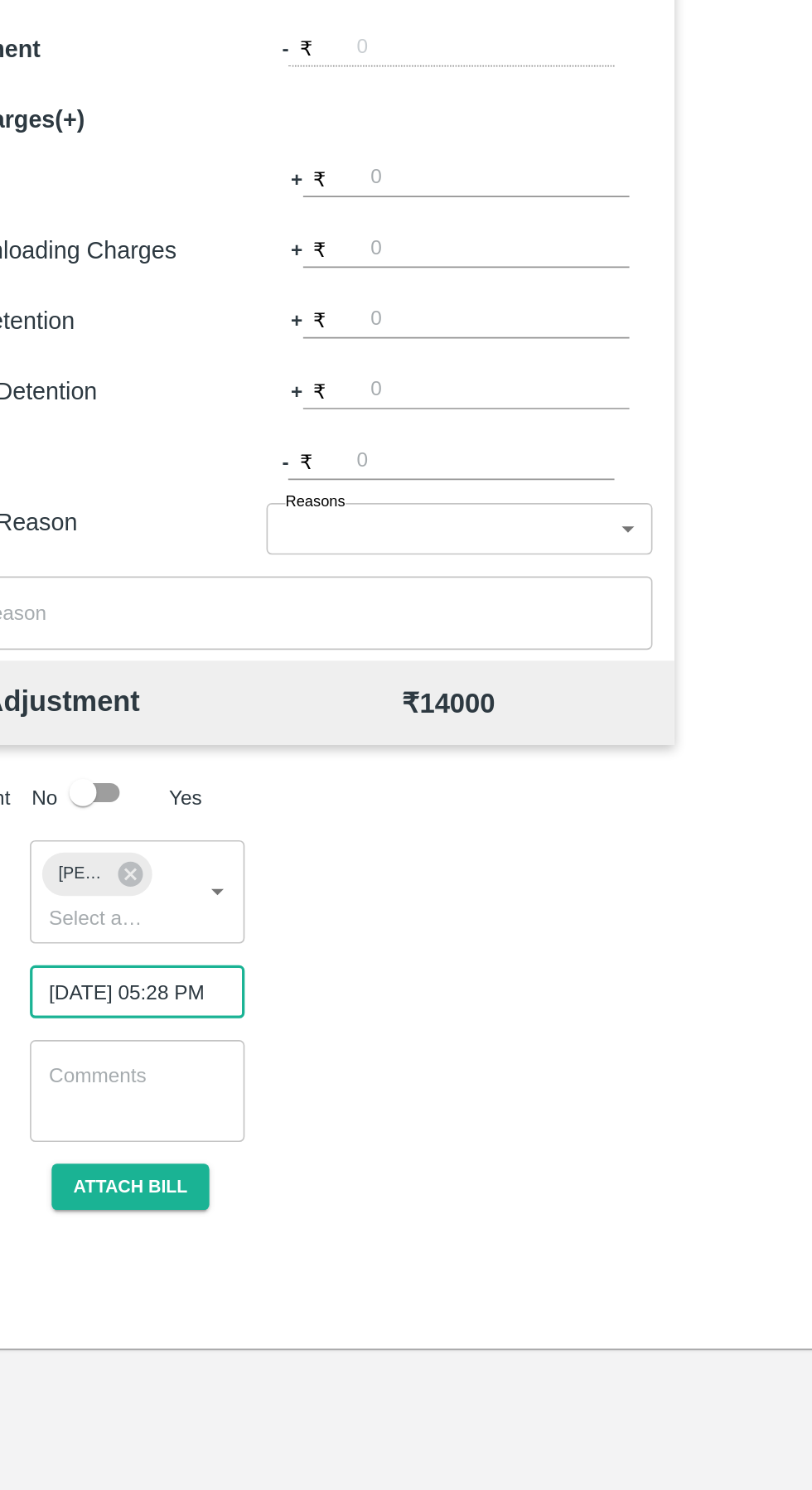
click at [219, 1316] on button "Attach bill" at bounding box center [205, 1304] width 96 height 29
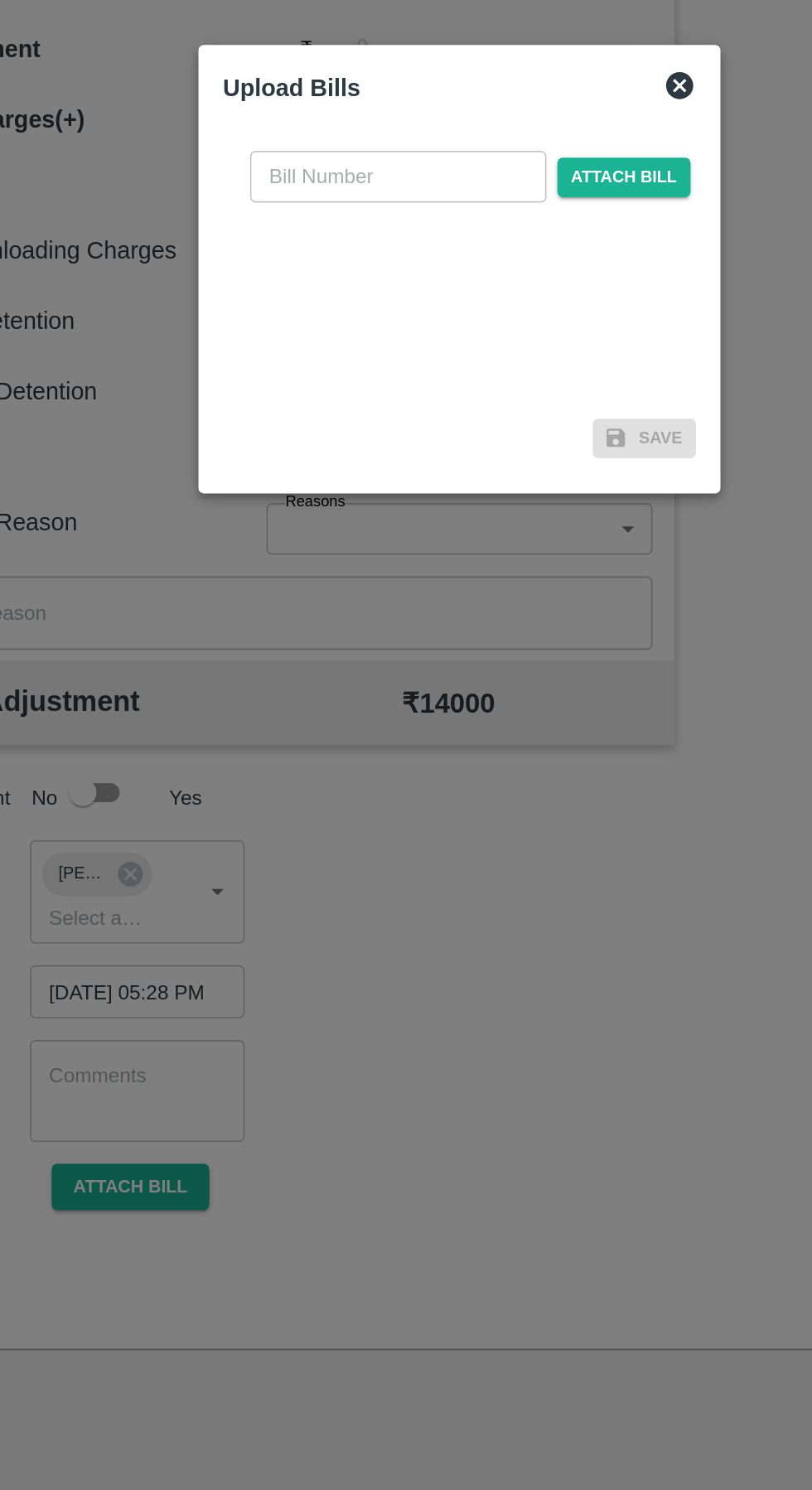
click at [364, 684] on input "text" at bounding box center [368, 688] width 181 height 31
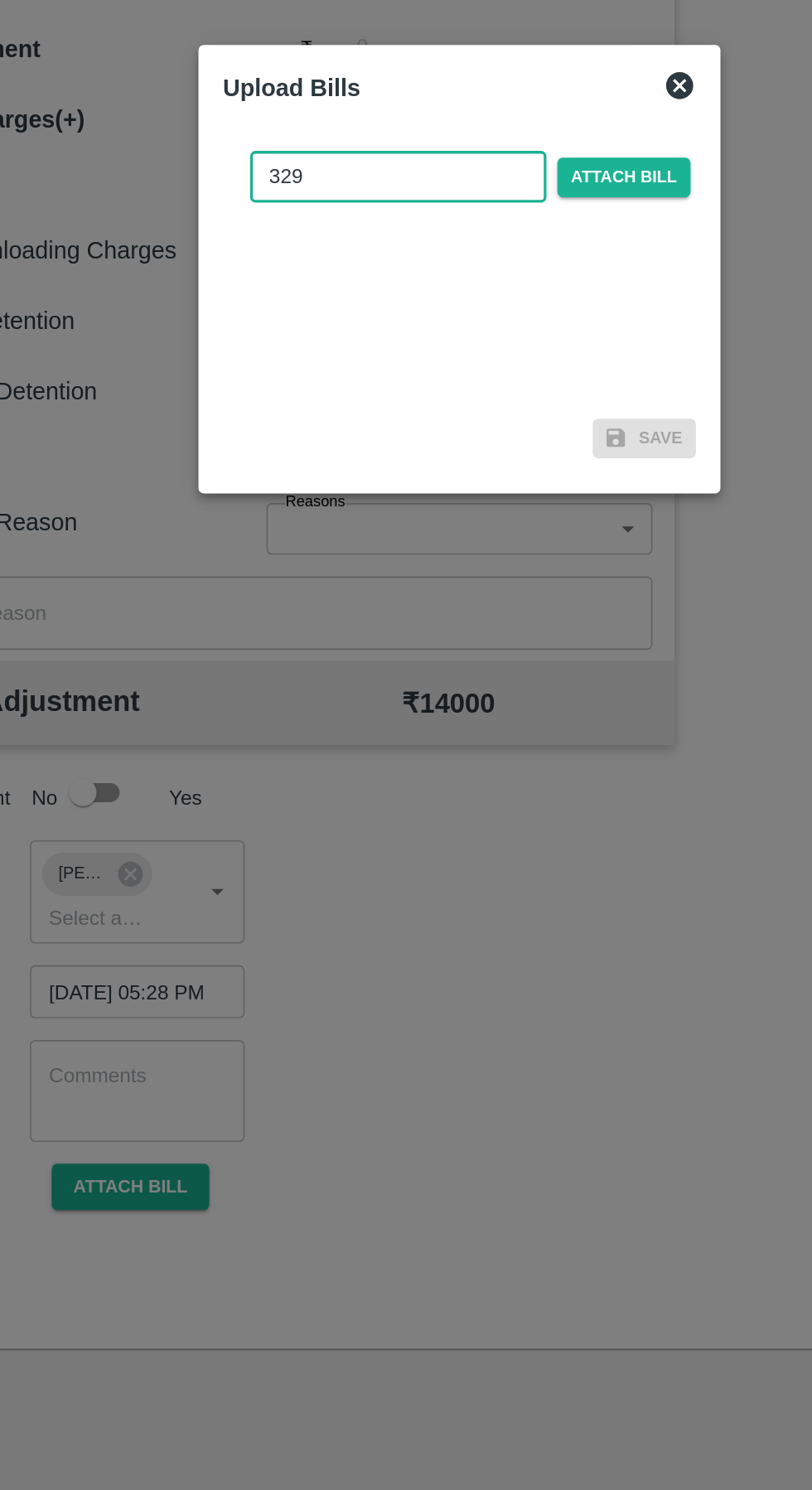
type input "329"
click at [526, 686] on span "Attach bill" at bounding box center [506, 689] width 81 height 24
click at [0, 0] on input "Attach bill" at bounding box center [0, 0] width 0 height 0
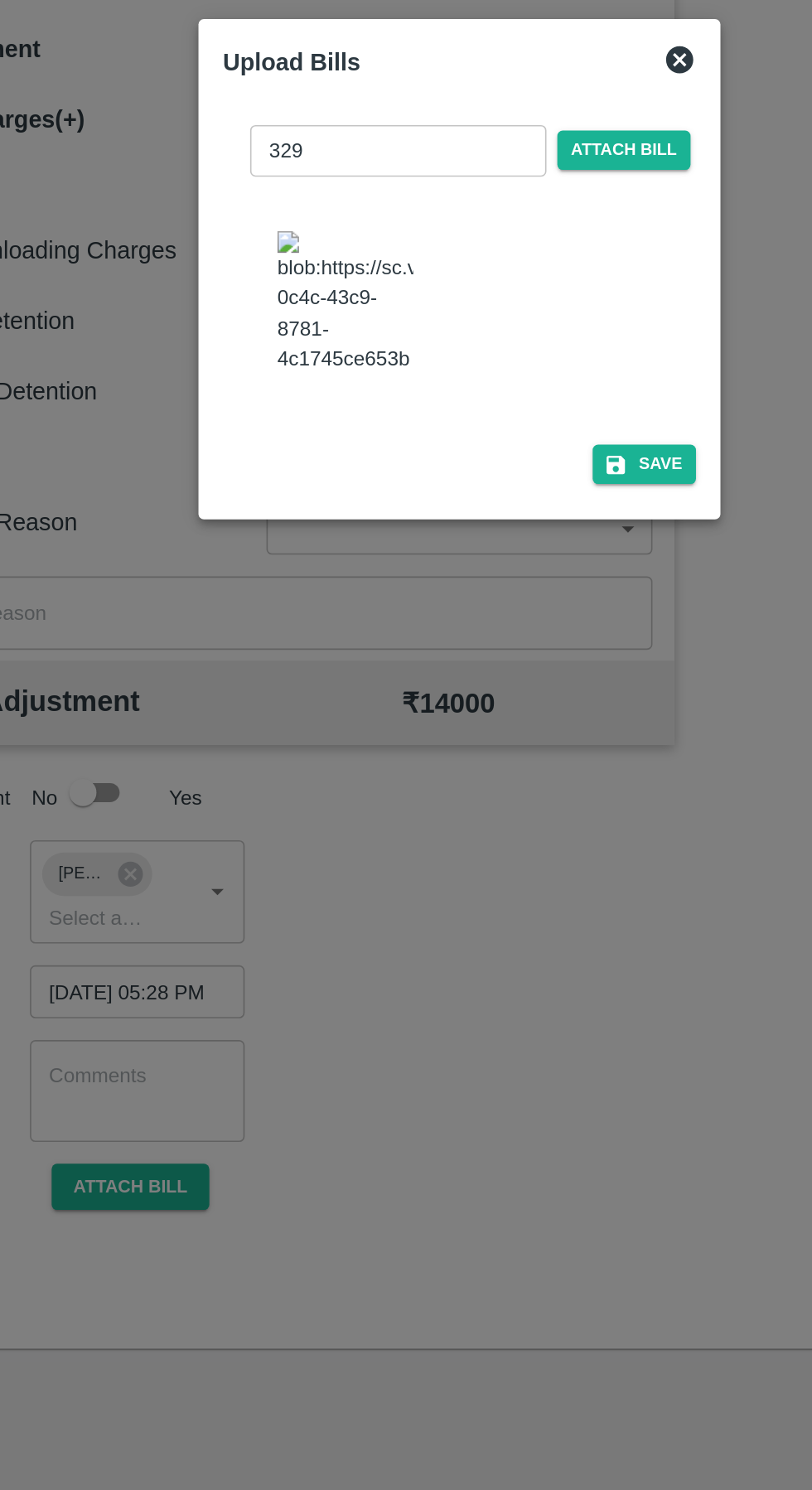
click at [533, 852] on button "Save" at bounding box center [518, 864] width 63 height 24
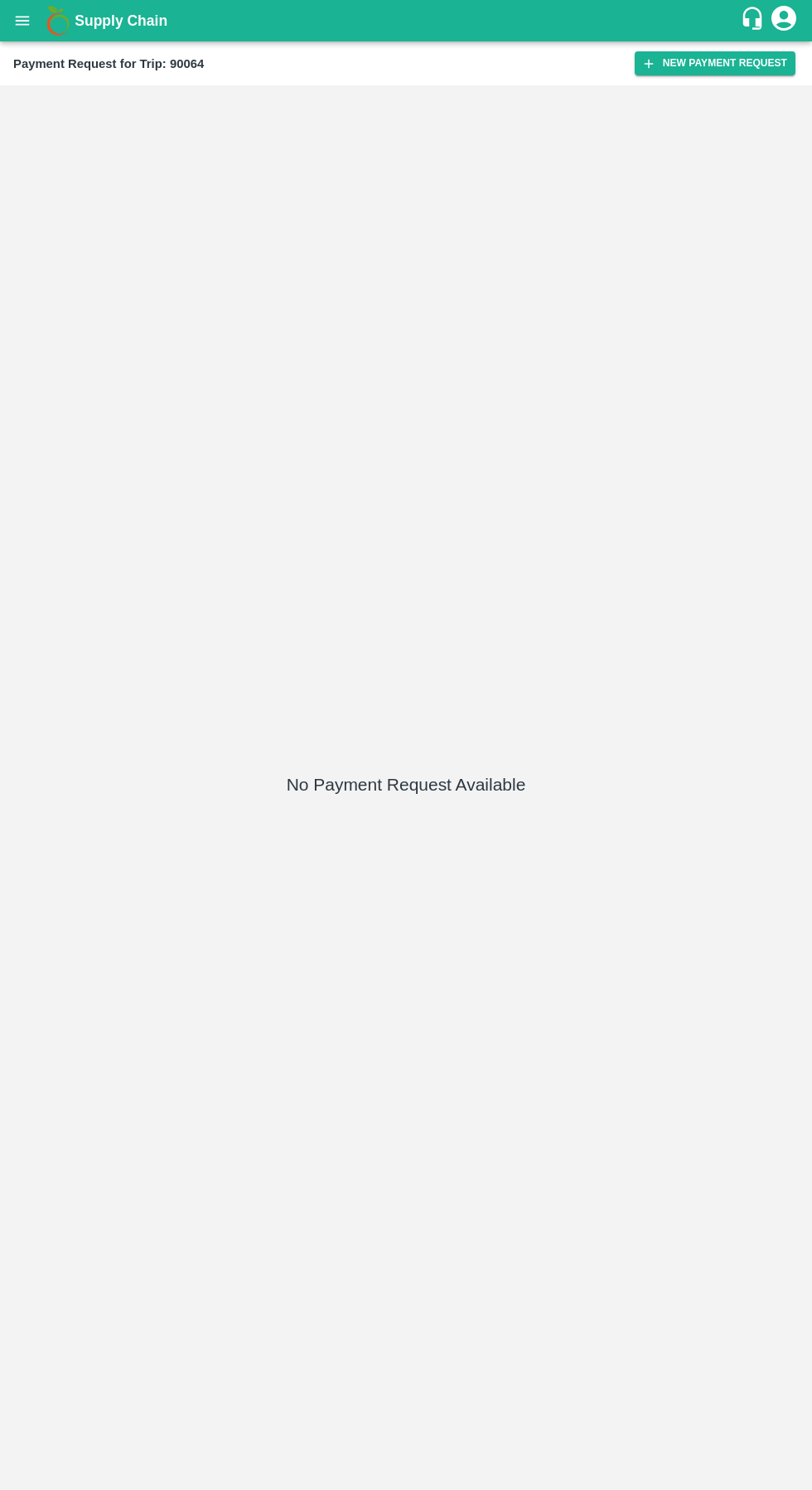
click at [713, 58] on button "New Payment Request" at bounding box center [715, 63] width 161 height 24
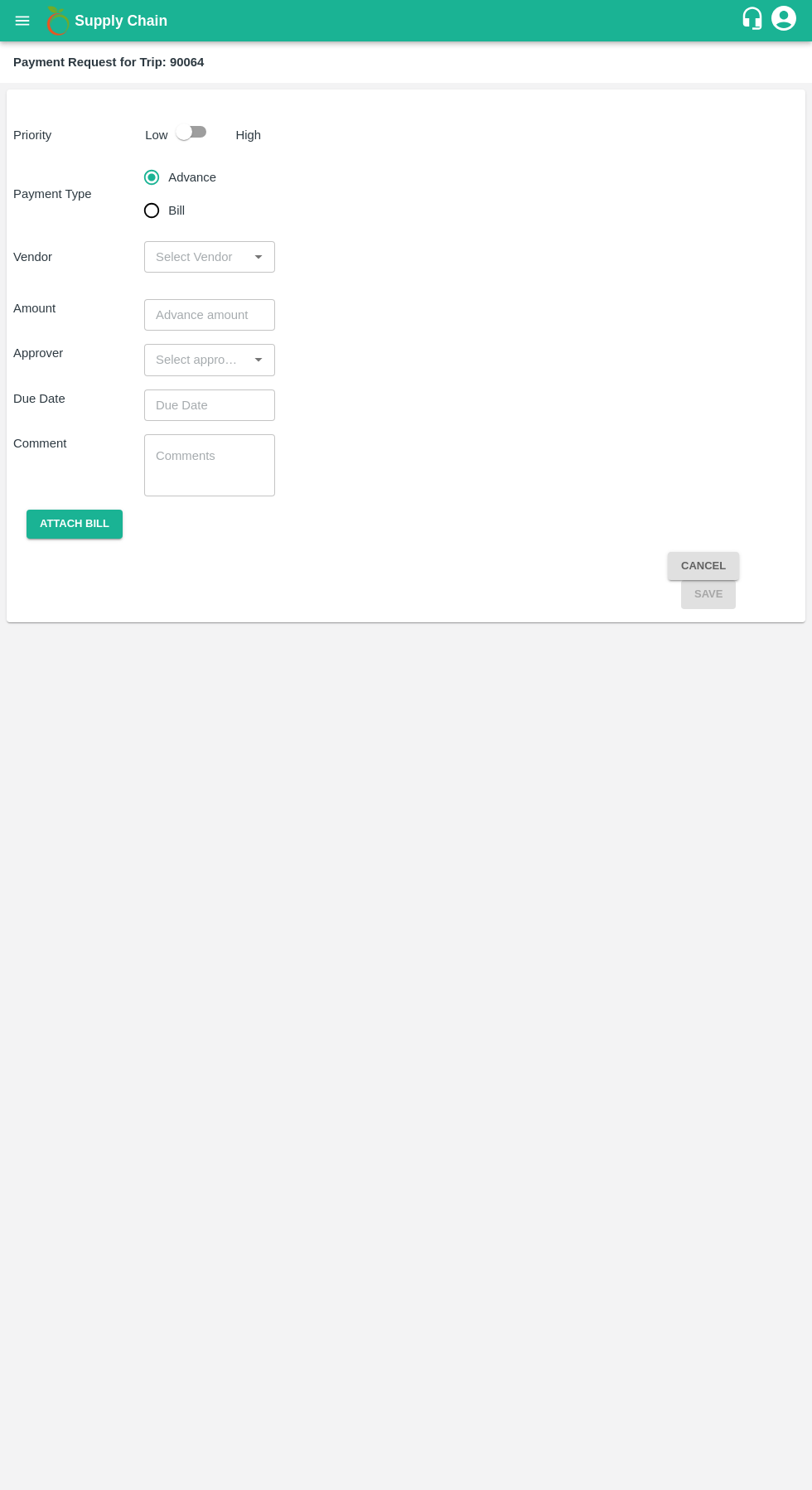
click at [203, 120] on input "checkbox" at bounding box center [184, 131] width 95 height 31
checkbox input "true"
click at [156, 217] on input "Bill" at bounding box center [151, 210] width 33 height 33
radio input "true"
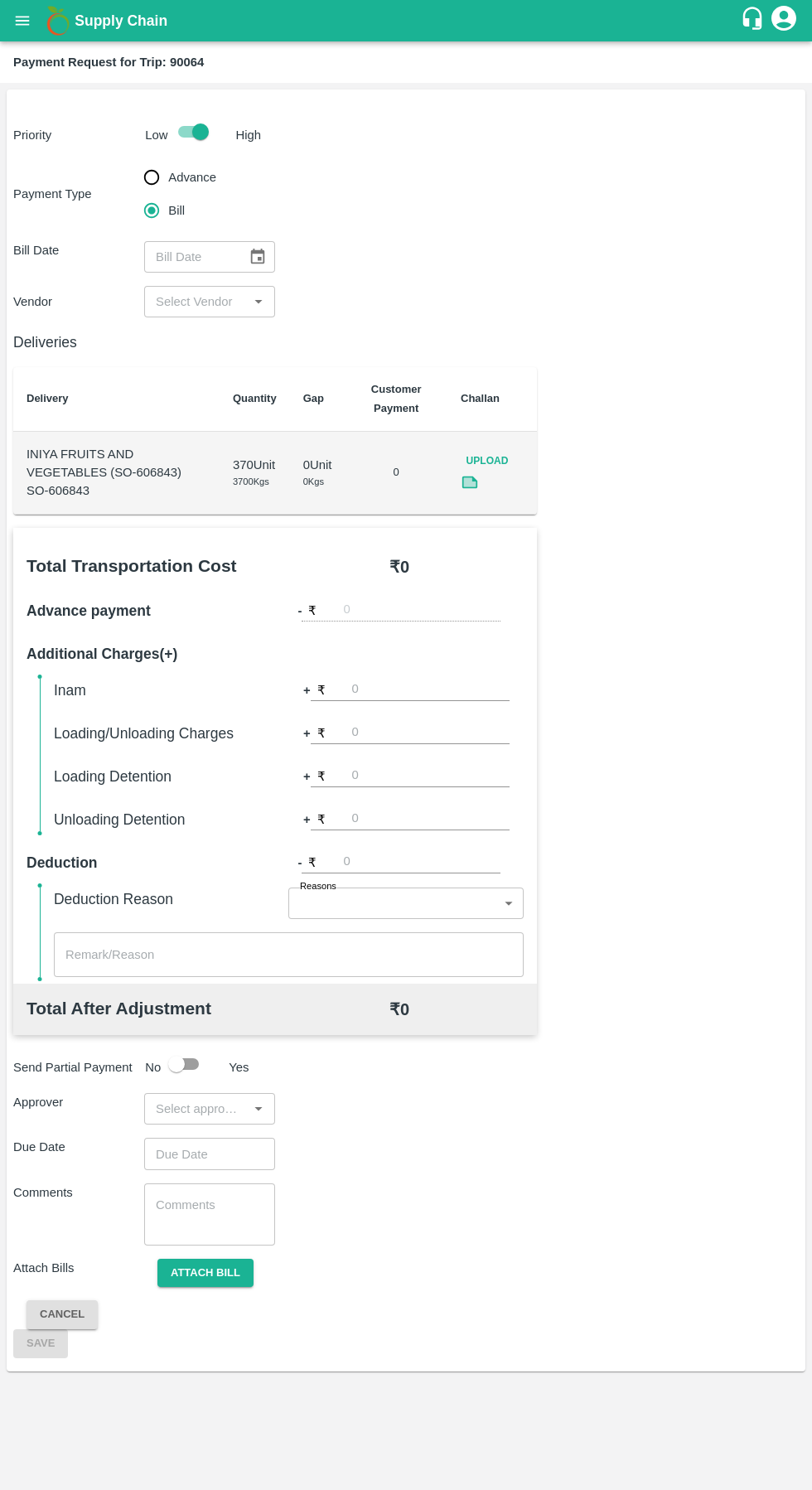
click at [257, 256] on icon "Choose date" at bounding box center [258, 257] width 19 height 19
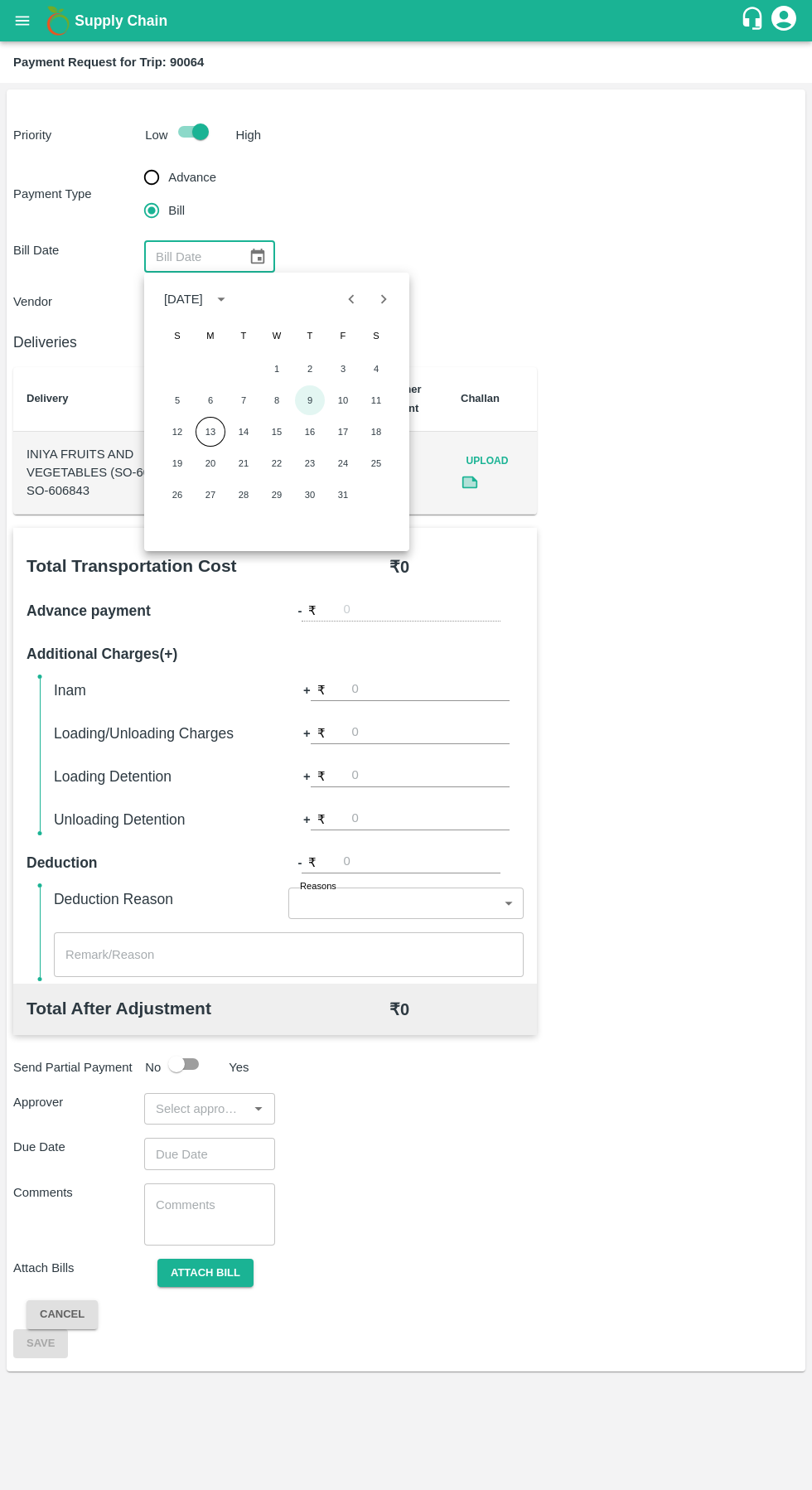
click at [315, 401] on button "9" at bounding box center [309, 400] width 30 height 30
type input "[DATE]"
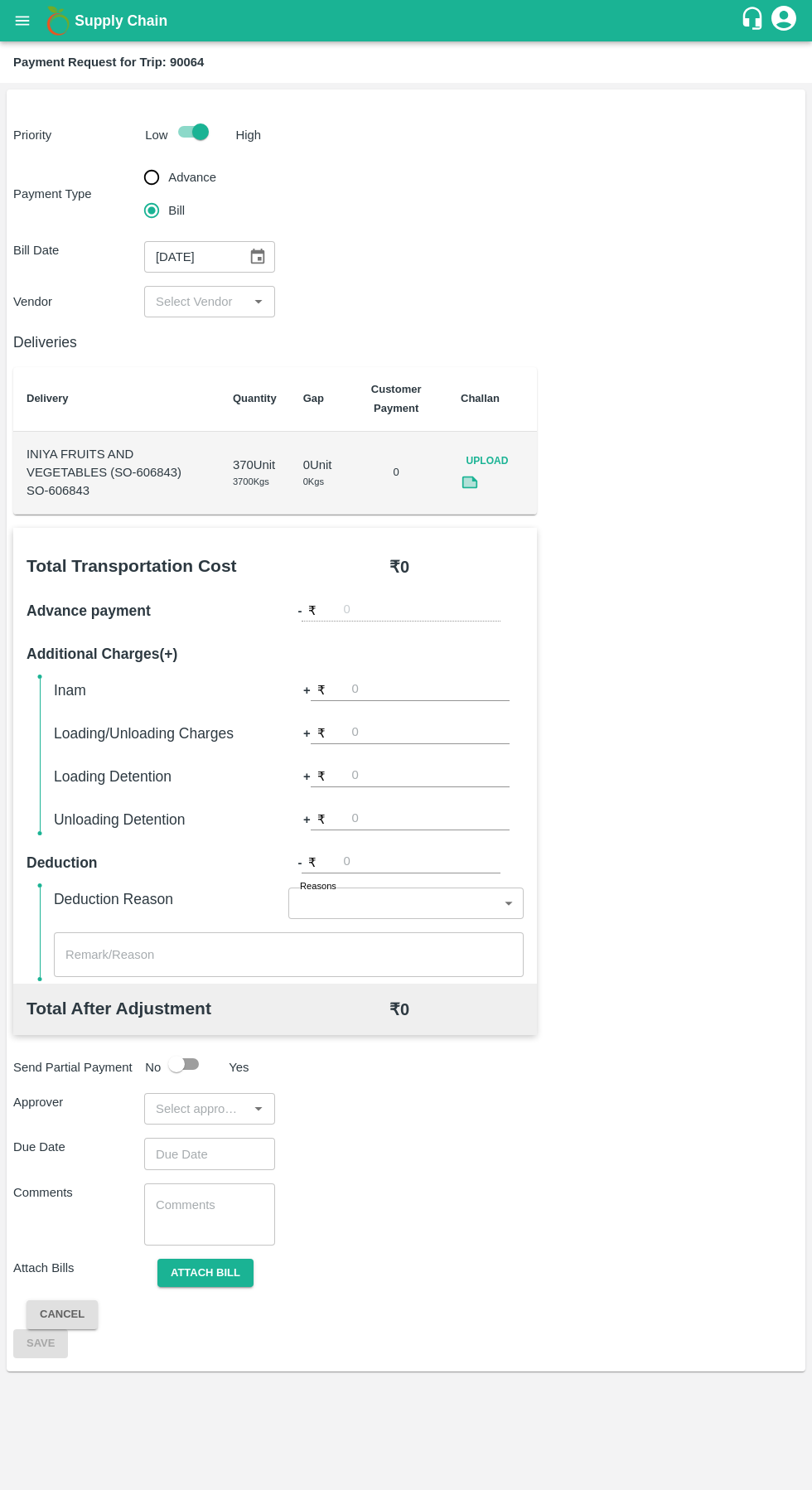
click at [210, 305] on input "input" at bounding box center [195, 301] width 94 height 21
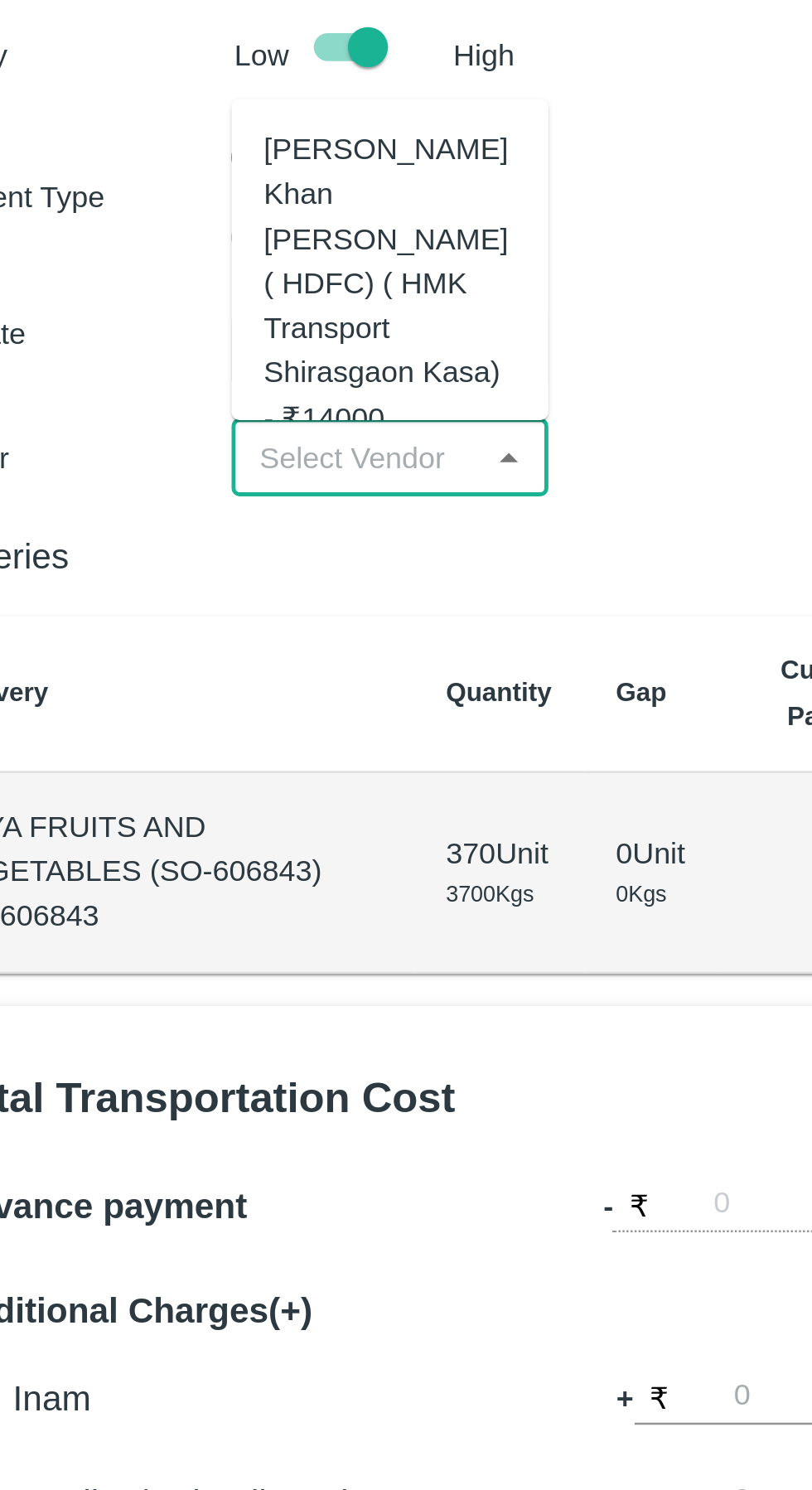
click at [216, 234] on div "[PERSON_NAME] Khan [PERSON_NAME] ( HDFC) ( HMK Transport Shirasgaon Kasa) - ₹14…" at bounding box center [210, 229] width 105 height 129
type input "[PERSON_NAME] Khan [PERSON_NAME] ( HDFC) ( HMK Transport Shirasgaon Kasa) - ₹14…"
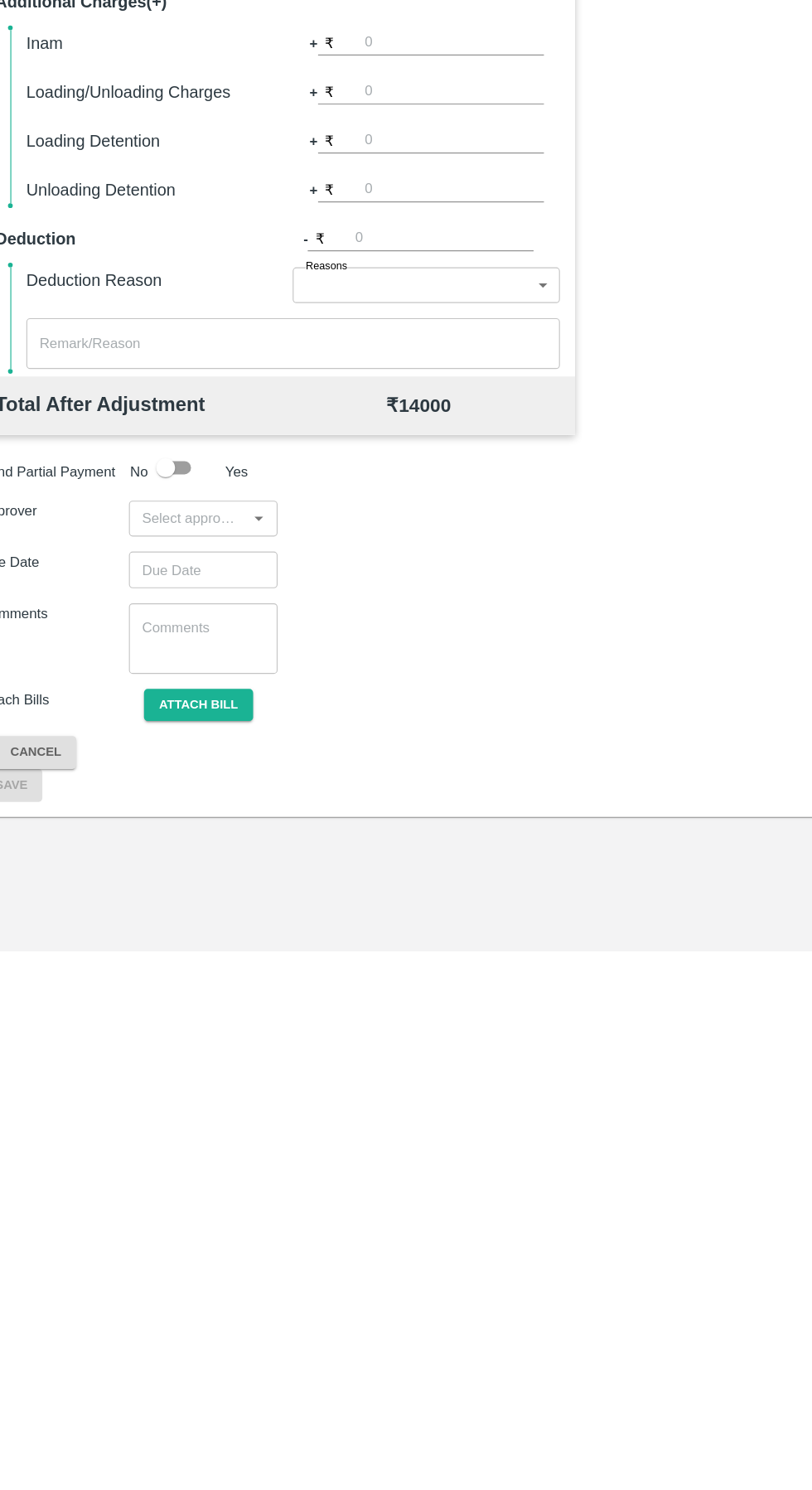
click at [211, 1109] on input "input" at bounding box center [195, 1108] width 94 height 21
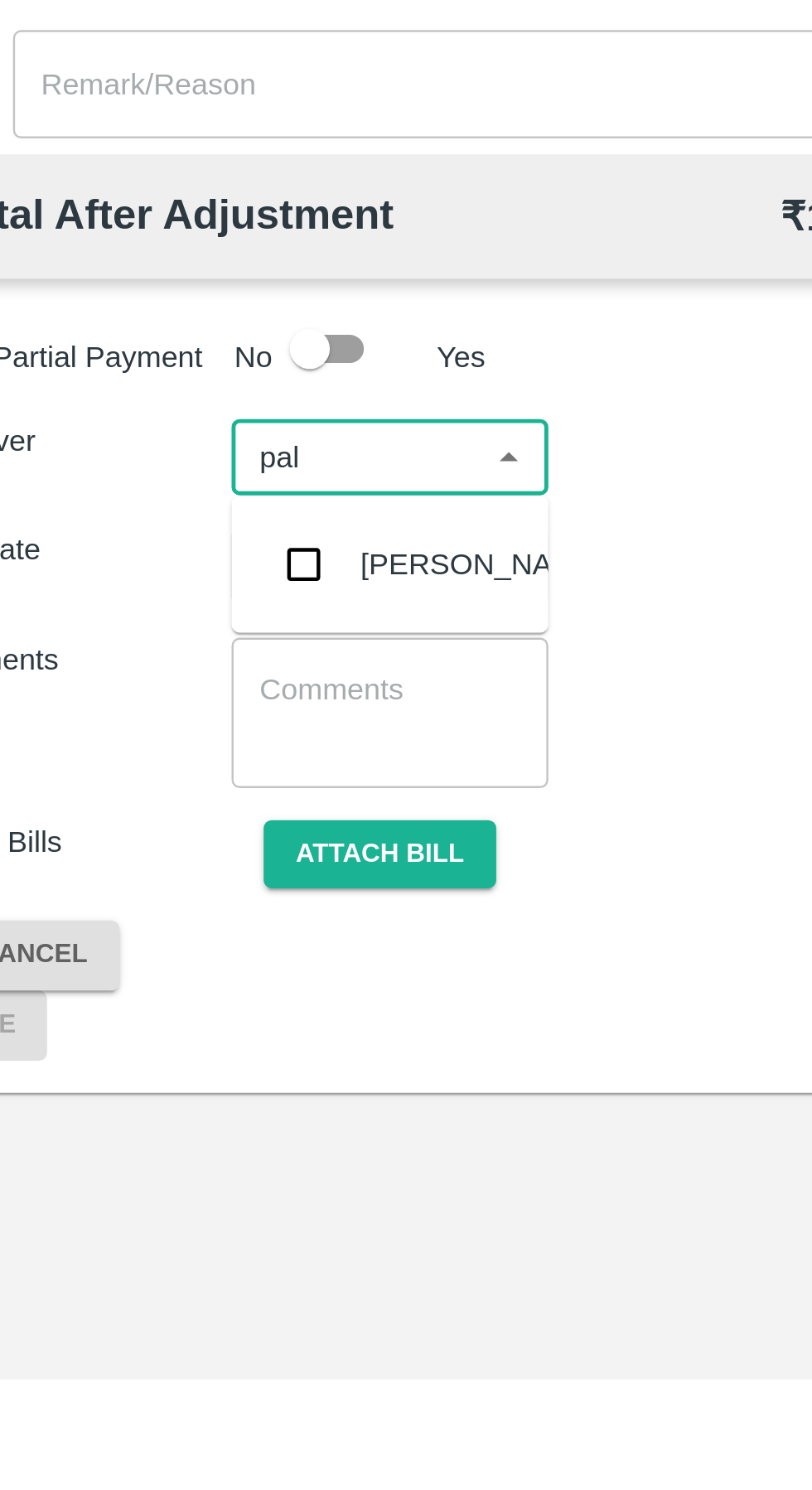
type input "palw"
click at [188, 1162] on input "checkbox" at bounding box center [173, 1153] width 33 height 33
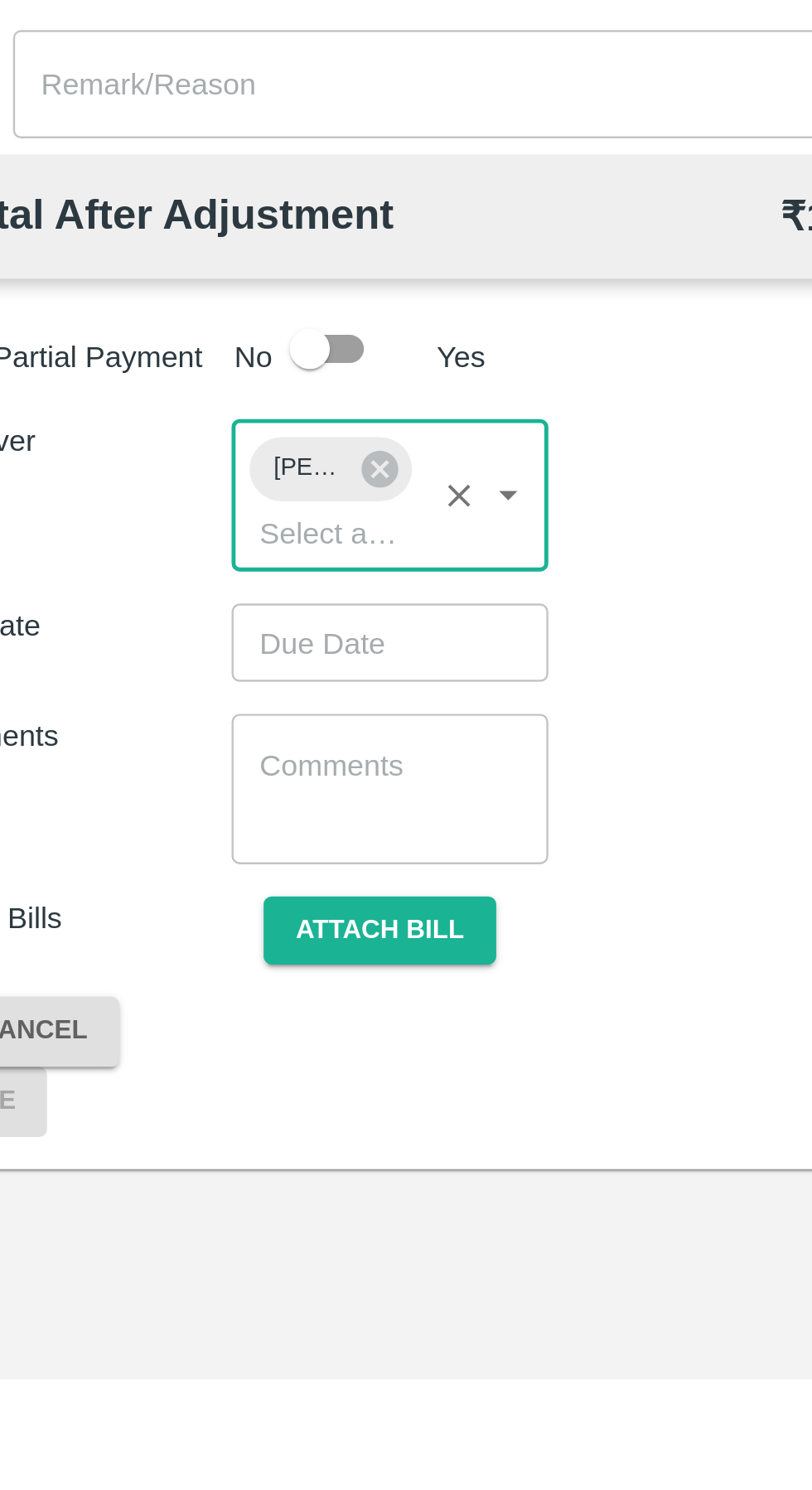
click at [225, 1188] on input "Choose date" at bounding box center [204, 1184] width 119 height 31
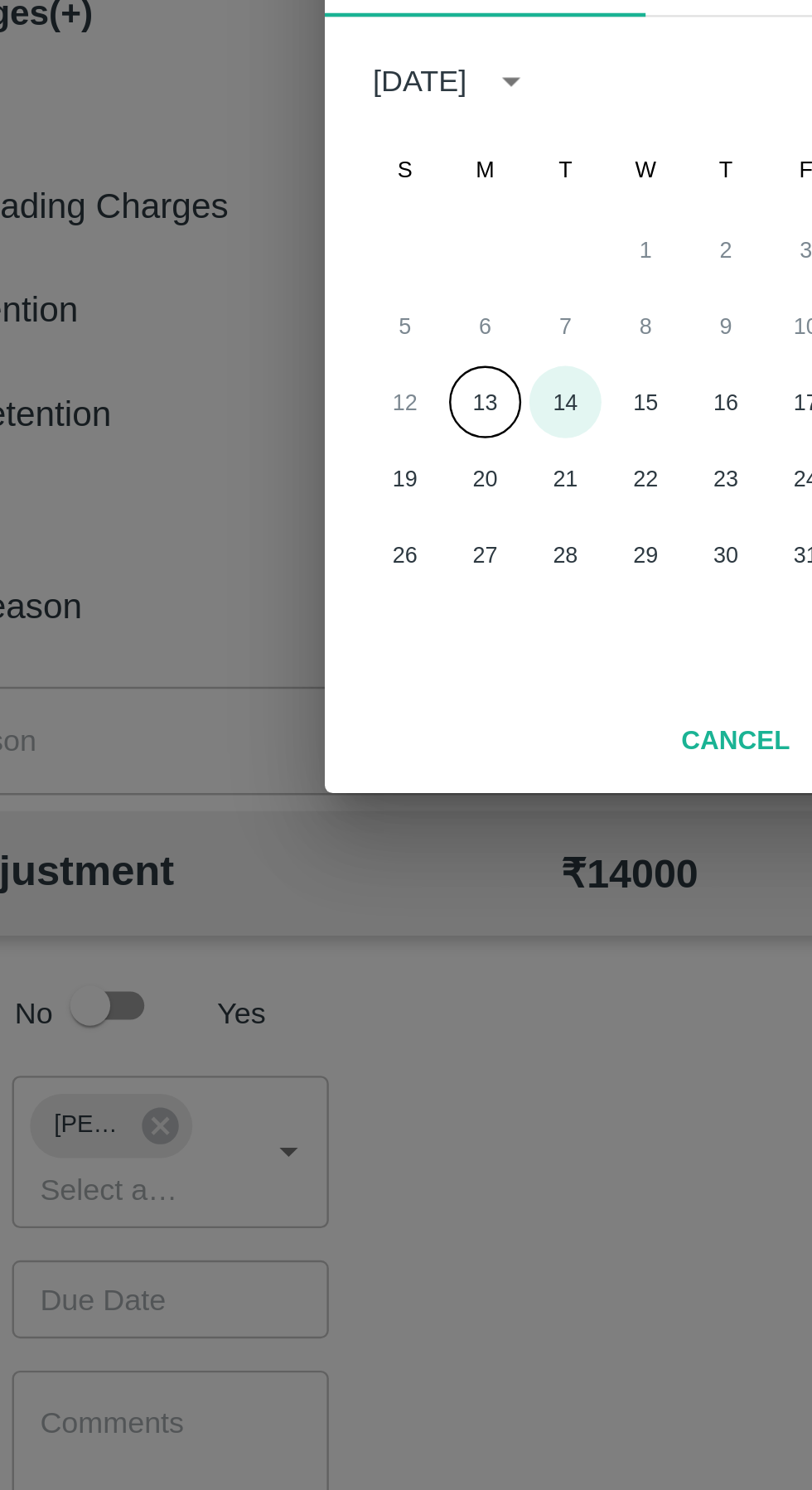
click at [372, 813] on button "14" at bounding box center [372, 814] width 30 height 30
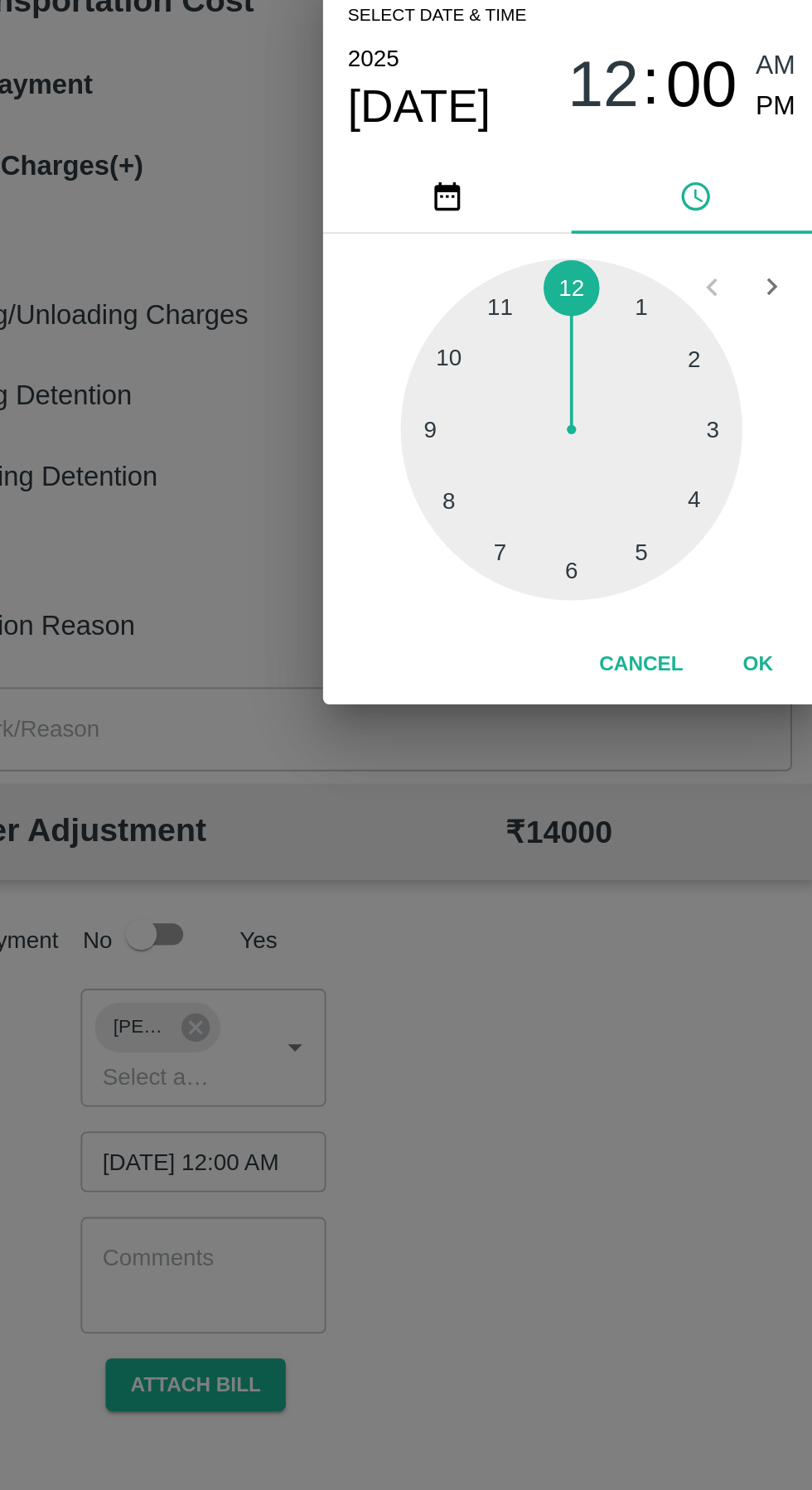
click at [330, 807] on div at bounding box center [406, 794] width 183 height 183
click at [326, 808] on div at bounding box center [406, 794] width 183 height 183
type input "[DATE] 09:44 AM"
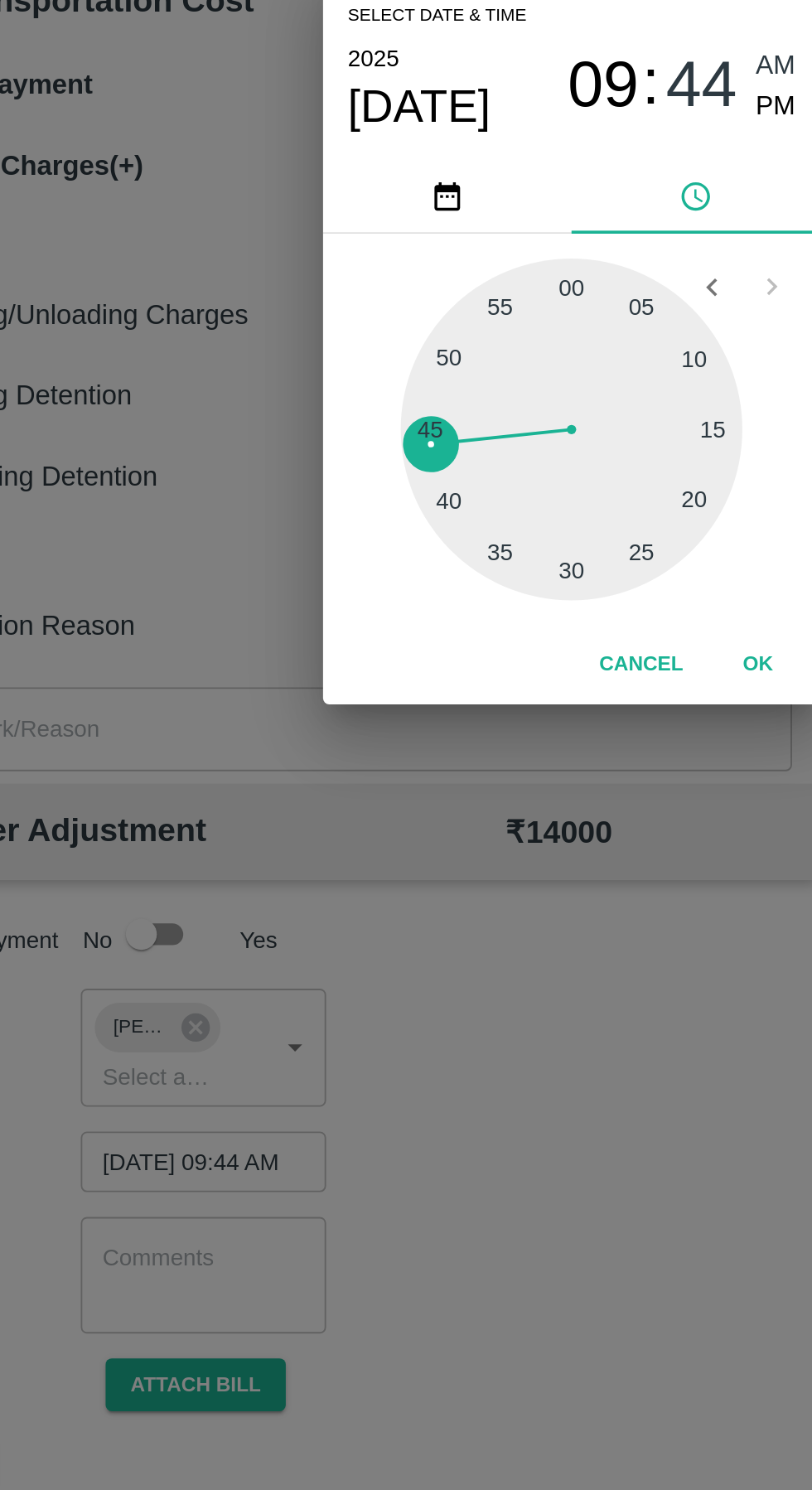
click at [496, 920] on button "OK" at bounding box center [505, 920] width 53 height 29
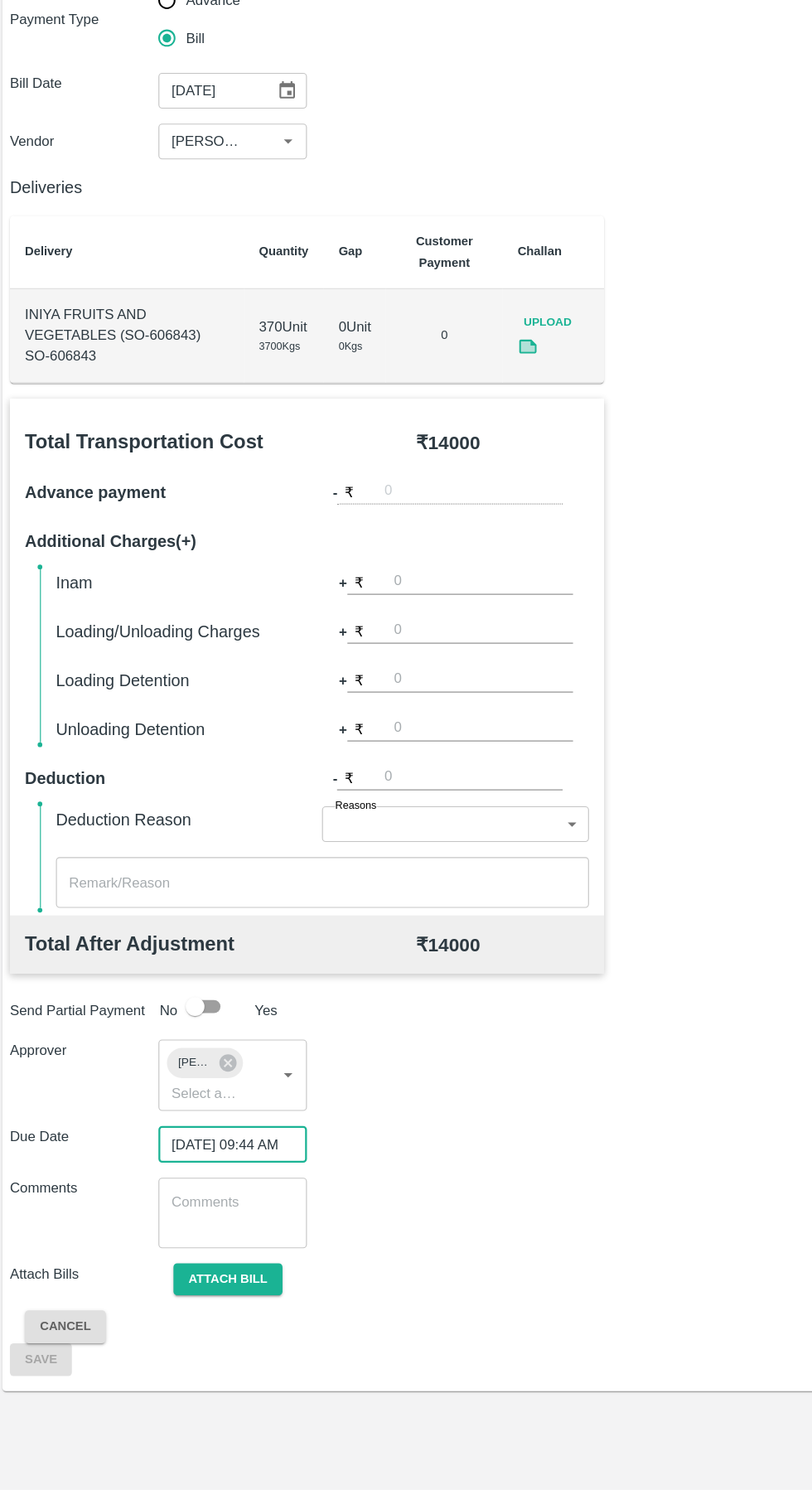
click at [222, 1303] on button "Attach bill" at bounding box center [205, 1304] width 96 height 29
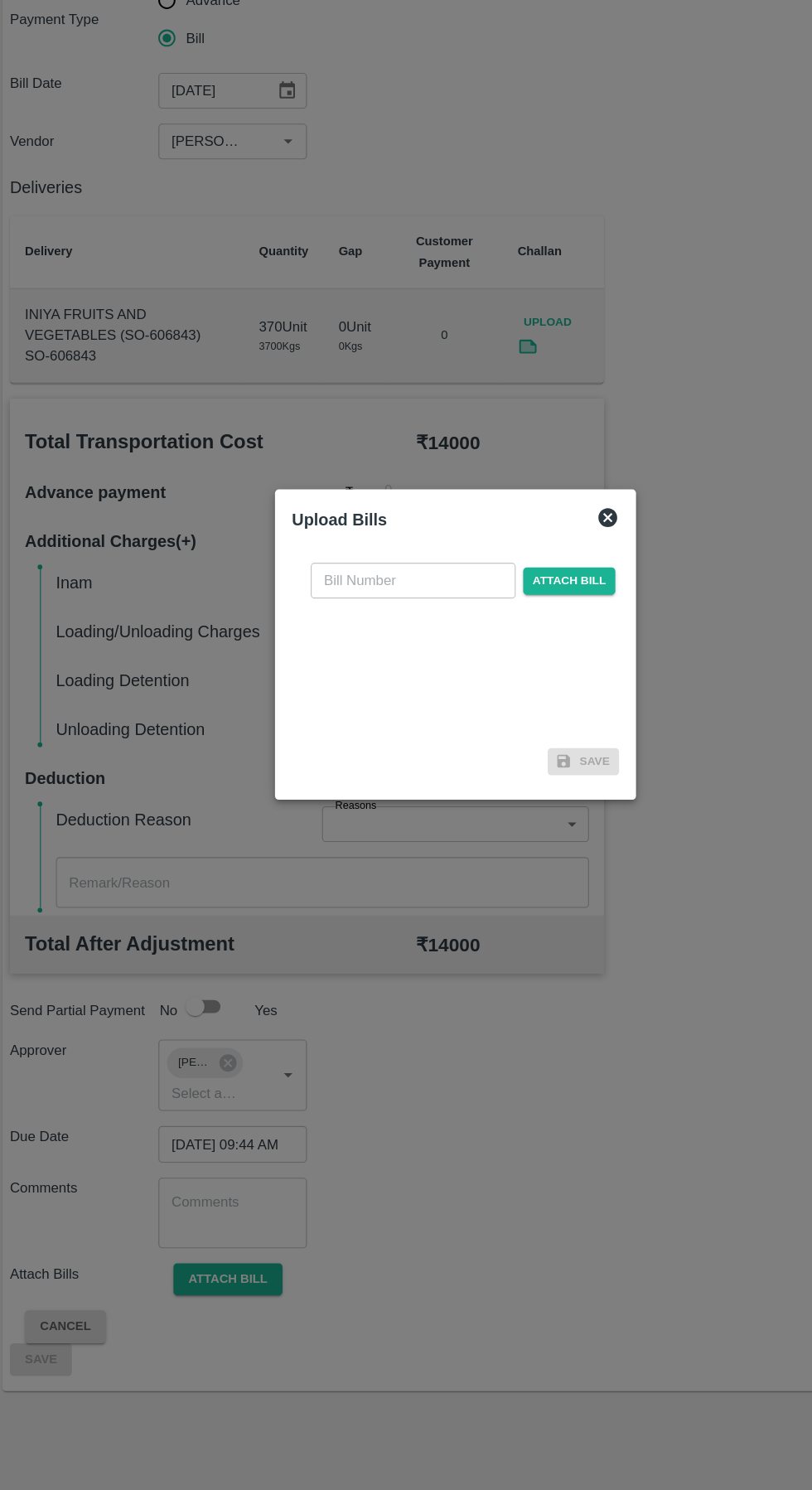
click at [342, 690] on input "text" at bounding box center [368, 688] width 181 height 31
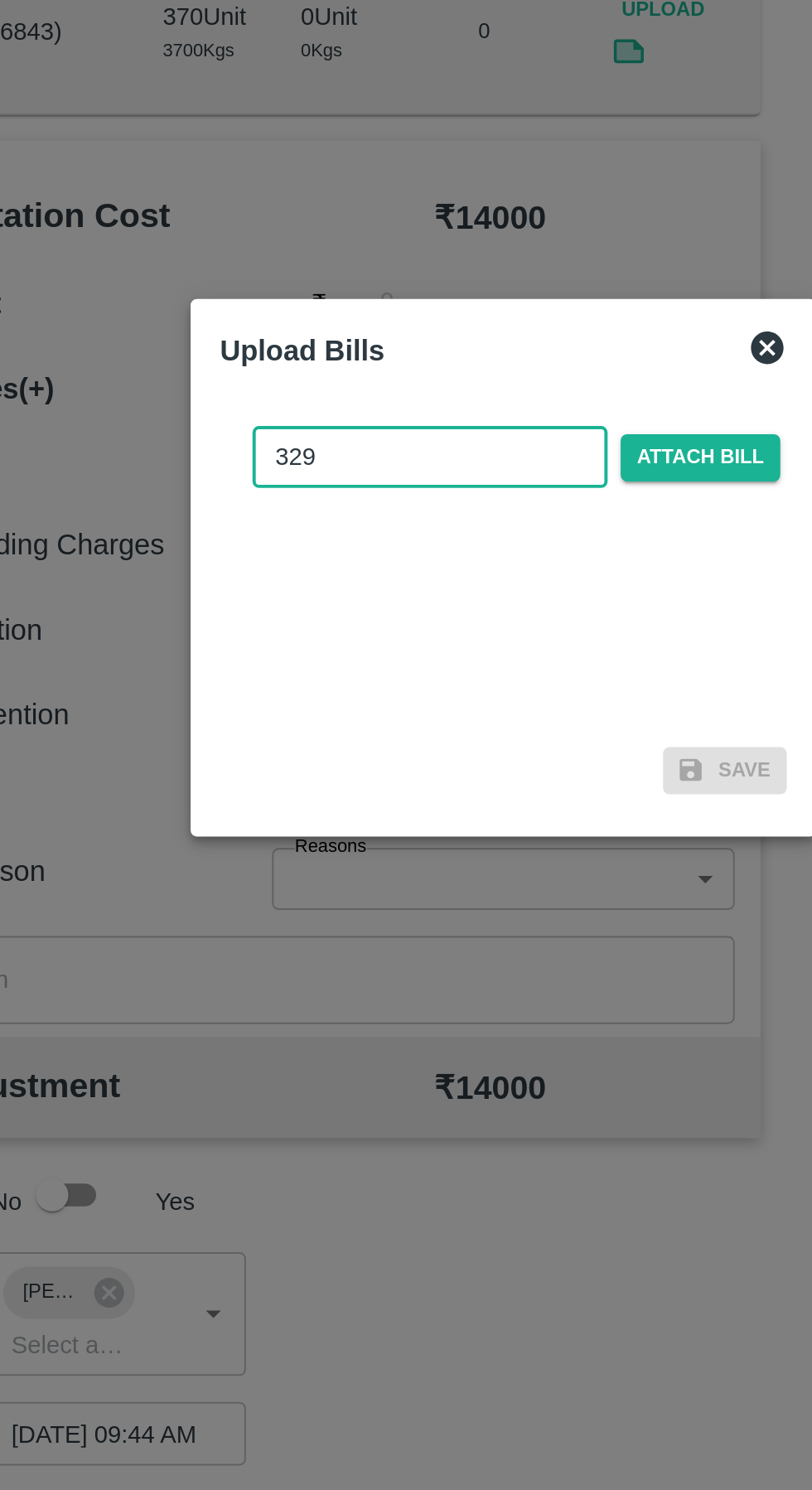
type input "329"
click at [526, 677] on span "Attach bill" at bounding box center [506, 689] width 81 height 24
click at [0, 0] on input "Attach bill" at bounding box center [0, 0] width 0 height 0
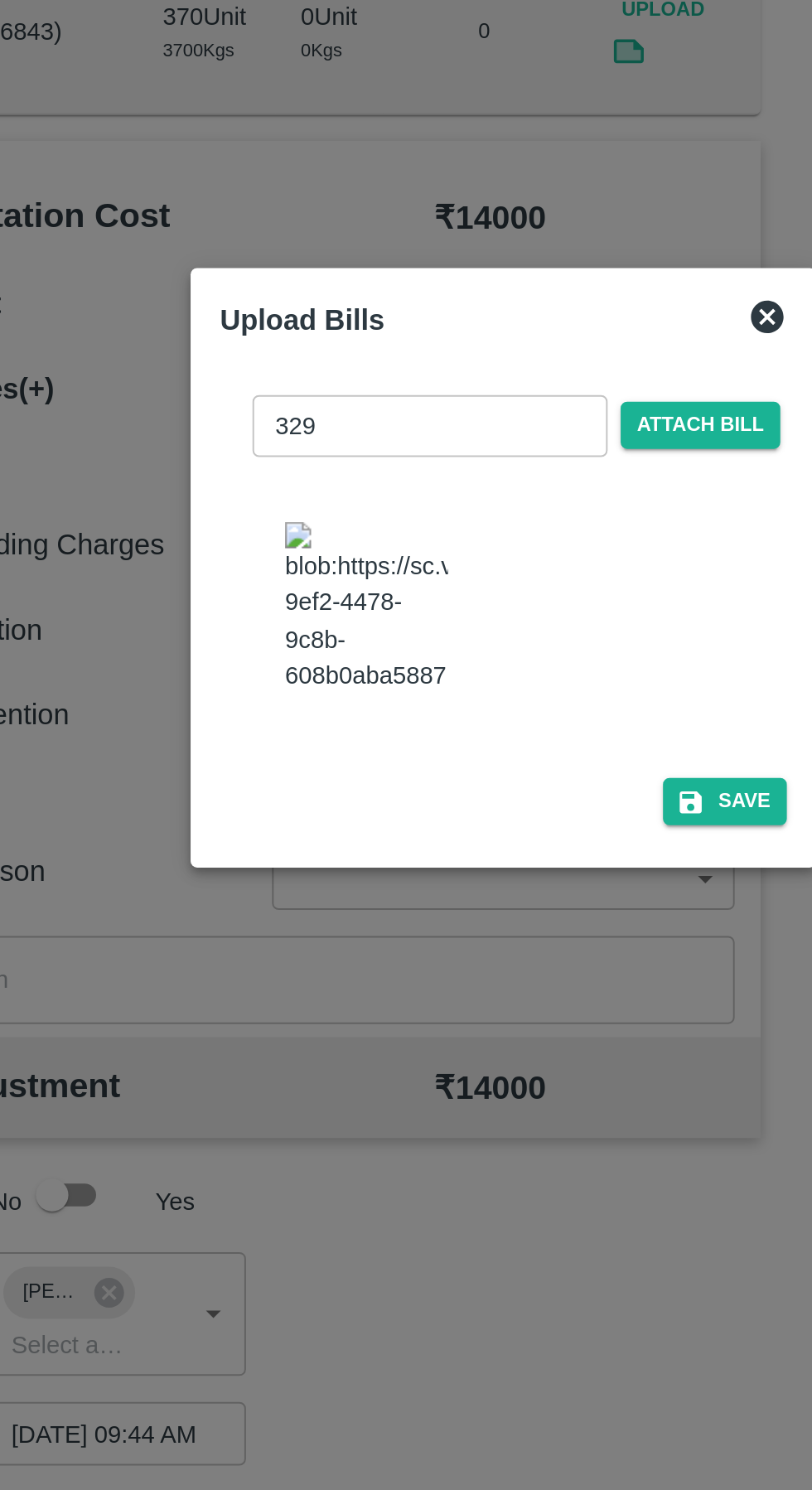
click at [515, 852] on button "Save" at bounding box center [518, 864] width 63 height 24
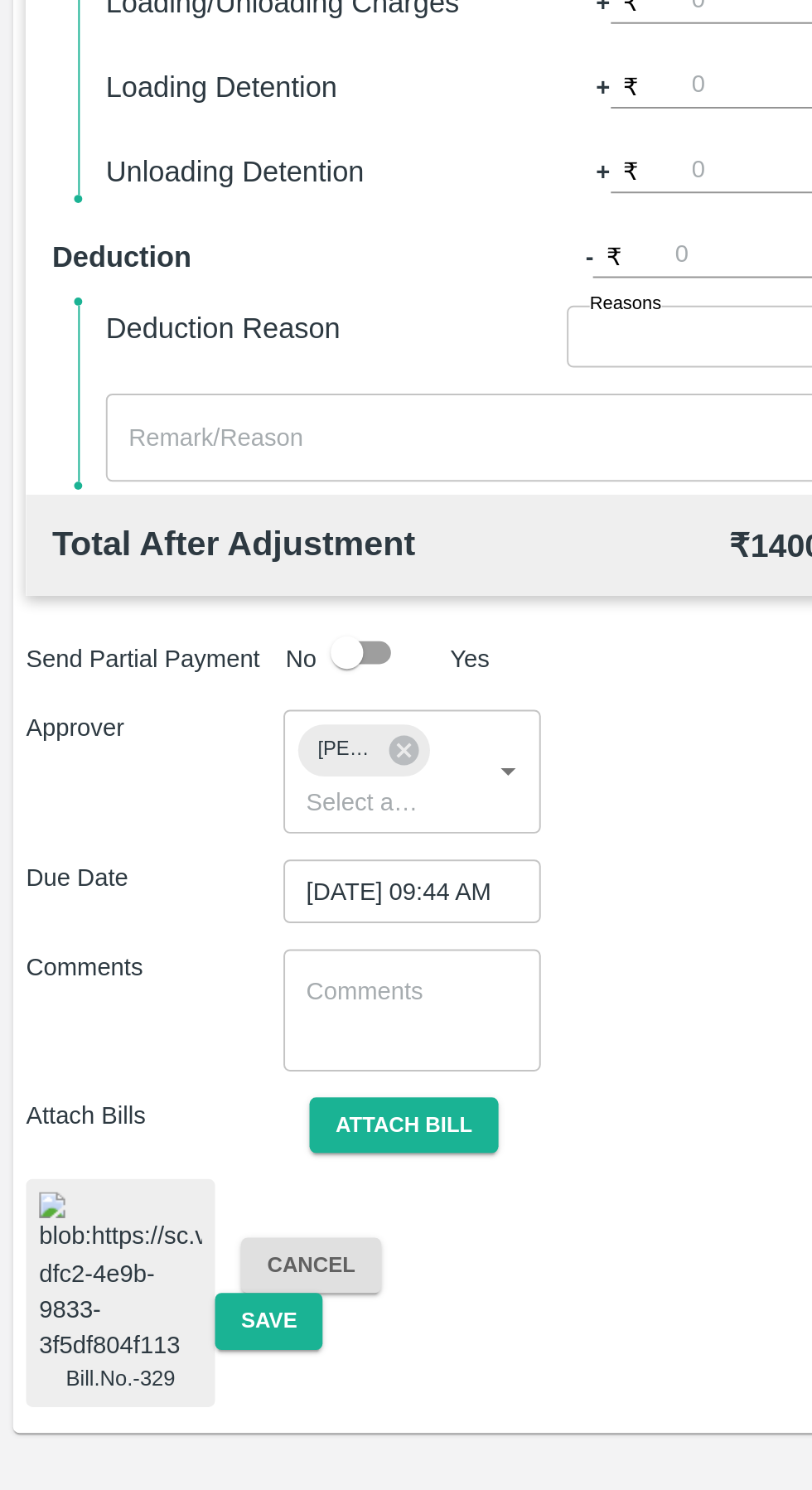
click at [136, 1394] on button "Save" at bounding box center [136, 1404] width 55 height 29
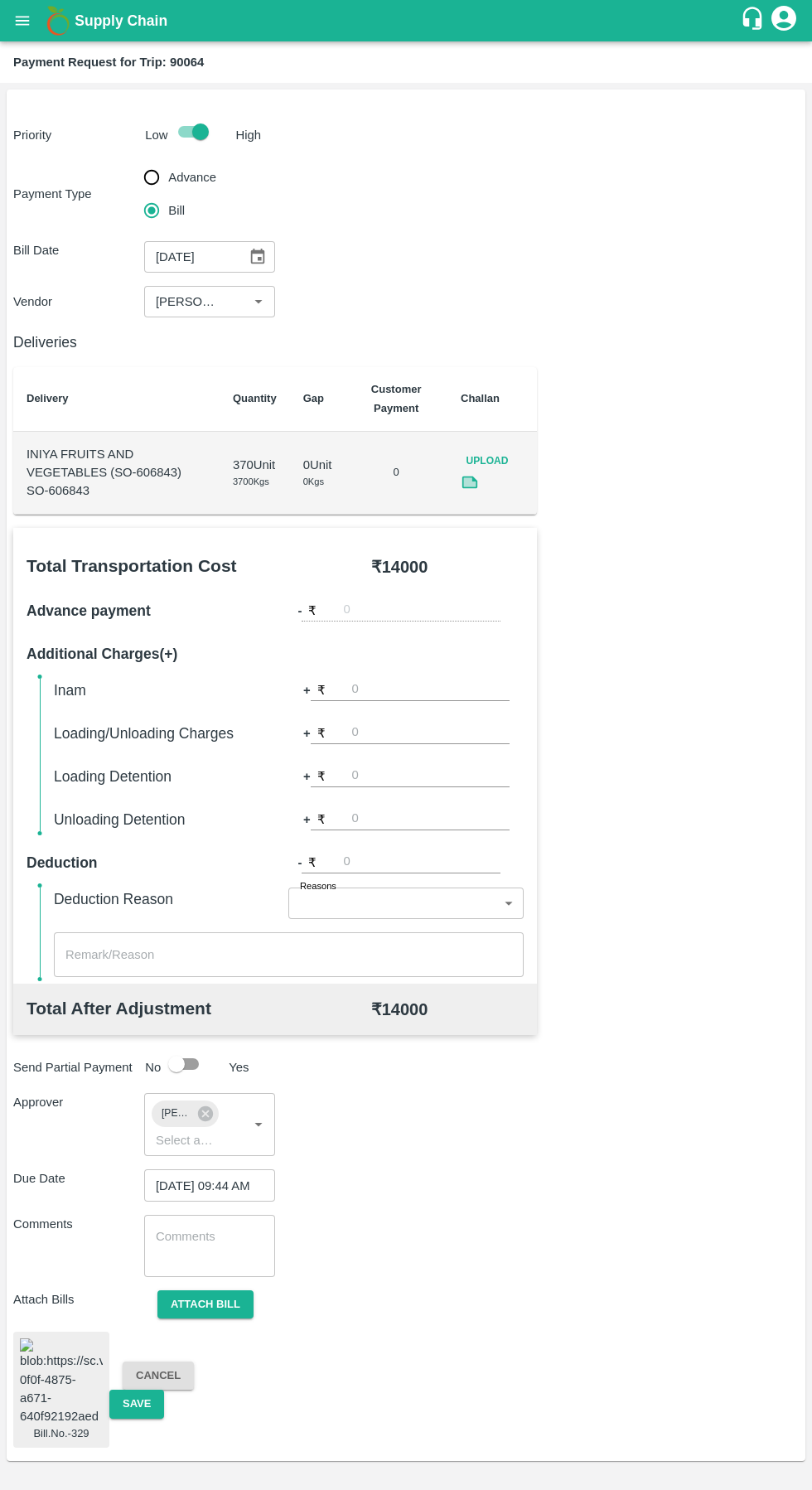
click at [152, 1392] on button "Save" at bounding box center [136, 1404] width 55 height 29
click at [172, 1369] on button "Cancel" at bounding box center [158, 1376] width 71 height 29
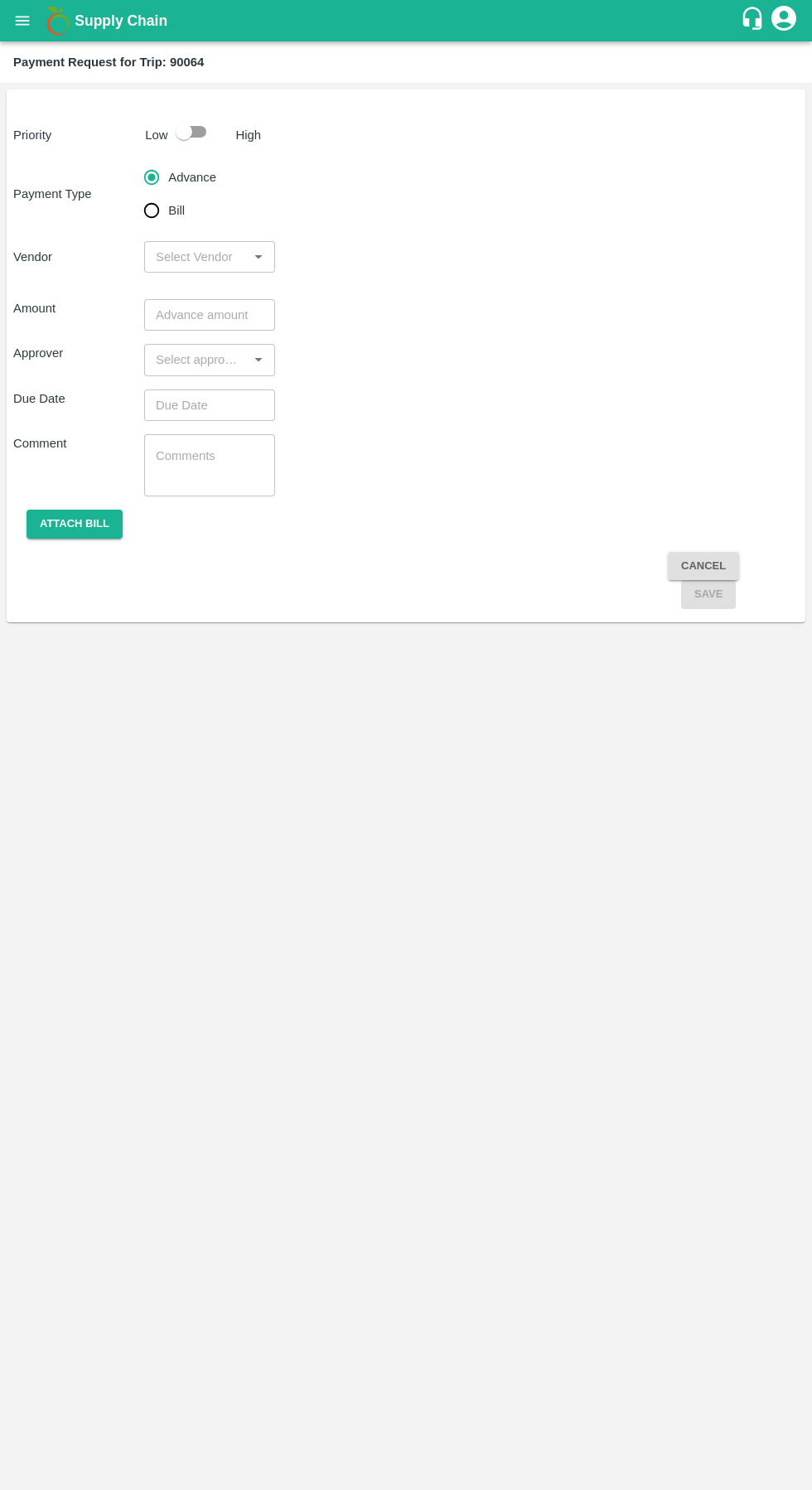
click at [167, 210] on input "Bill" at bounding box center [151, 210] width 33 height 33
radio input "true"
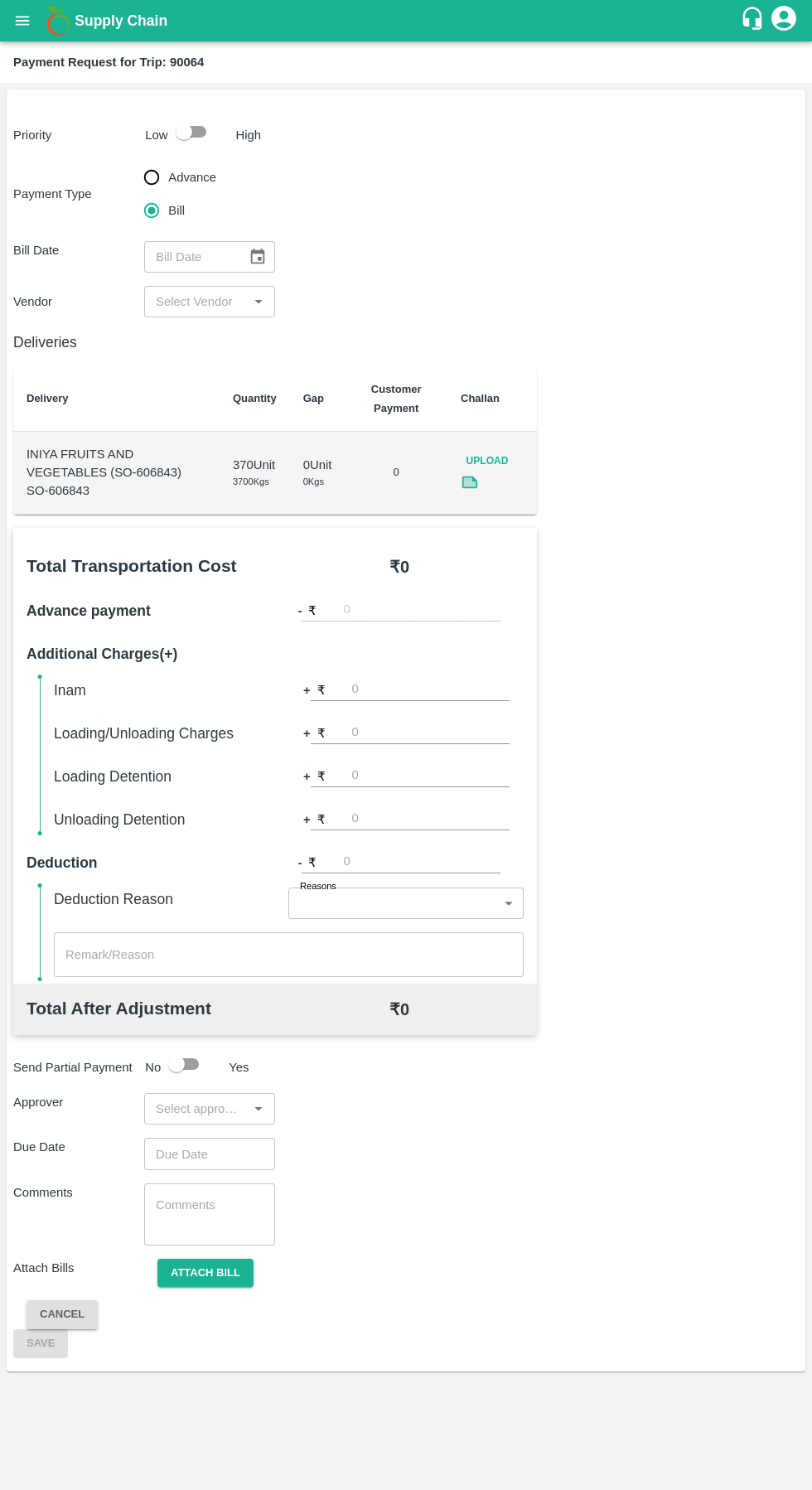
click at [196, 125] on input "checkbox" at bounding box center [184, 131] width 95 height 31
checkbox input "true"
click at [218, 306] on input "input" at bounding box center [195, 301] width 94 height 21
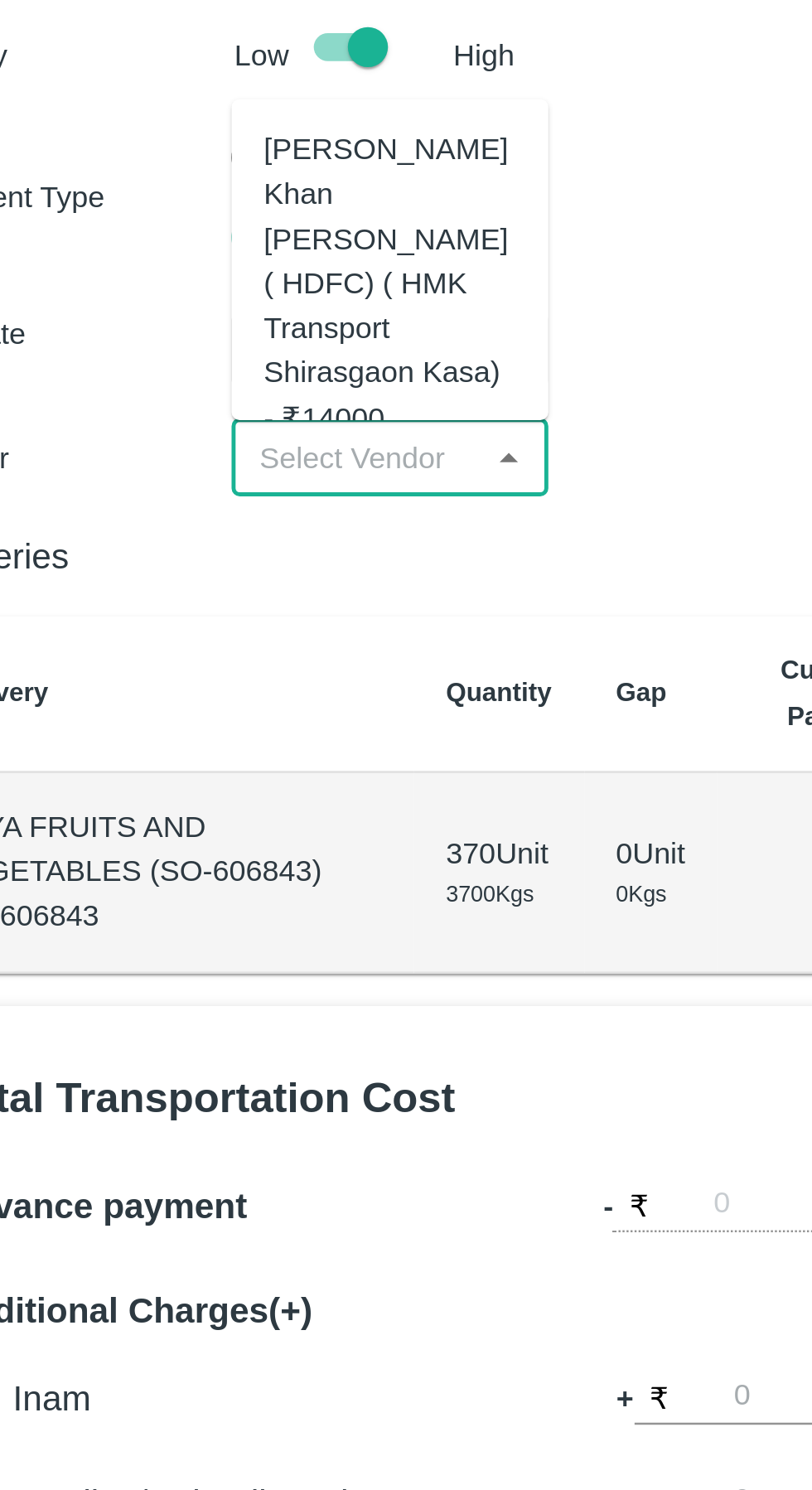
click at [189, 248] on div "[PERSON_NAME] Khan [PERSON_NAME] ( HDFC) ( HMK Transport Shirasgaon Kasa) - ₹14…" at bounding box center [210, 229] width 105 height 129
type input "[PERSON_NAME] Khan [PERSON_NAME] ( HDFC) ( HMK Transport Shirasgaon Kasa) - ₹14…"
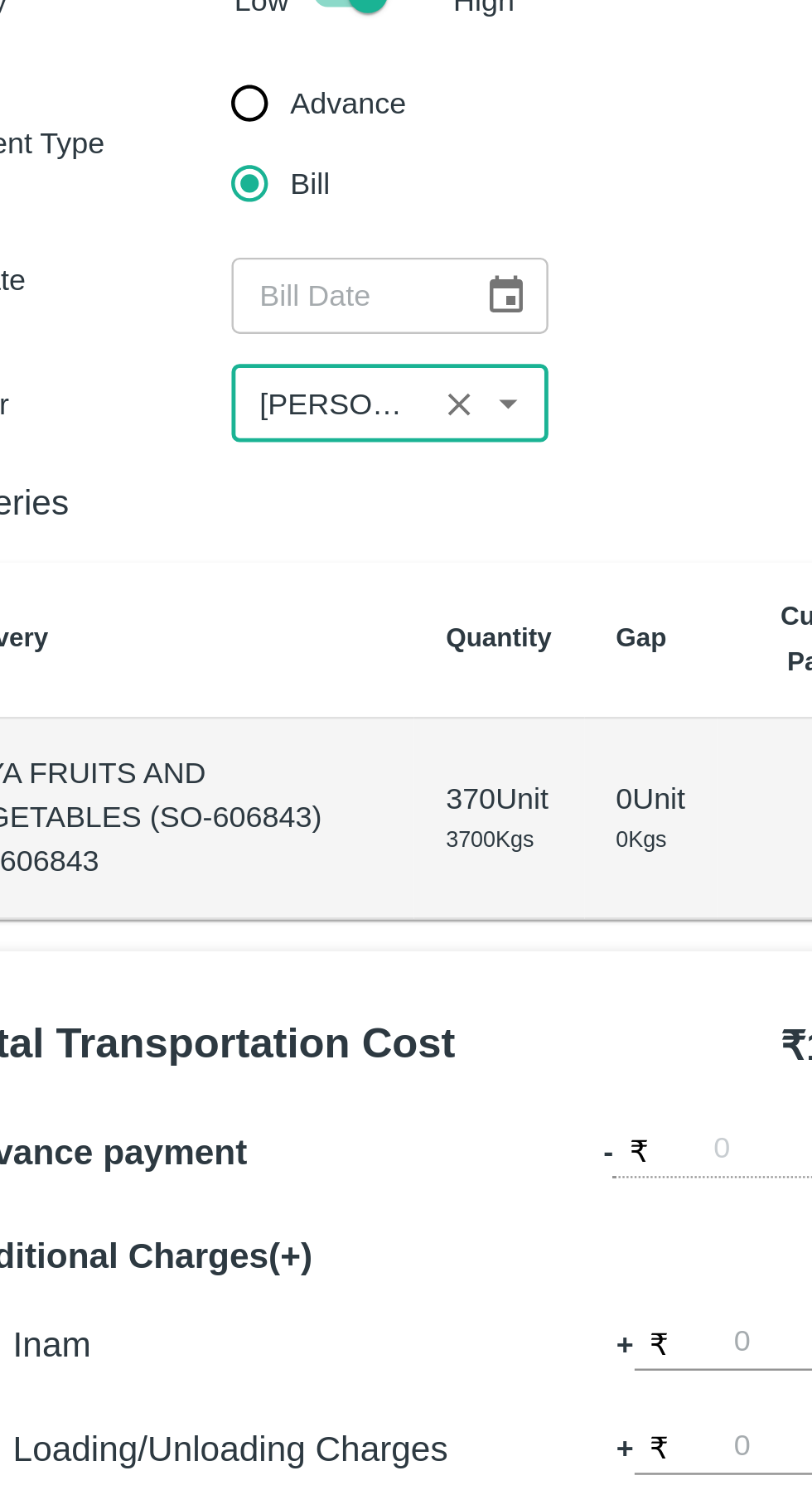
click at [259, 258] on icon "Choose date" at bounding box center [258, 256] width 14 height 16
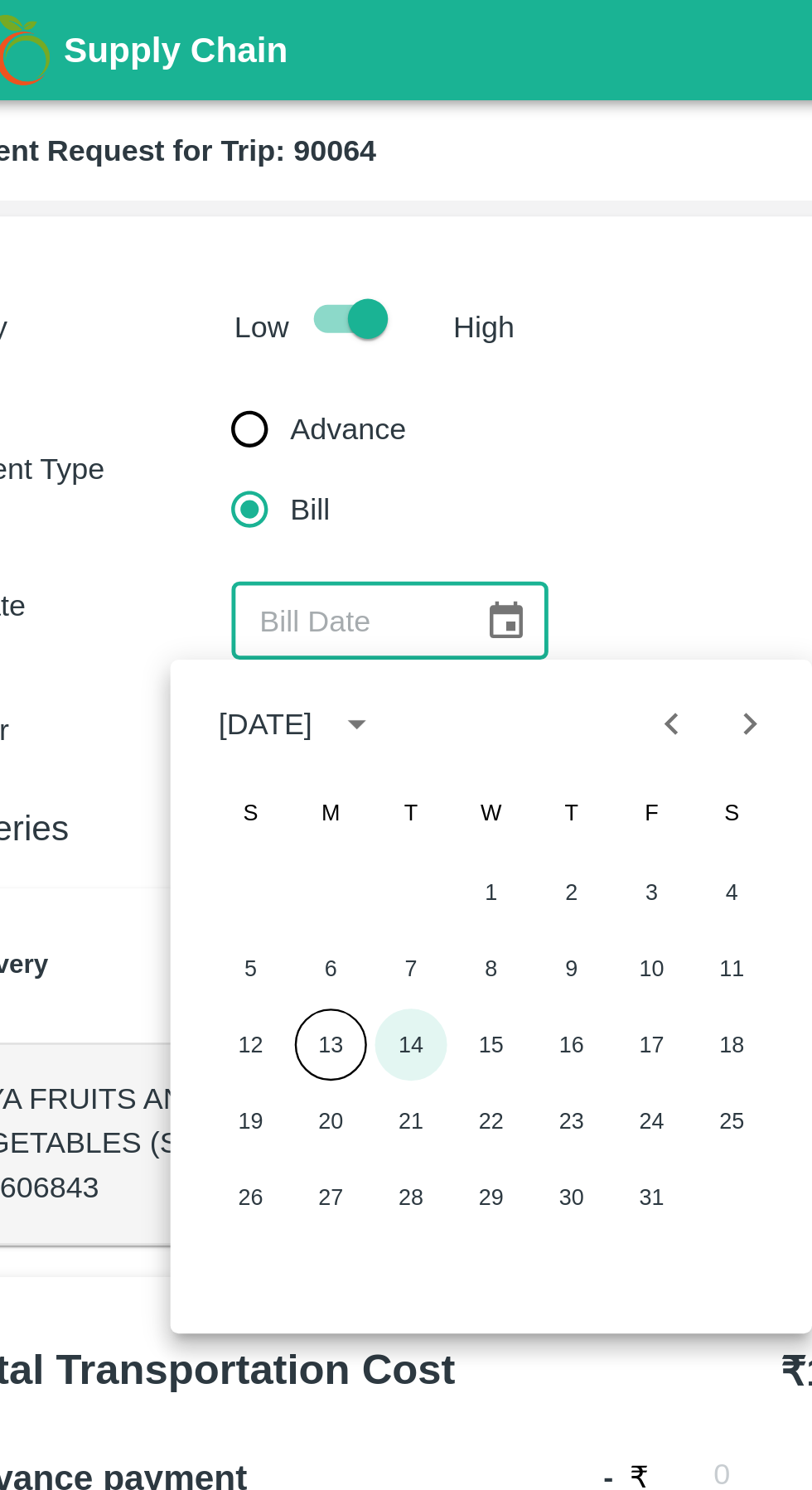
click at [226, 439] on button "14" at bounding box center [218, 431] width 30 height 30
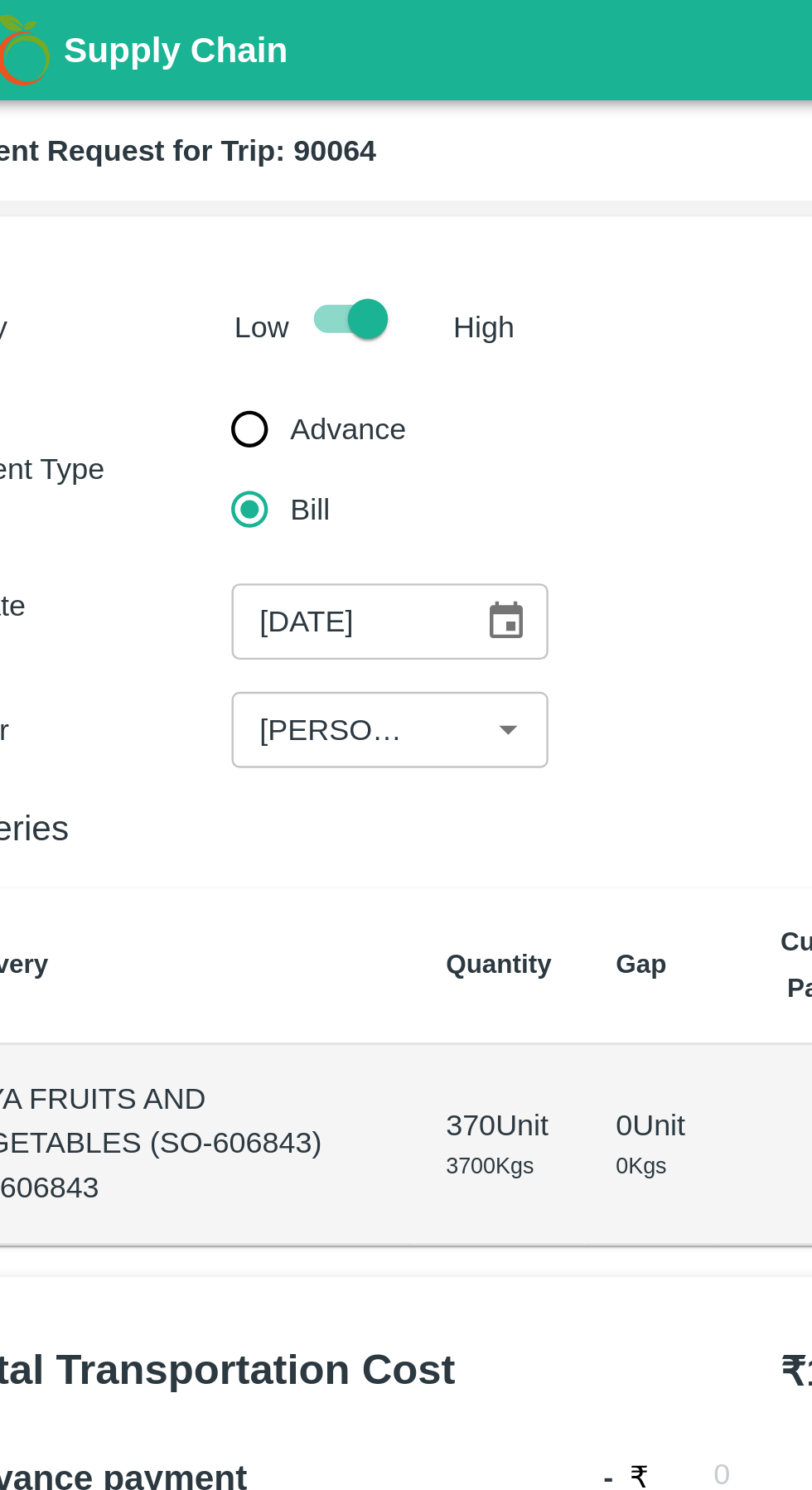
type input "[DATE]"
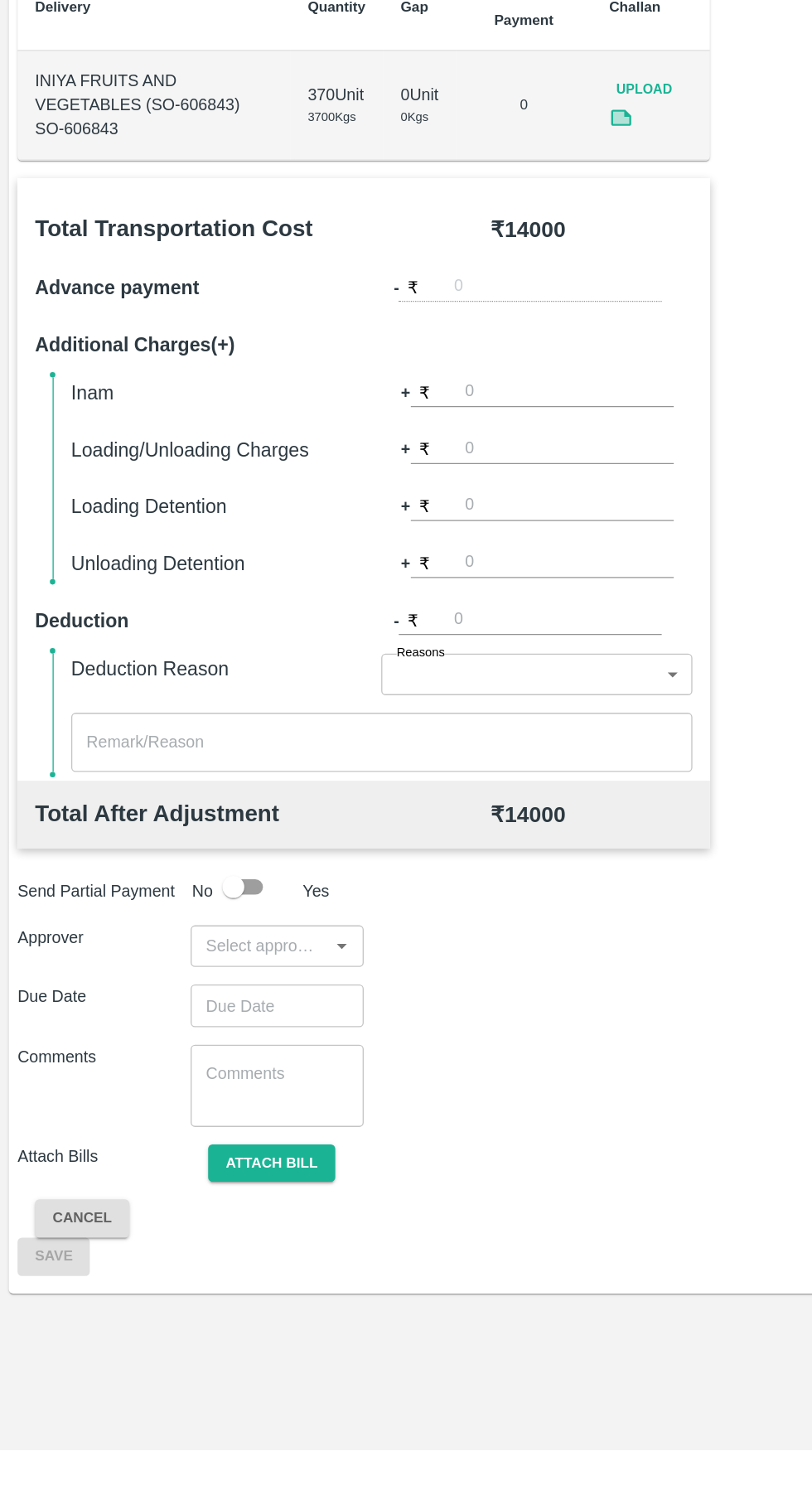
click at [235, 1107] on input "input" at bounding box center [195, 1108] width 94 height 21
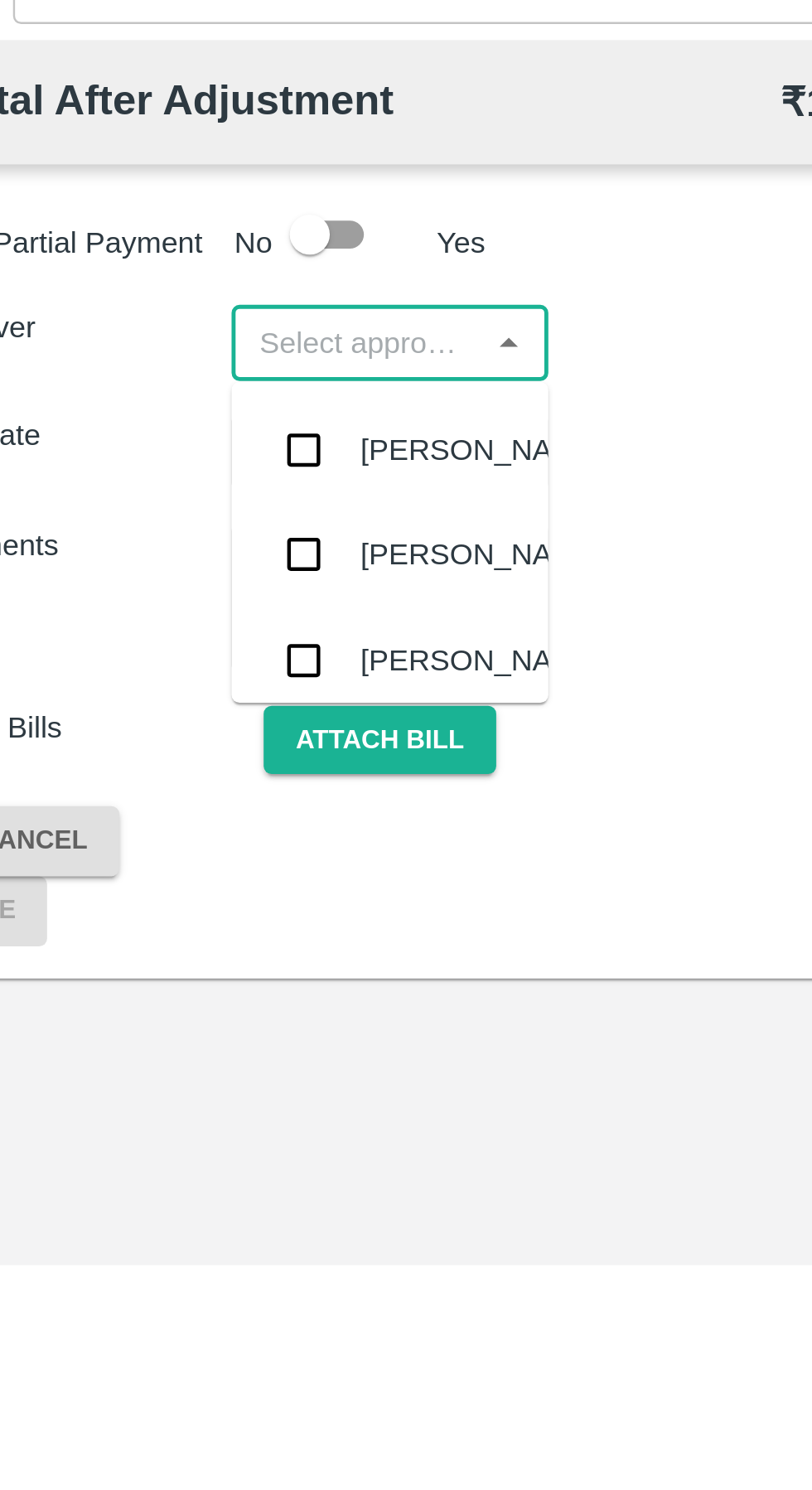
type input "a"
type input "pal"
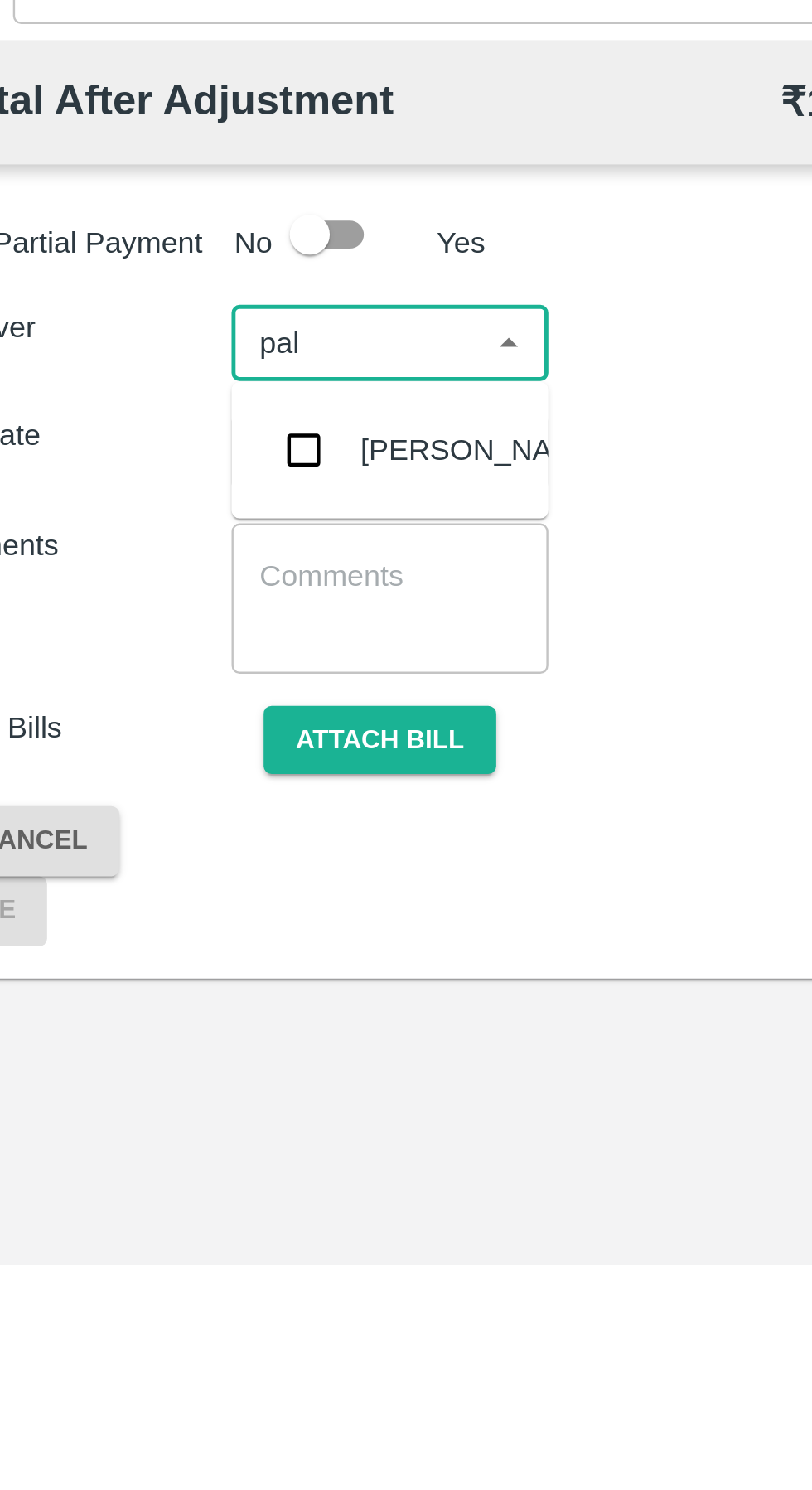
click at [202, 1148] on div "[PERSON_NAME]" at bounding box center [248, 1154] width 101 height 19
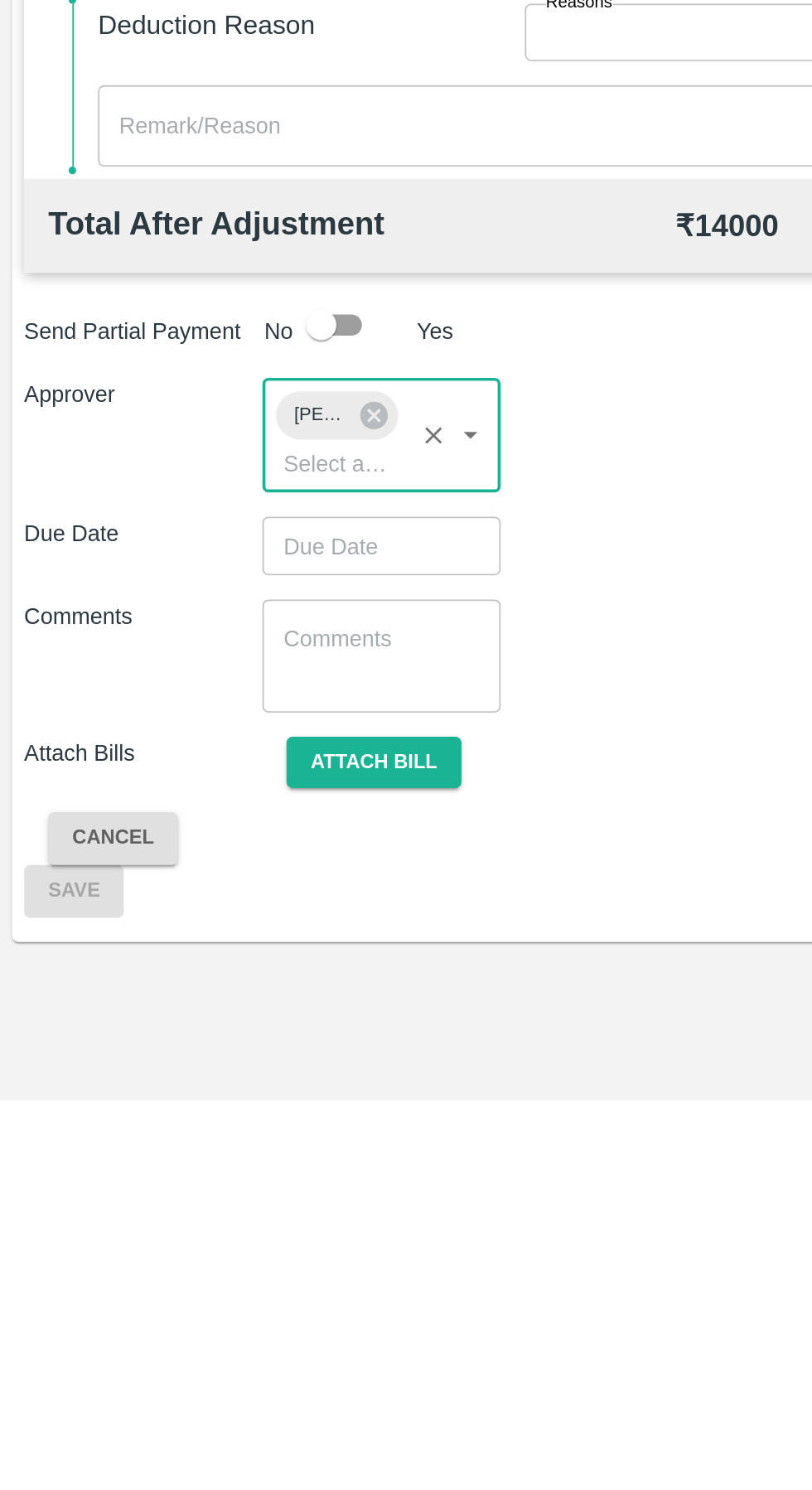
click at [220, 1192] on input "Choose date" at bounding box center [204, 1184] width 119 height 31
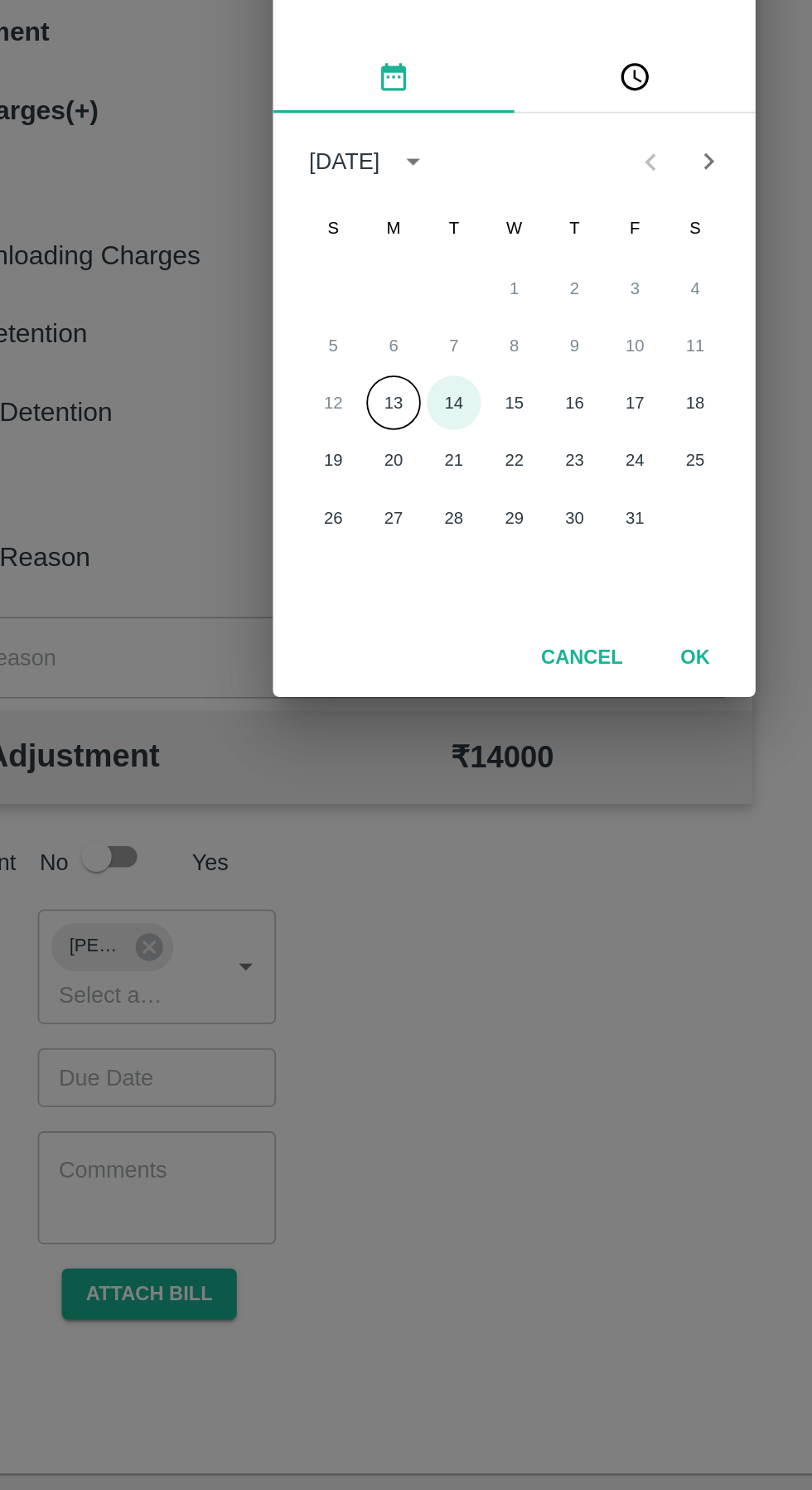
click at [373, 814] on button "14" at bounding box center [372, 814] width 30 height 30
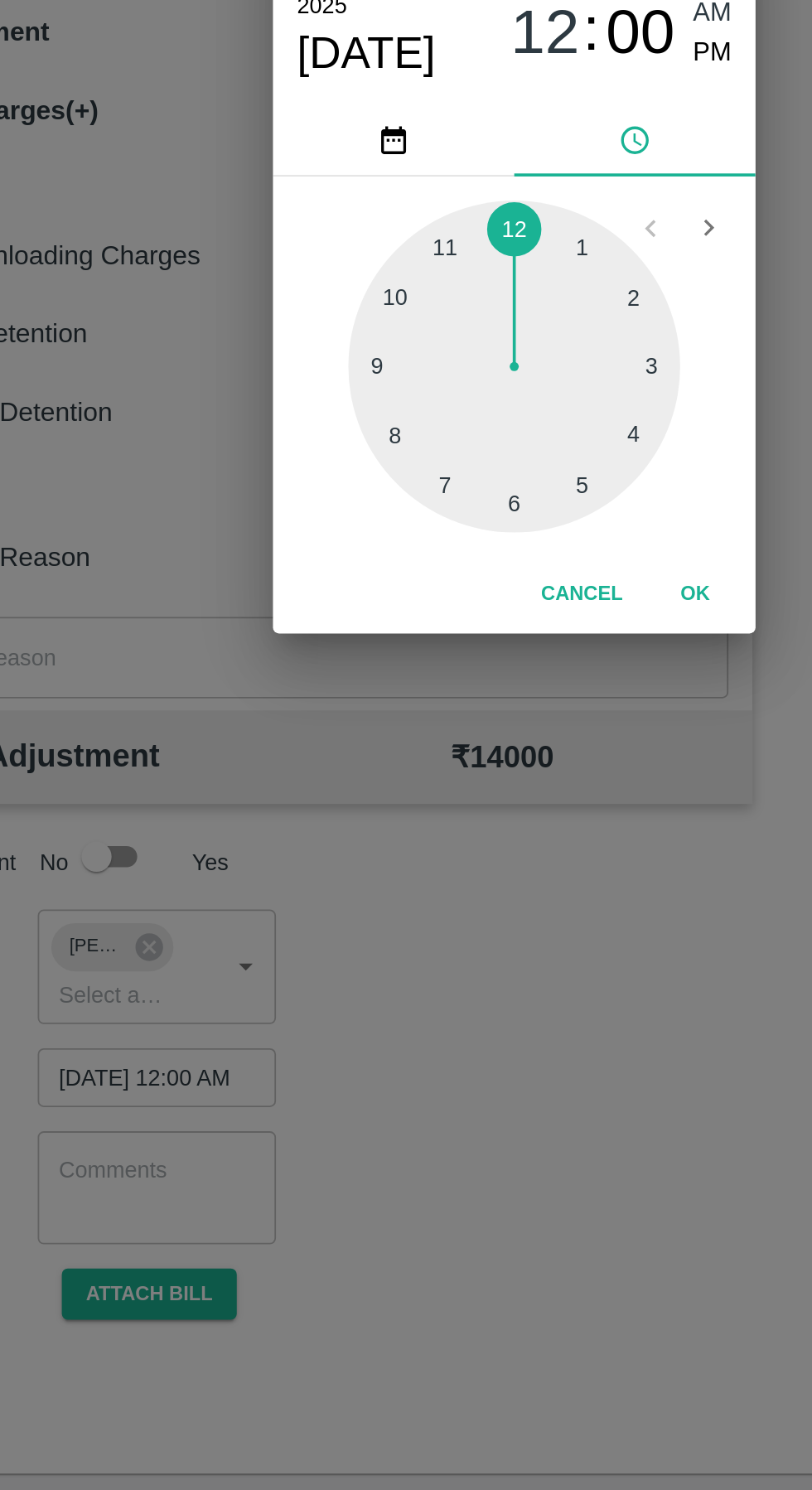
click at [465, 860] on div at bounding box center [406, 794] width 183 height 183
click at [446, 860] on div at bounding box center [406, 794] width 183 height 183
type input "[DATE] 05:25 AM"
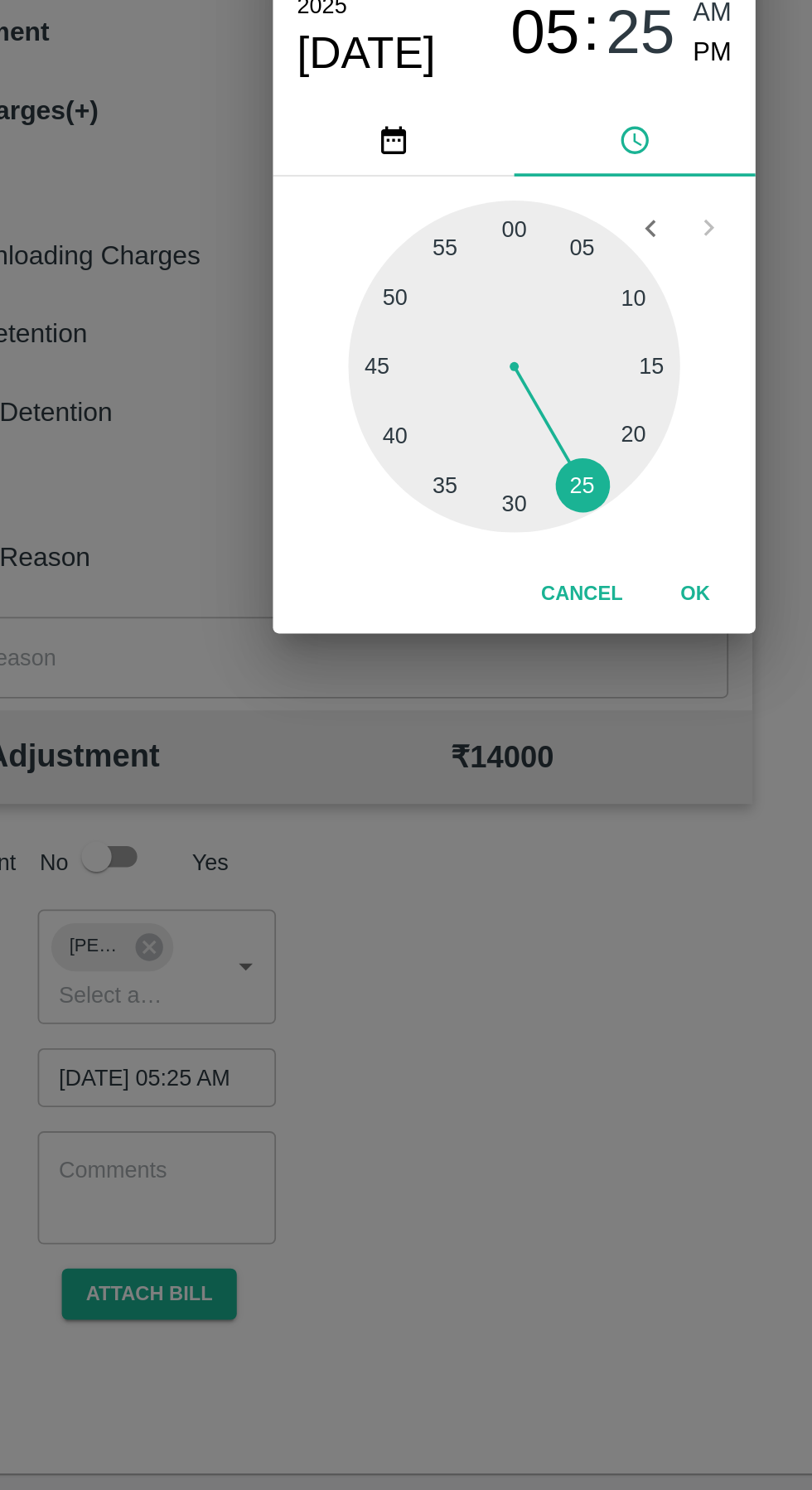
click at [513, 916] on button "OK" at bounding box center [505, 920] width 53 height 29
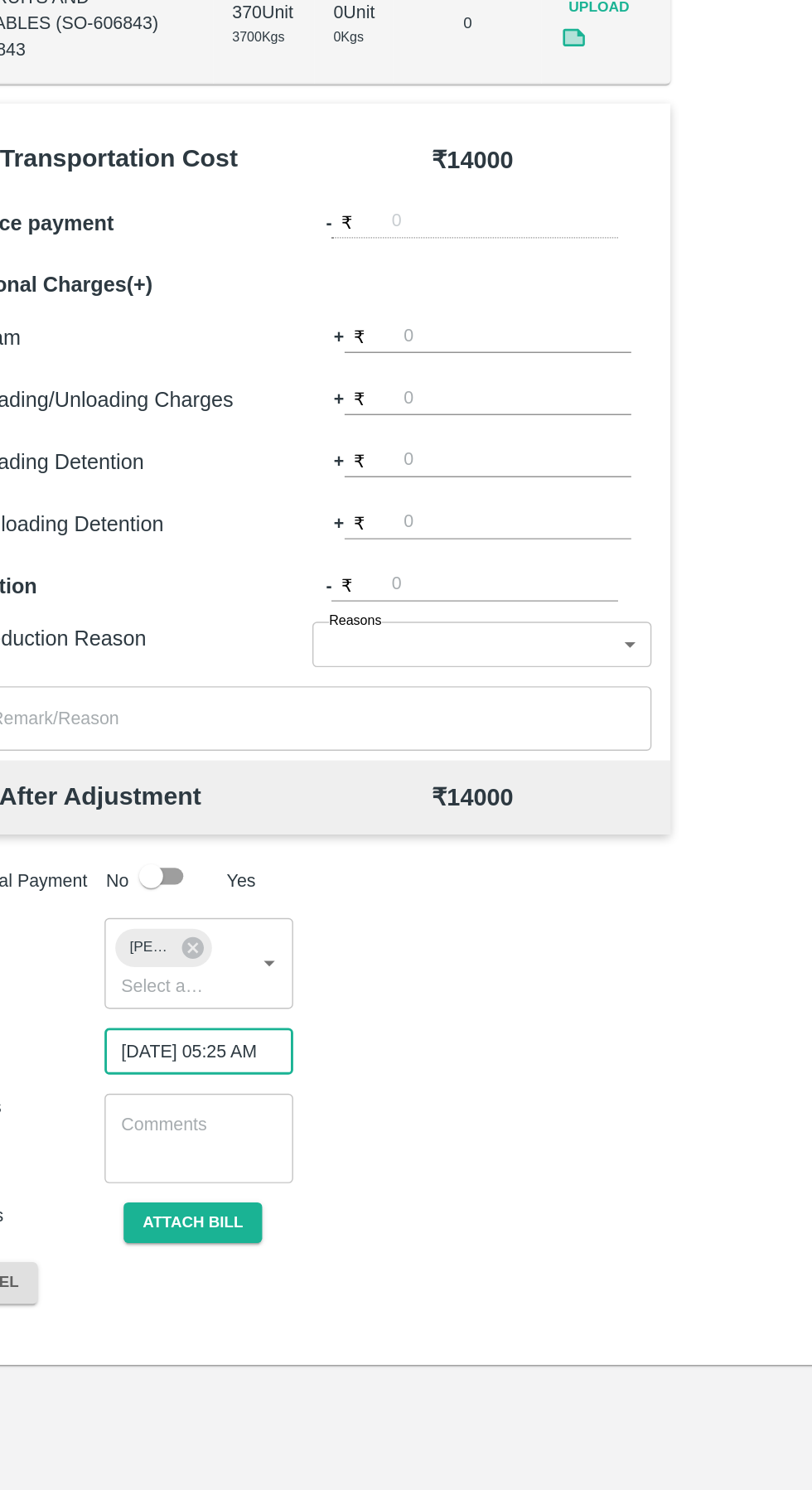
click at [228, 1315] on button "Attach bill" at bounding box center [205, 1304] width 96 height 29
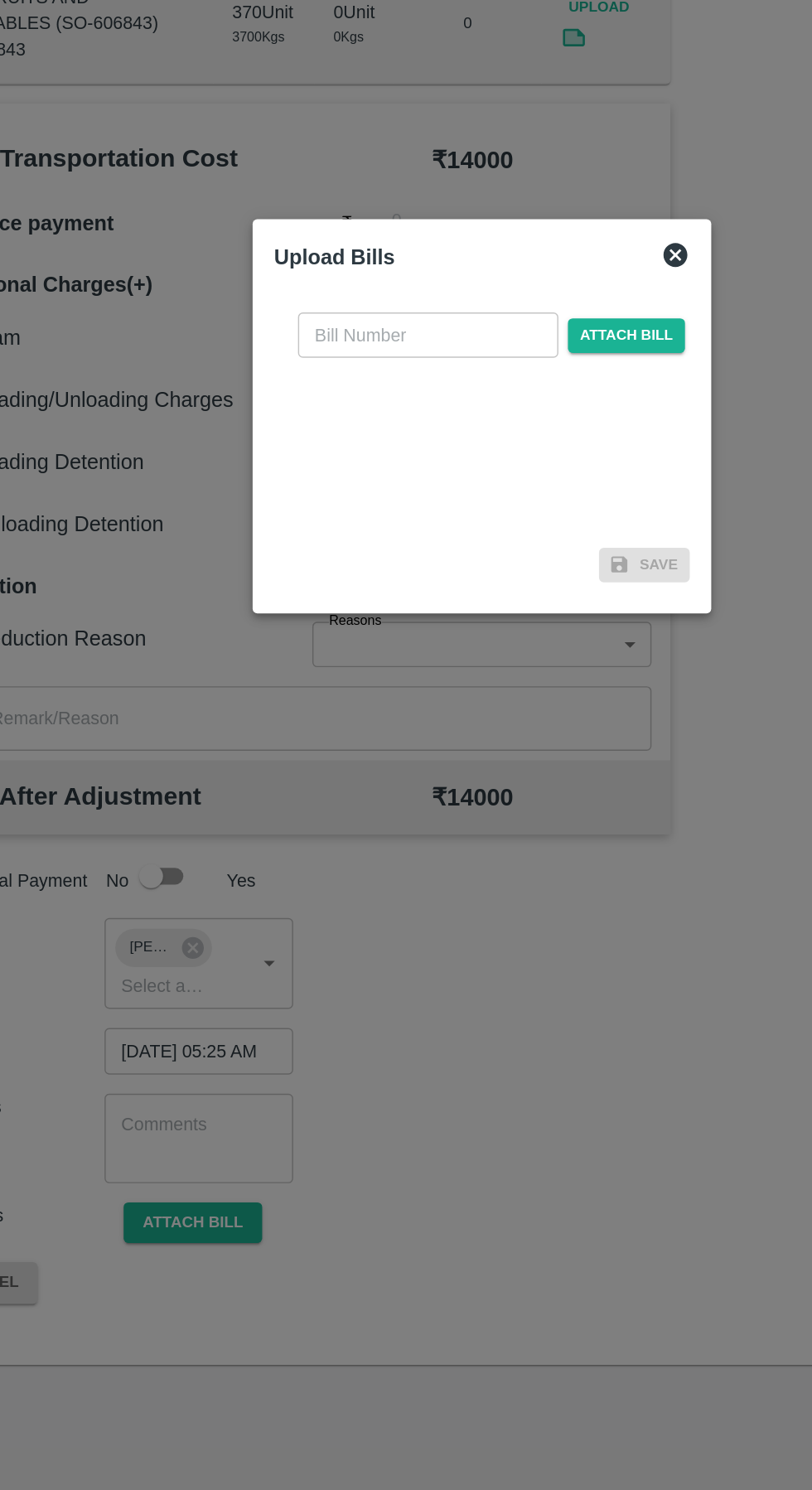
click at [351, 690] on input "text" at bounding box center [368, 688] width 181 height 31
type input "329"
click at [515, 691] on span "Attach bill" at bounding box center [506, 689] width 81 height 24
click at [0, 0] on input "Attach bill" at bounding box center [0, 0] width 0 height 0
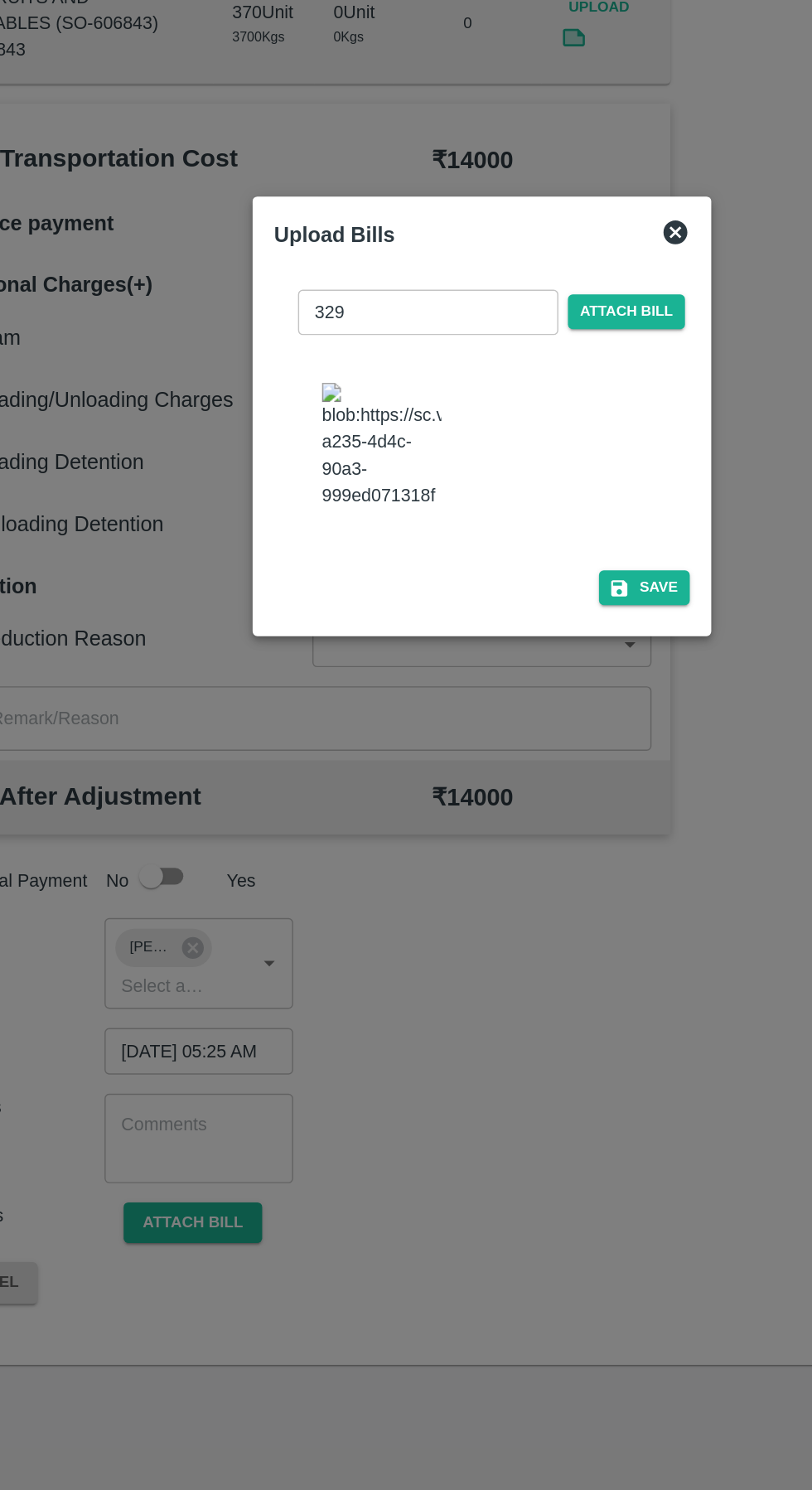
click at [541, 852] on button "Save" at bounding box center [518, 864] width 63 height 24
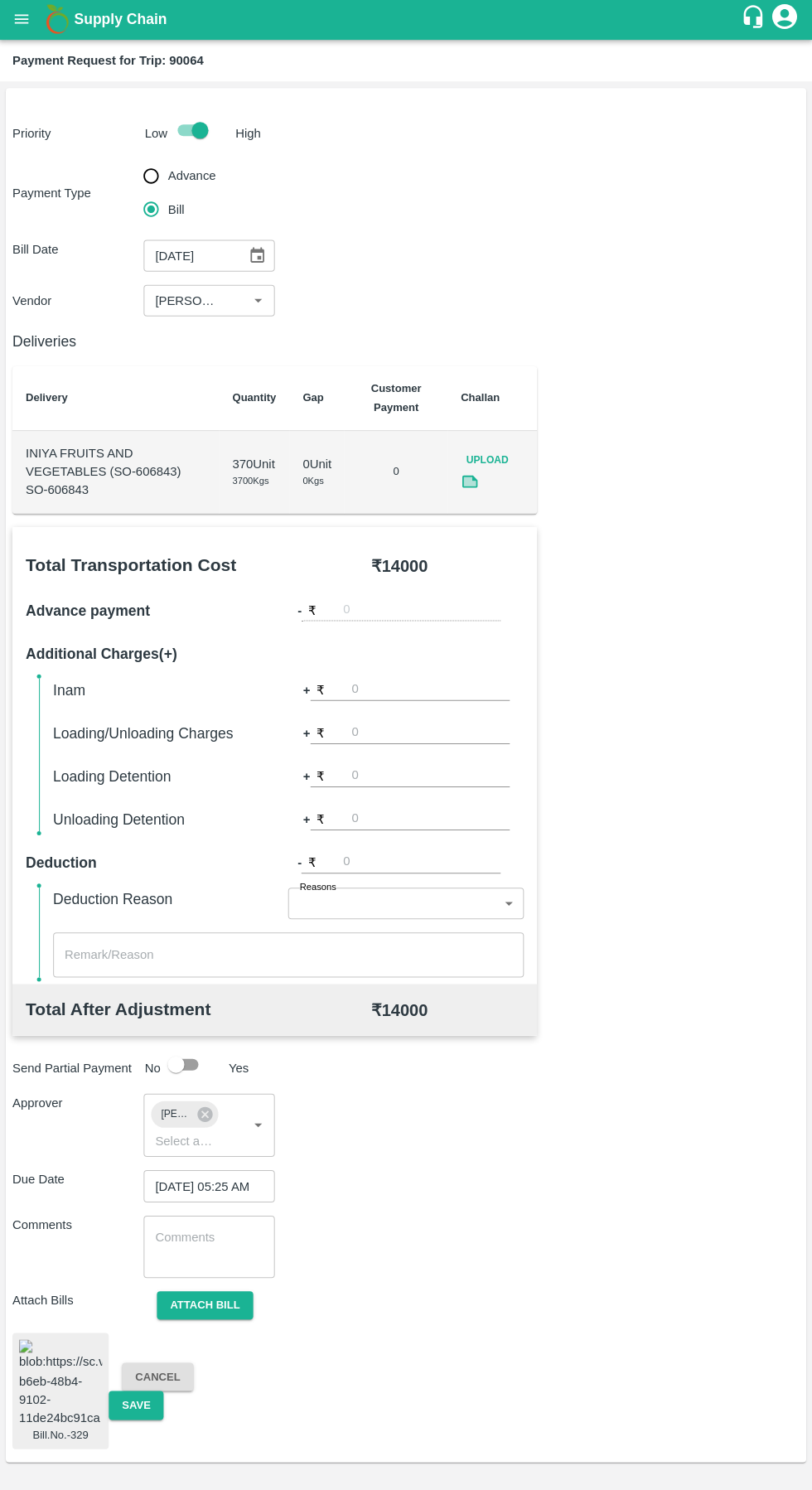
click at [141, 1399] on button "Save" at bounding box center [136, 1404] width 55 height 29
click at [253, 297] on icon "Open" at bounding box center [259, 302] width 19 height 19
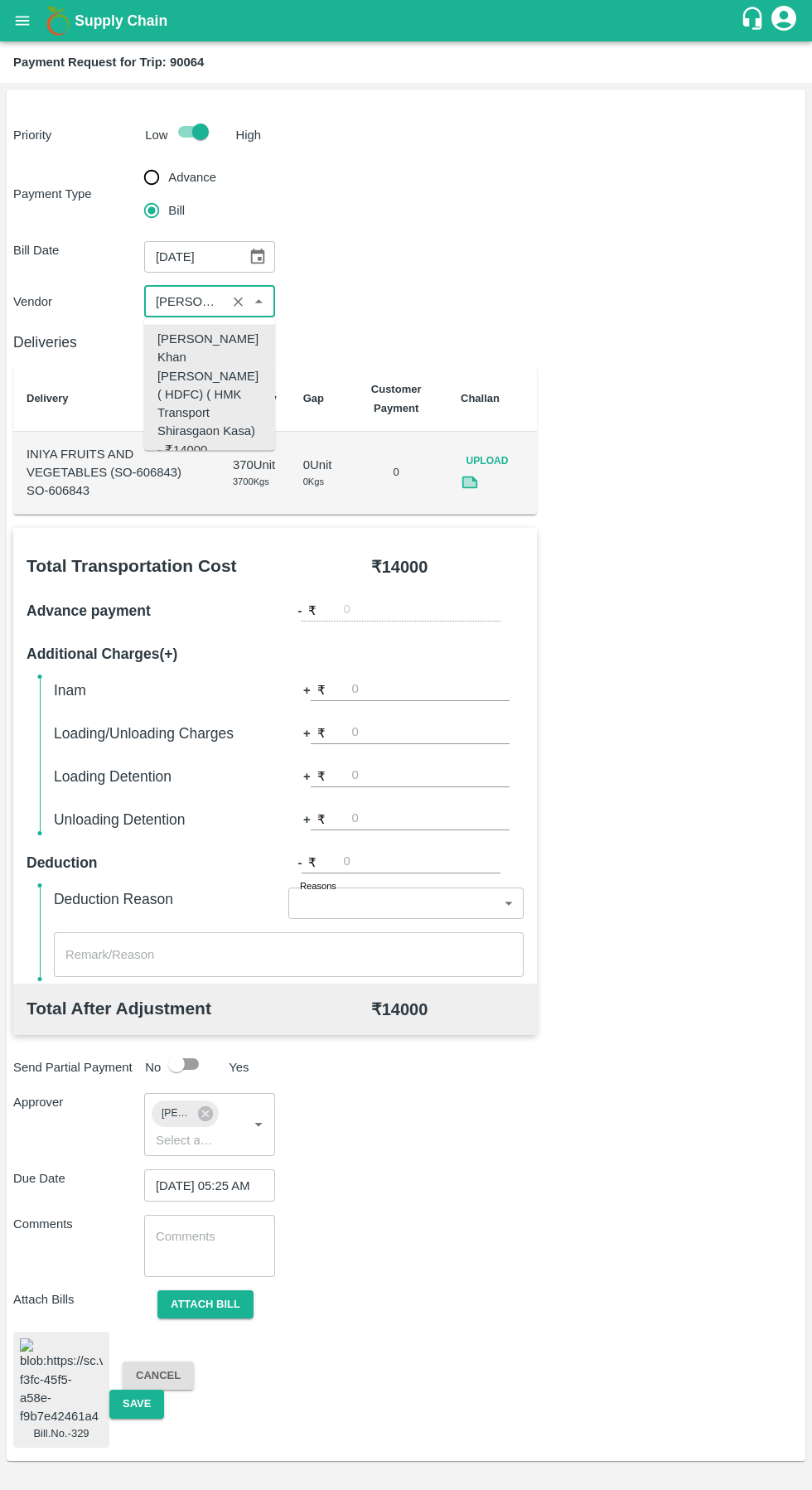
scroll to position [0, 401]
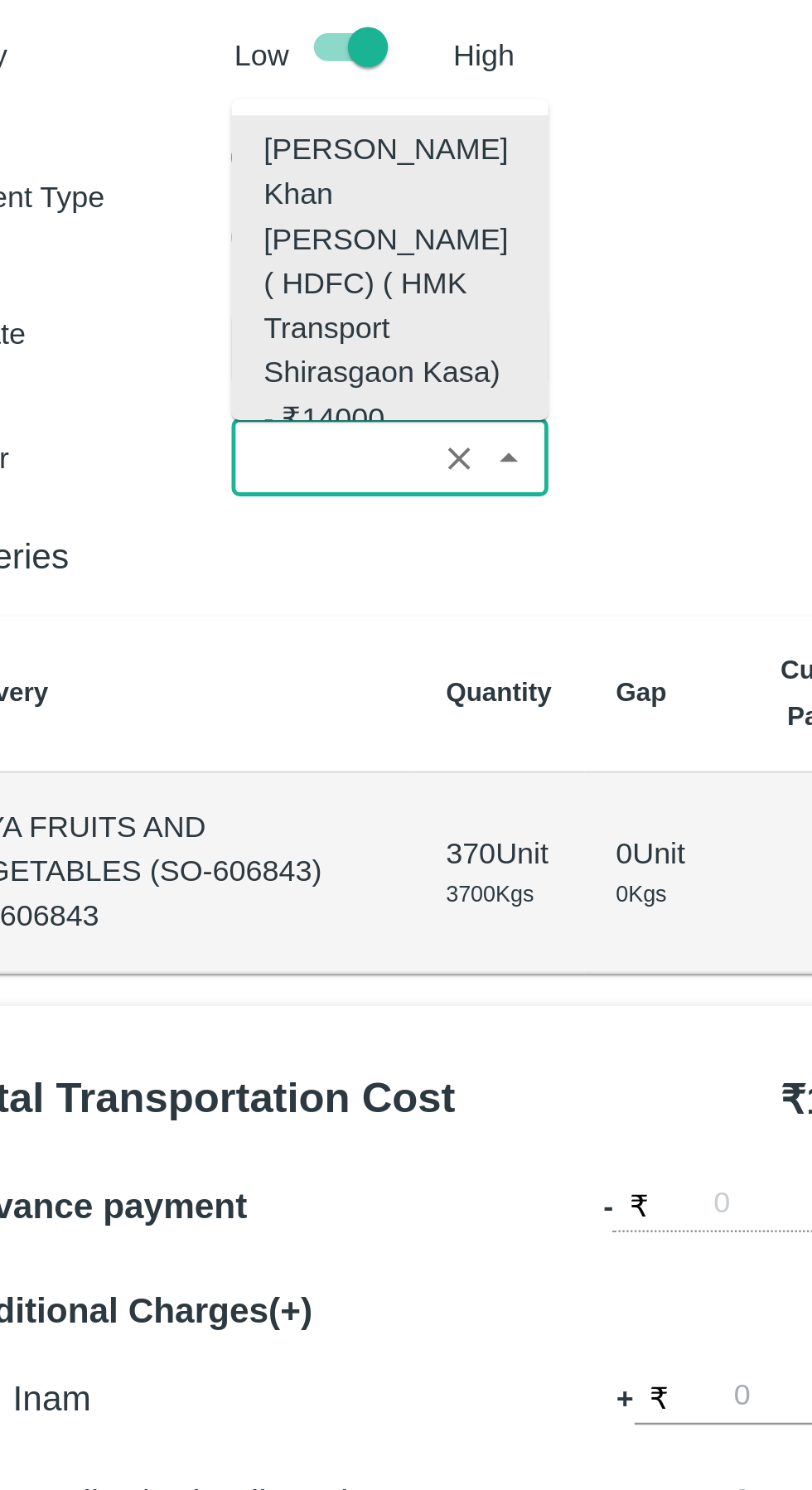
click at [170, 232] on div "[PERSON_NAME] Khan [PERSON_NAME] ( HDFC) ( HMK Transport Shirasgaon Kasa) - ₹14…" at bounding box center [210, 229] width 105 height 129
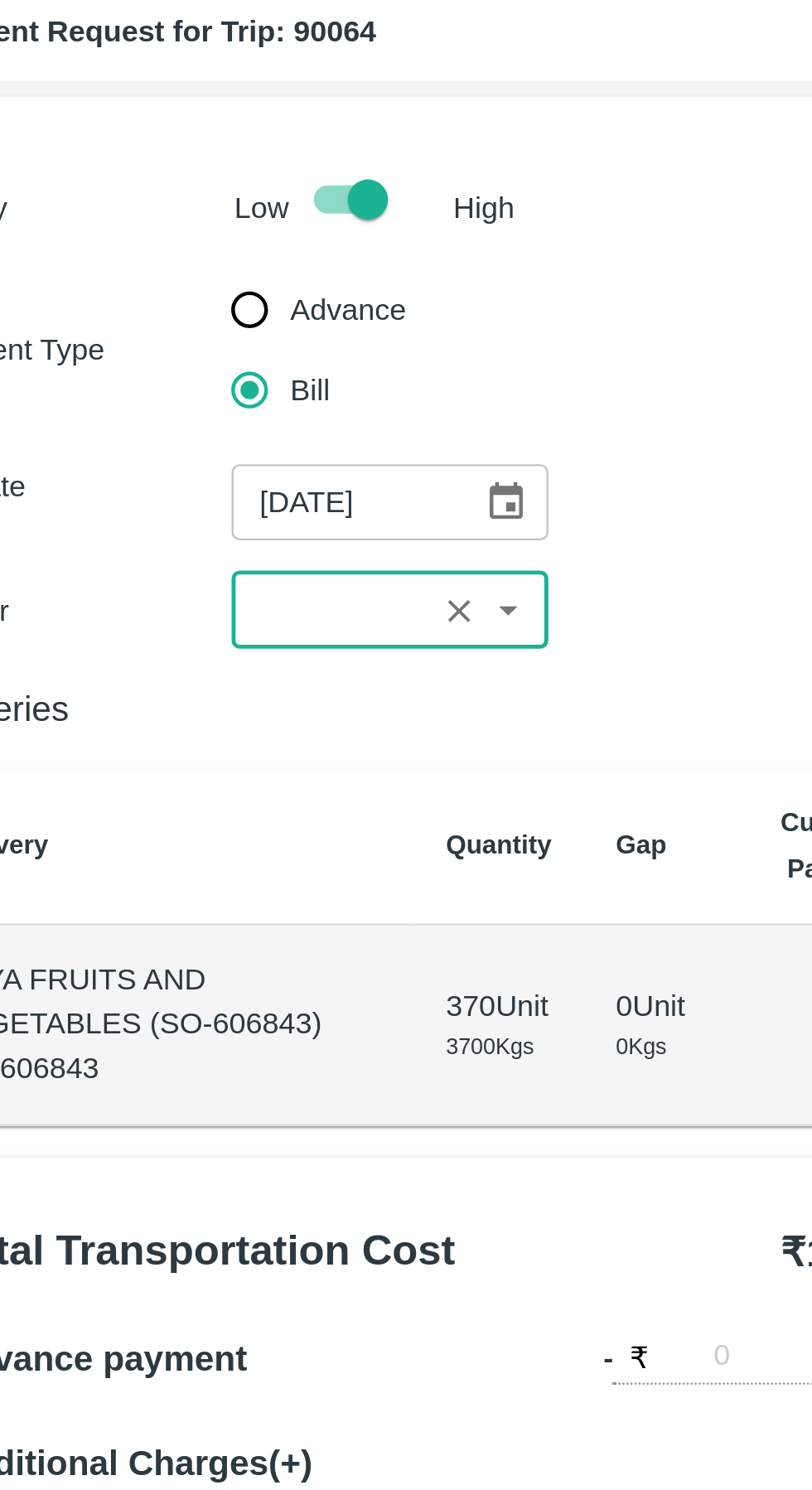
click at [260, 261] on icon "Choose date, selected date is Oct 14, 2025" at bounding box center [258, 257] width 19 height 19
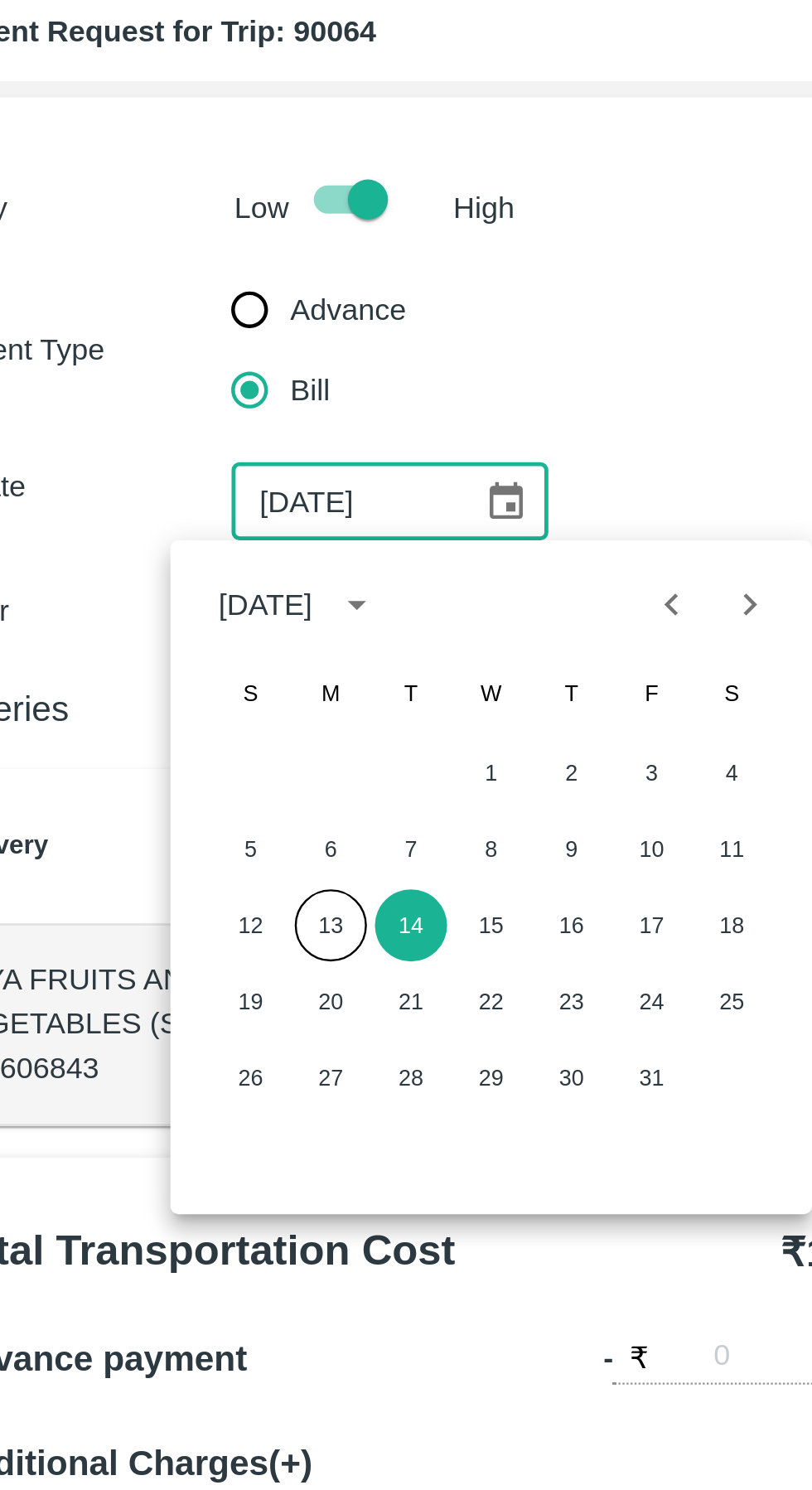
scroll to position [0, 0]
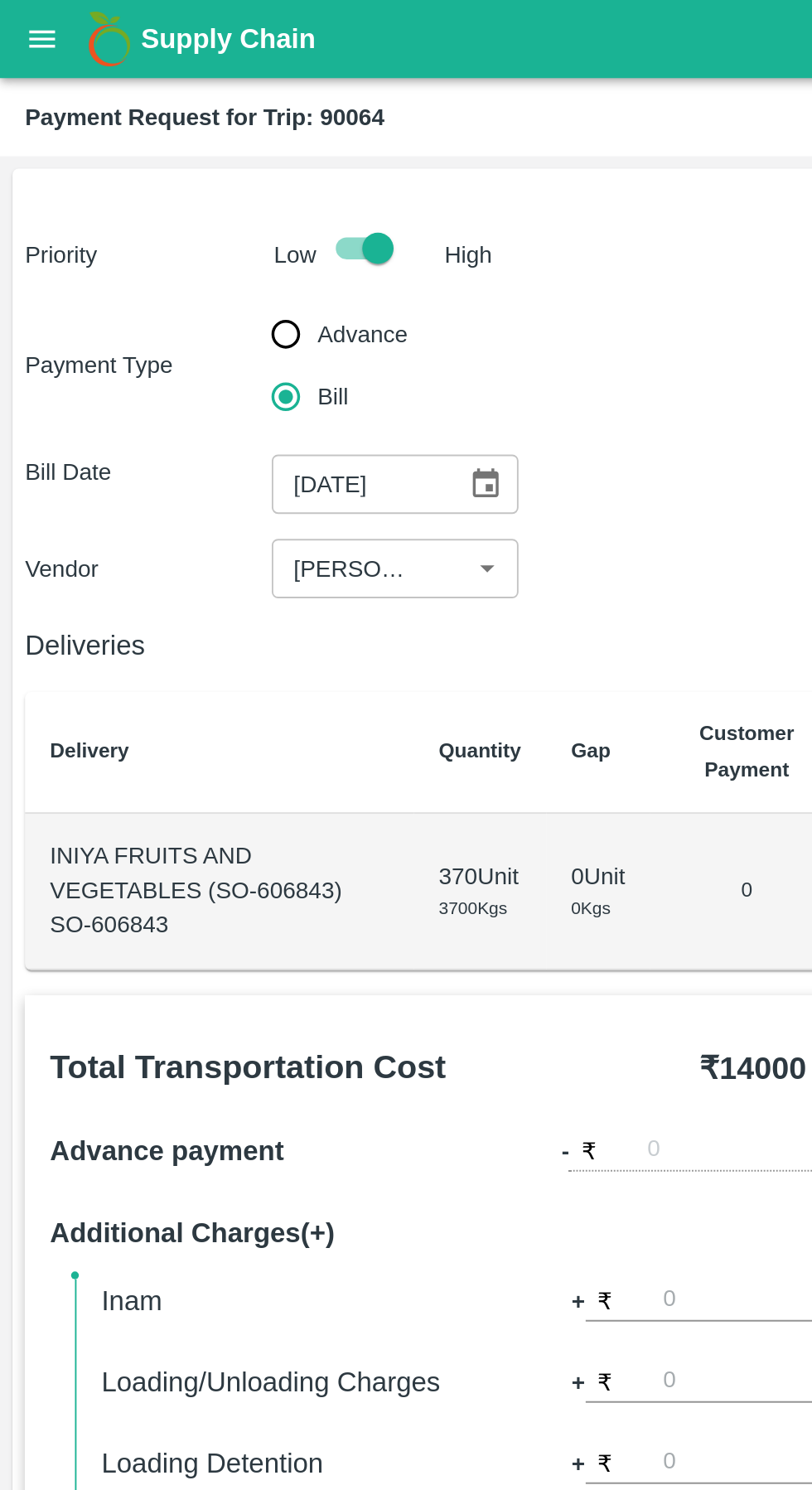
click at [253, 270] on button "Choose date, selected date is Oct 14, 2025" at bounding box center [257, 256] width 31 height 31
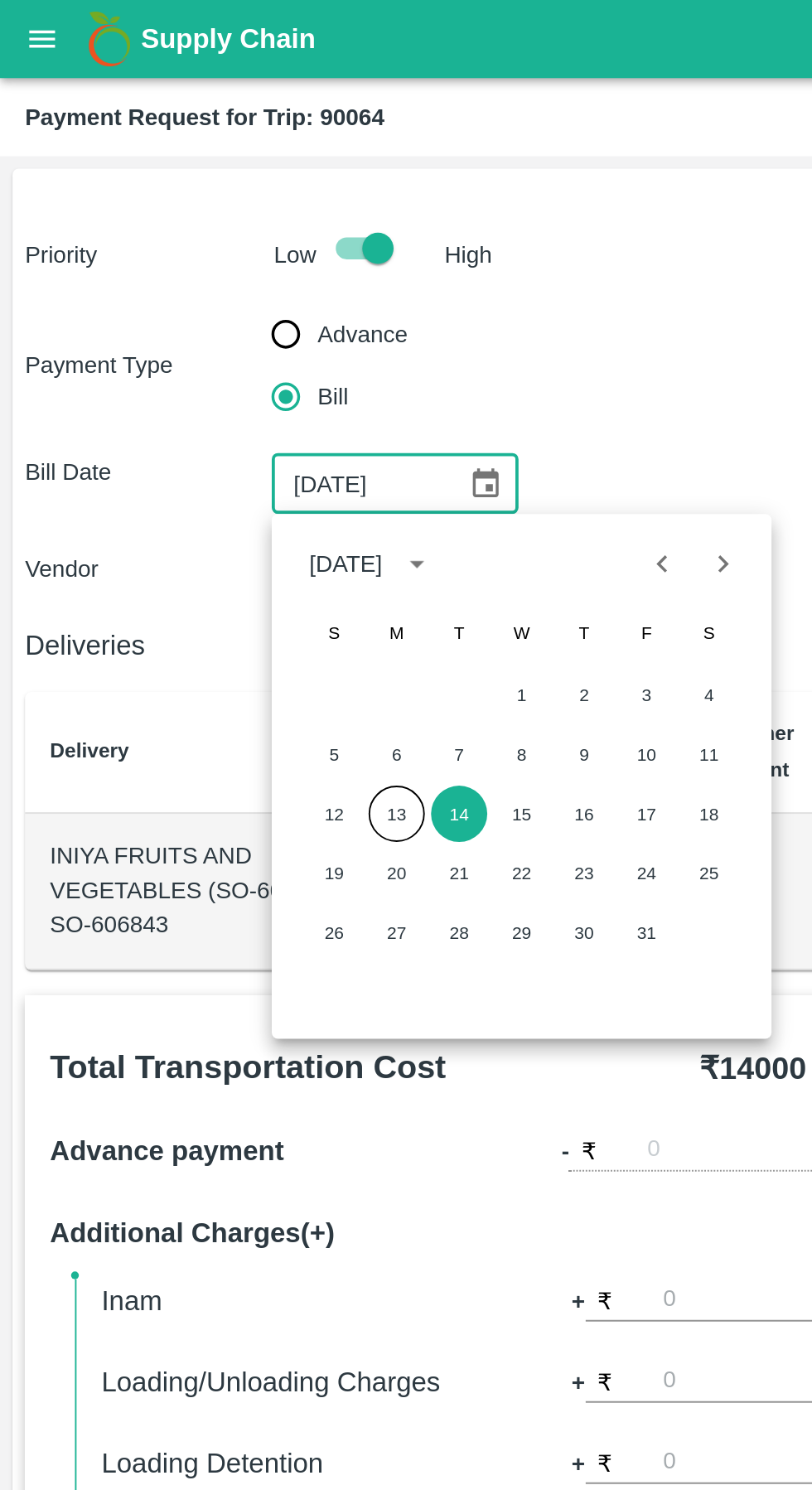
click at [322, 410] on div "5 6 7 8 9 10 11" at bounding box center [277, 400] width 265 height 30
click at [316, 410] on button "9" at bounding box center [309, 400] width 30 height 30
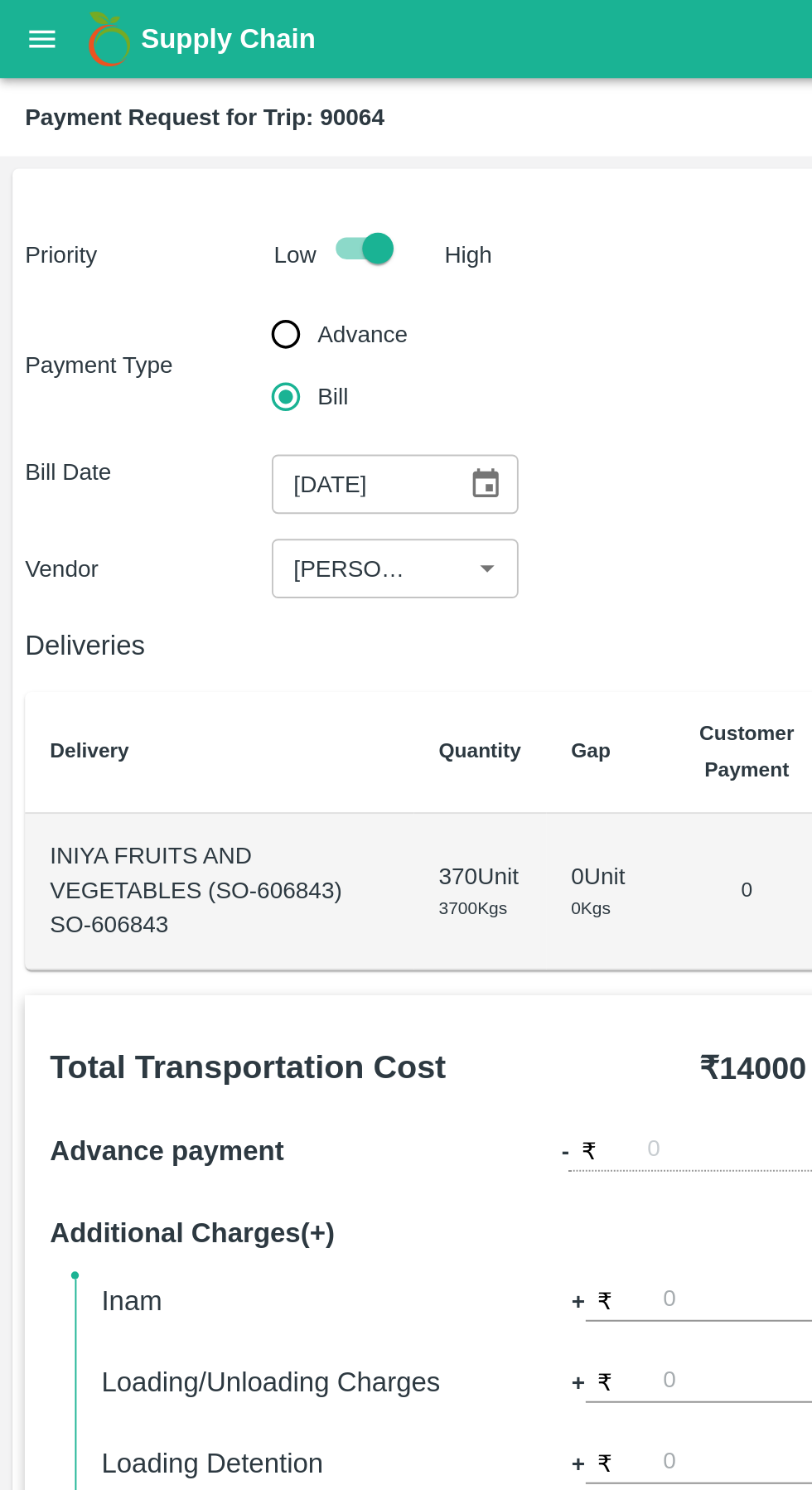
type input "[DATE]"
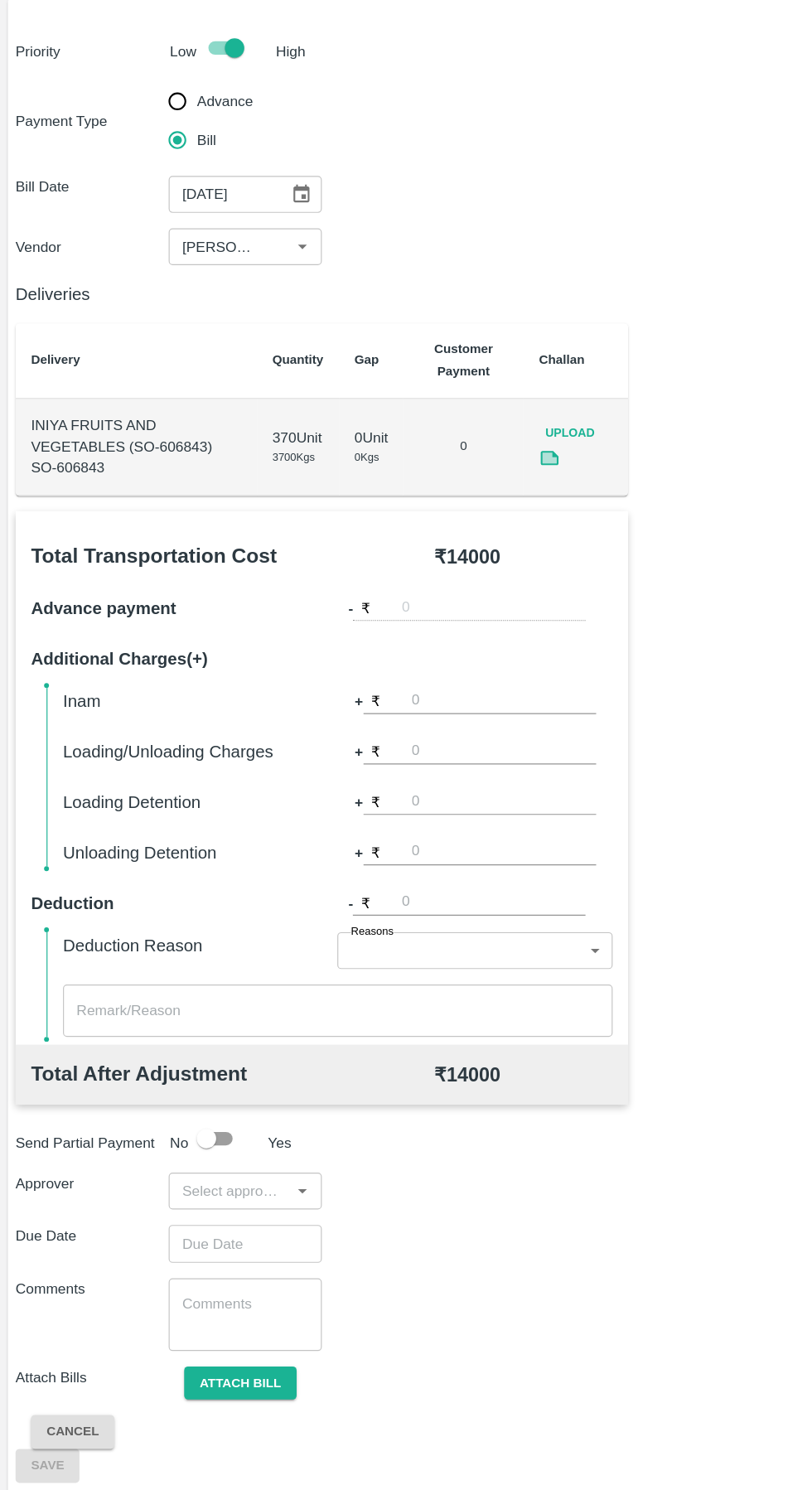
click at [224, 1109] on input "input" at bounding box center [195, 1108] width 94 height 21
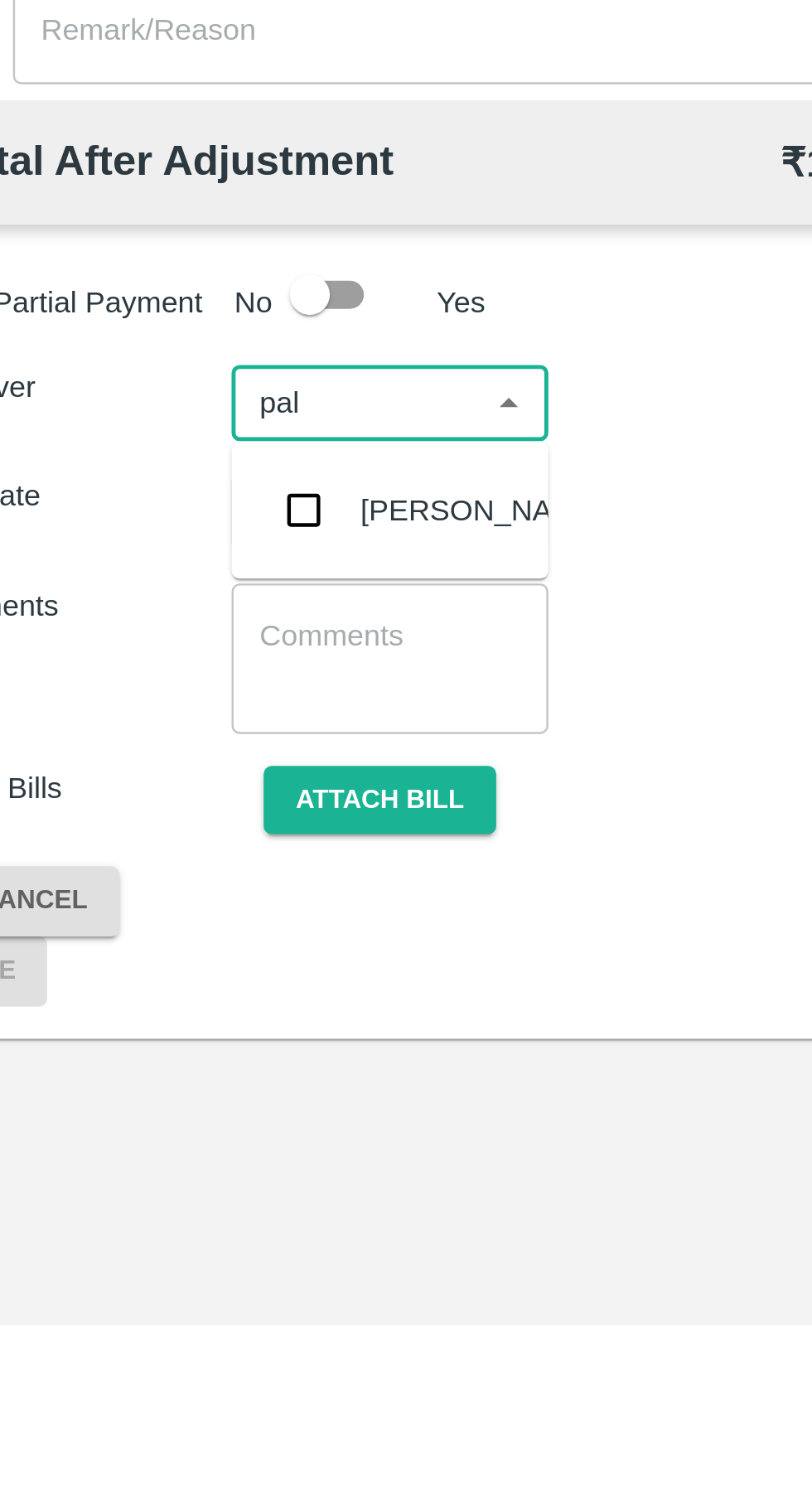
type input "palw"
click at [188, 1160] on input "checkbox" at bounding box center [173, 1153] width 33 height 33
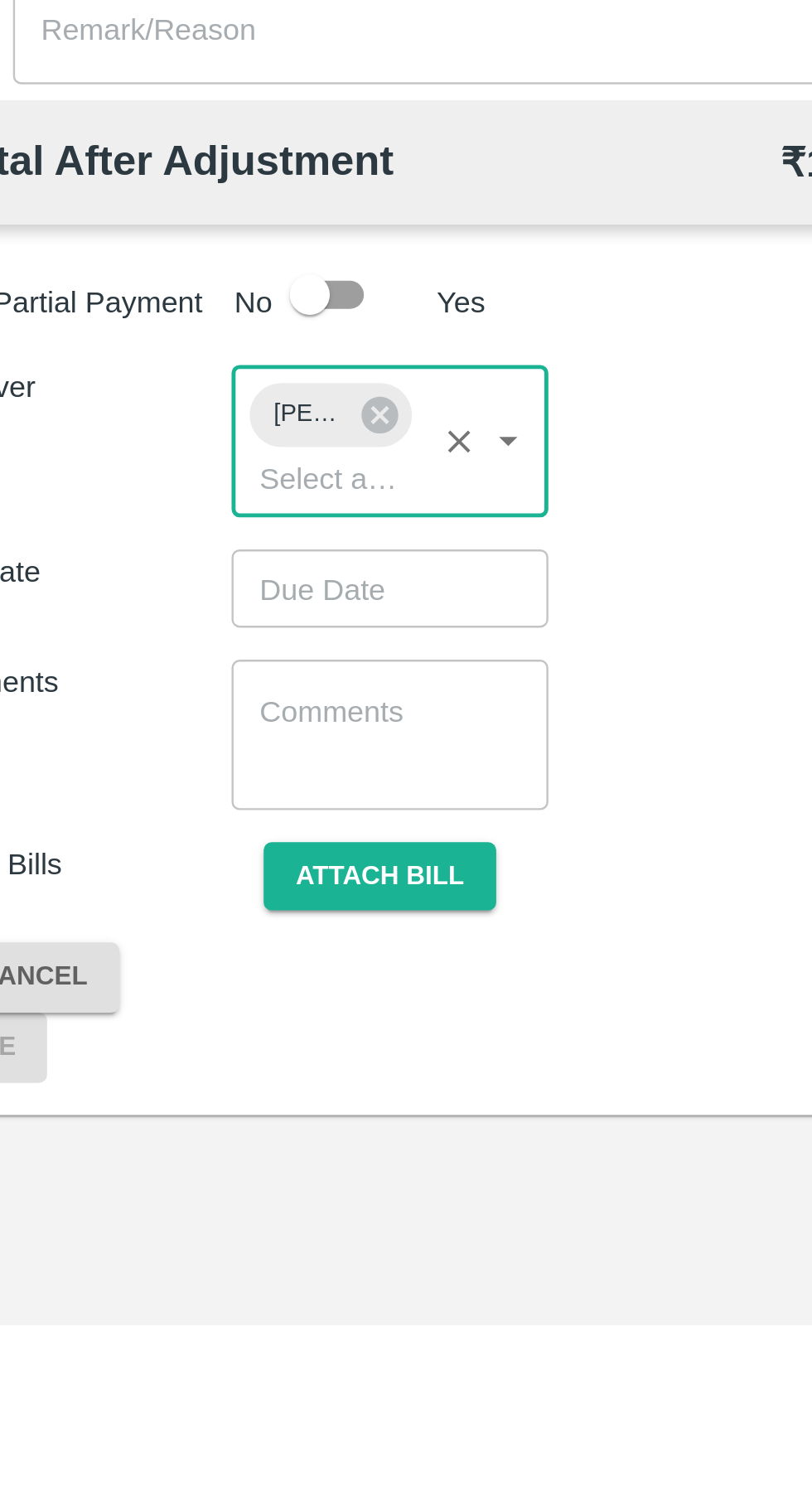
click at [220, 1187] on input "Choose date" at bounding box center [204, 1184] width 119 height 31
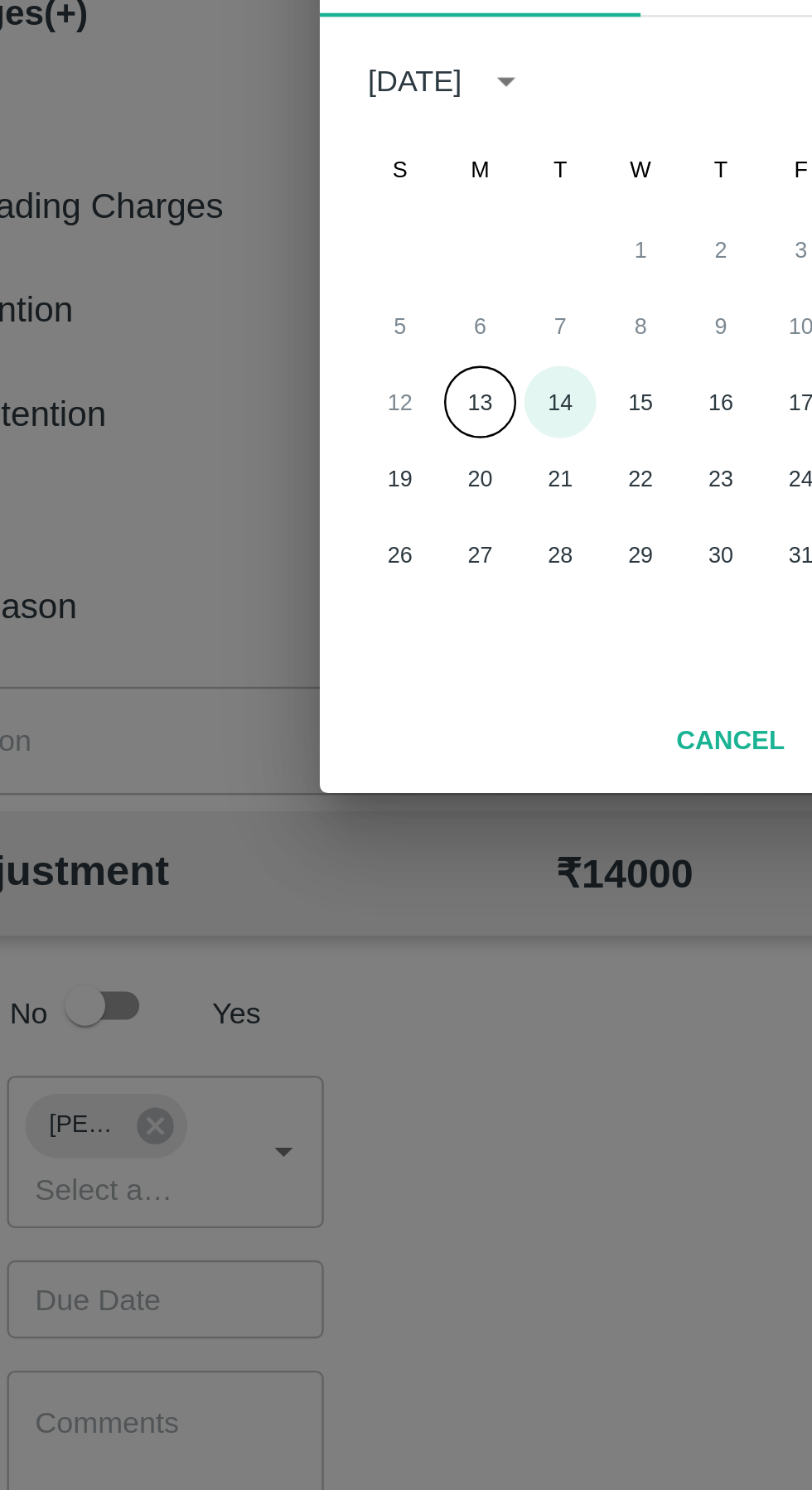
click at [376, 810] on button "14" at bounding box center [372, 814] width 30 height 30
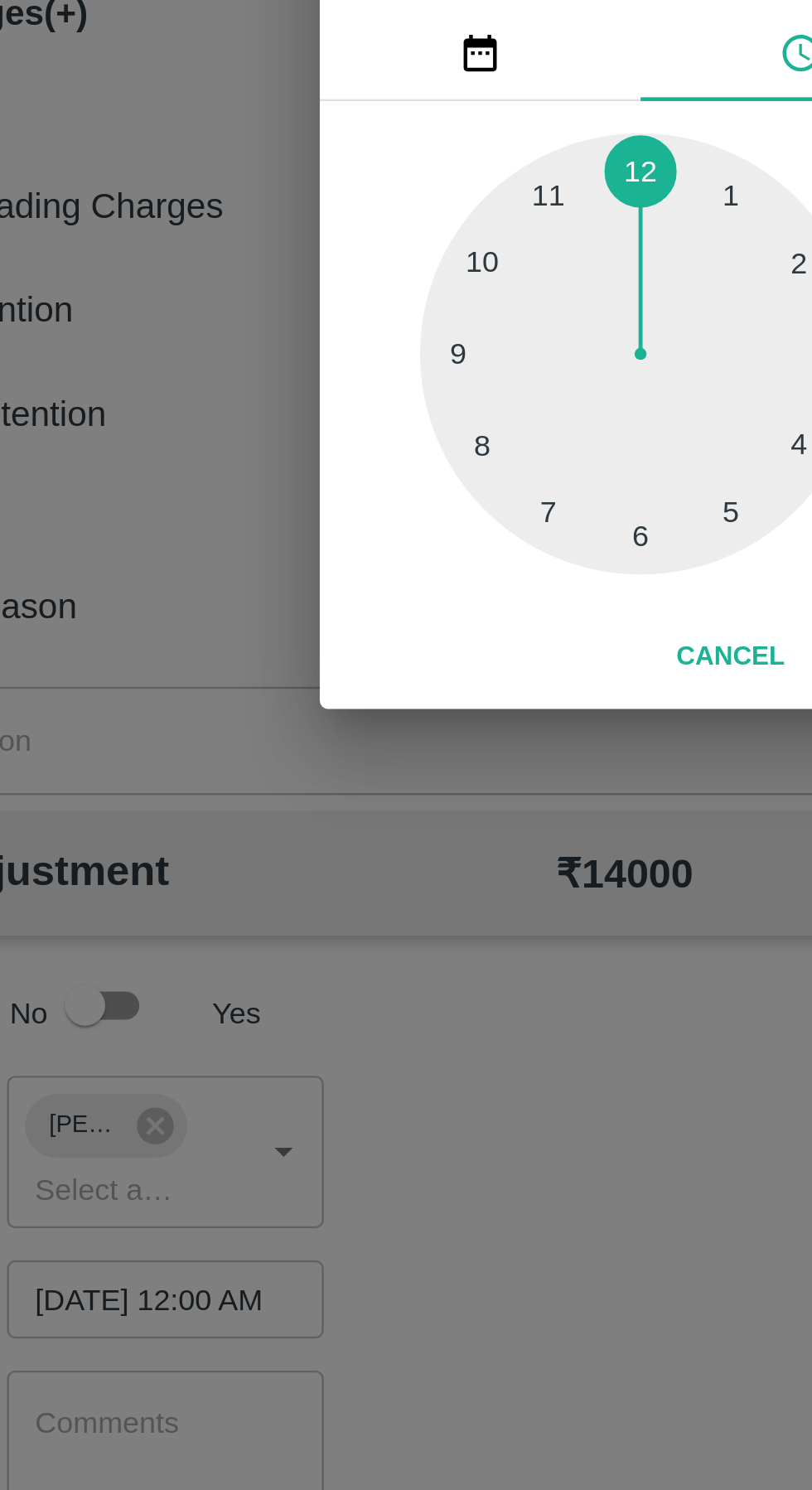
click at [438, 868] on div at bounding box center [406, 794] width 183 height 183
click at [447, 865] on div at bounding box center [406, 794] width 183 height 183
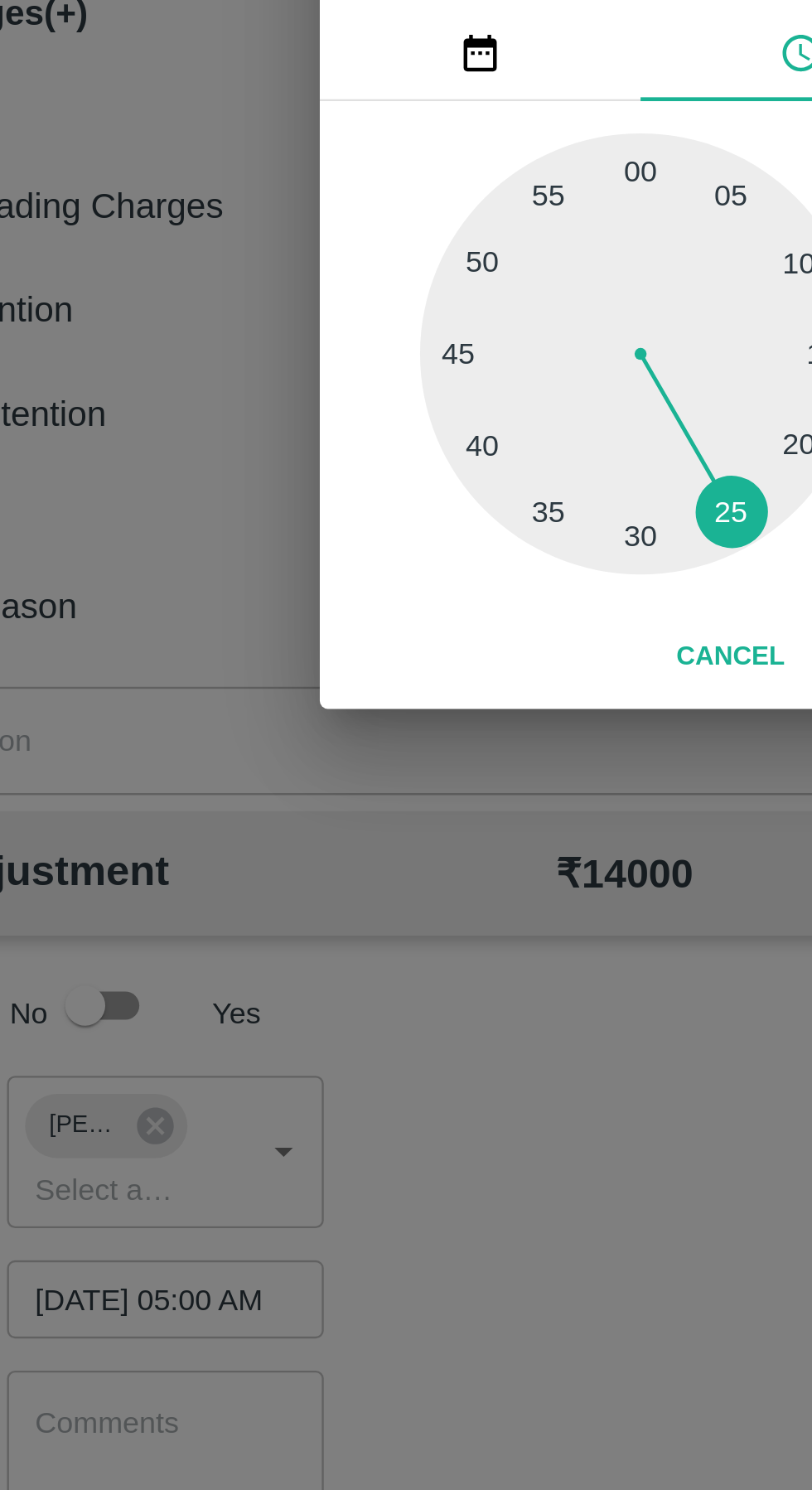
type input "[DATE] 05:25 AM"
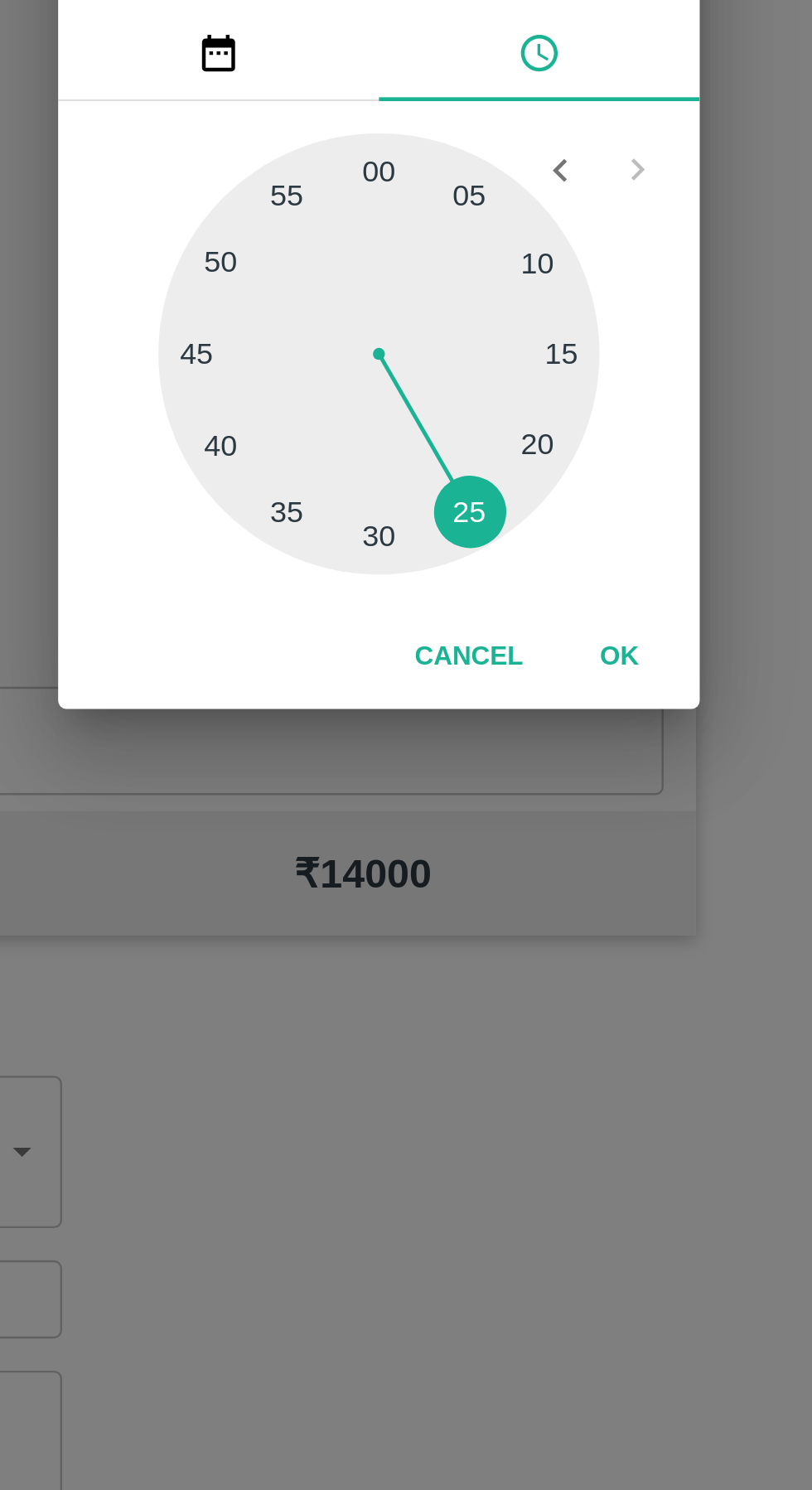
click at [518, 921] on button "OK" at bounding box center [505, 920] width 53 height 29
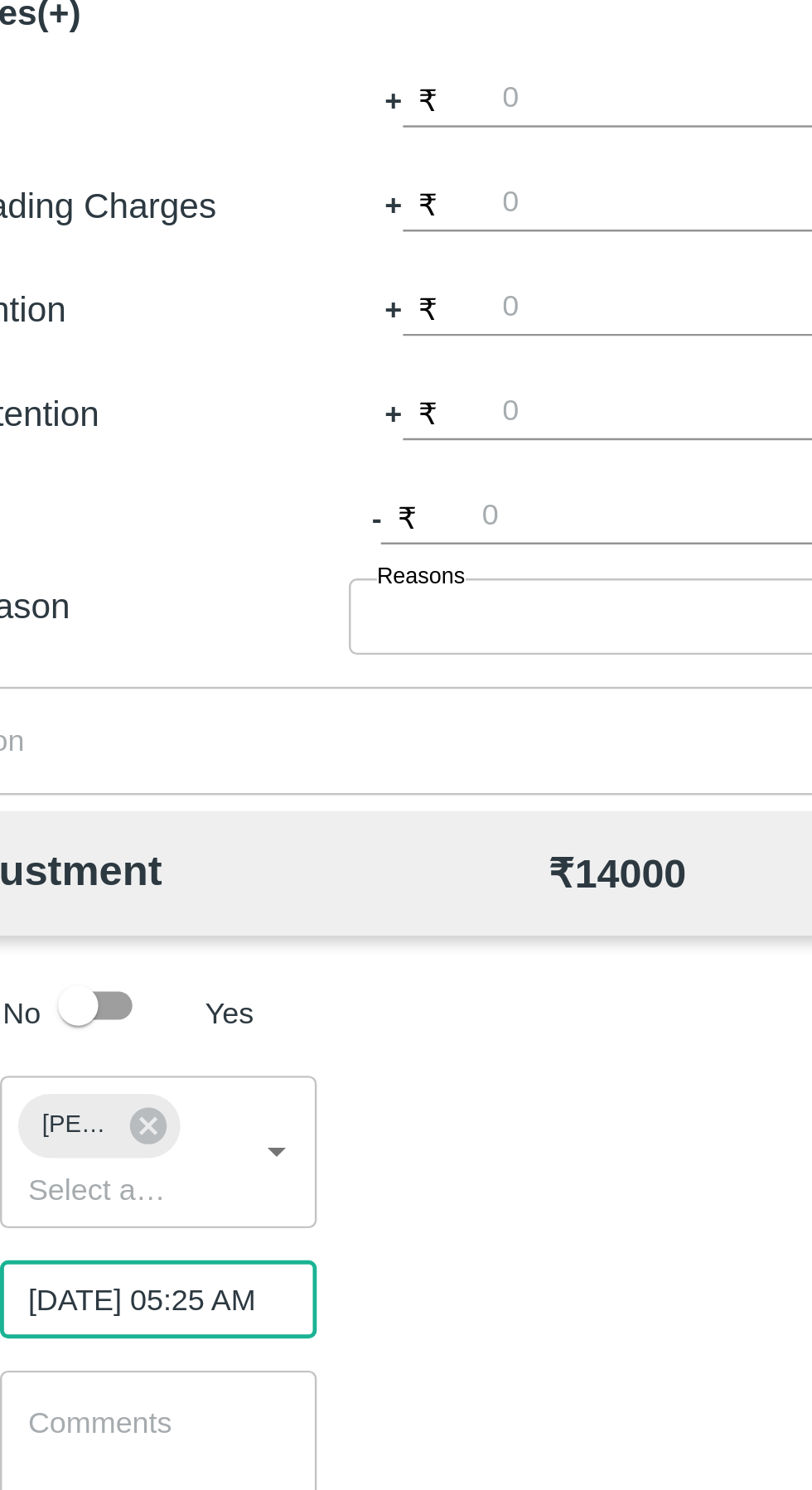
scroll to position [0, 14]
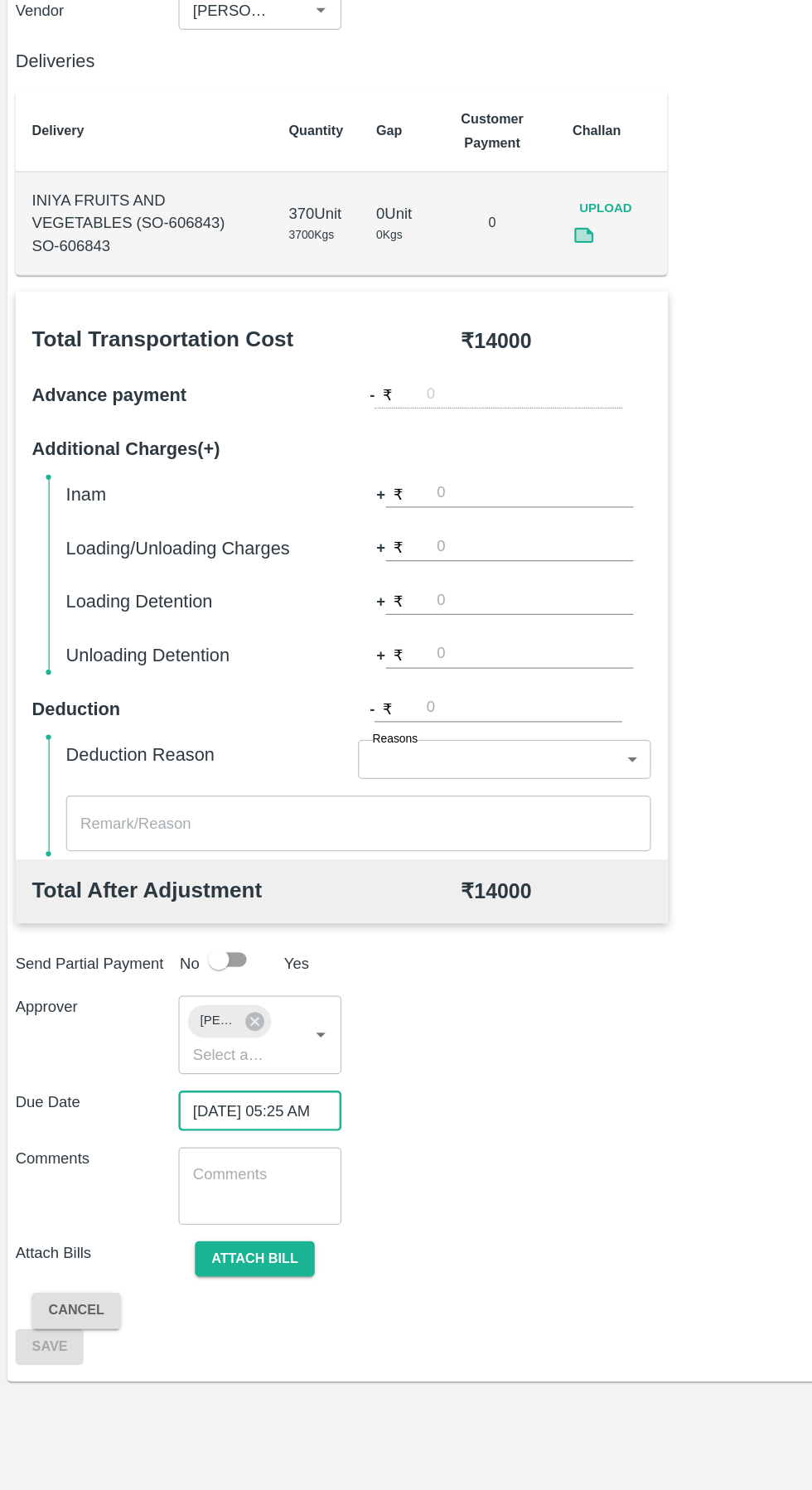
click at [226, 1314] on button "Attach bill" at bounding box center [205, 1304] width 96 height 29
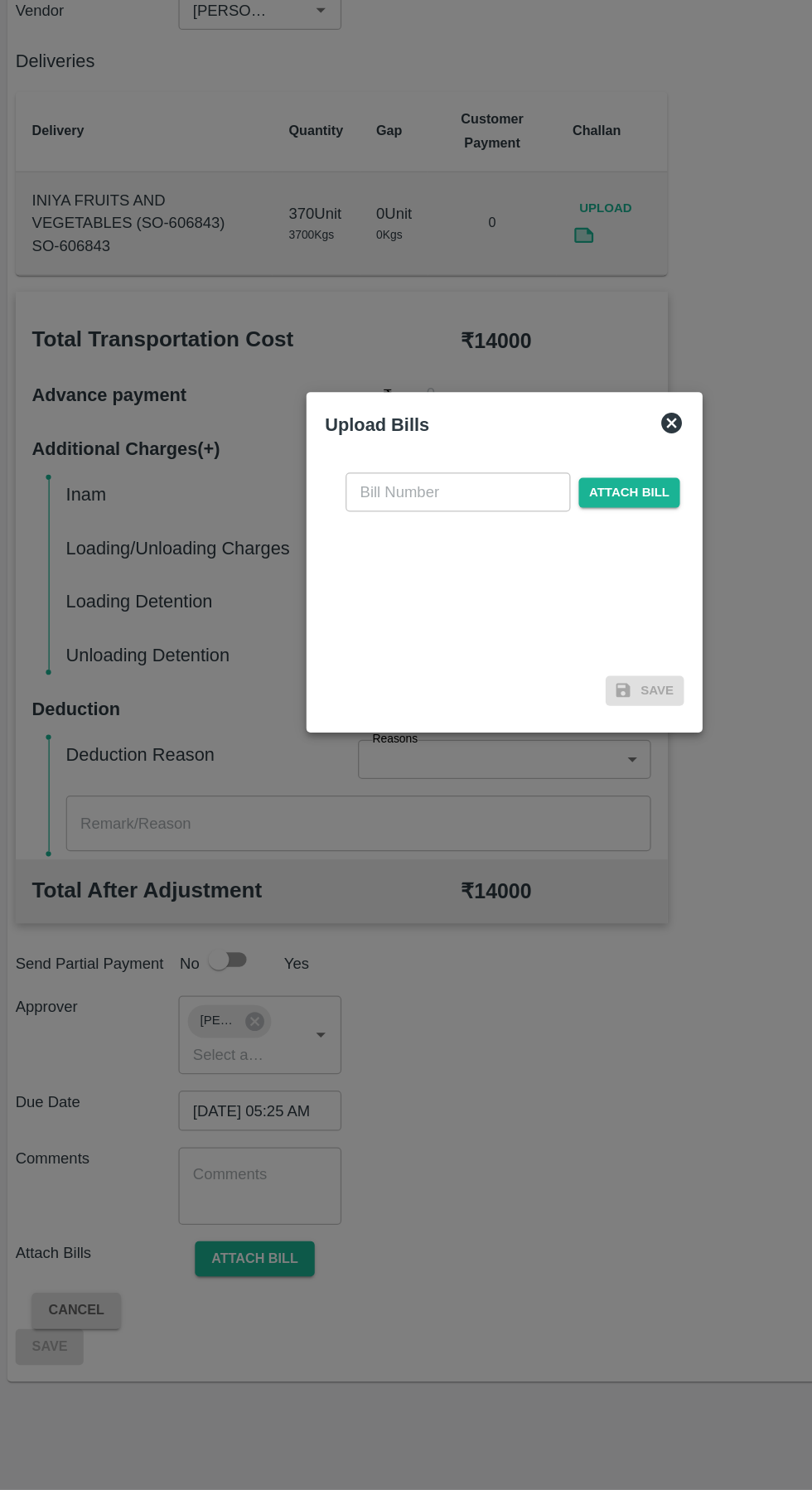
scroll to position [0, 0]
click at [303, 689] on input "text" at bounding box center [368, 688] width 181 height 31
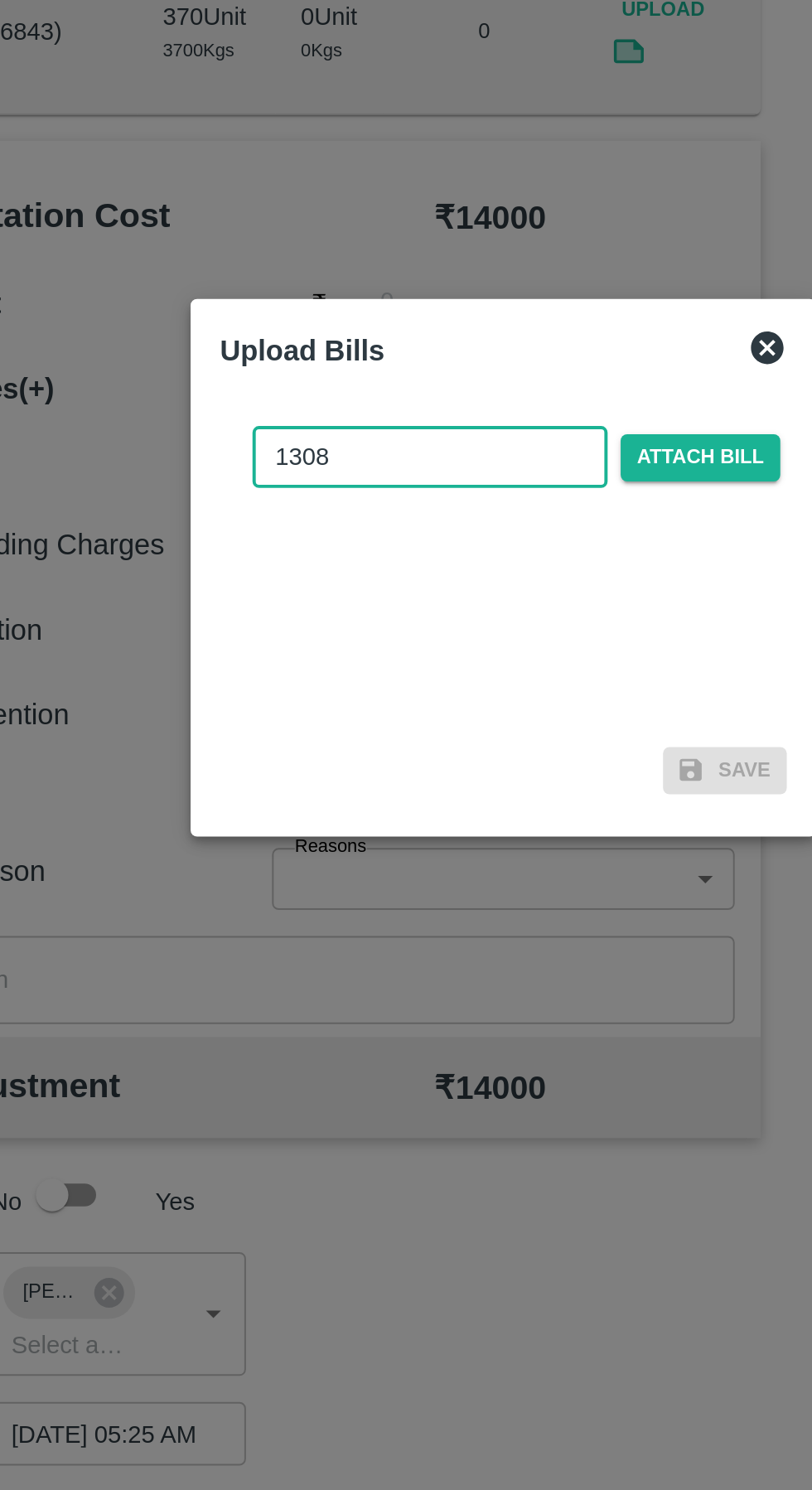
type input "1308"
click at [520, 687] on span "Attach bill" at bounding box center [506, 689] width 81 height 24
click at [0, 0] on input "Attach bill" at bounding box center [0, 0] width 0 height 0
click at [317, 1116] on div at bounding box center [406, 745] width 812 height 1490
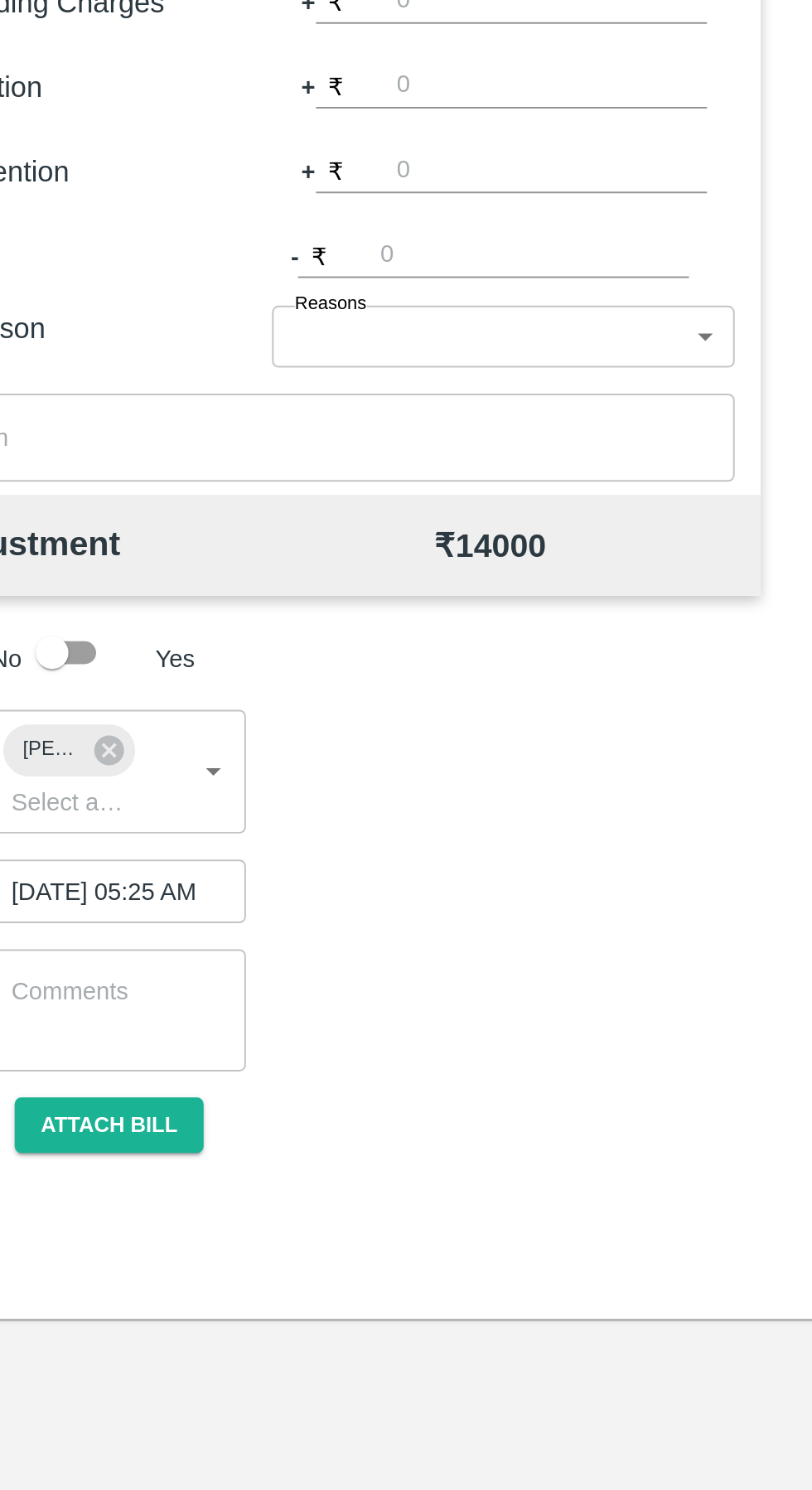
click at [223, 1302] on button "Attach bill" at bounding box center [205, 1304] width 96 height 29
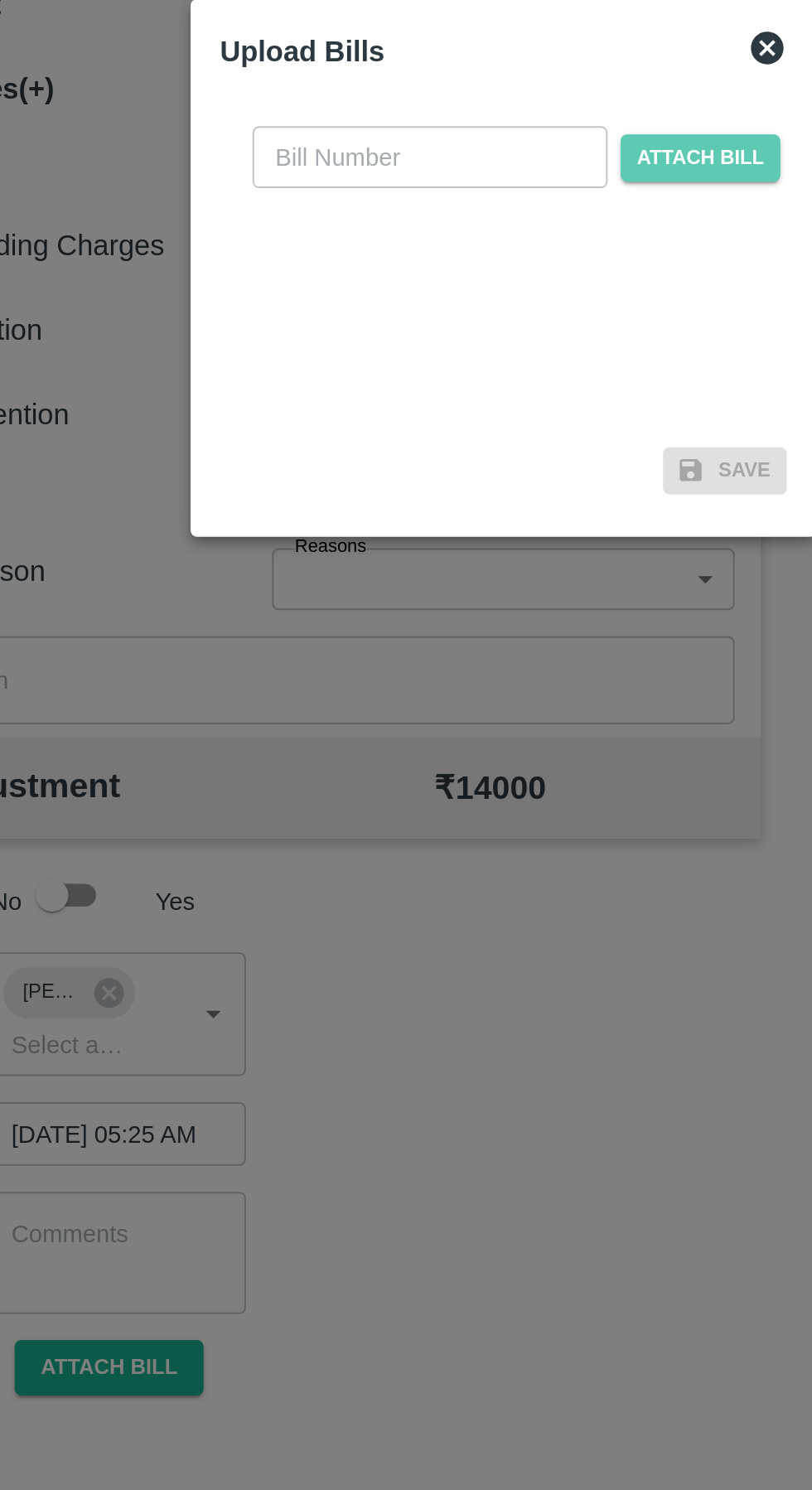
click at [518, 688] on span "Attach bill" at bounding box center [506, 689] width 81 height 24
click at [0, 0] on input "Attach bill" at bounding box center [0, 0] width 0 height 0
click at [379, 693] on input "text" at bounding box center [368, 688] width 181 height 31
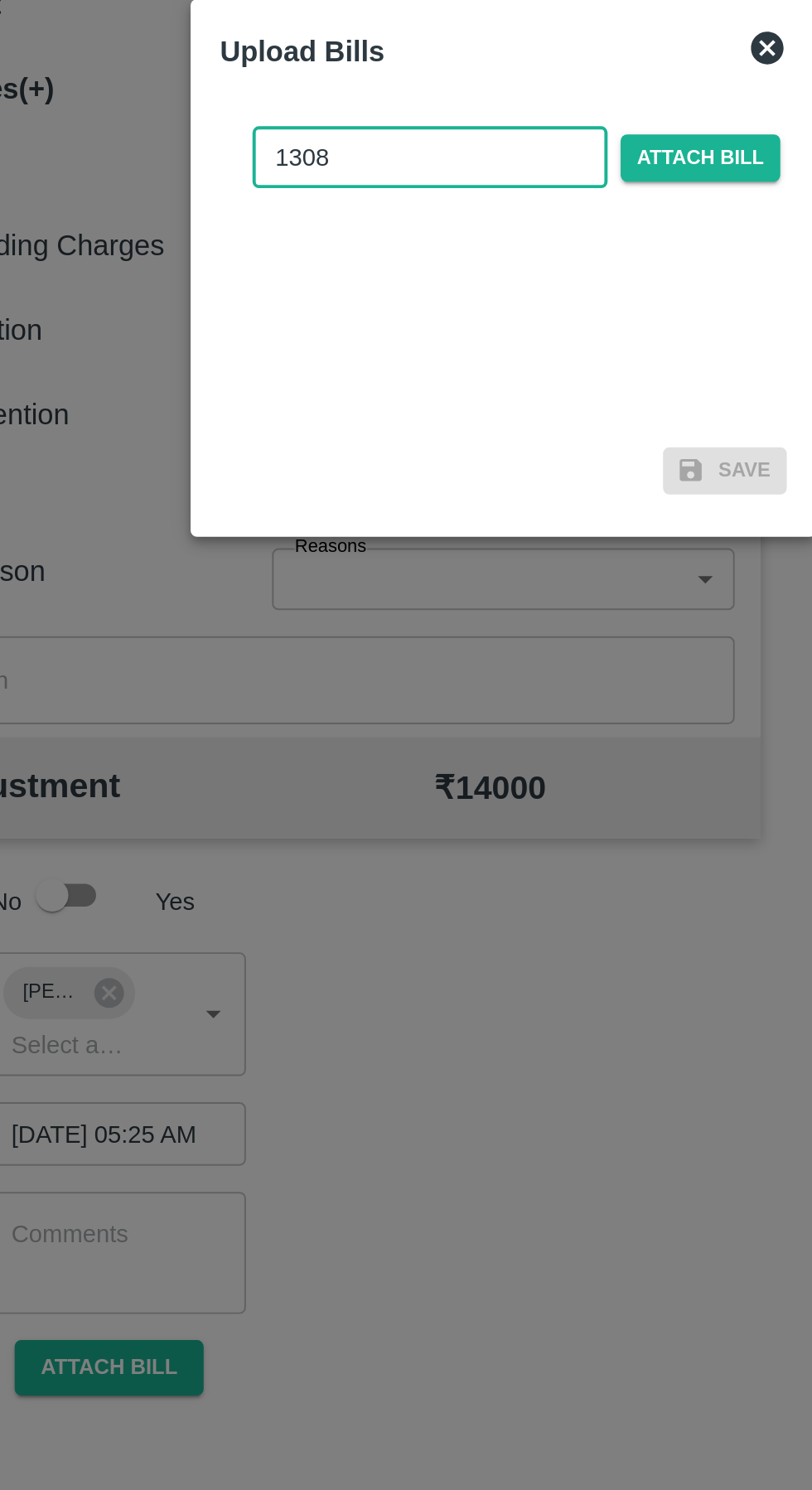
type input "1308"
click at [512, 682] on span "Attach bill" at bounding box center [506, 689] width 81 height 24
click at [0, 0] on input "Attach bill" at bounding box center [0, 0] width 0 height 0
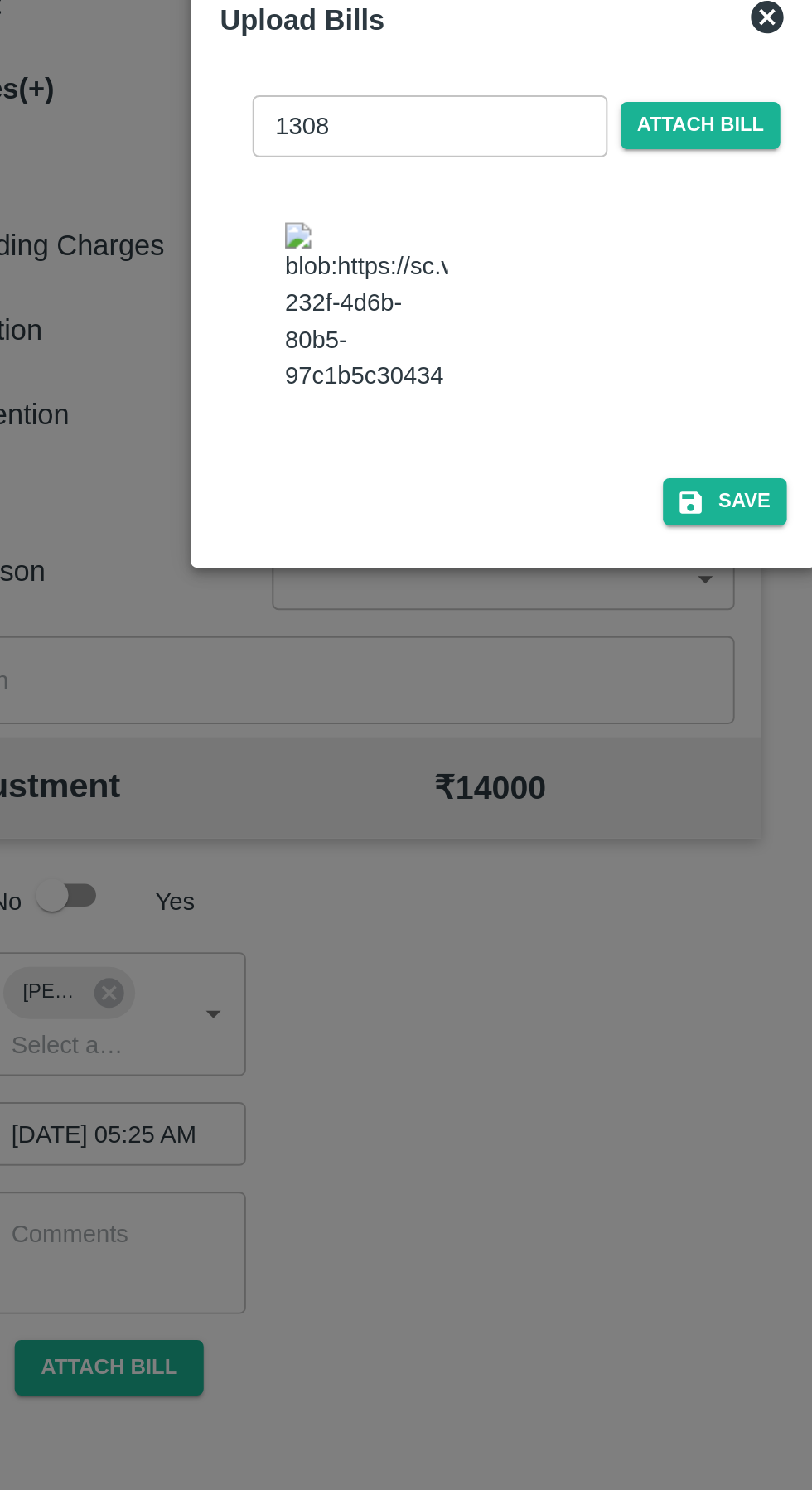
click at [525, 856] on button "Save" at bounding box center [518, 864] width 63 height 24
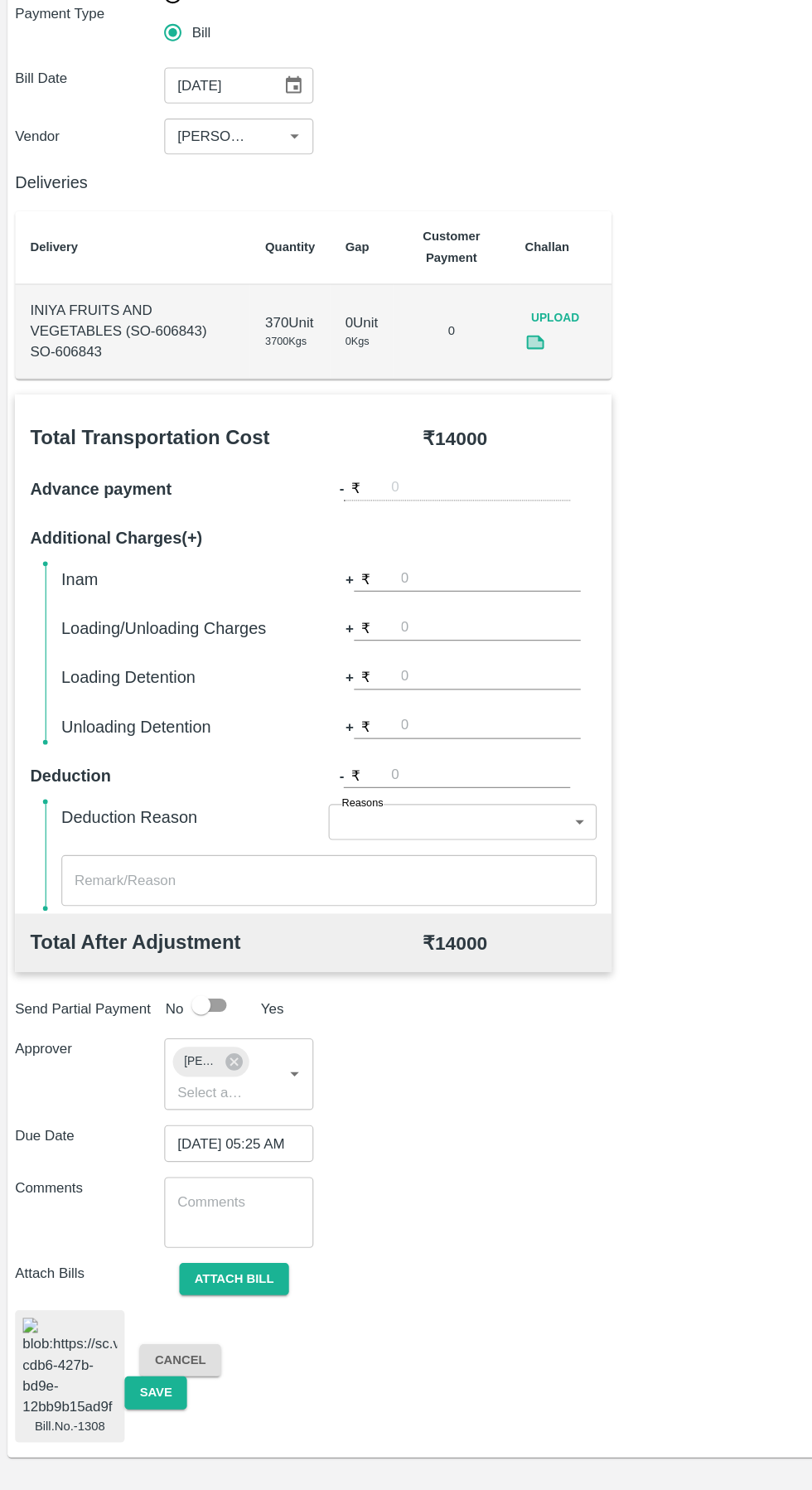
click at [136, 1391] on button "Save" at bounding box center [136, 1404] width 55 height 29
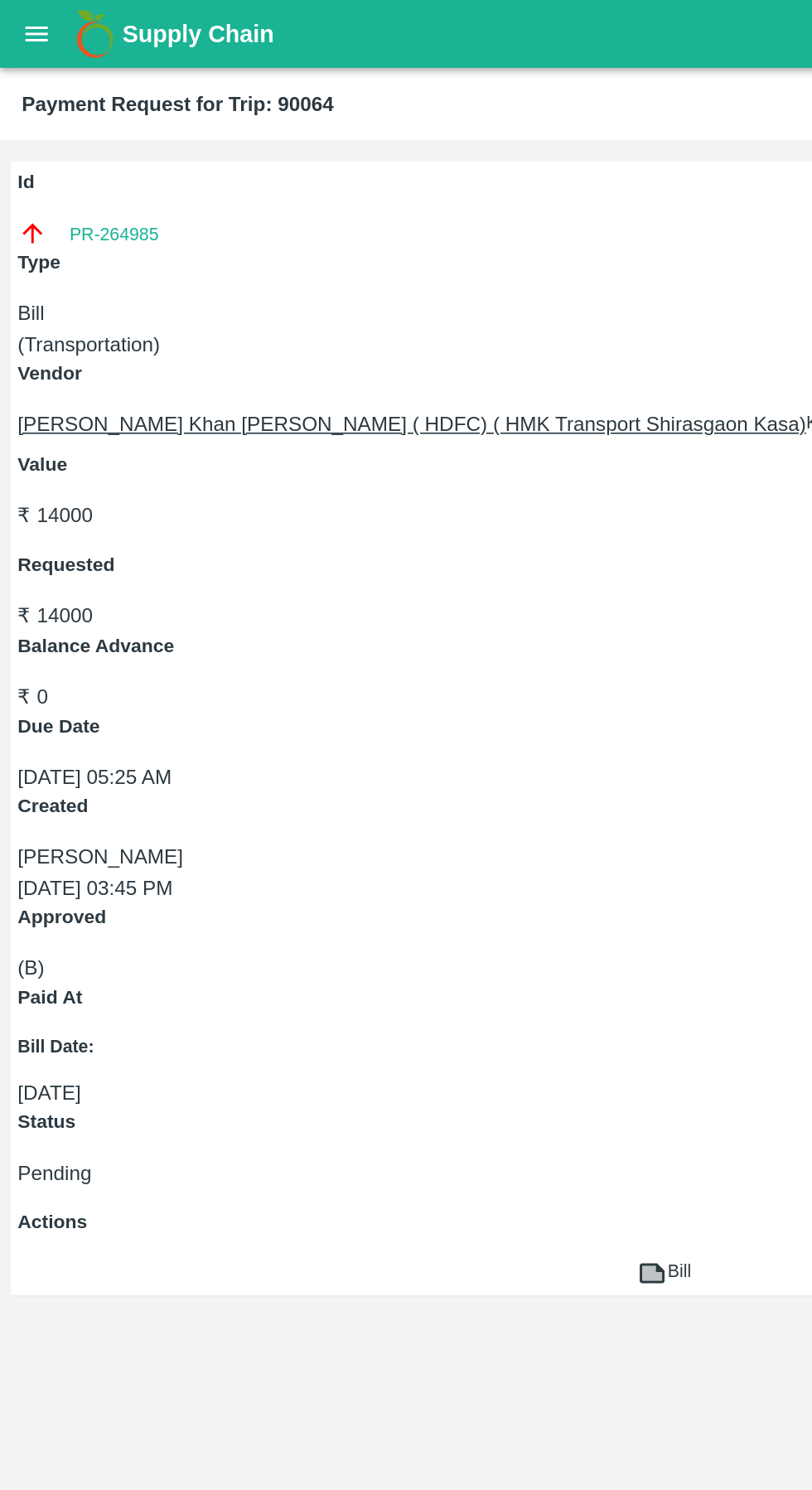
click at [23, 32] on button "open drawer" at bounding box center [22, 20] width 38 height 38
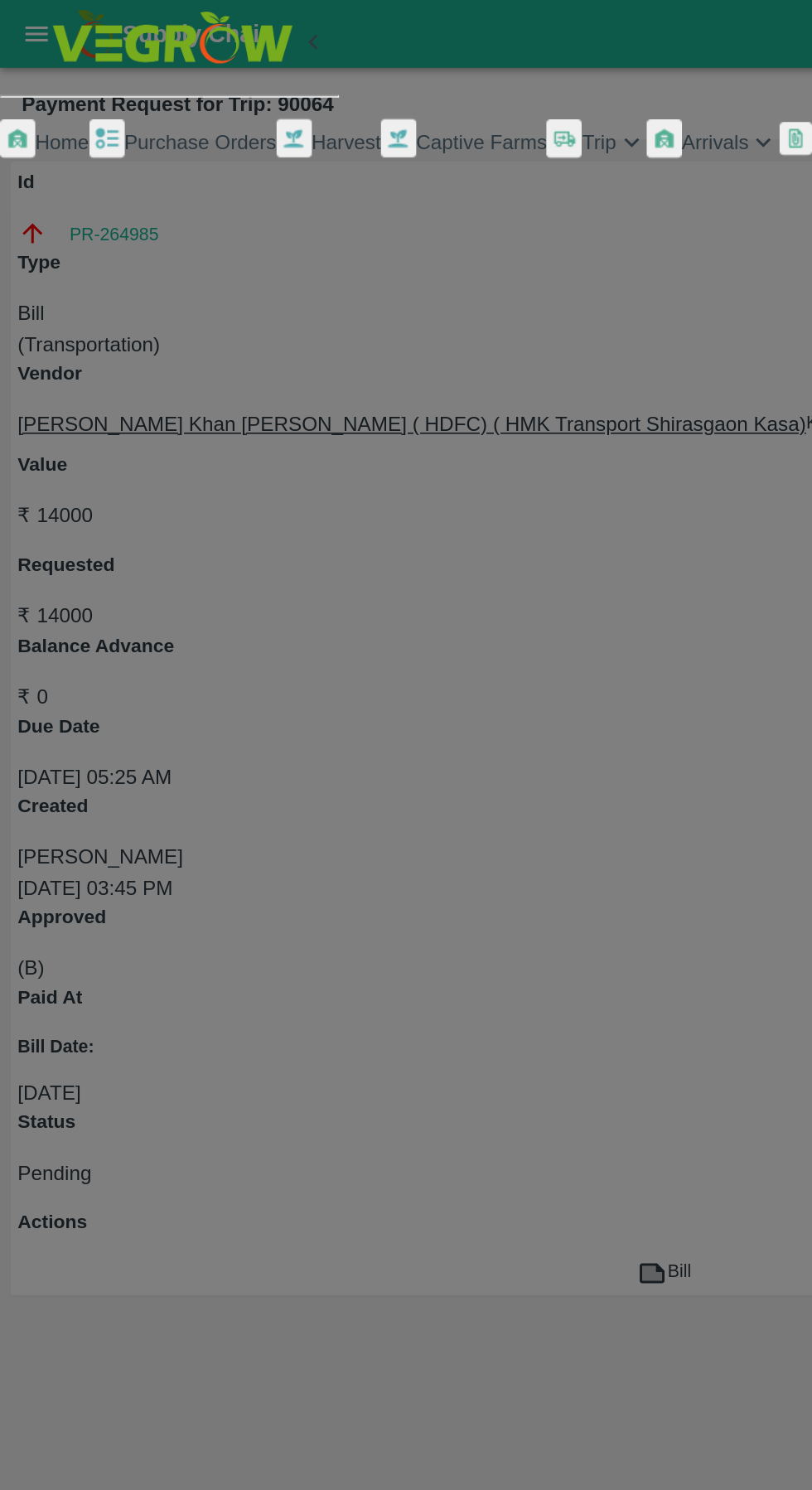
click at [356, 94] on span "Trip" at bounding box center [366, 87] width 21 height 14
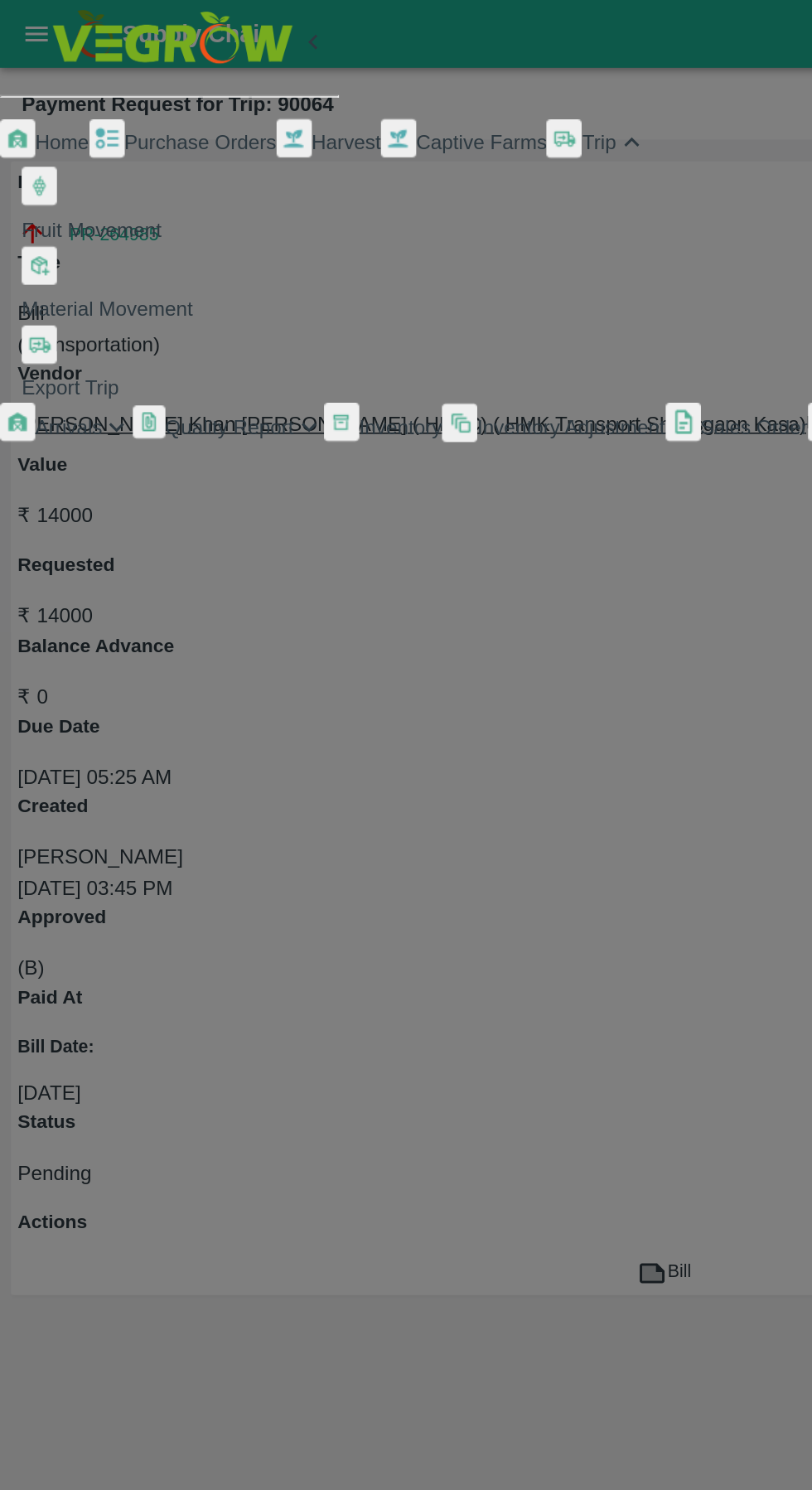
click at [99, 147] on span "Fruit Movement" at bounding box center [56, 141] width 85 height 14
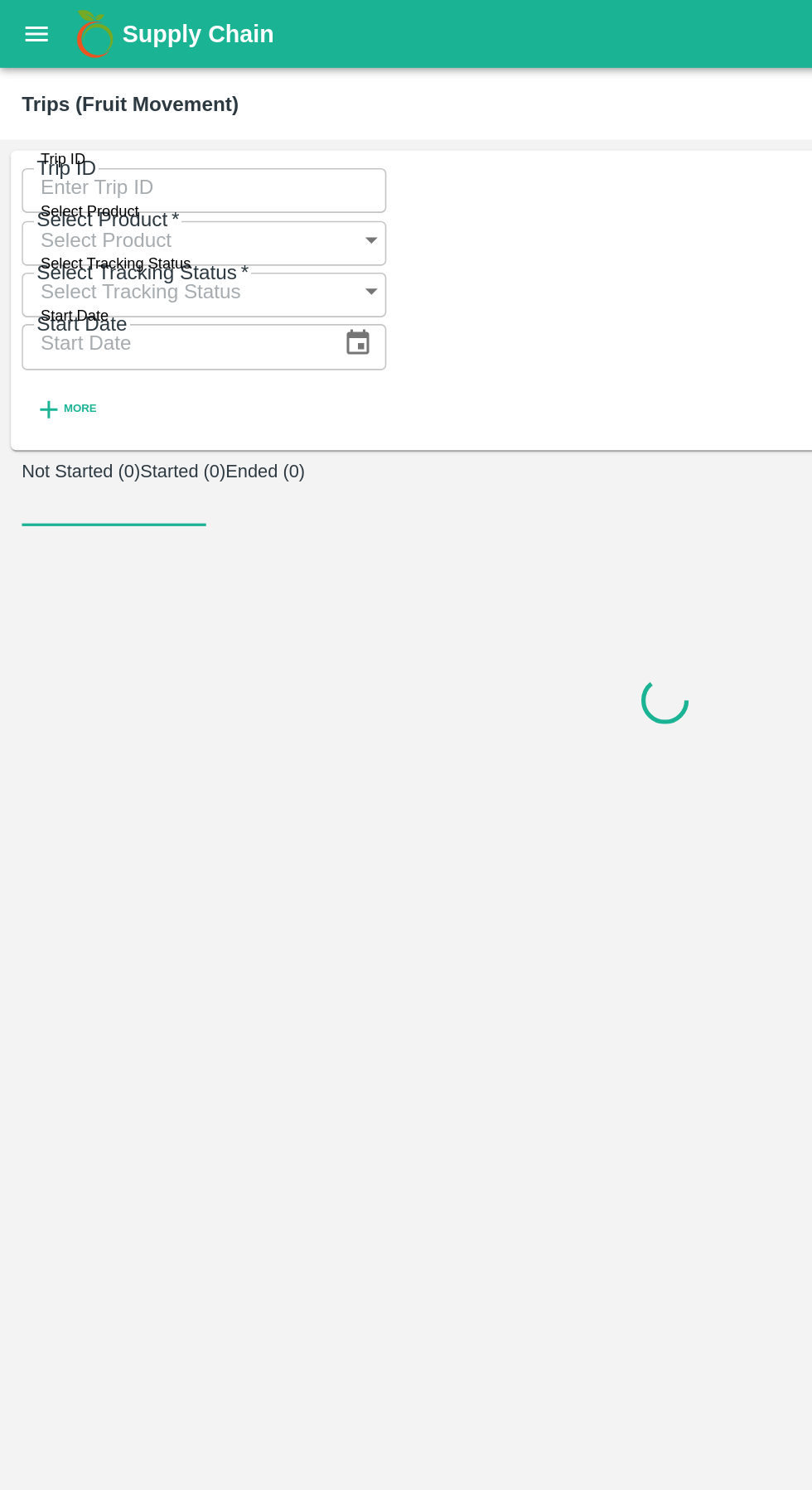
click at [50, 104] on label "Trip ID" at bounding box center [38, 98] width 27 height 14
click at [50, 104] on input "Trip ID" at bounding box center [125, 114] width 223 height 31
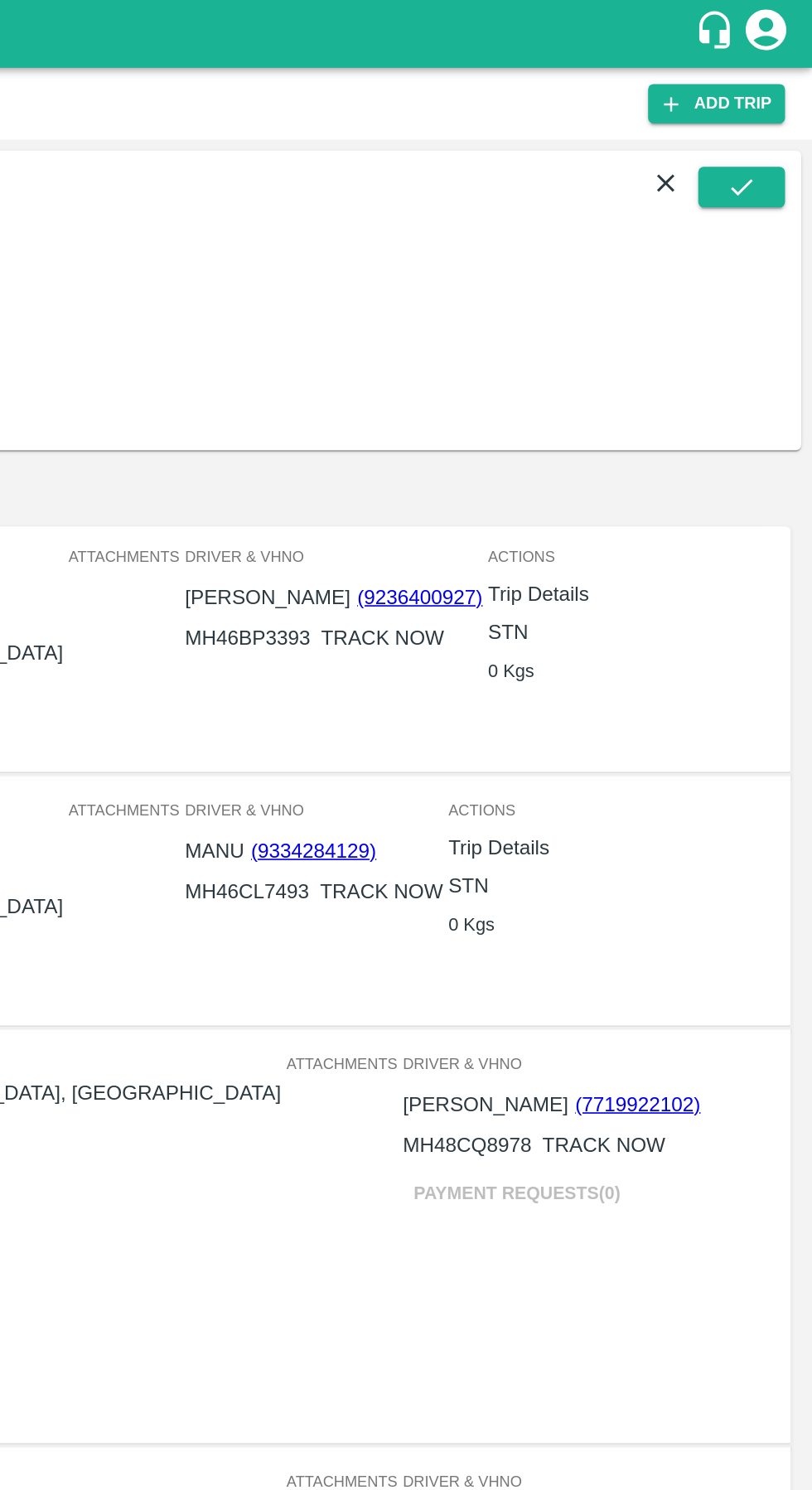
type input "90087"
click at [766, 123] on icon "submit" at bounding box center [769, 114] width 19 height 19
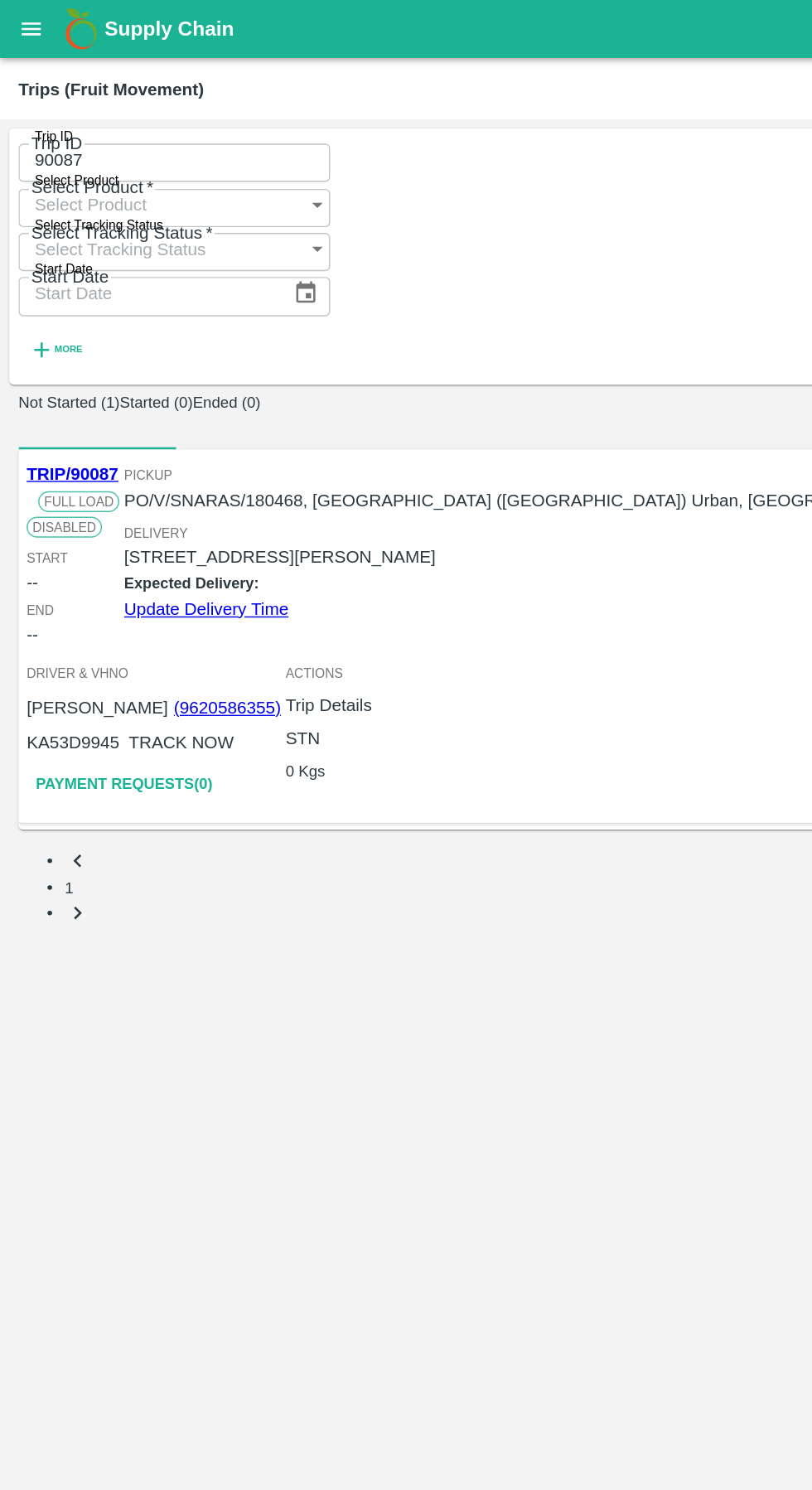
click at [21, 21] on icon "open drawer" at bounding box center [23, 20] width 14 height 9
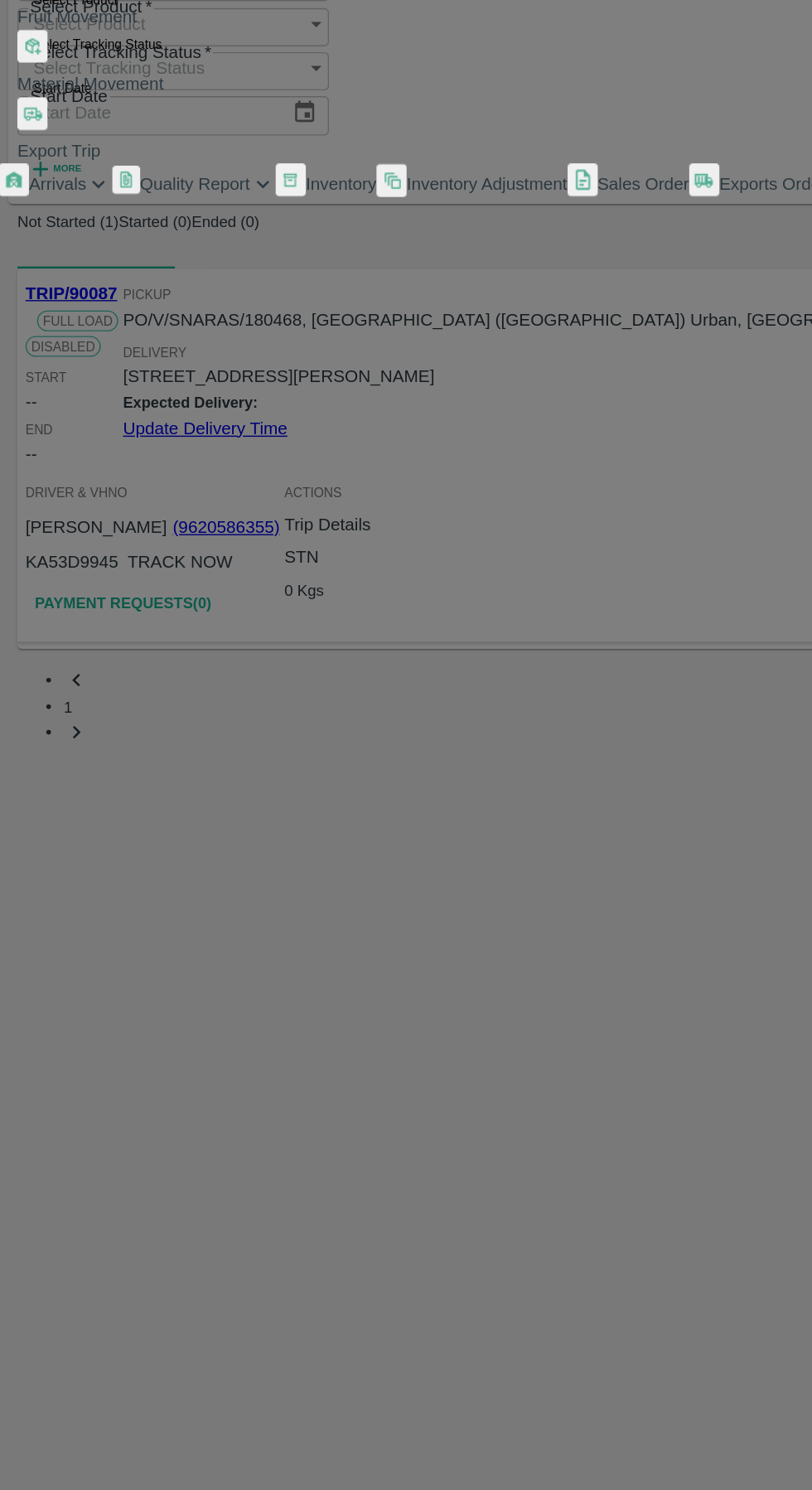
click at [137, 320] on span "My Payment Requests" at bounding box center [75, 314] width 123 height 14
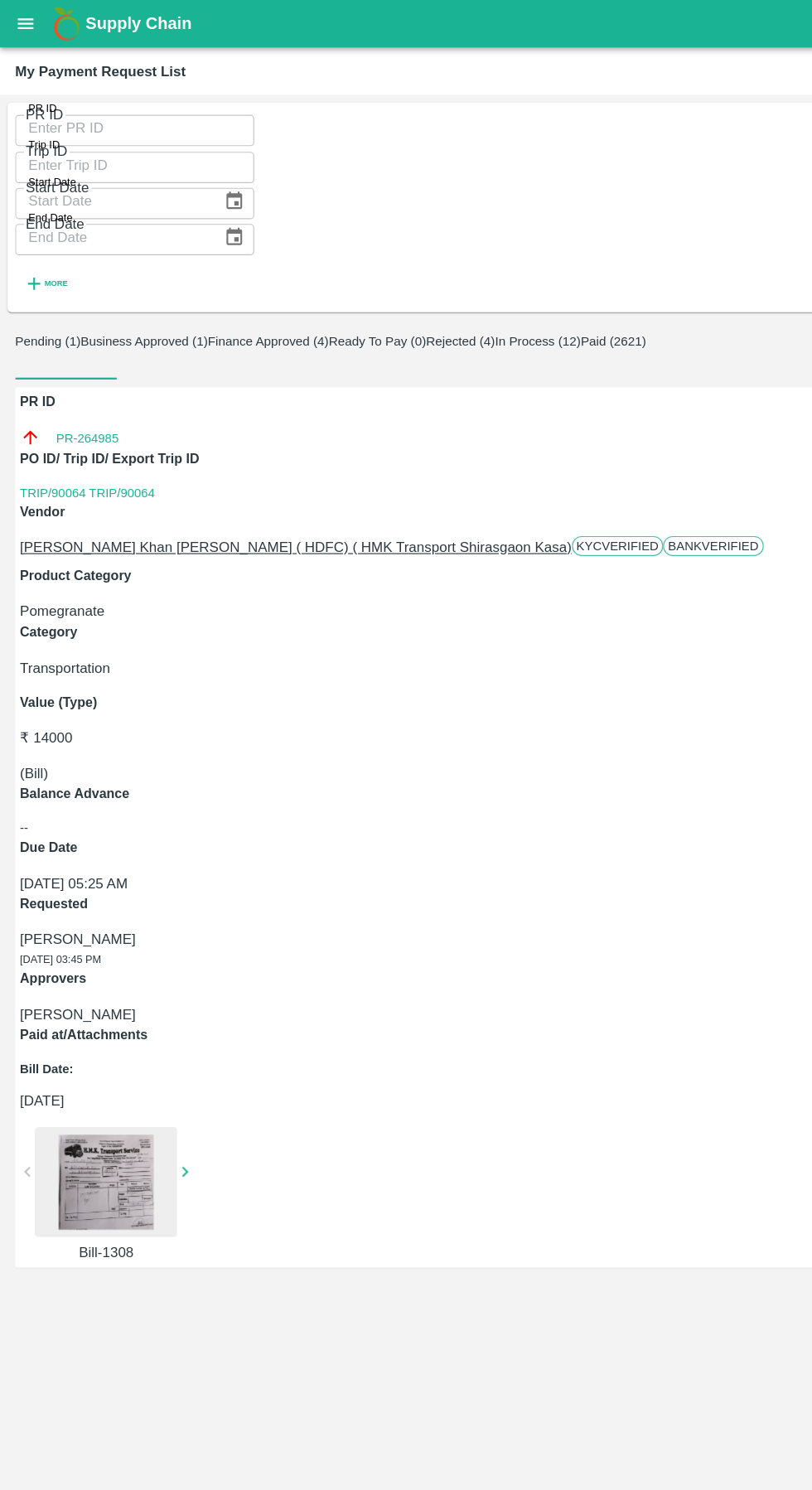
scroll to position [0, 3]
